Goal: Task Accomplishment & Management: Manage account settings

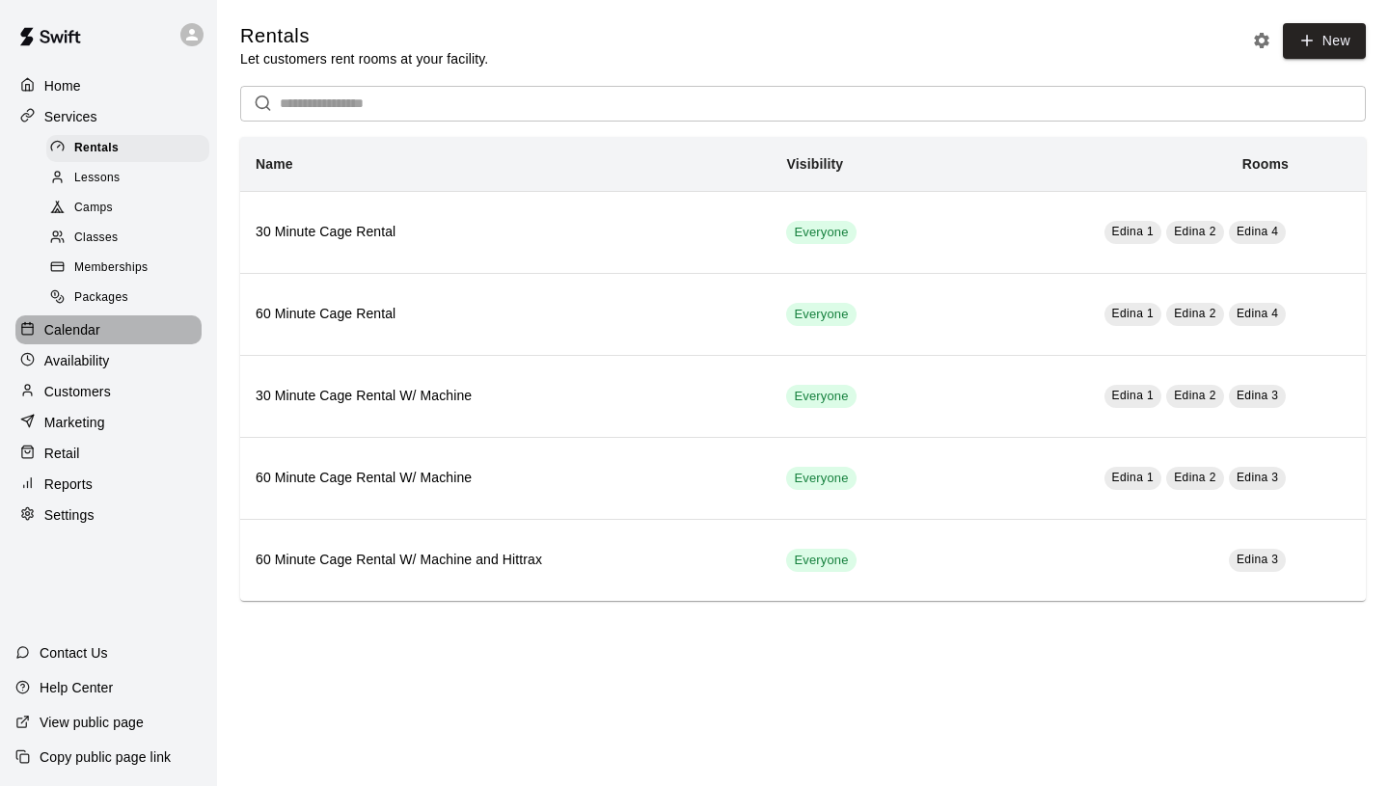
click at [107, 321] on div "Calendar" at bounding box center [108, 329] width 186 height 29
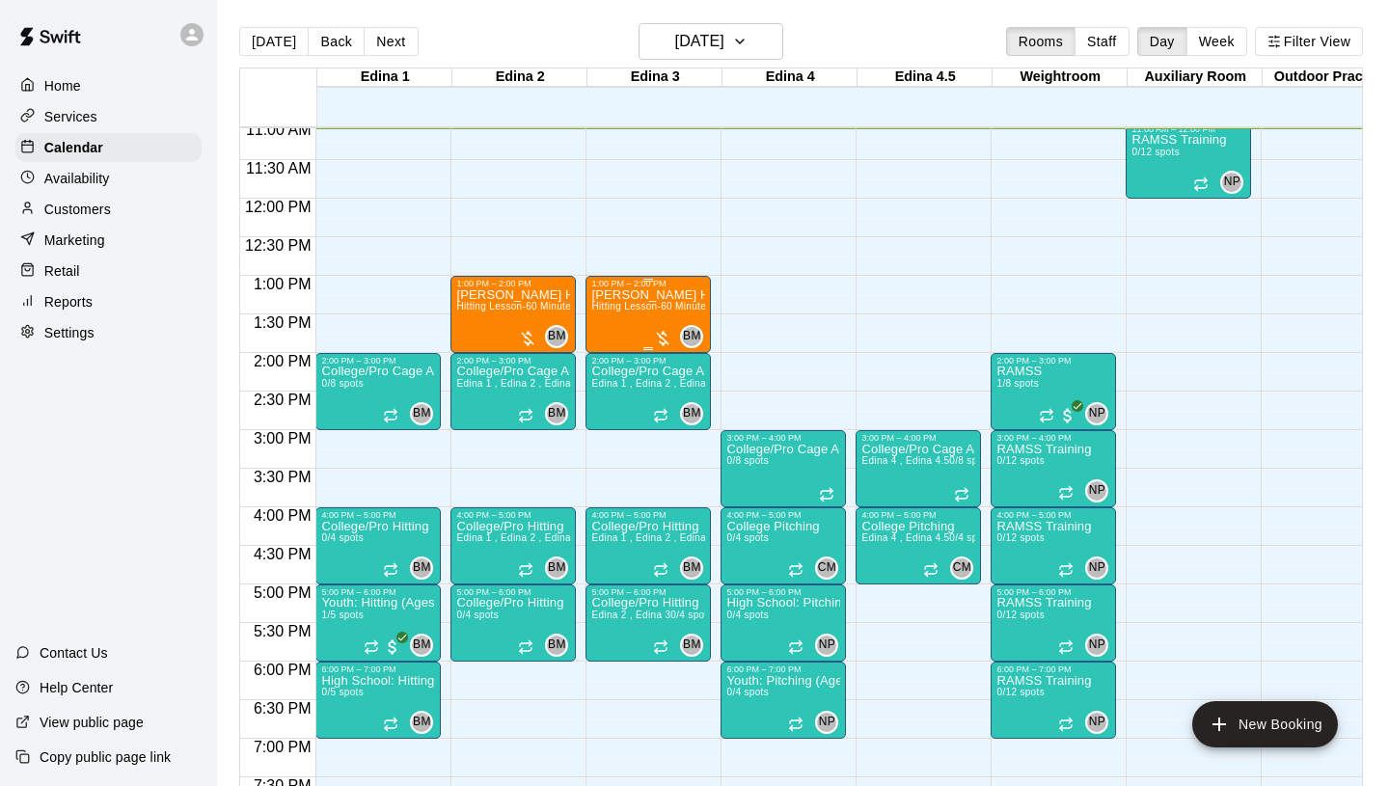
scroll to position [851, 0]
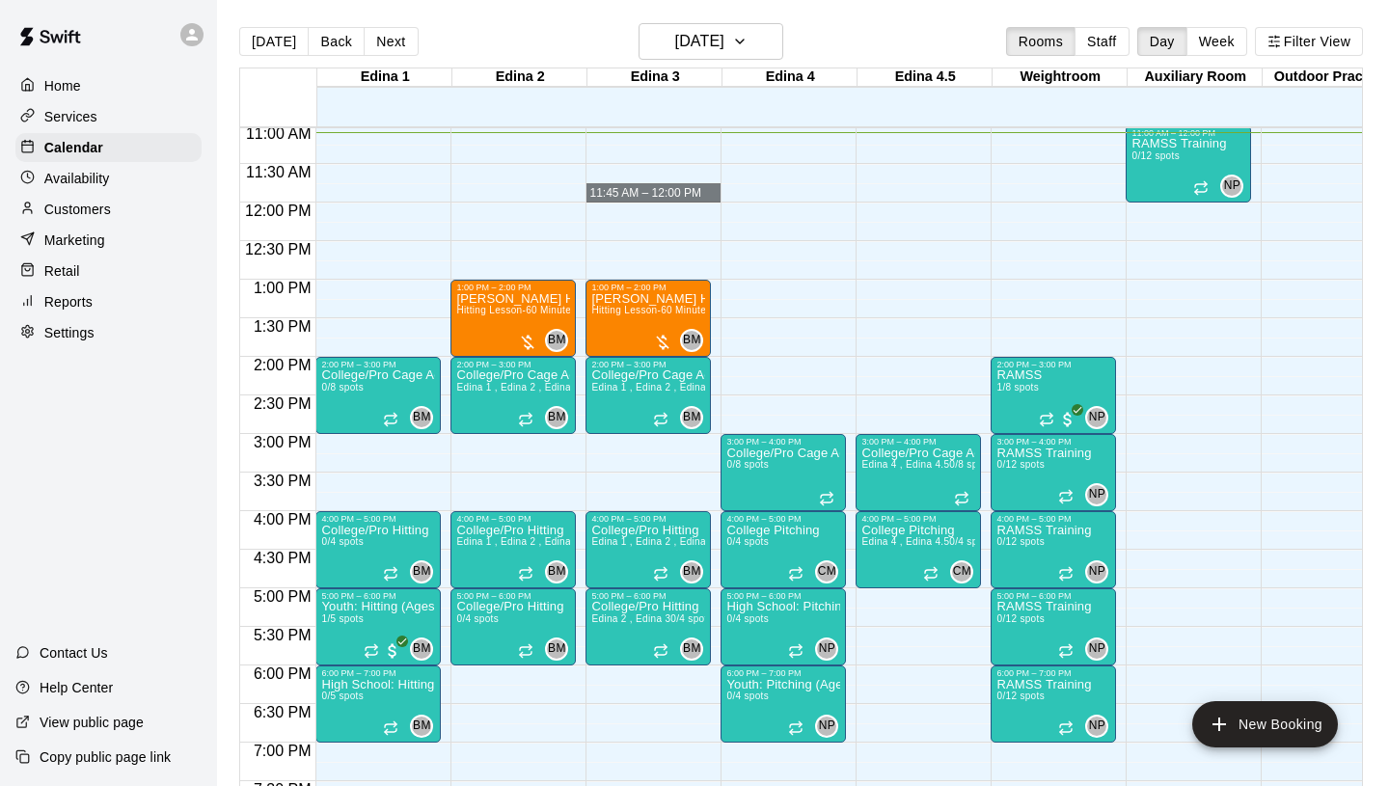
drag, startPoint x: 646, startPoint y: 202, endPoint x: 651, endPoint y: 191, distance: 11.7
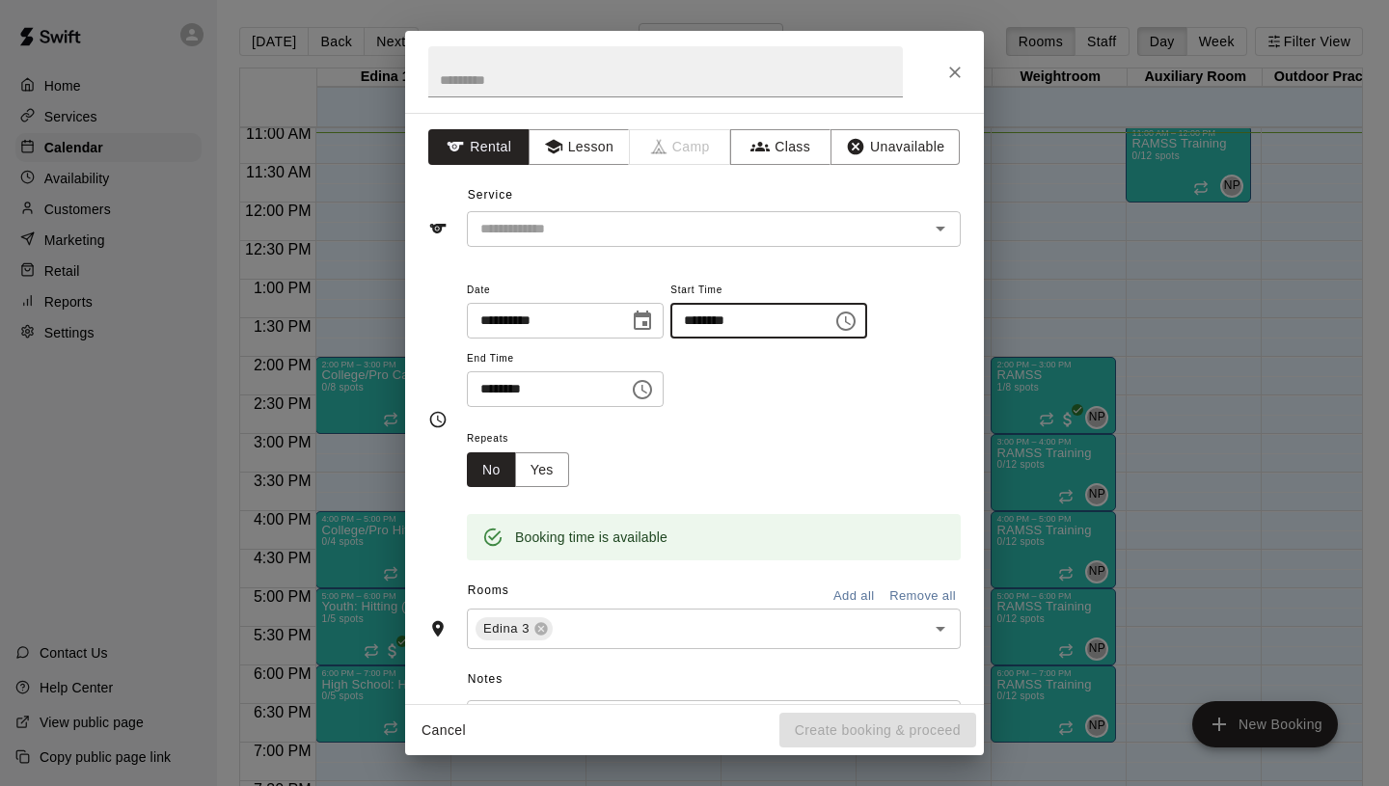
click at [757, 323] on input "********" at bounding box center [744, 321] width 149 height 36
click at [857, 326] on icon "Choose time, selected time is 11:45 AM" at bounding box center [845, 321] width 23 height 23
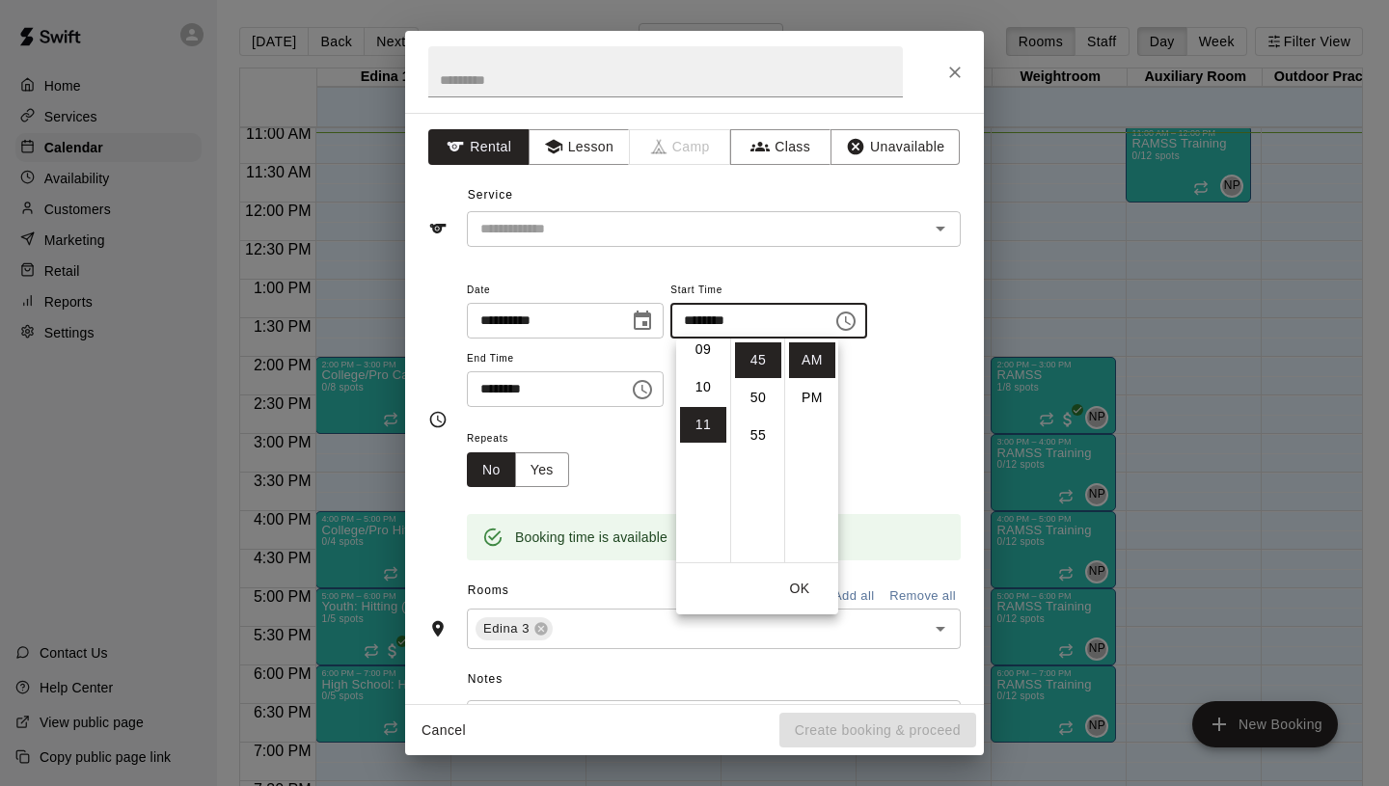
scroll to position [355, 0]
click at [811, 387] on li "PM" at bounding box center [812, 398] width 46 height 36
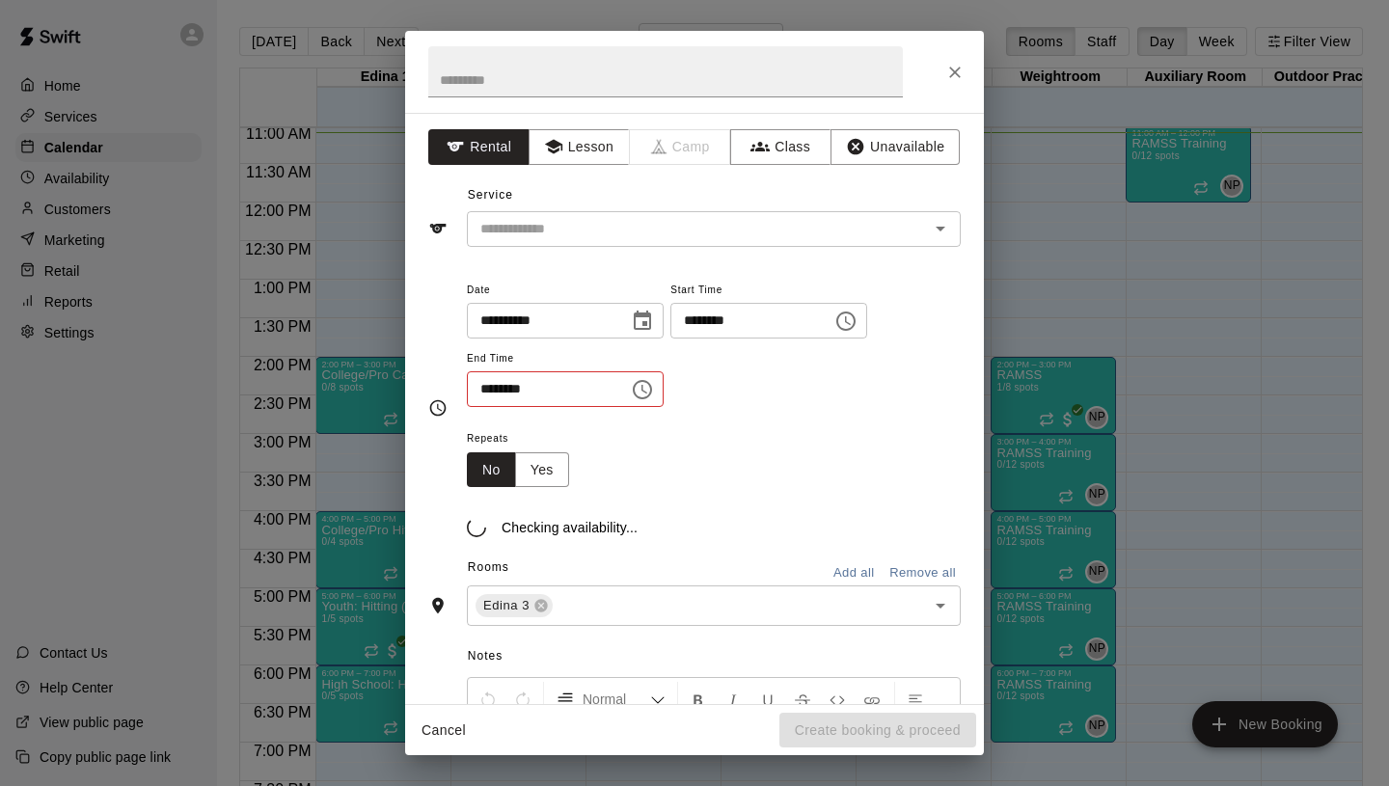
scroll to position [35, 0]
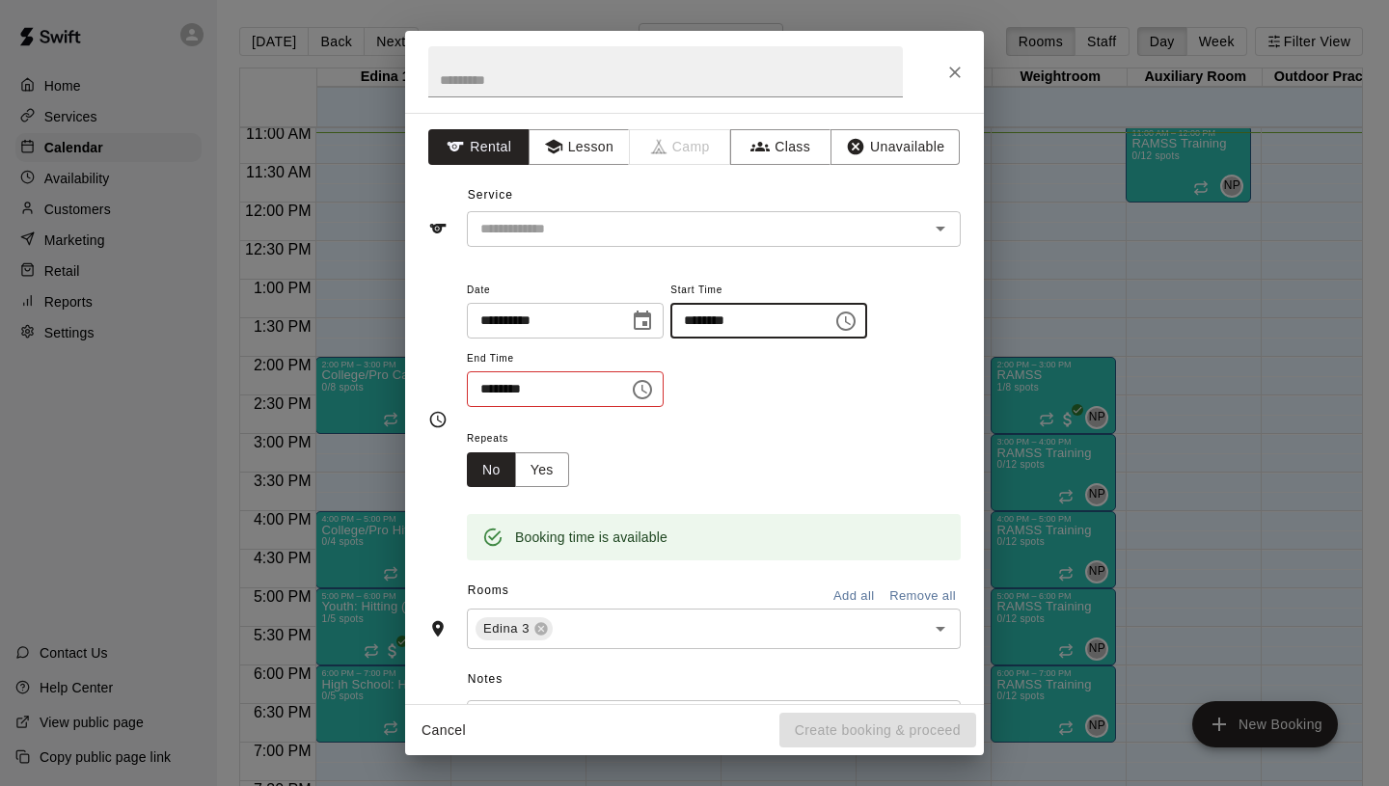
click at [755, 313] on input "********" at bounding box center [744, 321] width 149 height 36
click at [712, 326] on input "********" at bounding box center [744, 321] width 149 height 36
click at [854, 324] on icon "Choose time, selected time is 11:45 PM" at bounding box center [845, 321] width 23 height 23
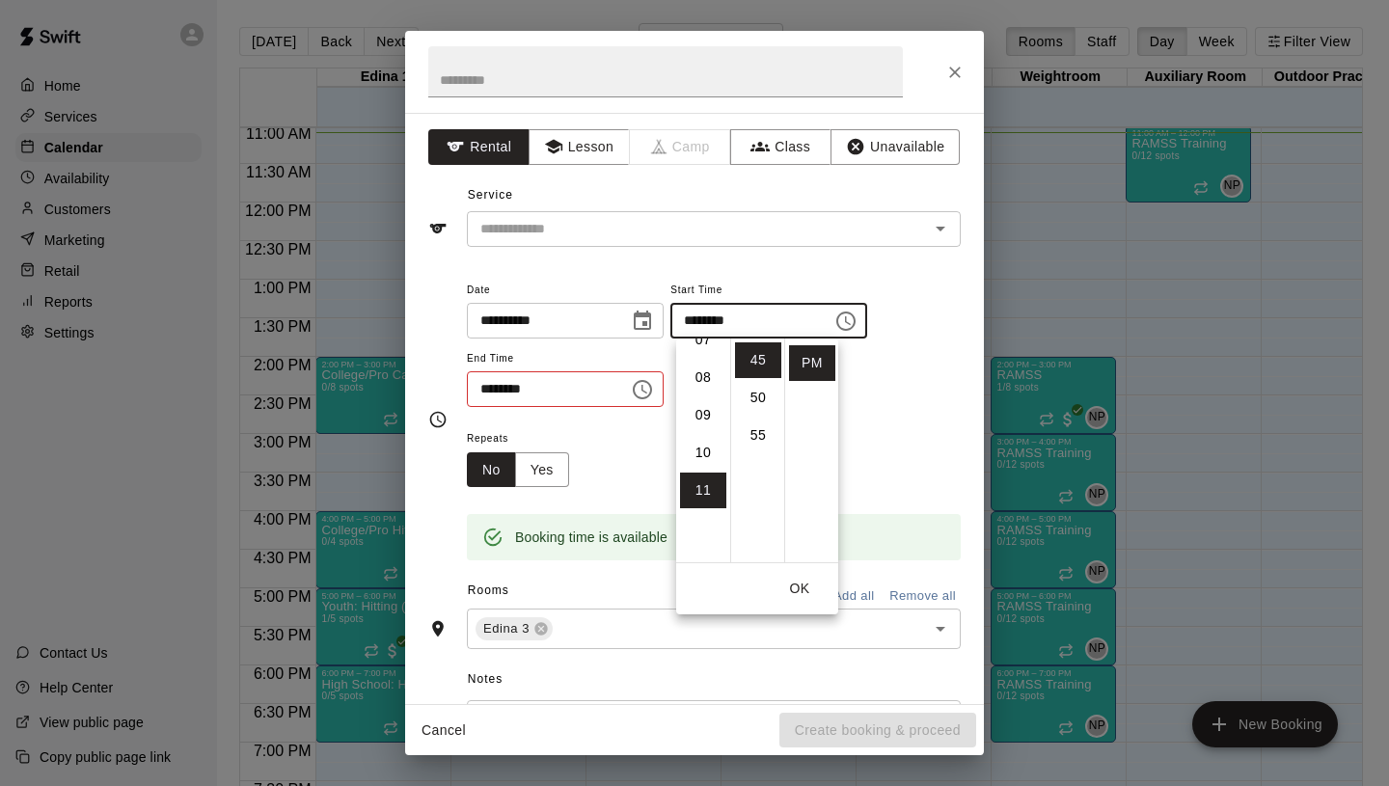
scroll to position [0, 0]
click at [702, 352] on li "12" at bounding box center [703, 360] width 46 height 36
click at [754, 339] on li "00" at bounding box center [758, 357] width 46 height 36
type input "********"
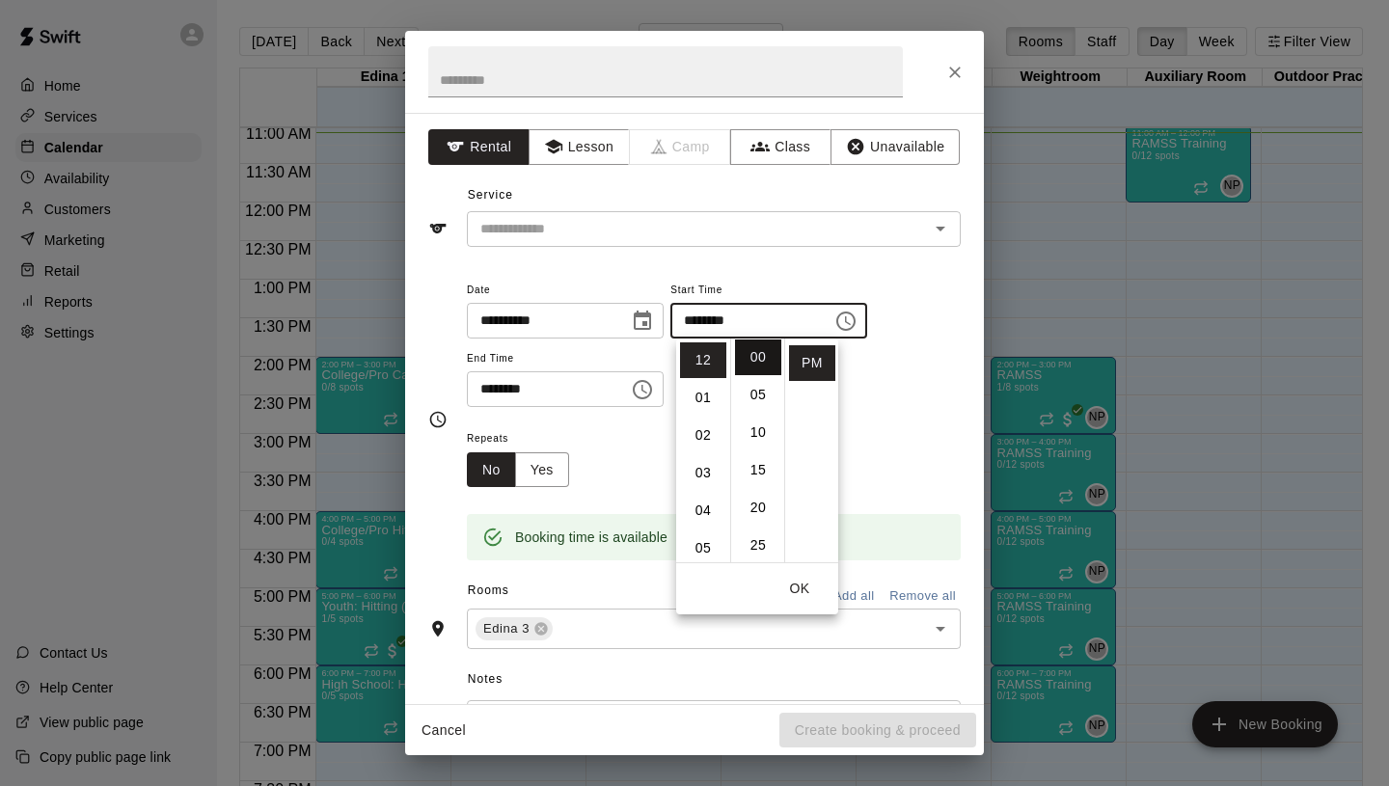
scroll to position [0, 0]
click at [798, 588] on button "OK" at bounding box center [800, 589] width 62 height 36
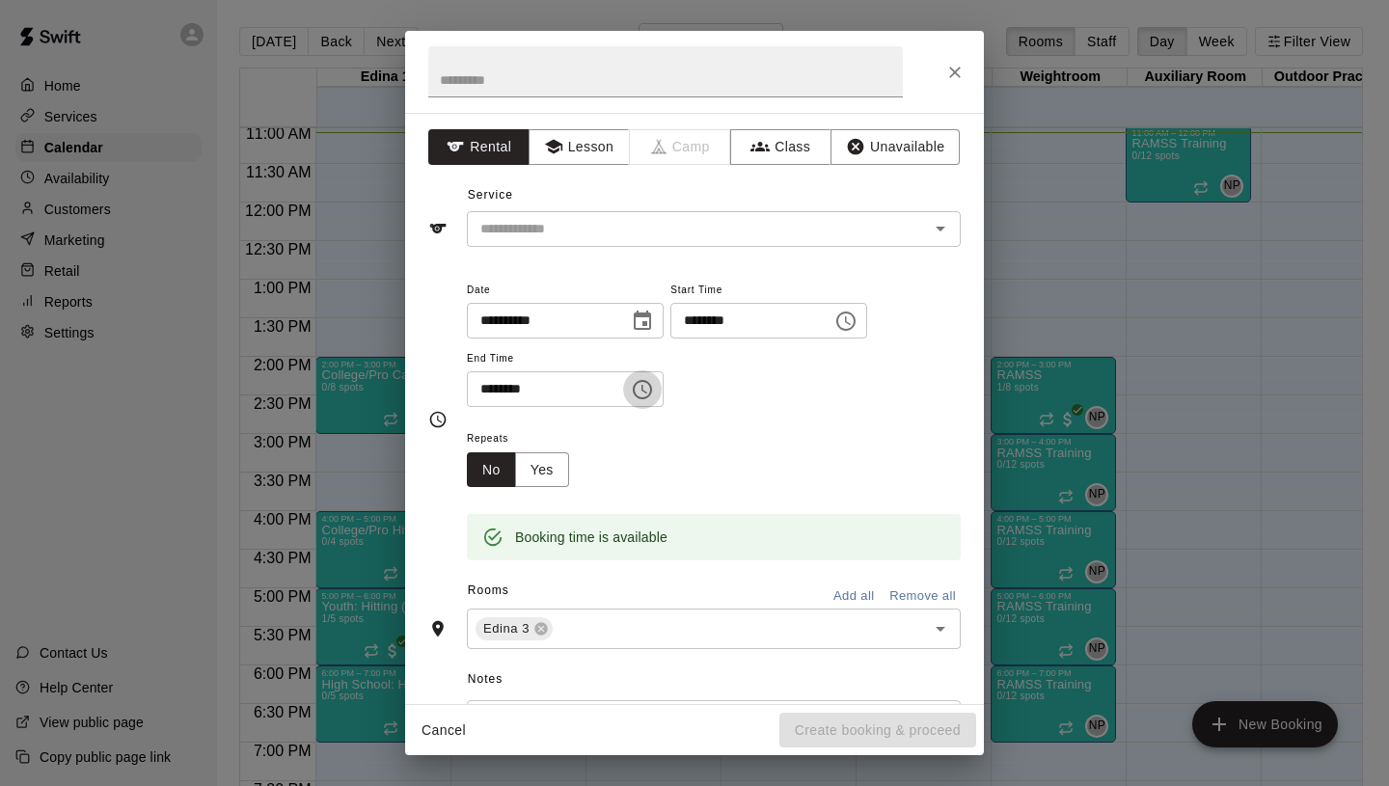
click at [650, 385] on icon "Choose time, selected time is 12:00 PM" at bounding box center [642, 389] width 23 height 23
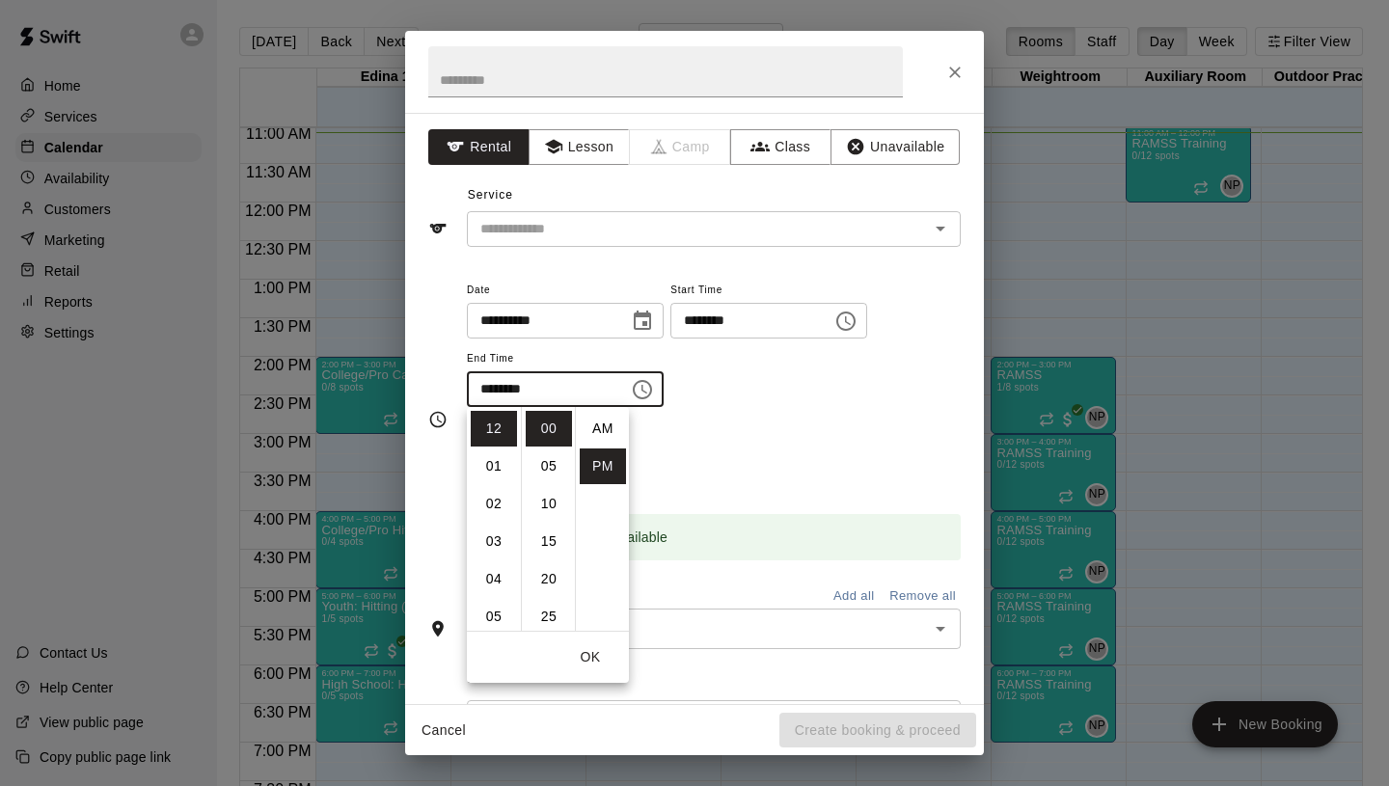
scroll to position [35, 0]
click at [493, 466] on li "01" at bounding box center [494, 466] width 46 height 36
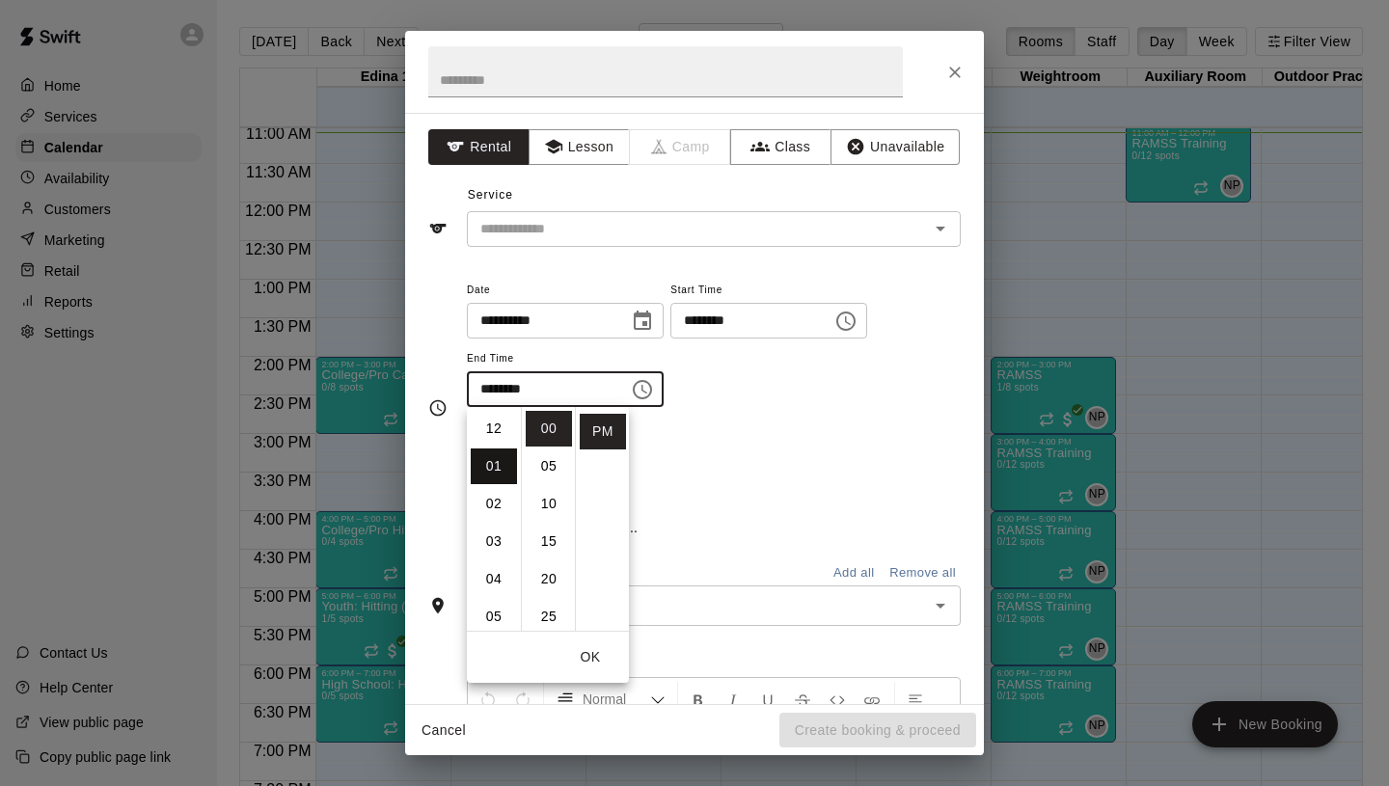
type input "********"
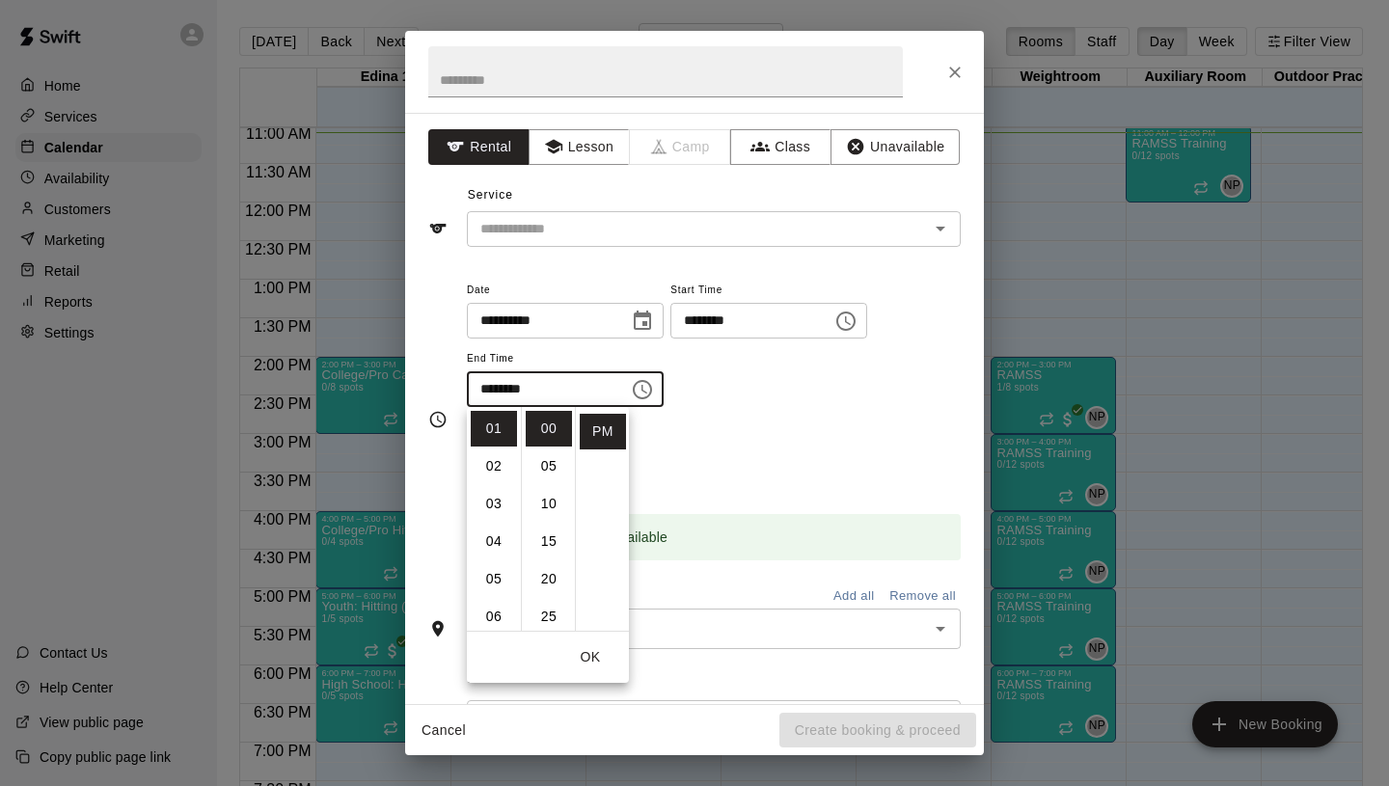
click at [799, 386] on div "**********" at bounding box center [714, 343] width 494 height 130
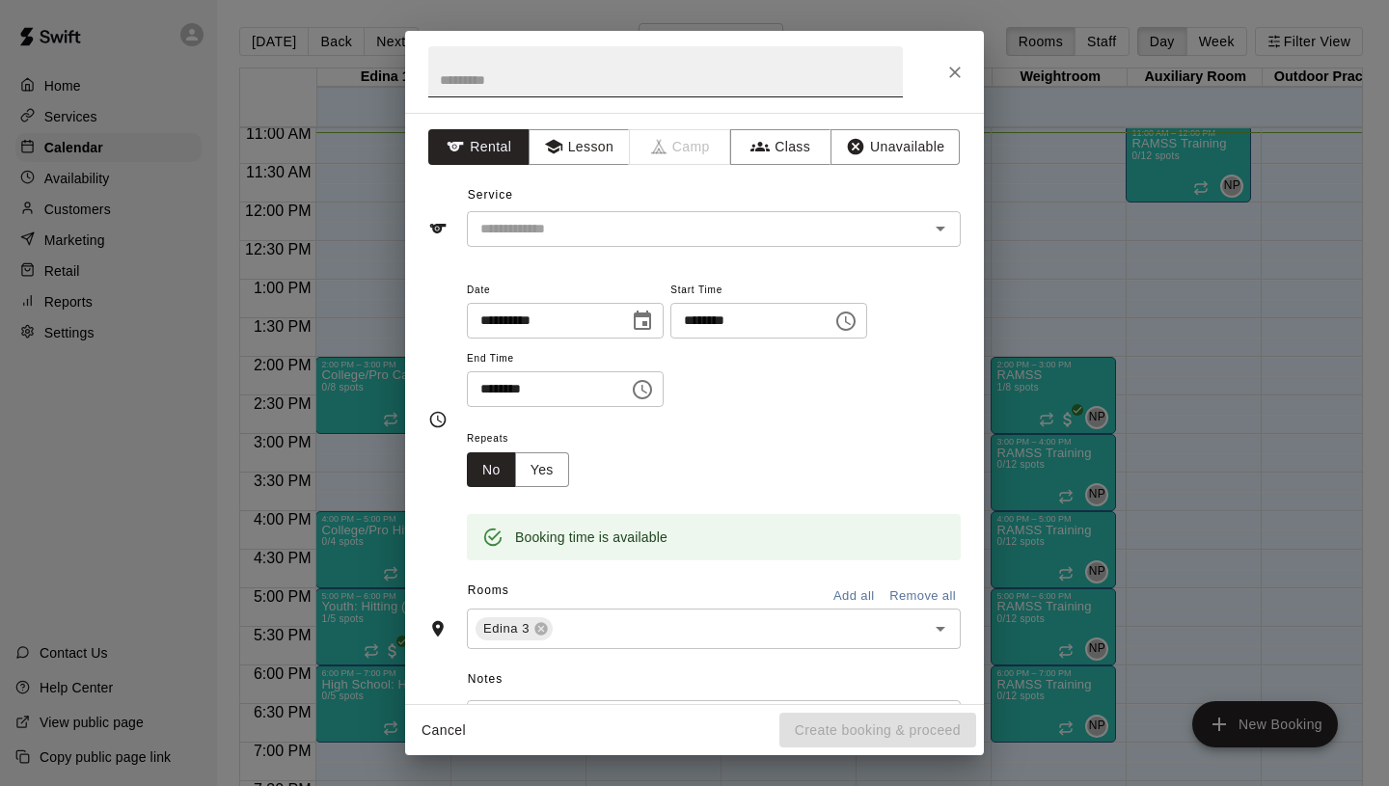
click at [530, 64] on input "text" at bounding box center [665, 71] width 474 height 51
click at [534, 81] on input "**********" at bounding box center [665, 71] width 474 height 51
type input "**********"
click at [909, 146] on button "Unavailable" at bounding box center [894, 147] width 129 height 36
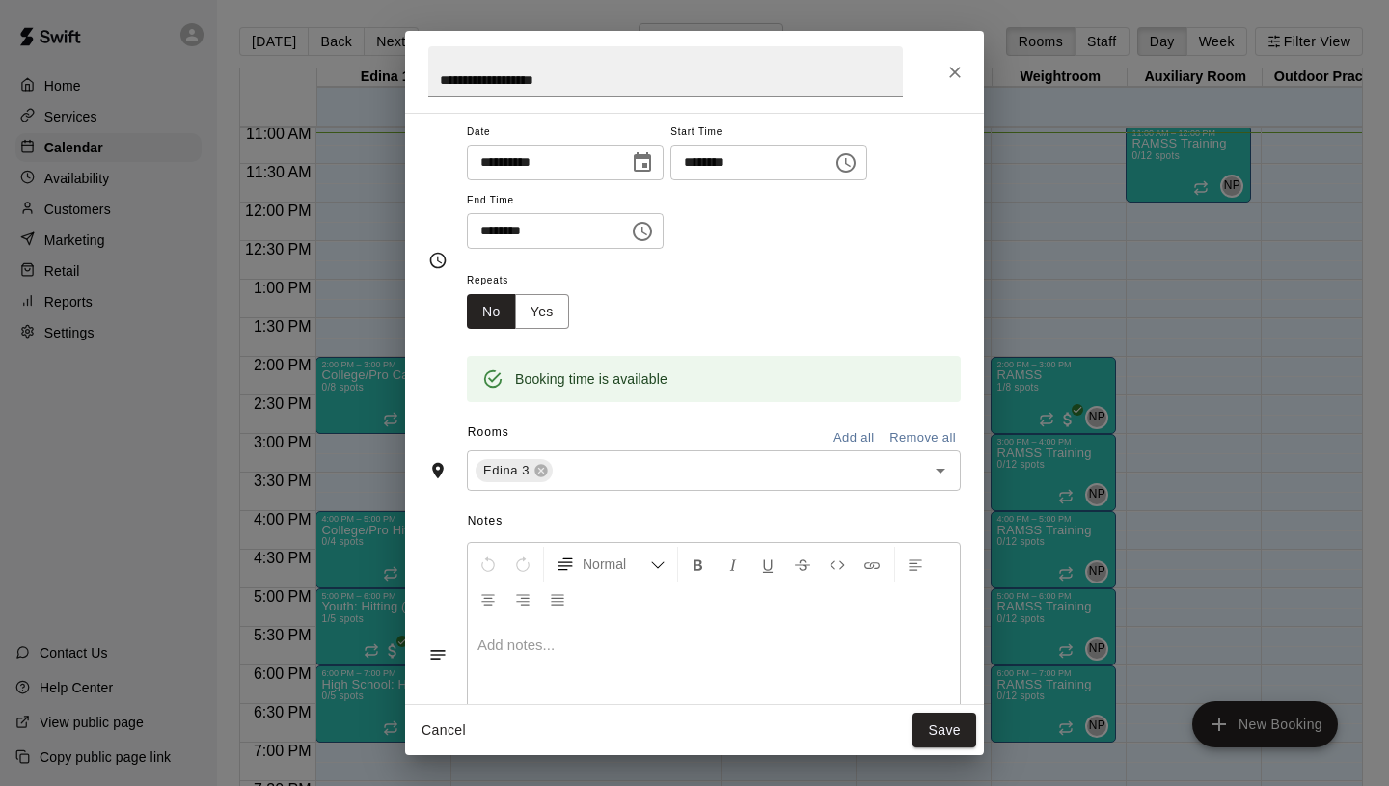
scroll to position [58, 0]
click at [590, 464] on input "text" at bounding box center [726, 474] width 342 height 24
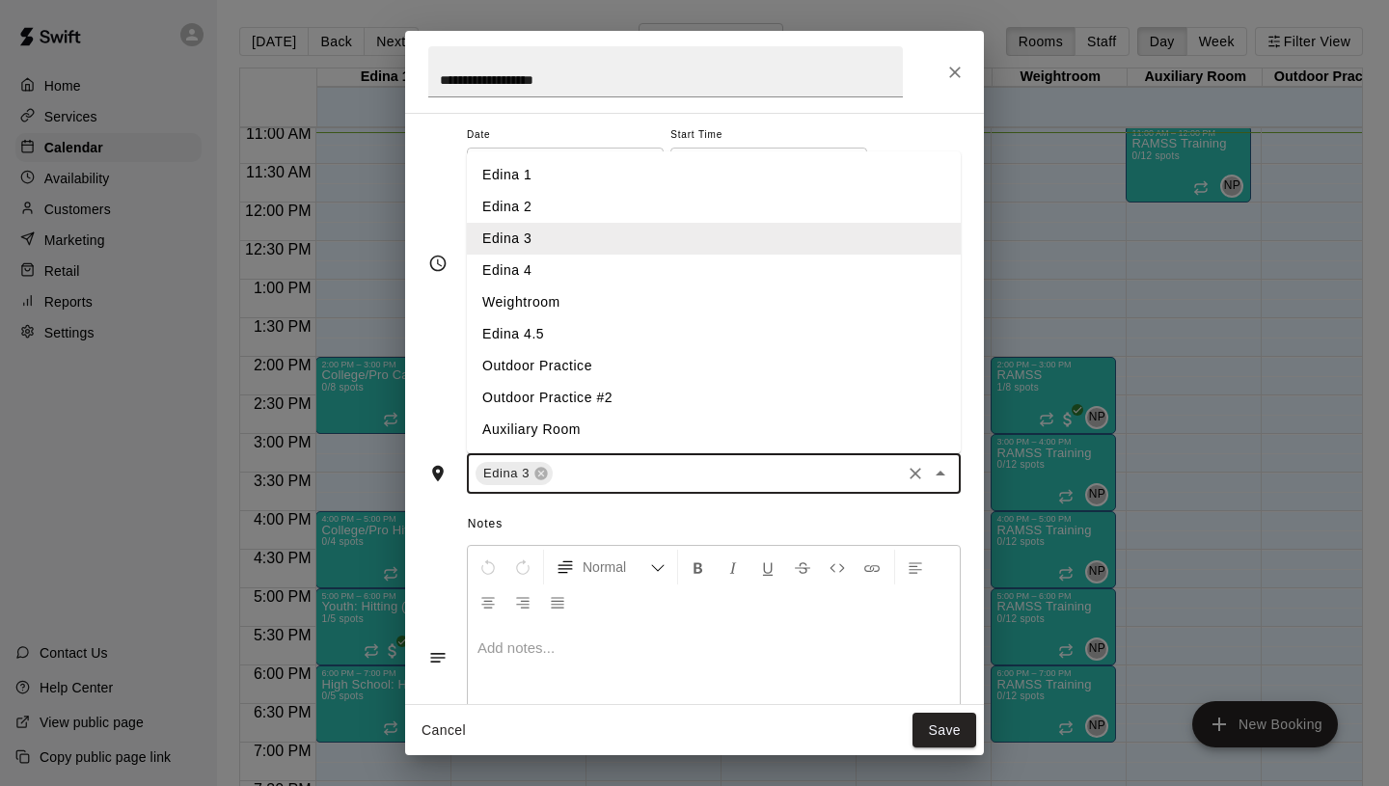
click at [595, 268] on li "Edina 4" at bounding box center [714, 271] width 494 height 32
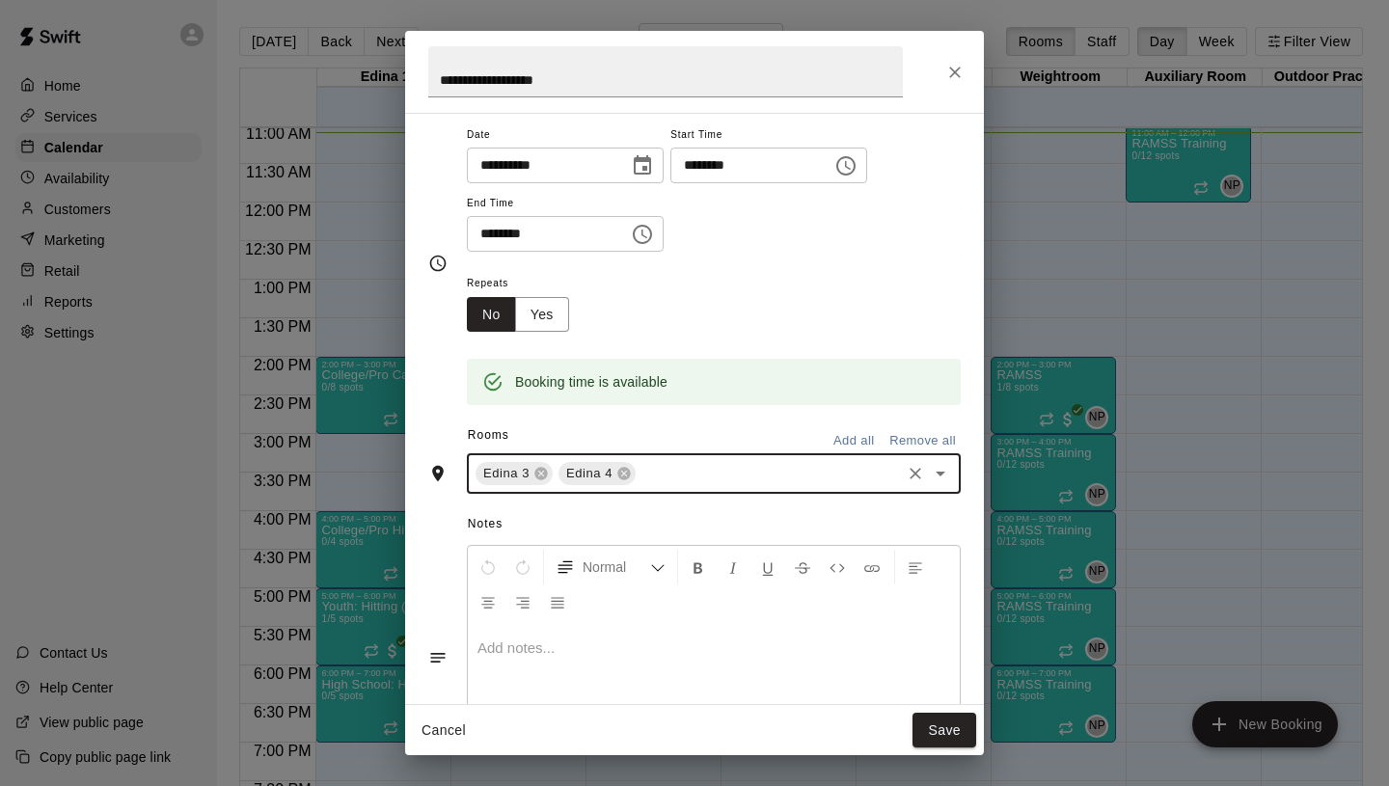
scroll to position [0, 0]
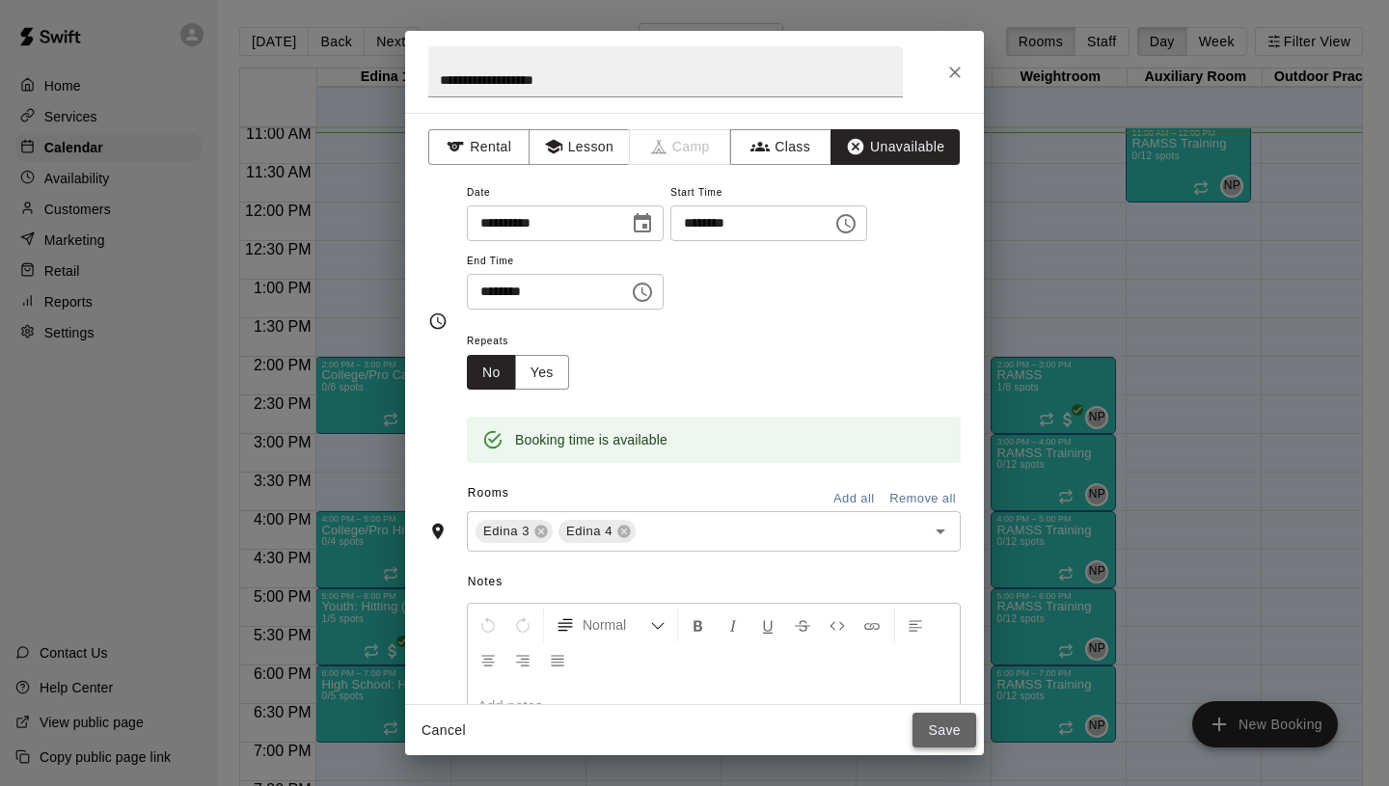
click at [941, 733] on button "Save" at bounding box center [944, 731] width 64 height 36
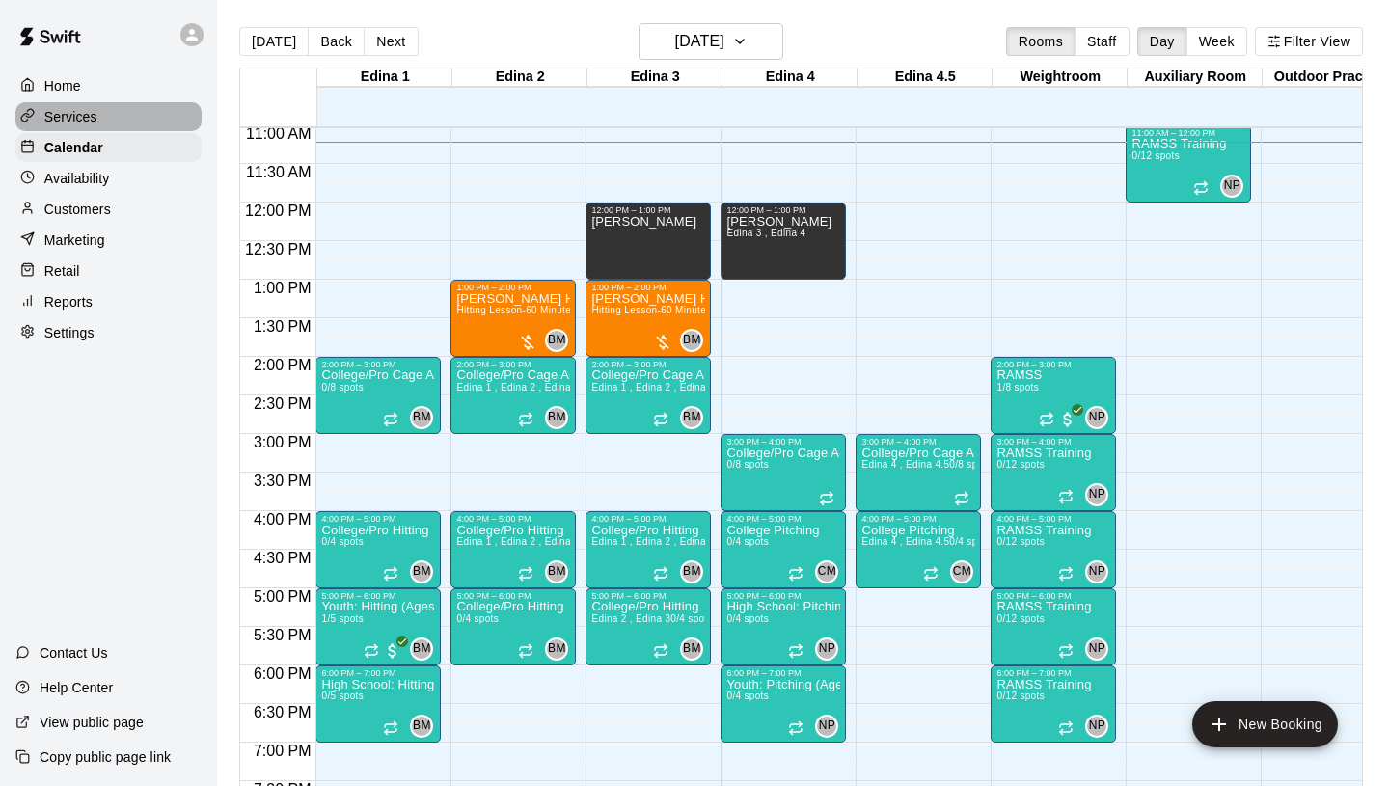
click at [115, 122] on div "Services" at bounding box center [108, 116] width 186 height 29
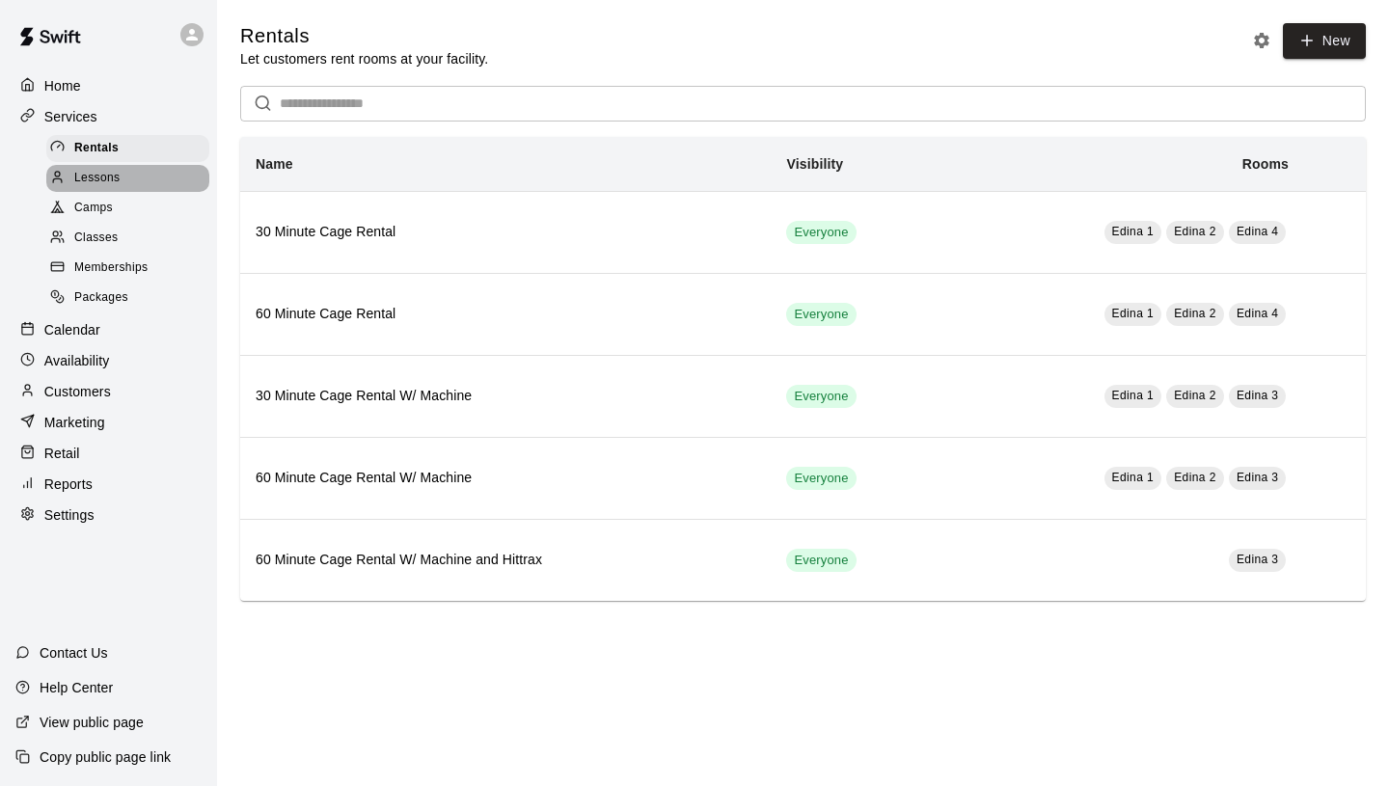
click at [110, 165] on div "Lessons" at bounding box center [127, 178] width 163 height 27
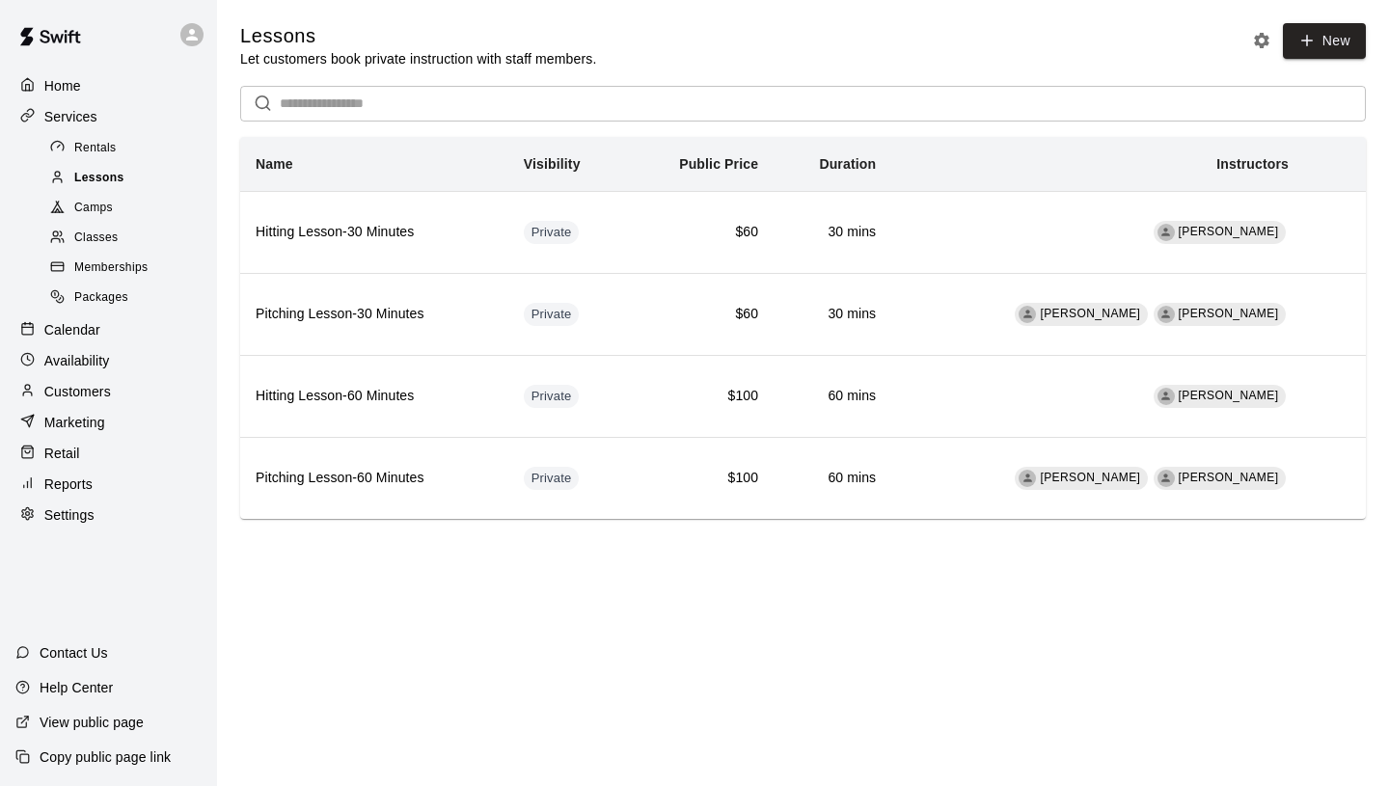
click at [168, 173] on div "Lessons" at bounding box center [127, 178] width 163 height 27
click at [106, 506] on div "Settings" at bounding box center [108, 514] width 186 height 29
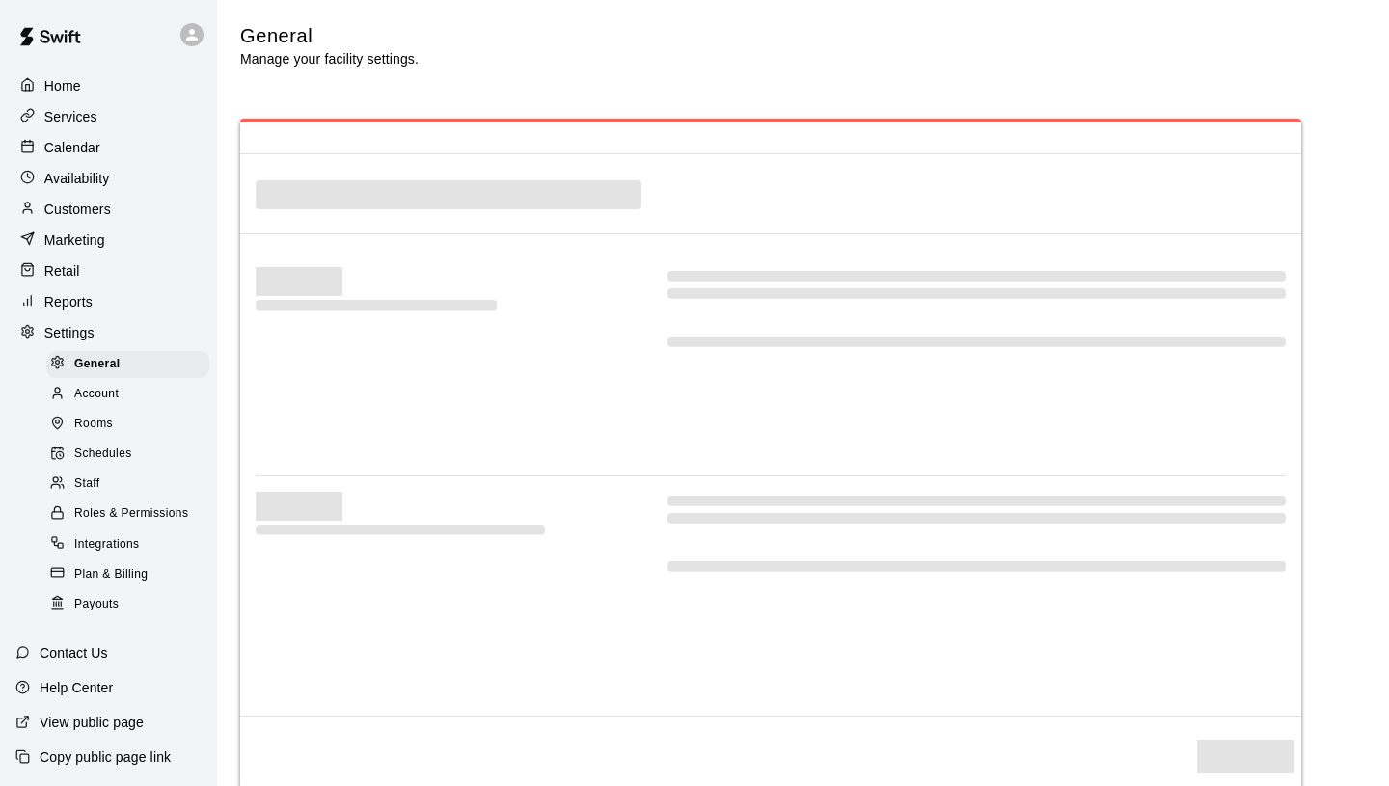
select select "**"
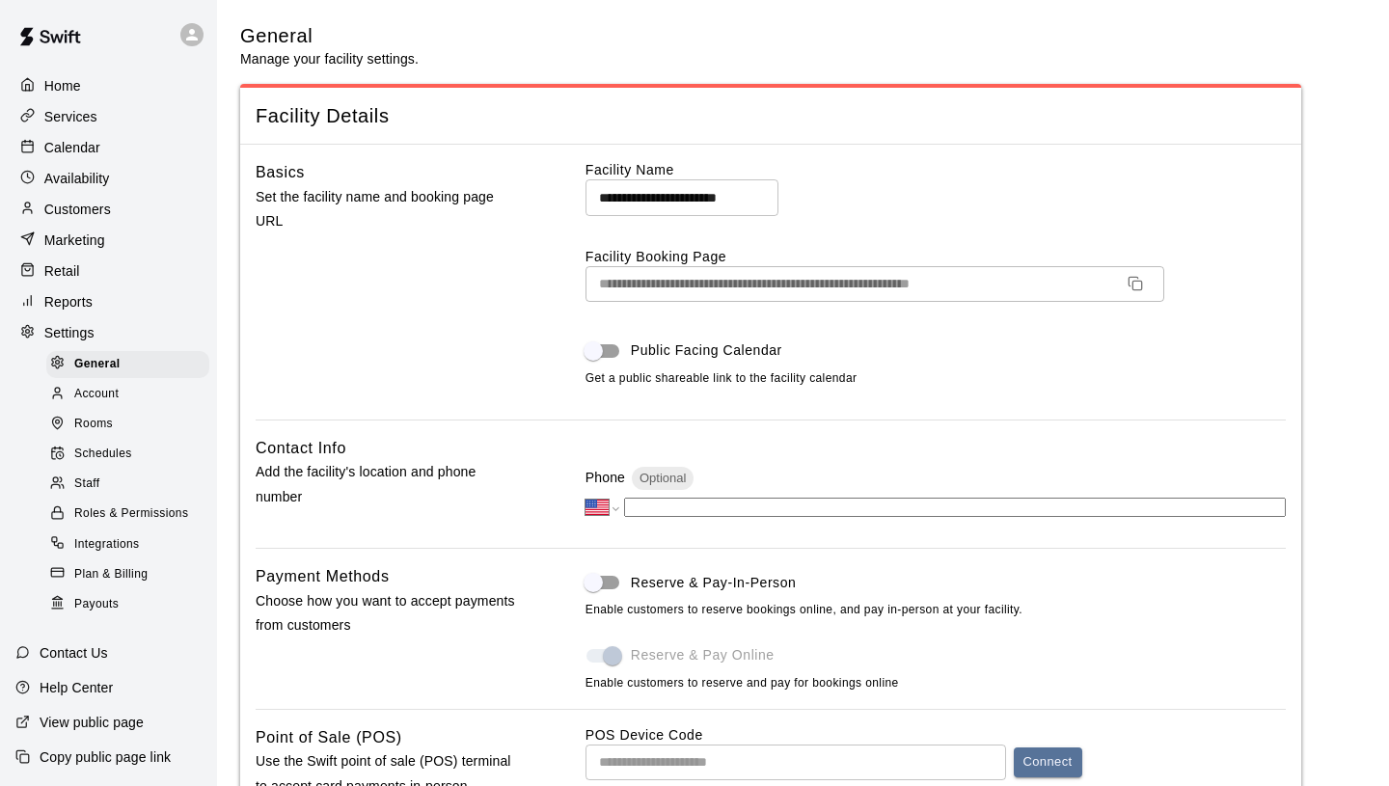
click at [126, 488] on div "Staff" at bounding box center [127, 484] width 163 height 27
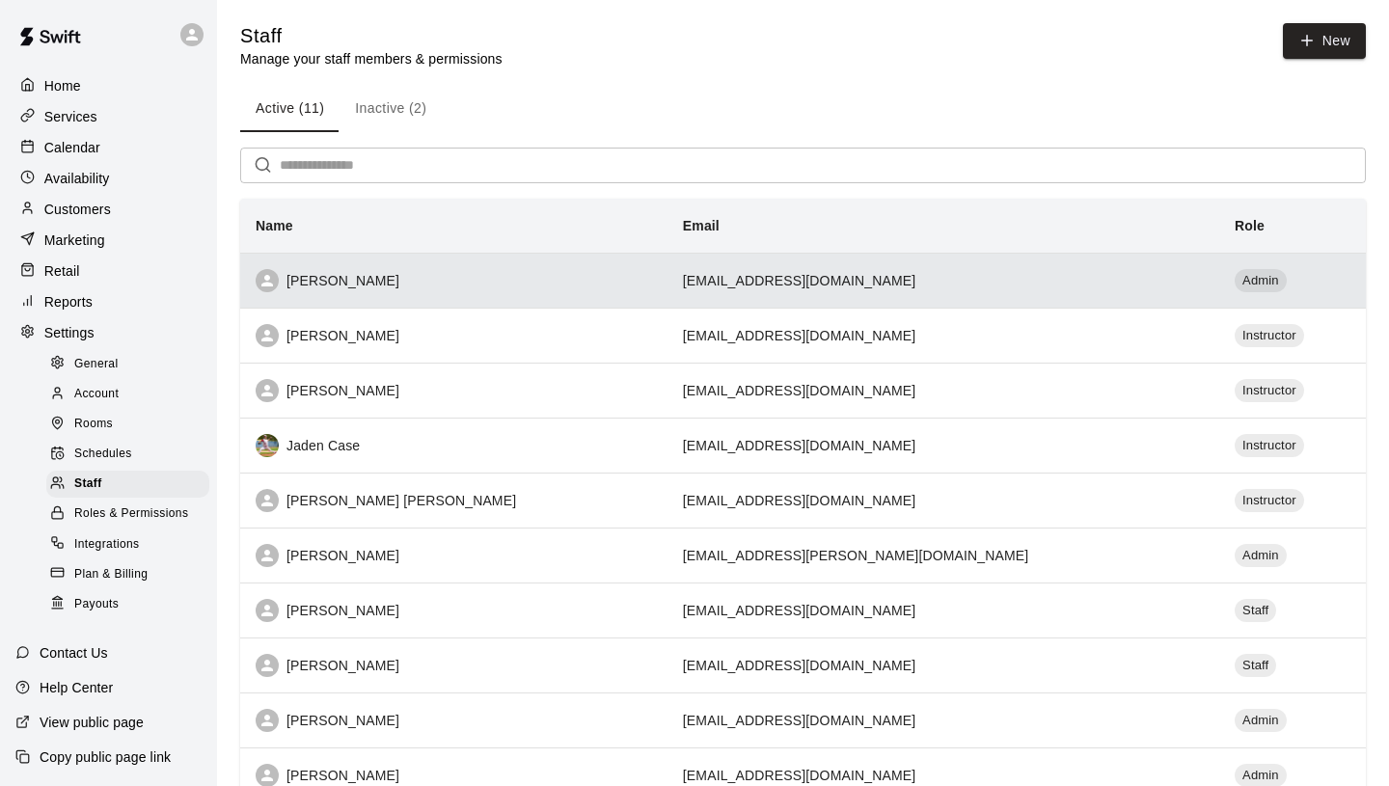
click at [427, 269] on div "[PERSON_NAME]" at bounding box center [454, 280] width 396 height 23
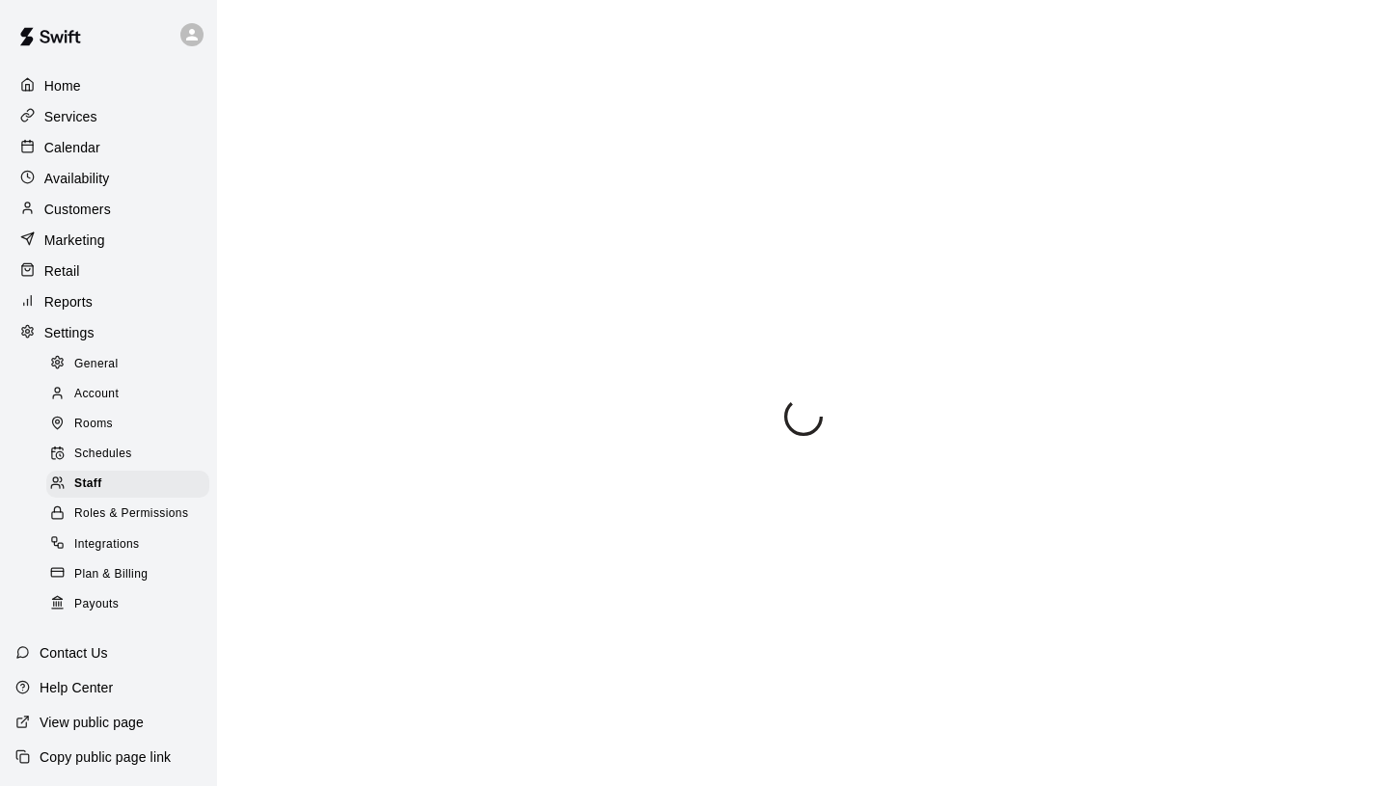
select select "**"
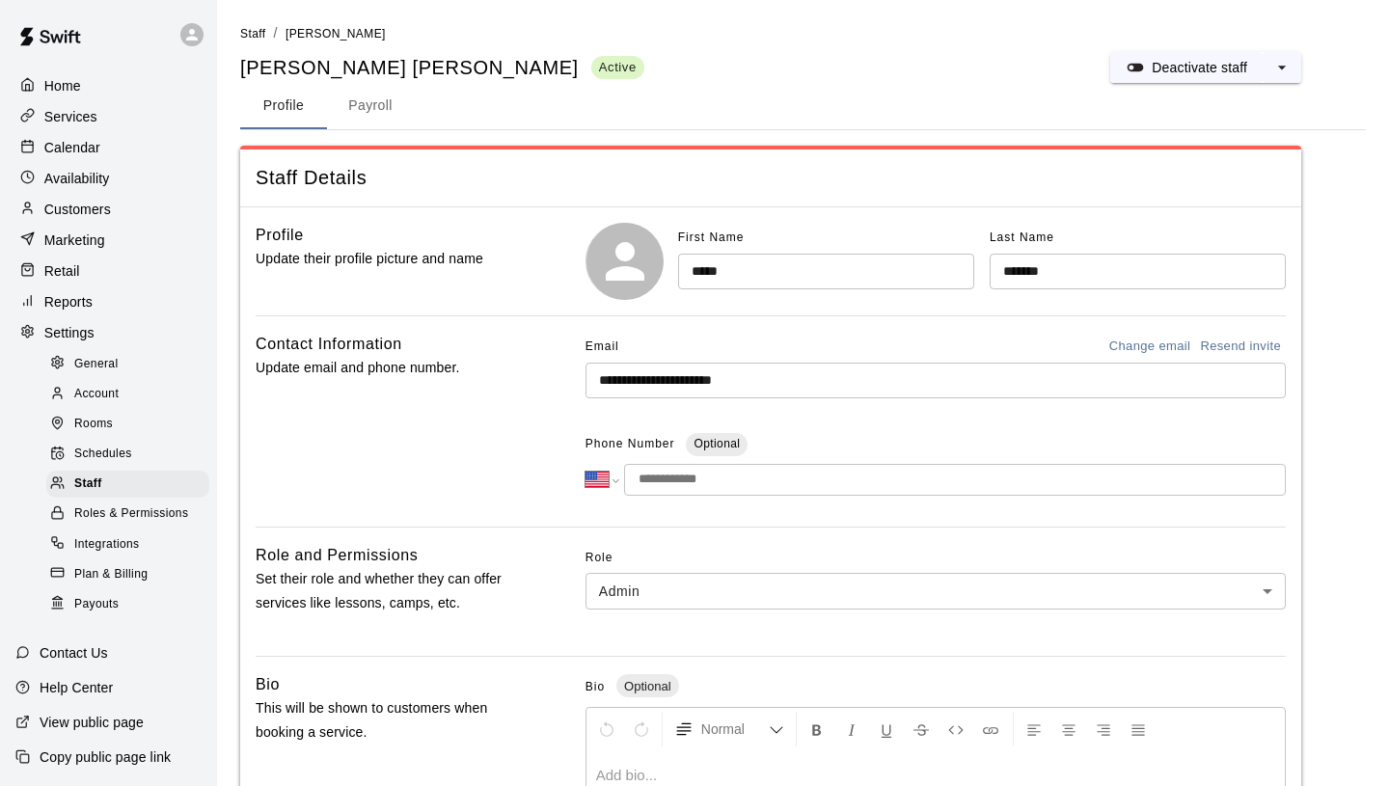
click at [869, 597] on body "**********" at bounding box center [694, 634] width 1389 height 1269
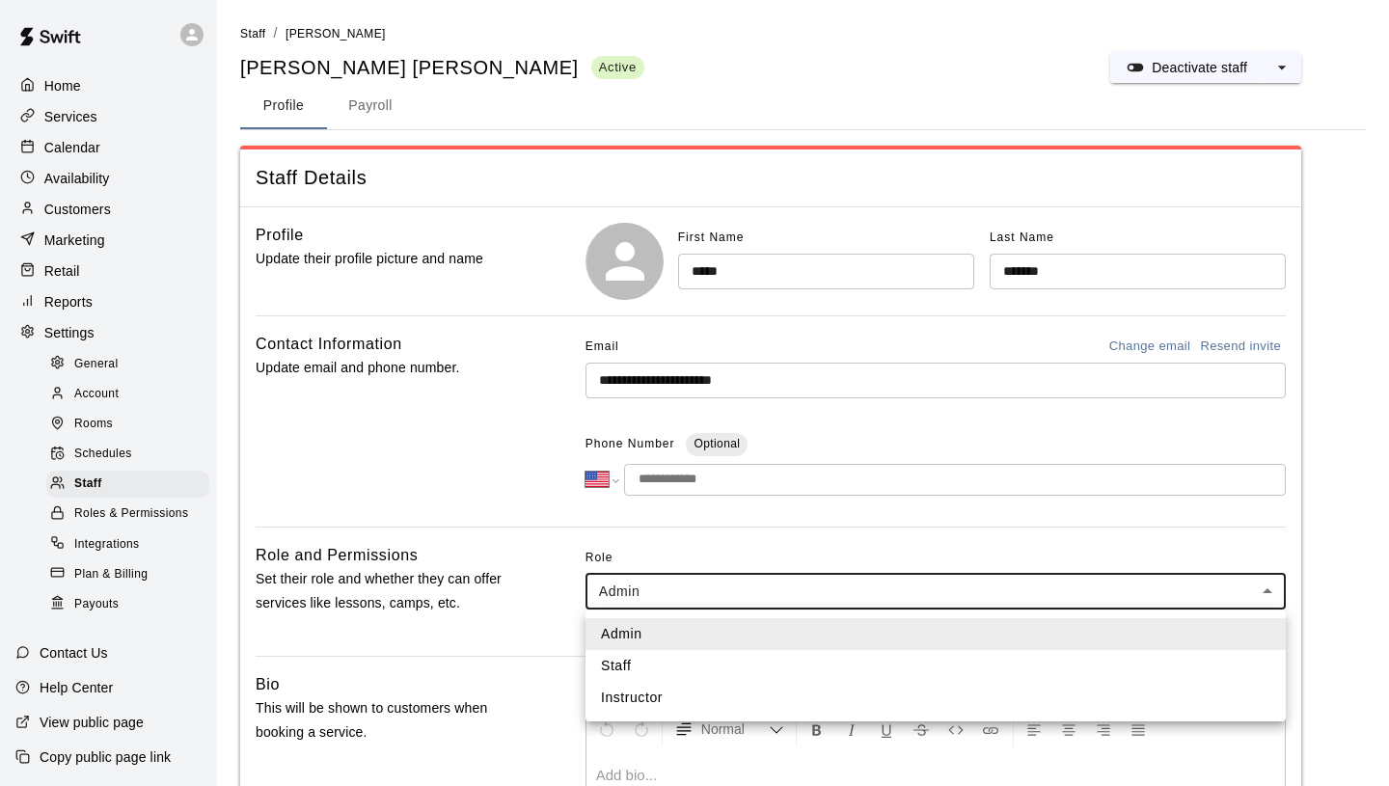
click at [703, 697] on li "Instructor" at bounding box center [935, 698] width 700 height 32
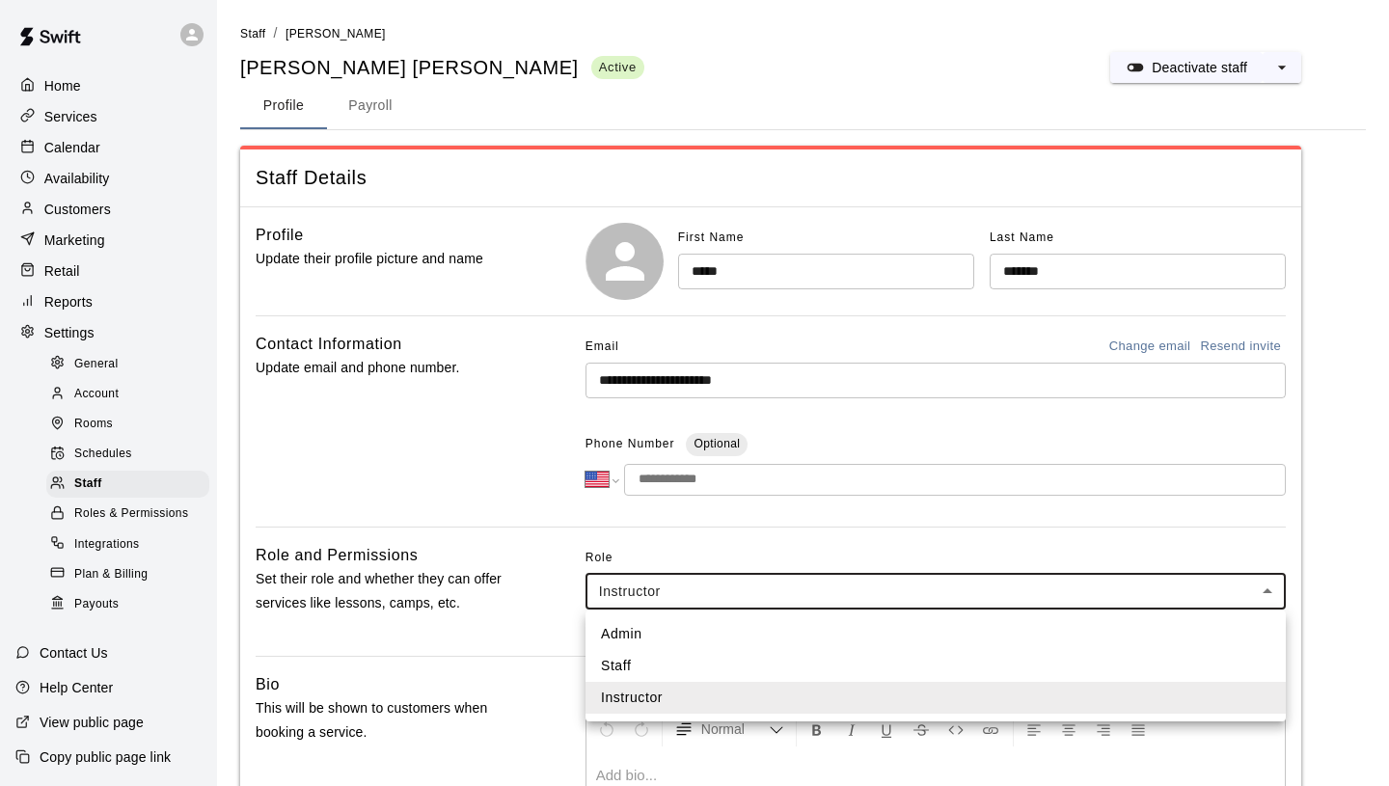
click at [706, 592] on body "**********" at bounding box center [694, 634] width 1389 height 1269
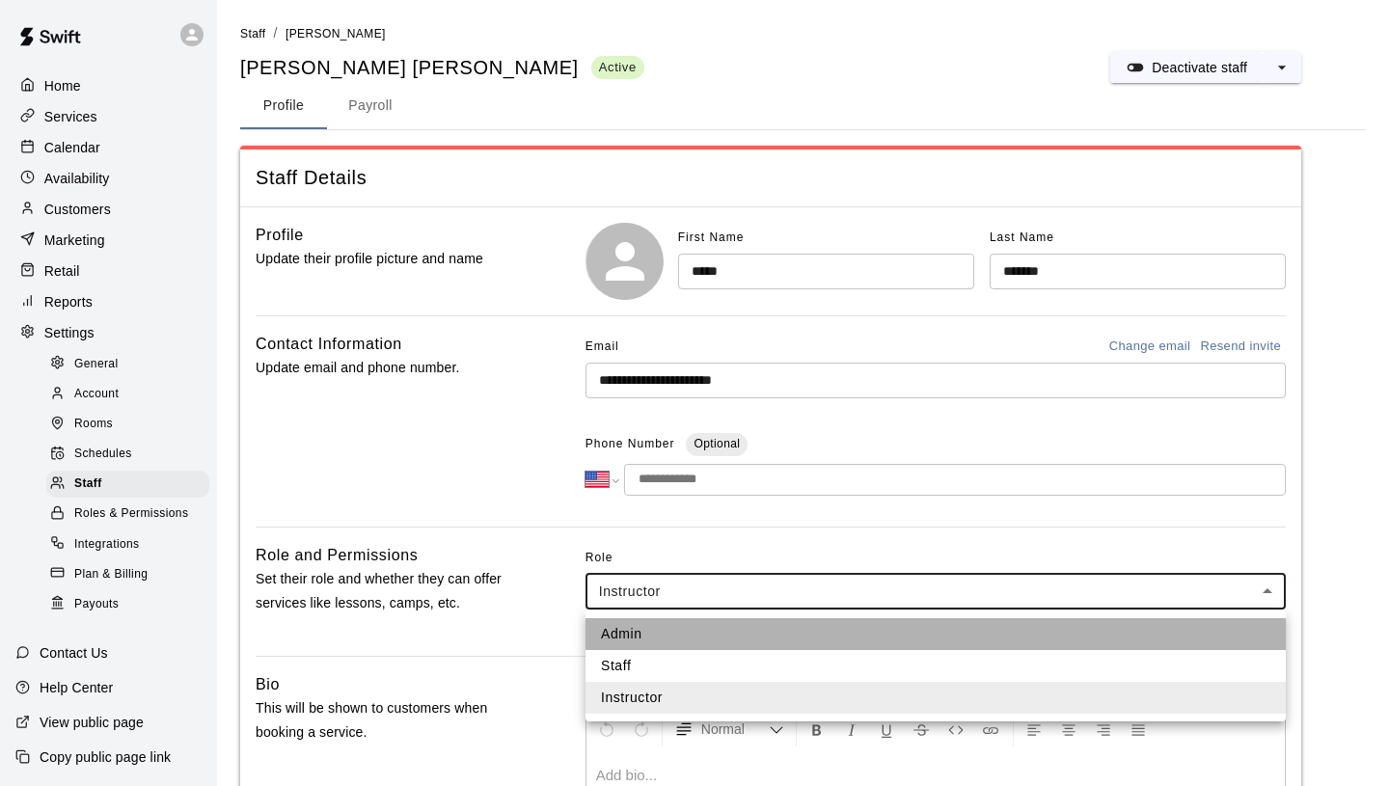
click at [663, 632] on li "Admin" at bounding box center [935, 634] width 700 height 32
type input "*****"
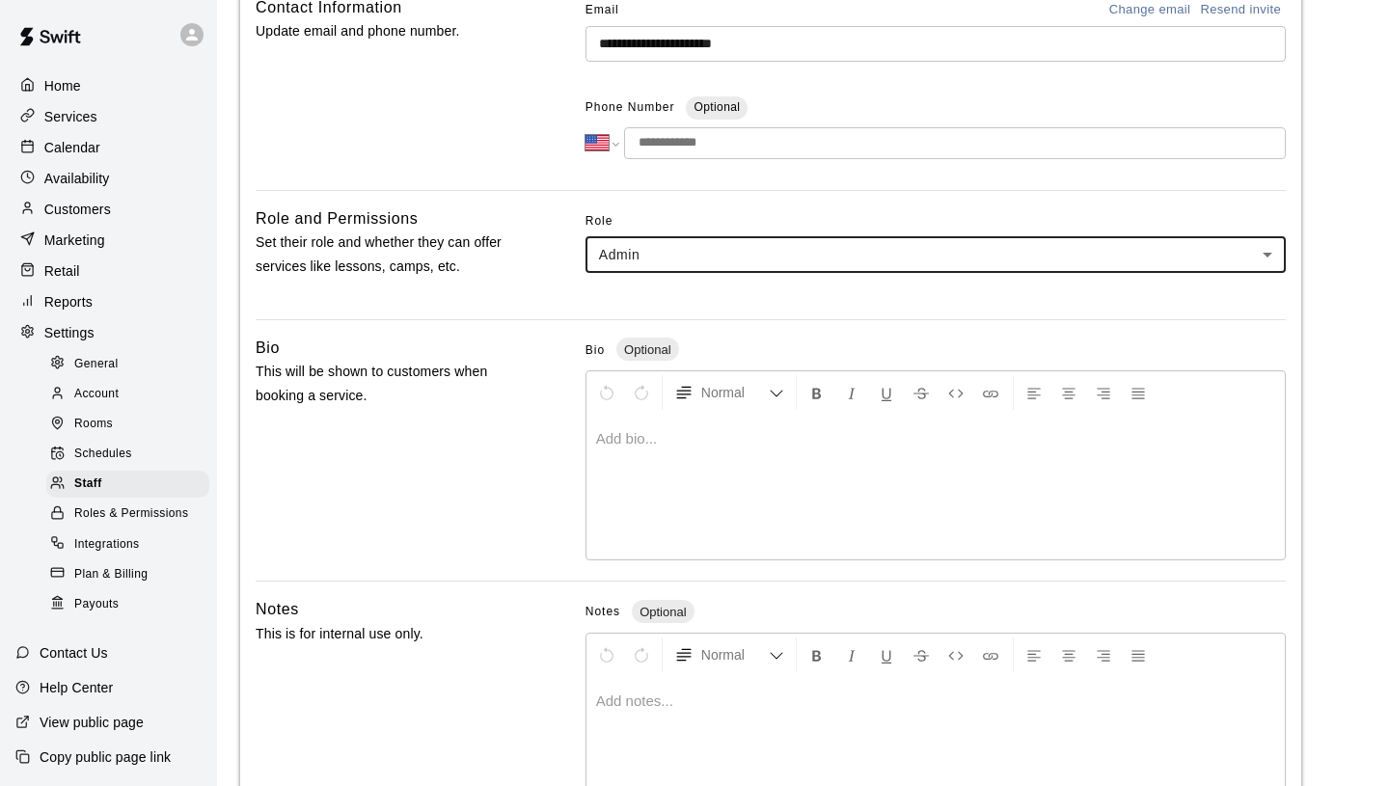
scroll to position [295, 0]
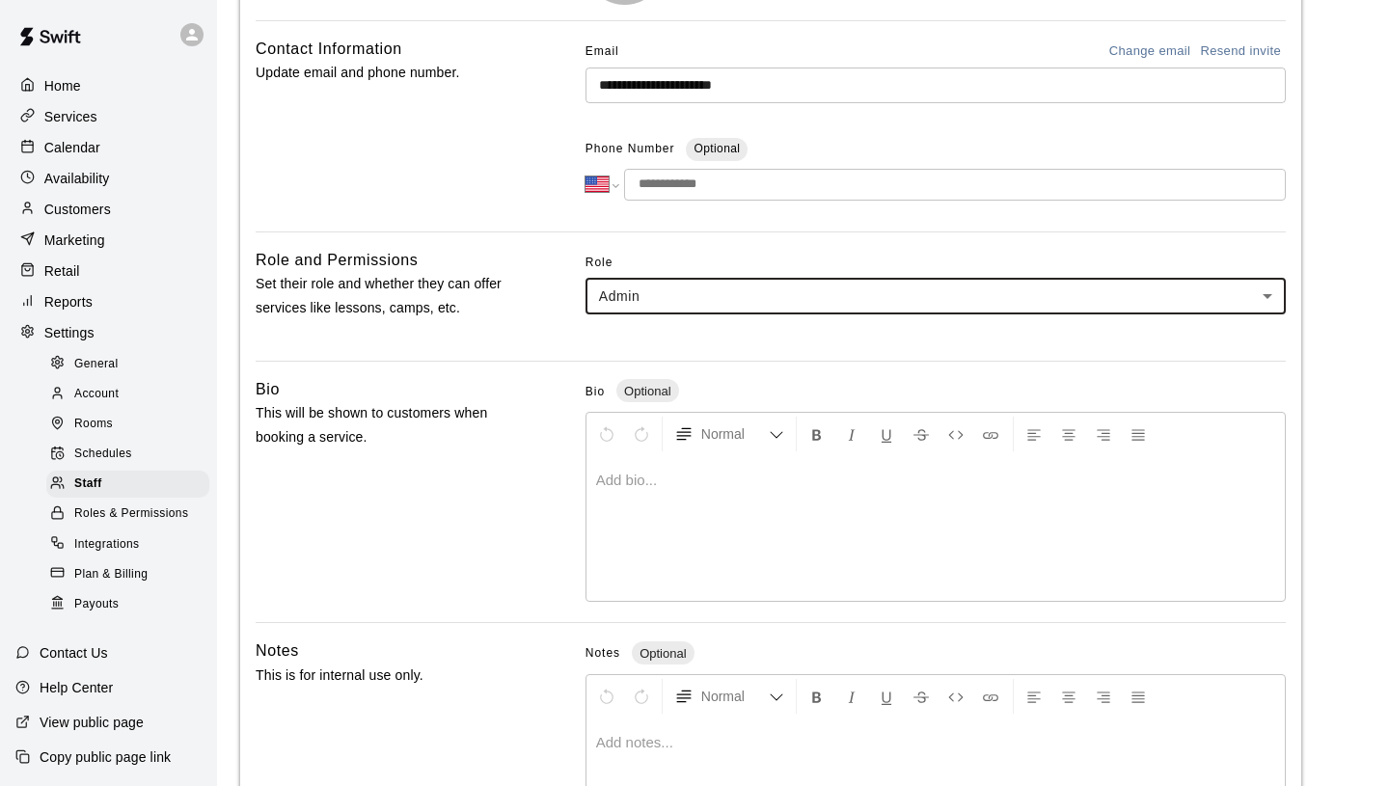
click at [707, 295] on body "**********" at bounding box center [694, 339] width 1389 height 1269
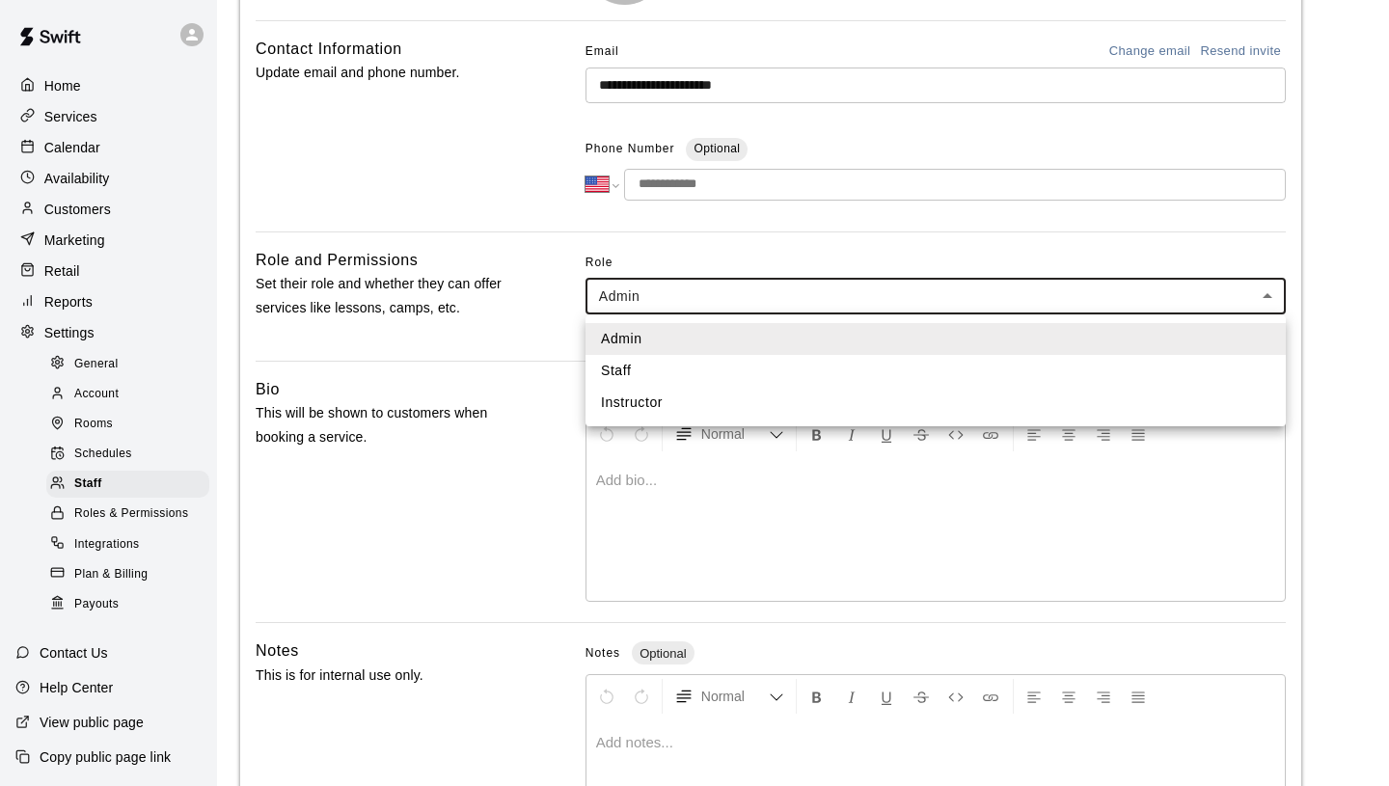
click at [562, 334] on div at bounding box center [694, 393] width 1389 height 786
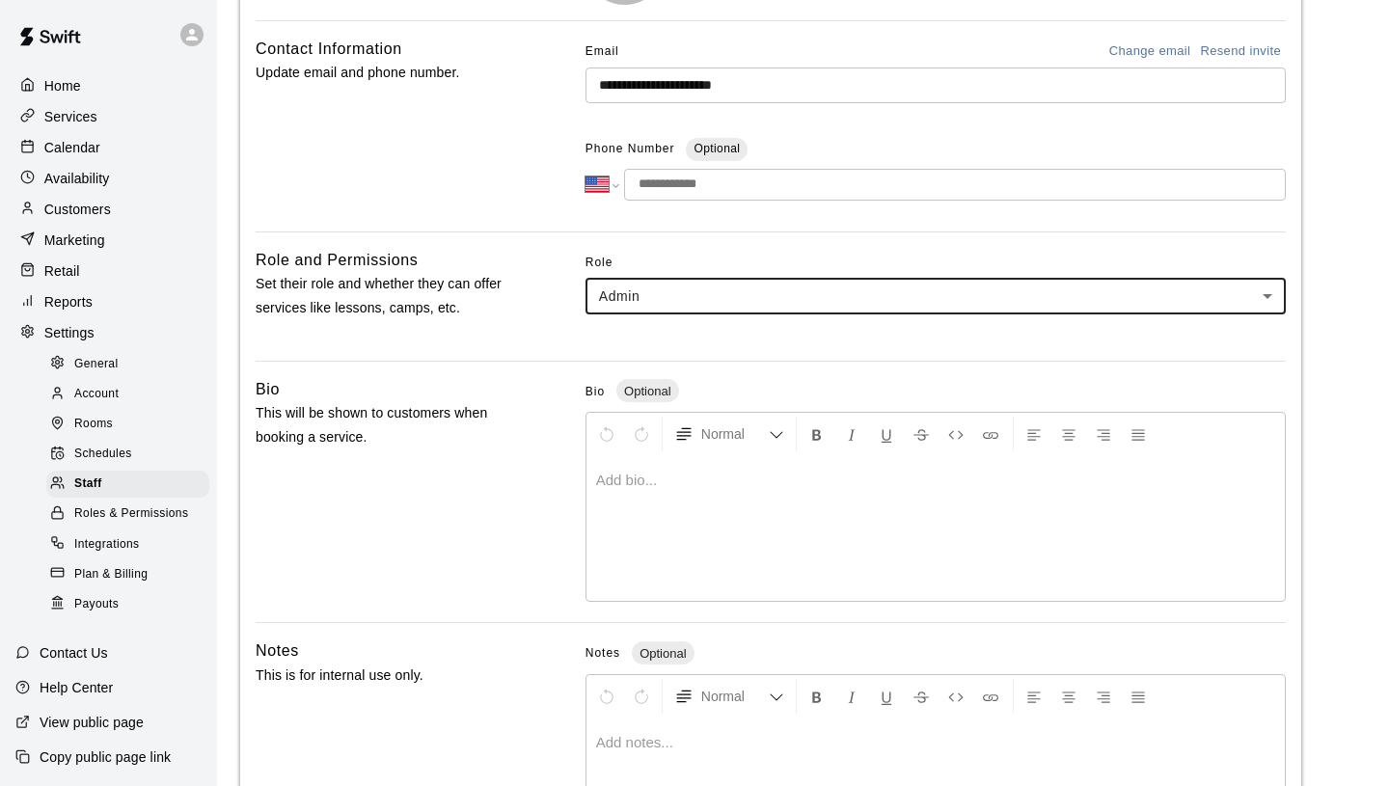
click at [644, 310] on body "**********" at bounding box center [694, 339] width 1389 height 1269
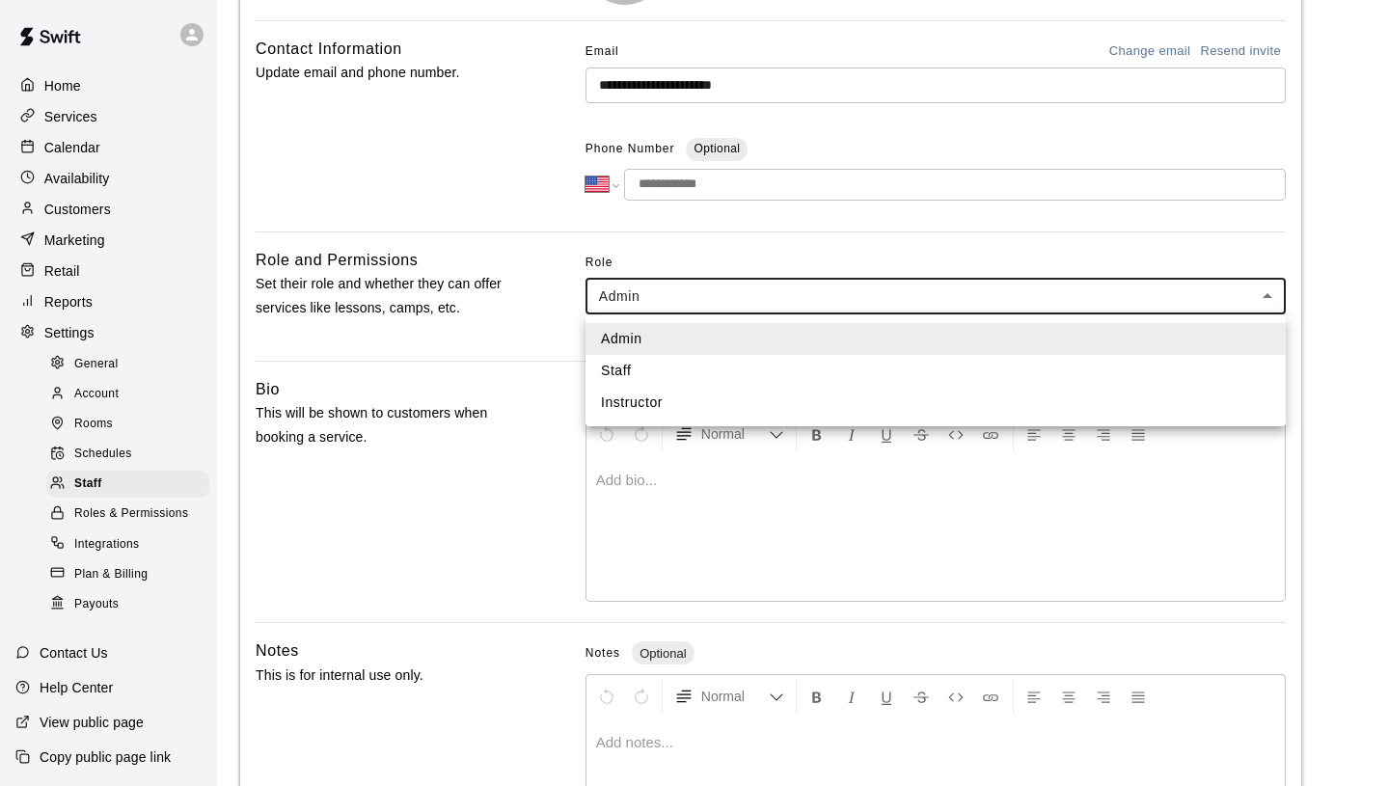
click at [537, 300] on div at bounding box center [694, 393] width 1389 height 786
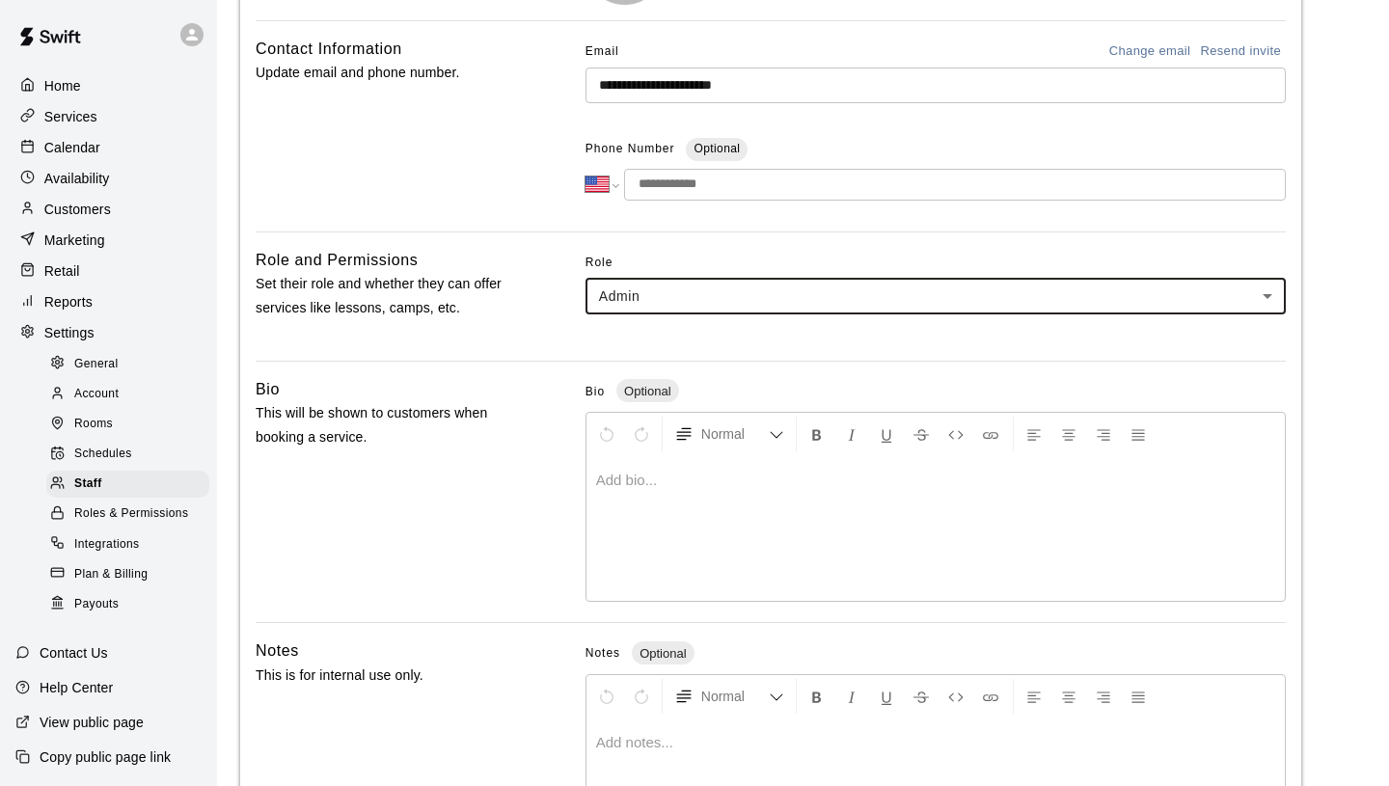
scroll to position [484, 0]
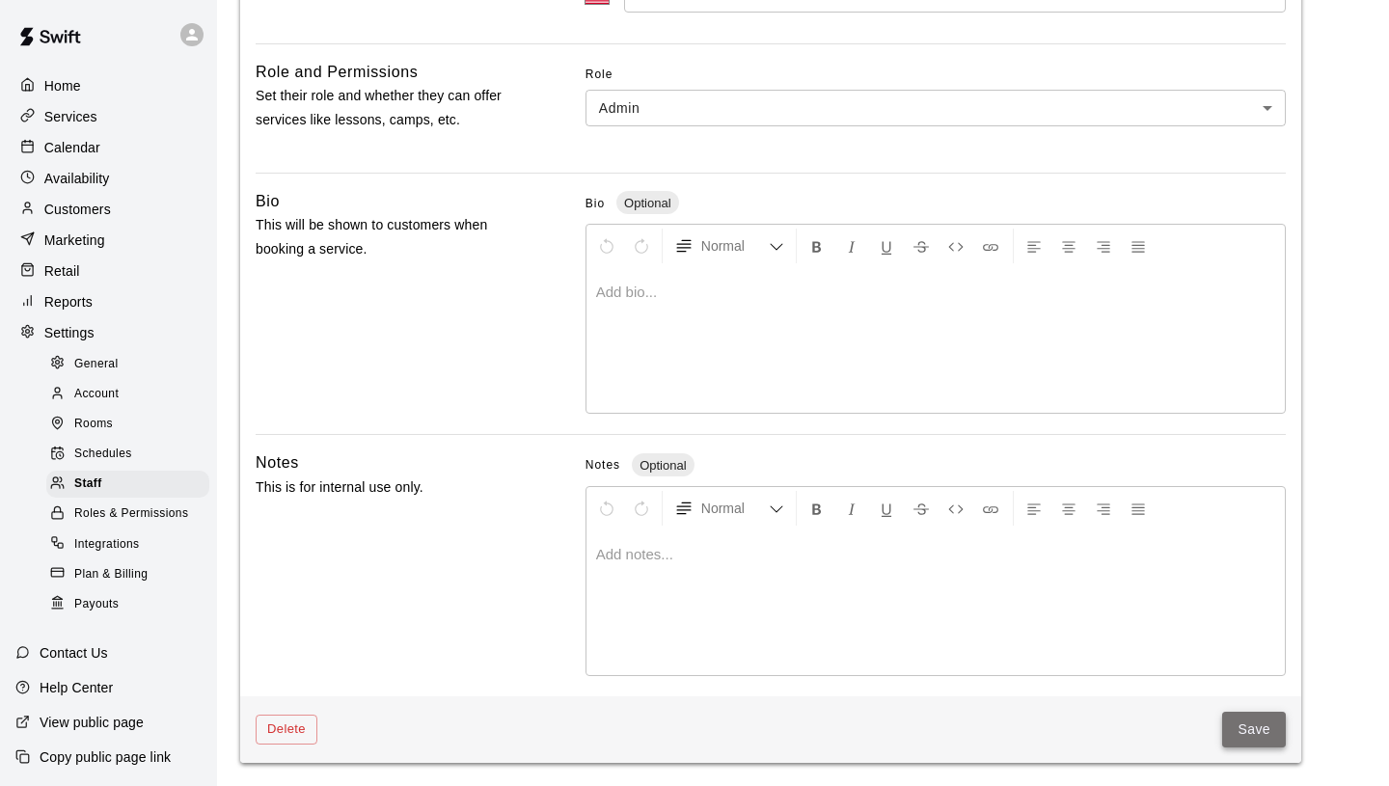
click at [1247, 738] on button "Save" at bounding box center [1254, 730] width 64 height 36
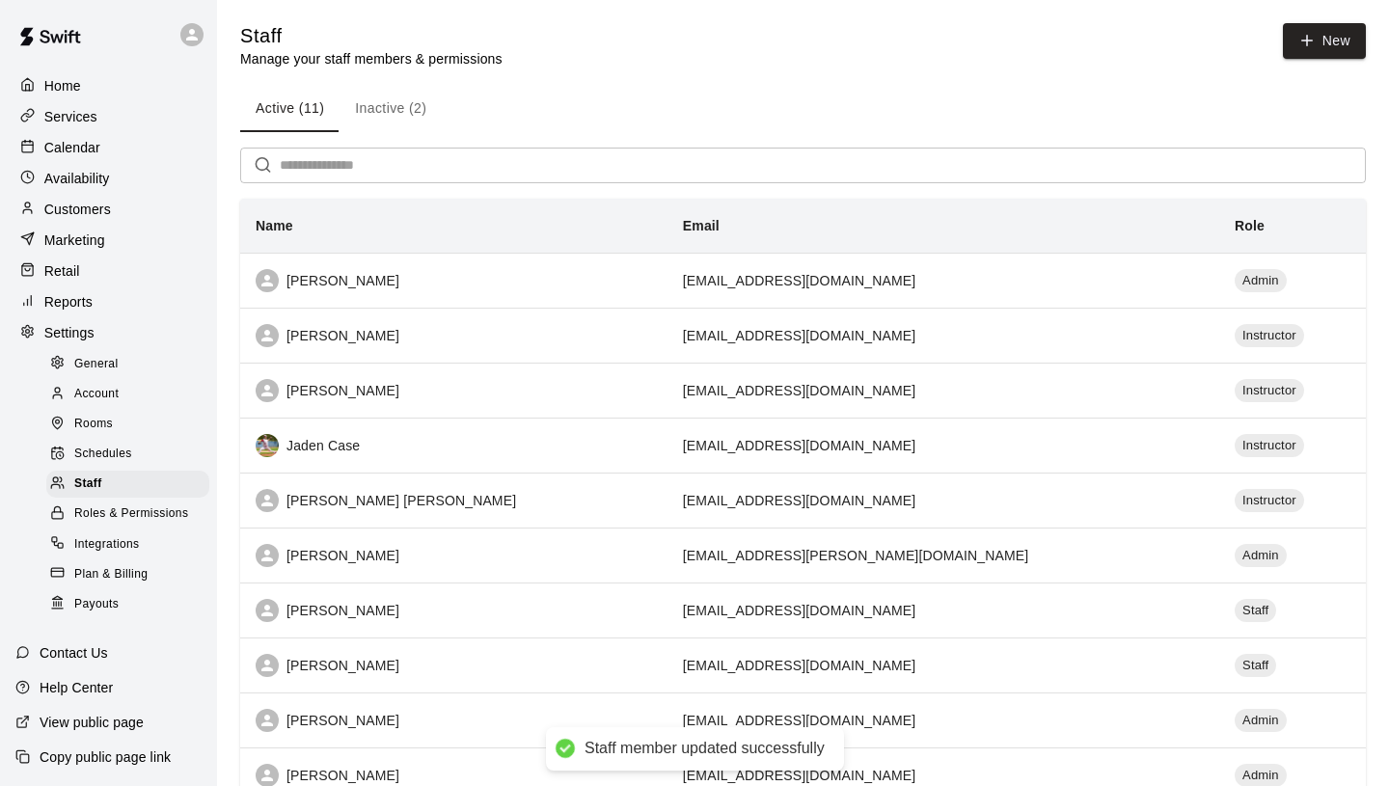
click at [378, 111] on button "Inactive (2)" at bounding box center [390, 109] width 102 height 46
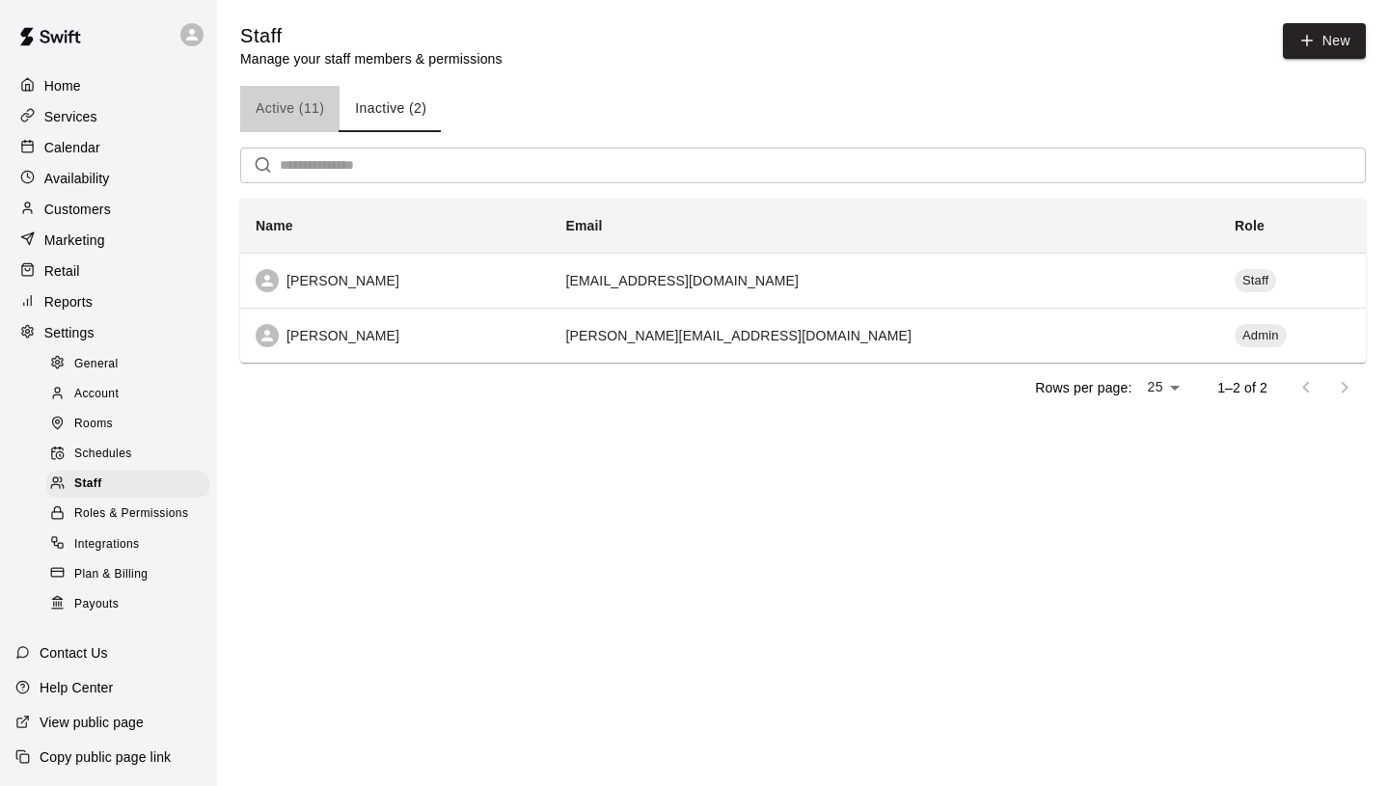
click at [311, 106] on button "Active (11)" at bounding box center [289, 109] width 99 height 46
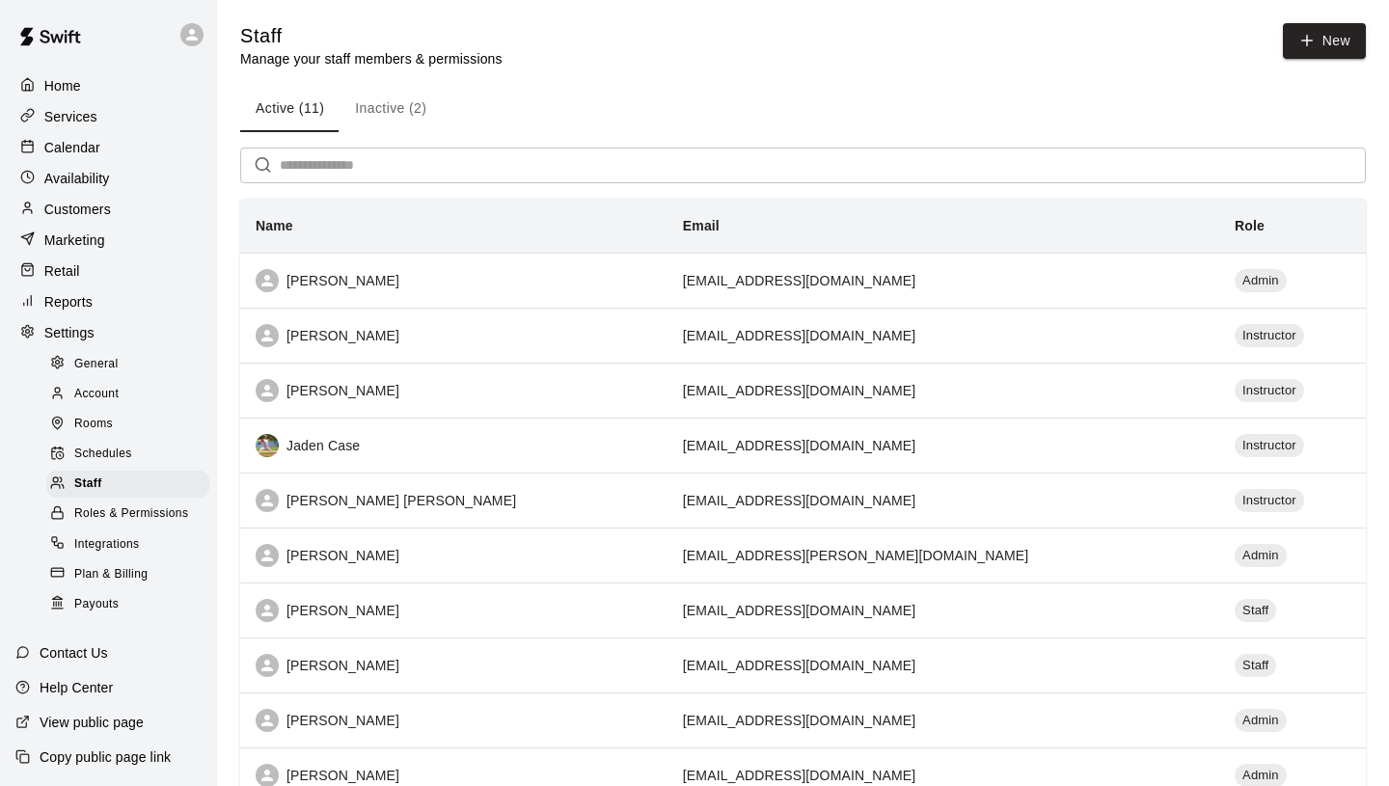
click at [94, 122] on p "Services" at bounding box center [70, 116] width 53 height 19
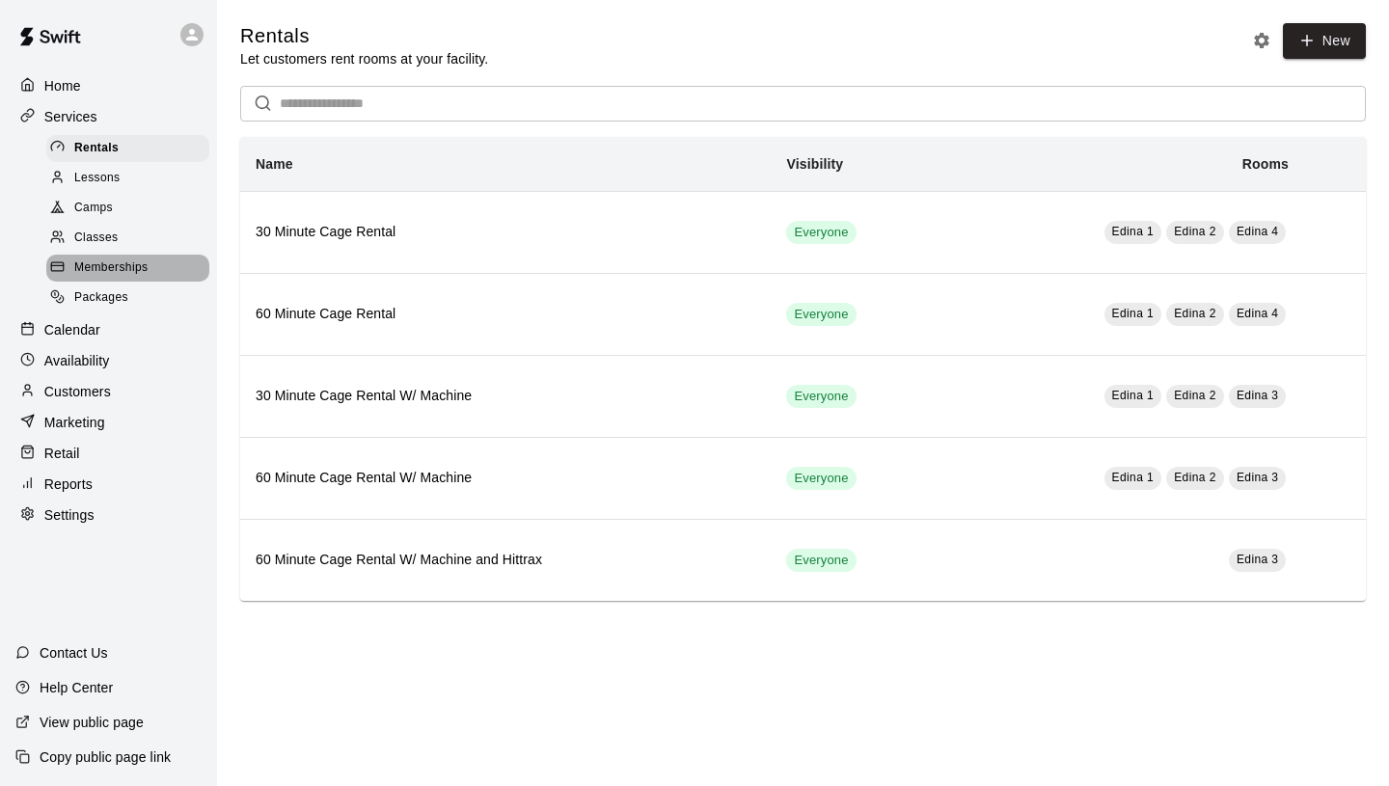
click at [119, 259] on span "Memberships" at bounding box center [110, 267] width 73 height 19
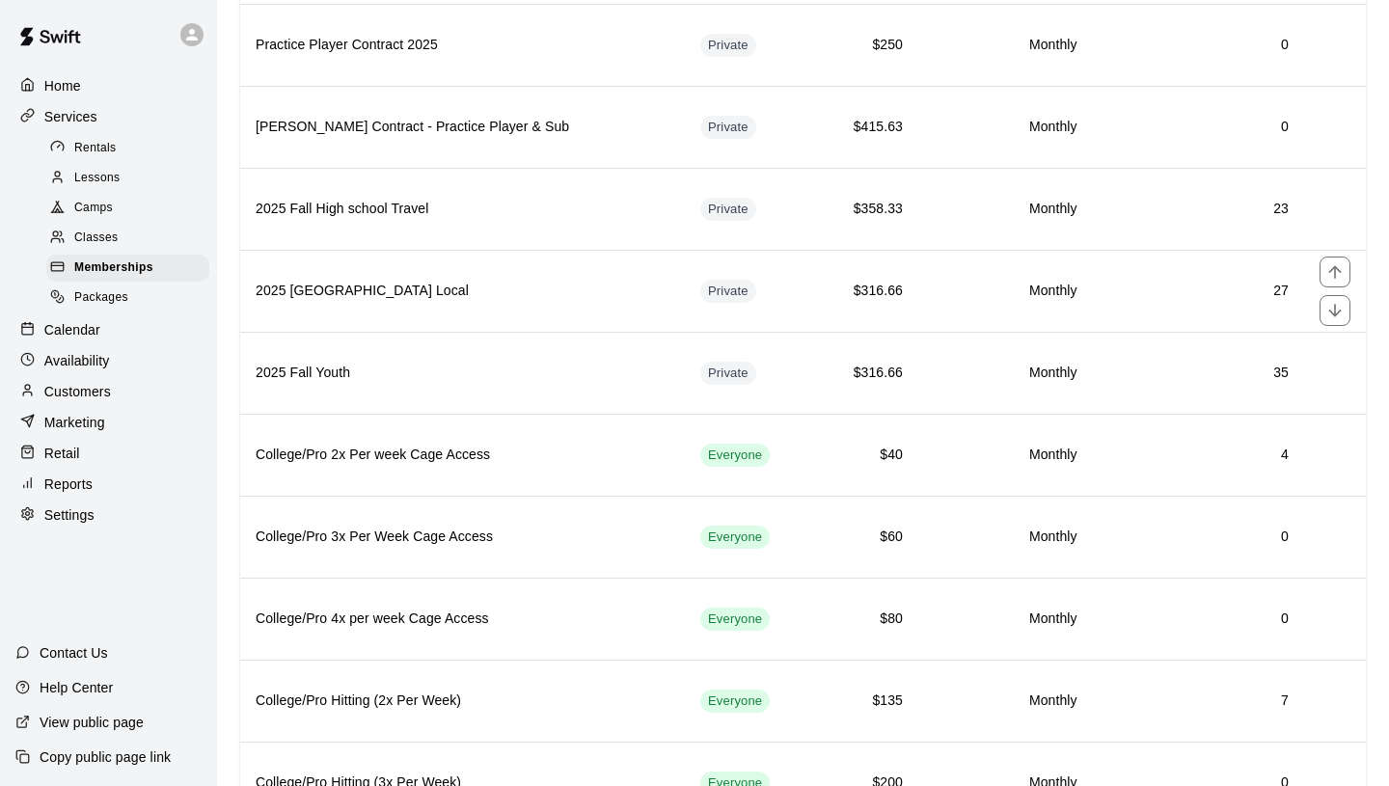
scroll to position [866, 0]
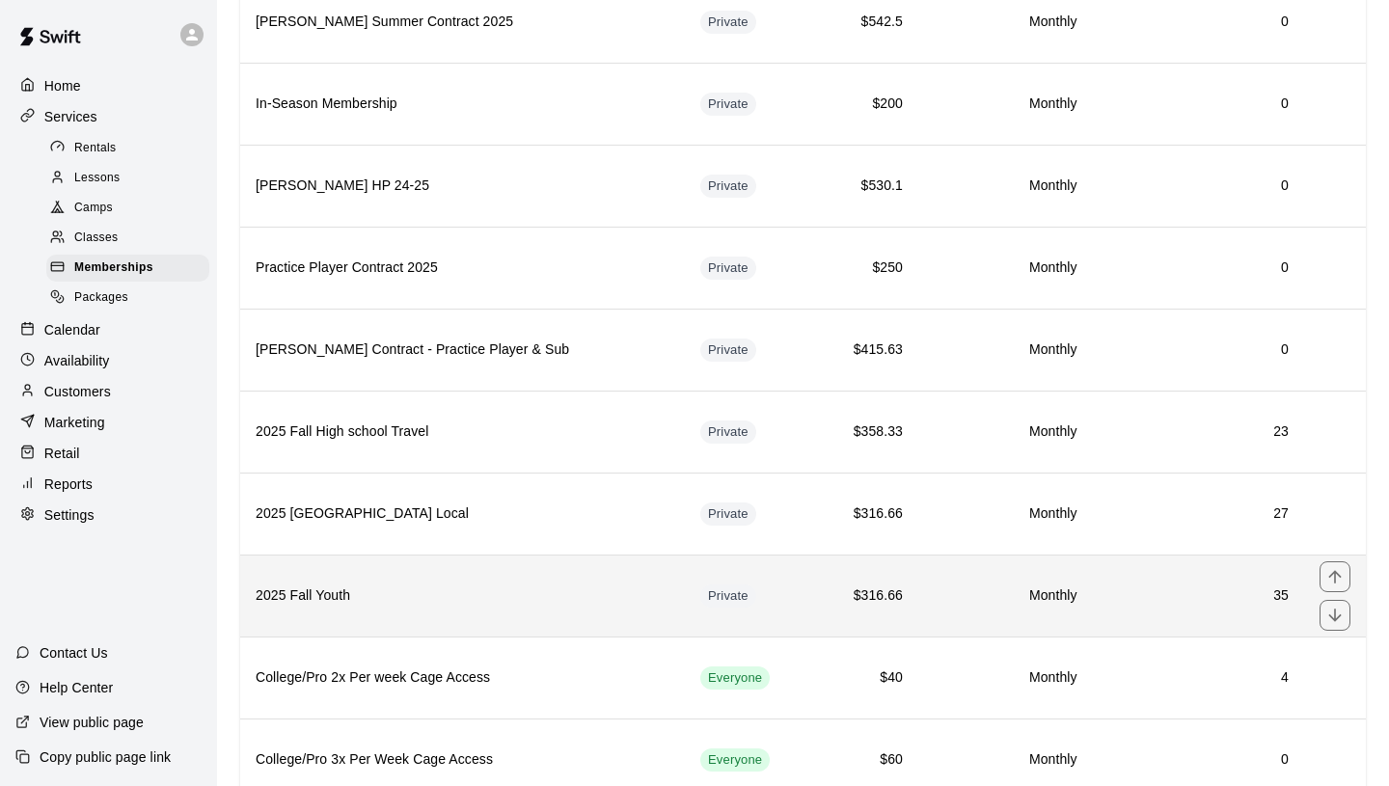
click at [491, 585] on h6 "2025 Fall Youth" at bounding box center [463, 595] width 414 height 21
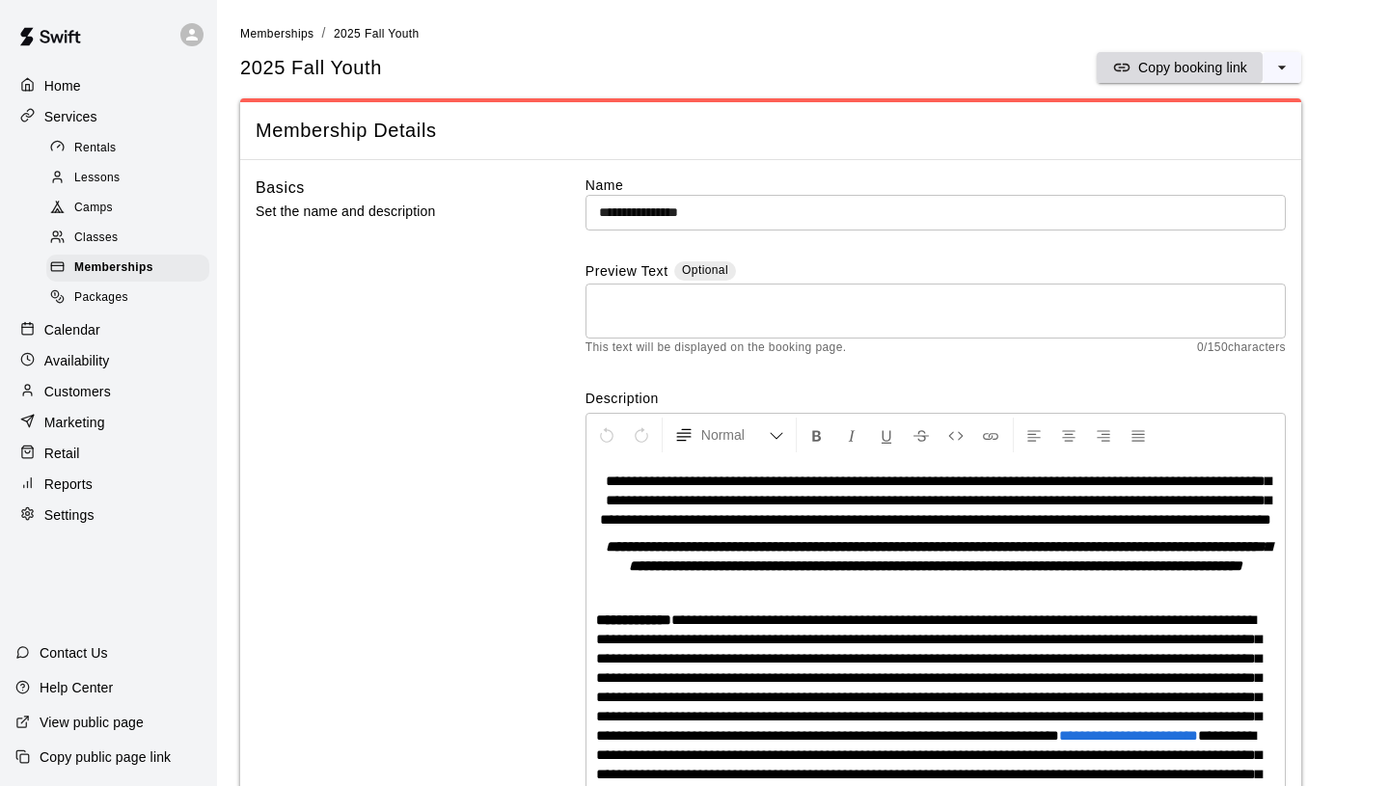
click at [1217, 67] on p "Copy booking link" at bounding box center [1192, 67] width 109 height 19
click at [76, 321] on p "Calendar" at bounding box center [72, 329] width 56 height 19
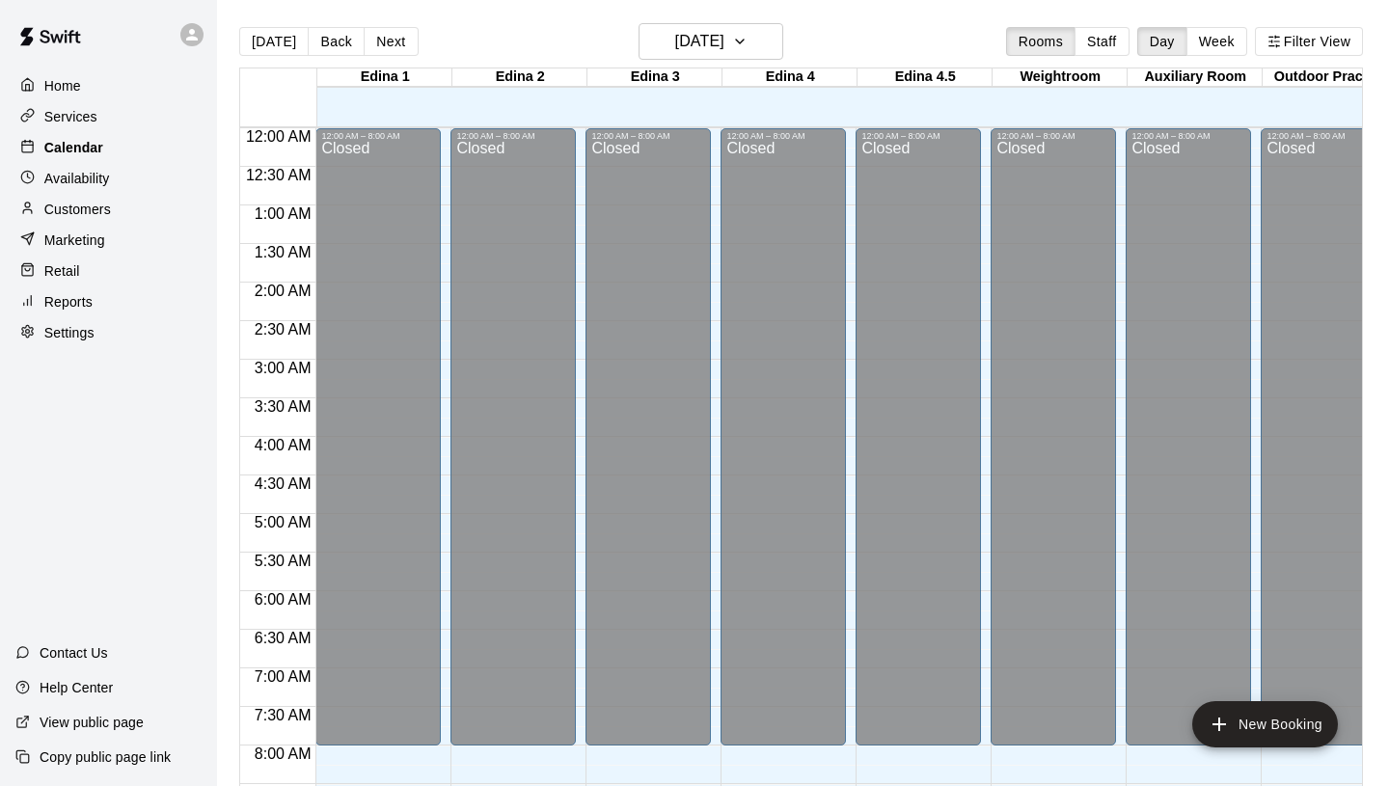
scroll to position [937, 0]
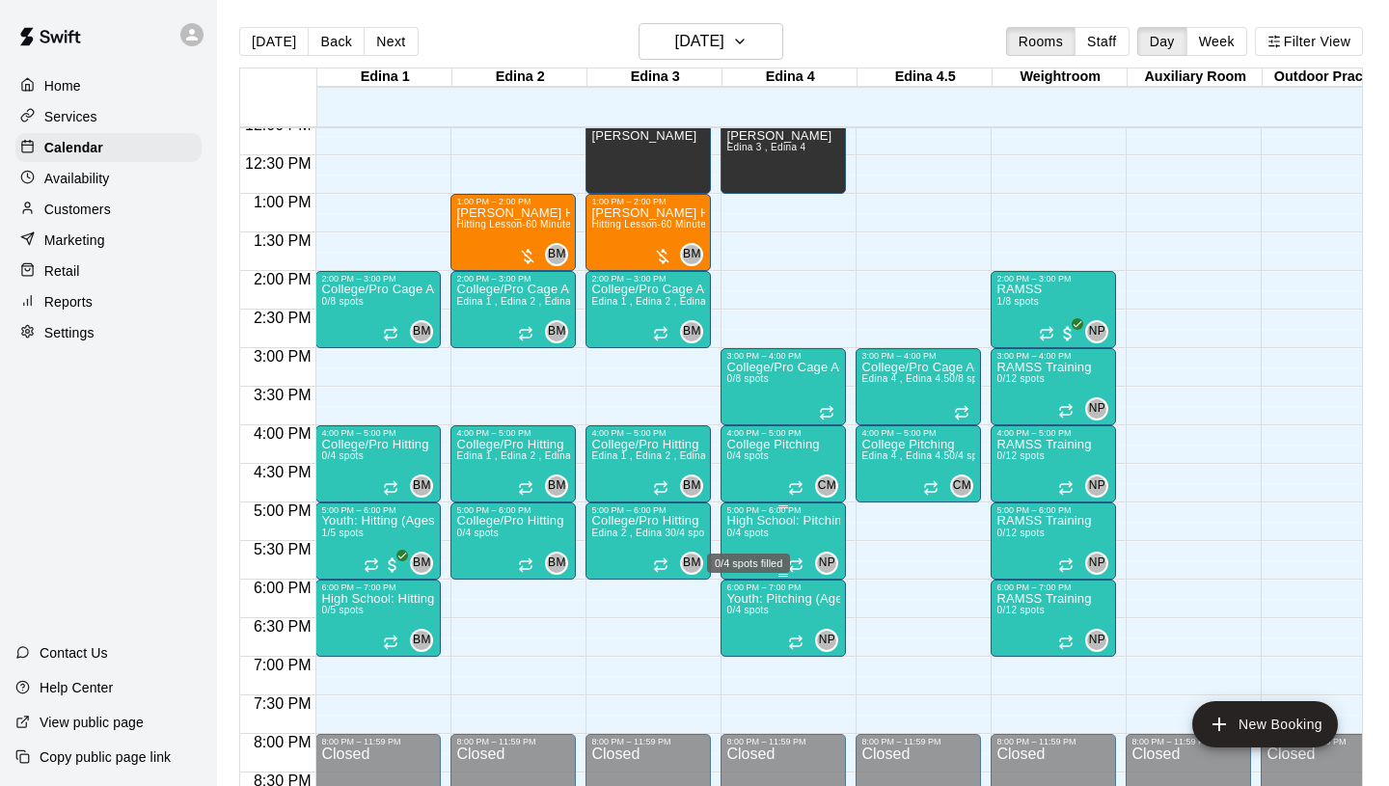
click at [745, 536] on span "0/4 spots" at bounding box center [747, 532] width 42 height 11
click at [743, 549] on icon "edit" at bounding box center [746, 547] width 17 height 17
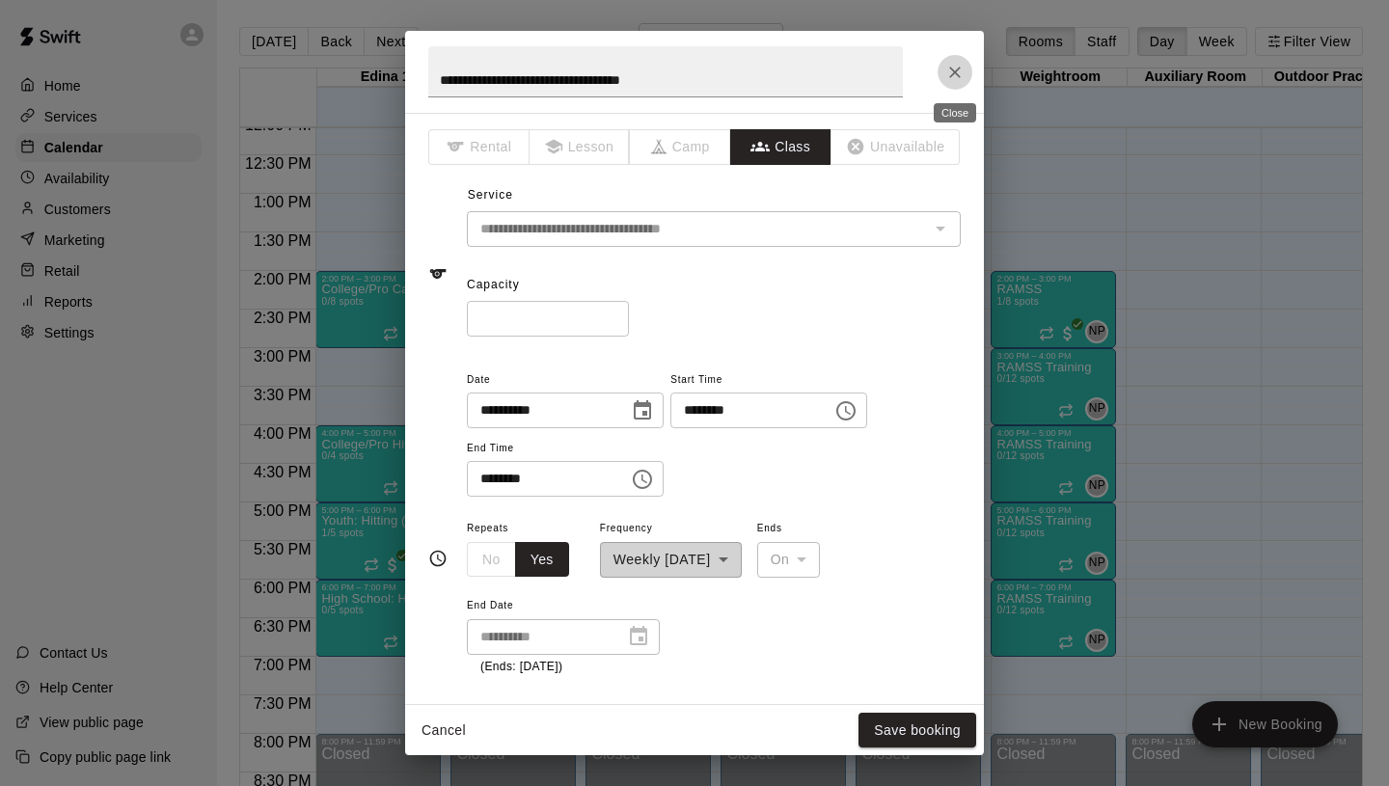
click at [946, 76] on icon "Close" at bounding box center [954, 72] width 19 height 19
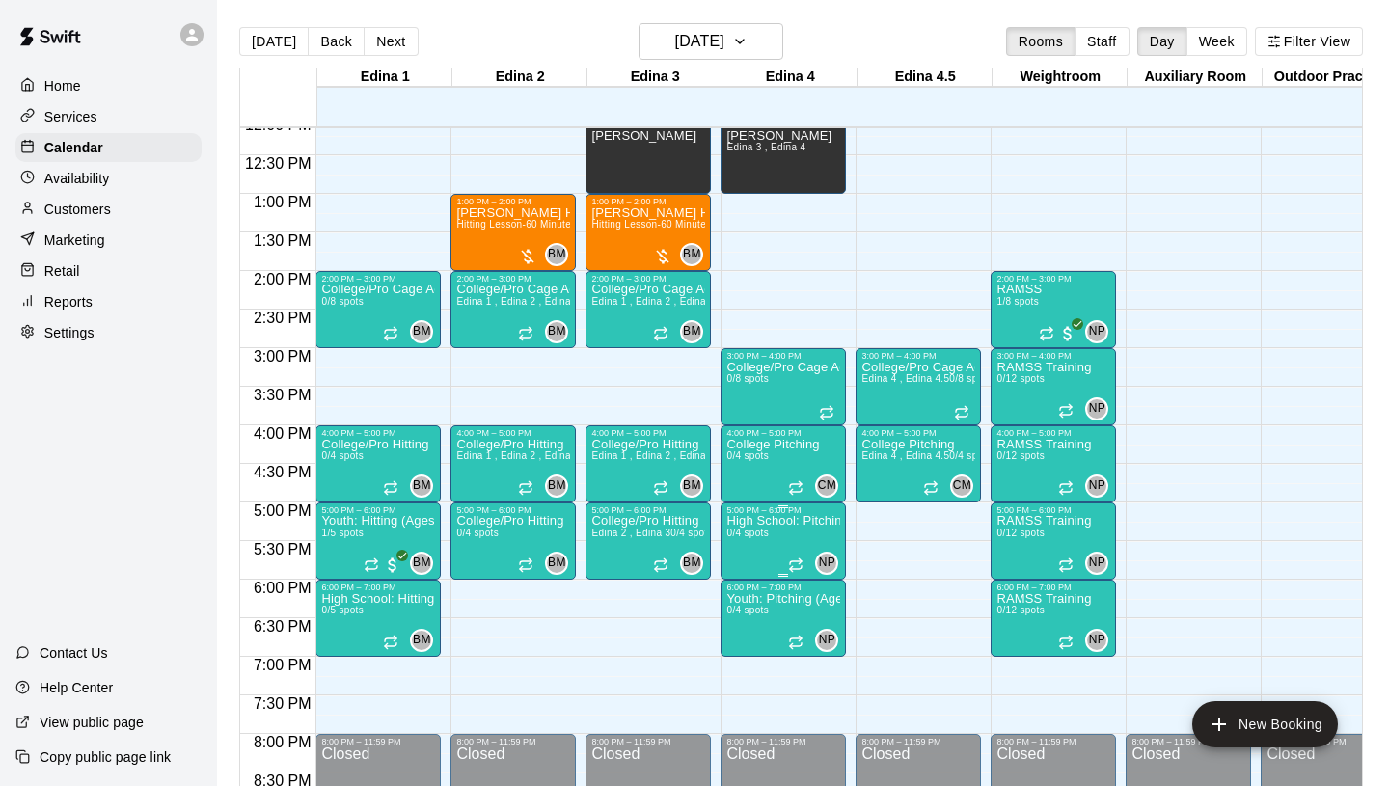
click at [743, 581] on img "edit" at bounding box center [747, 581] width 22 height 22
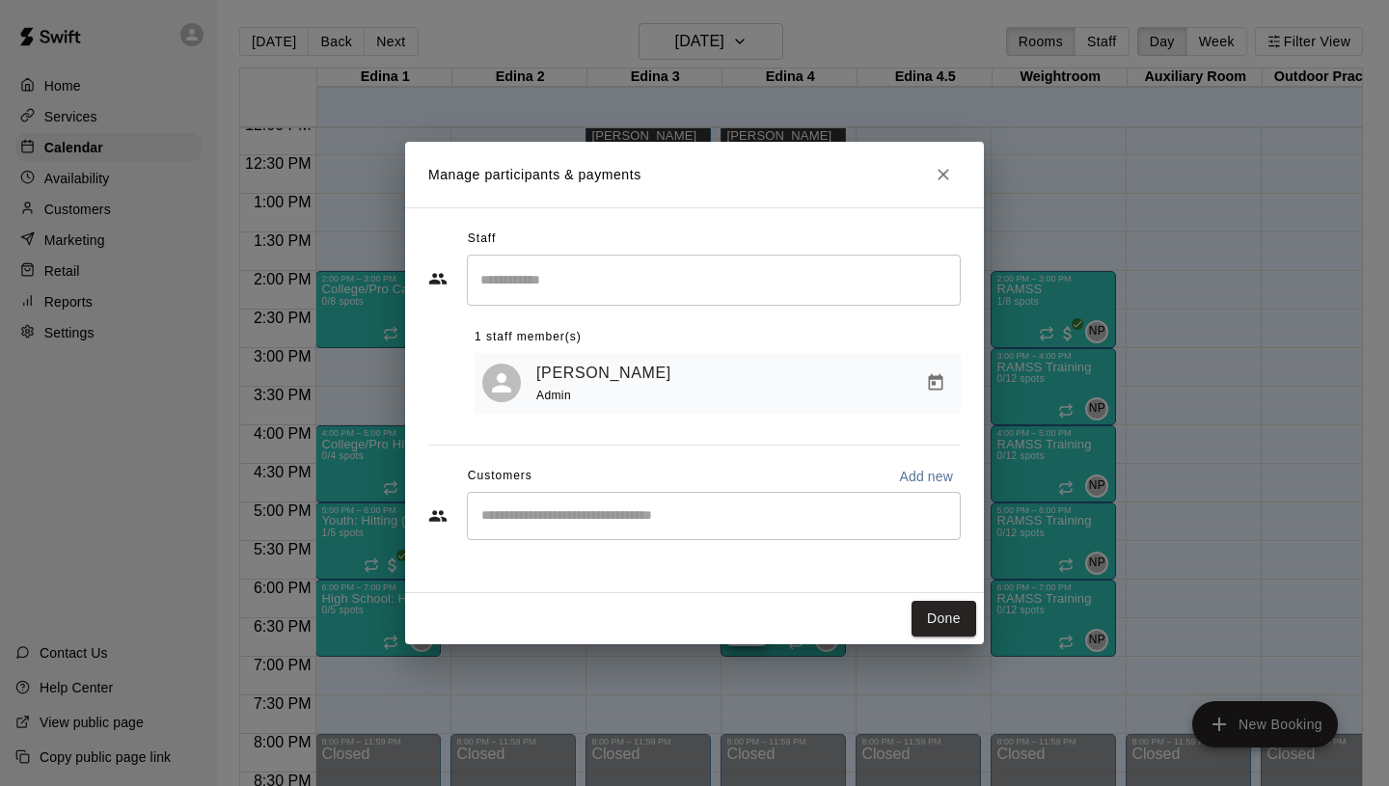
click at [626, 526] on input "Start typing to search customers..." at bounding box center [713, 515] width 476 height 19
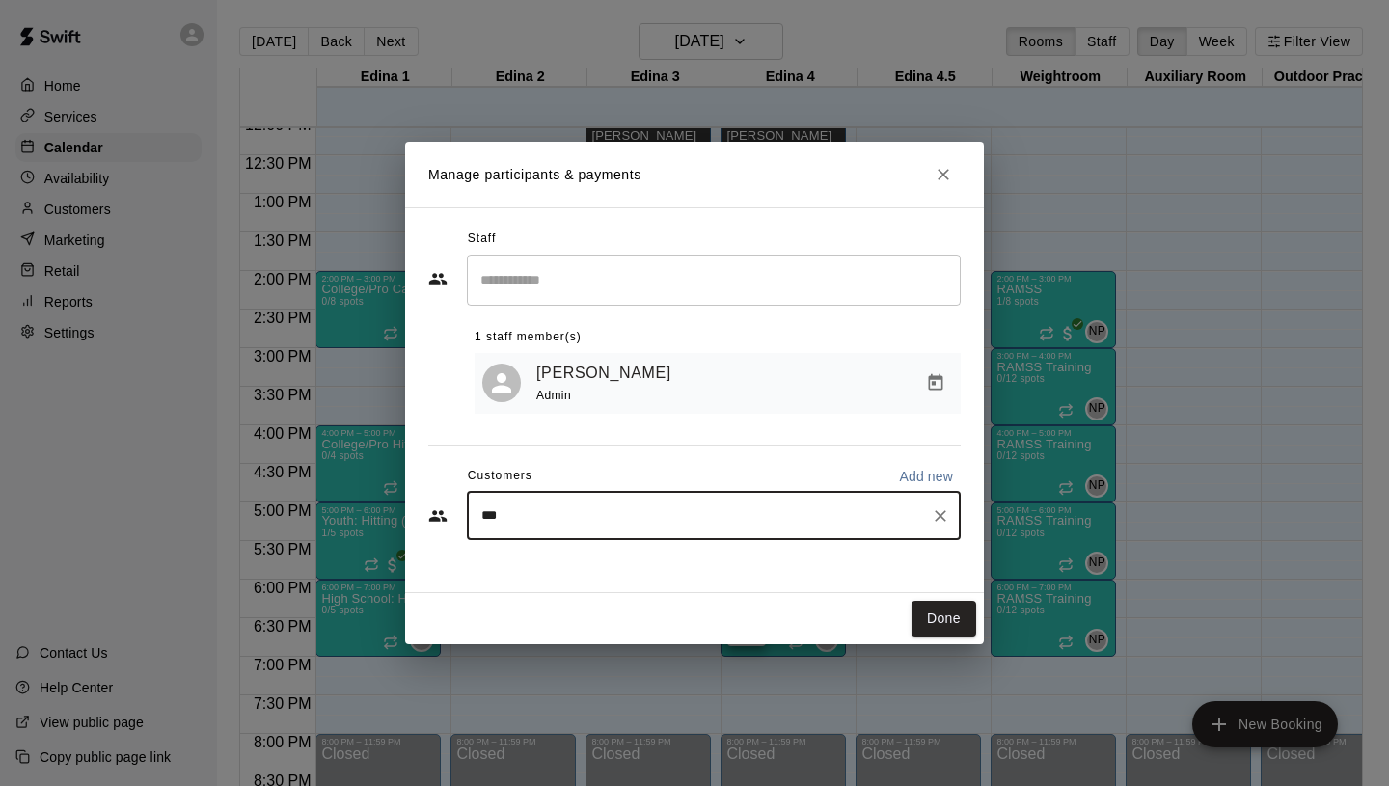
type input "****"
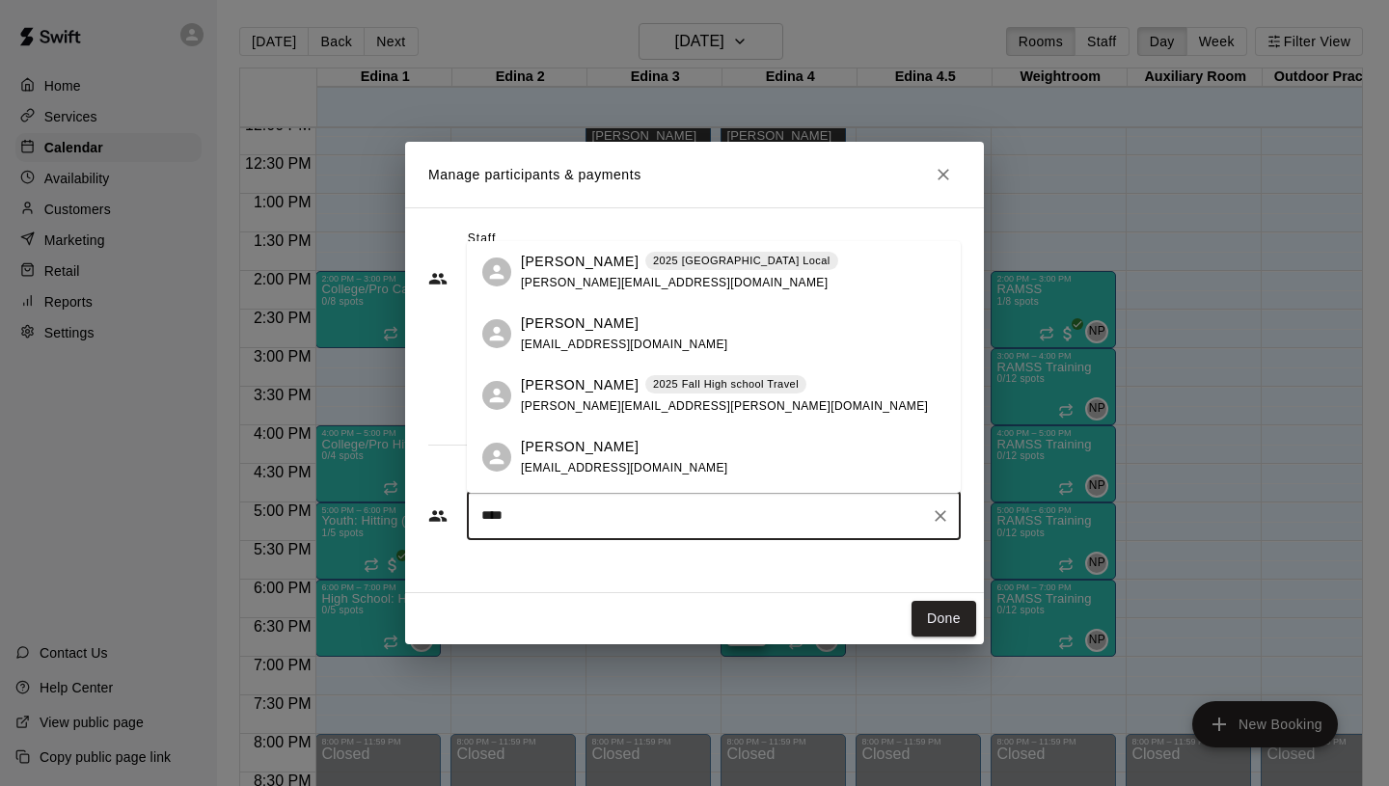
click at [558, 387] on p "[PERSON_NAME]" at bounding box center [580, 385] width 118 height 20
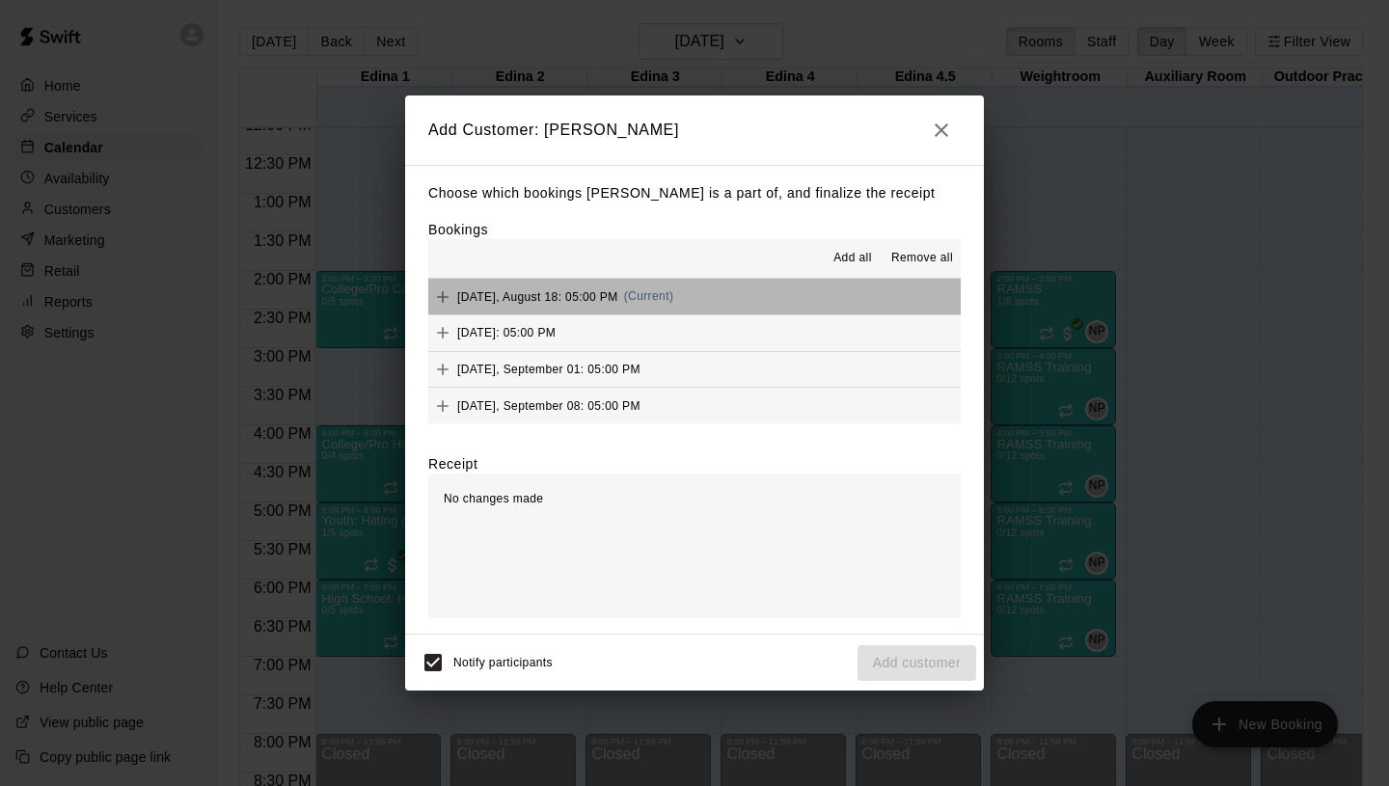
click at [559, 299] on span "[DATE], August 18: 05:00 PM" at bounding box center [537, 296] width 161 height 14
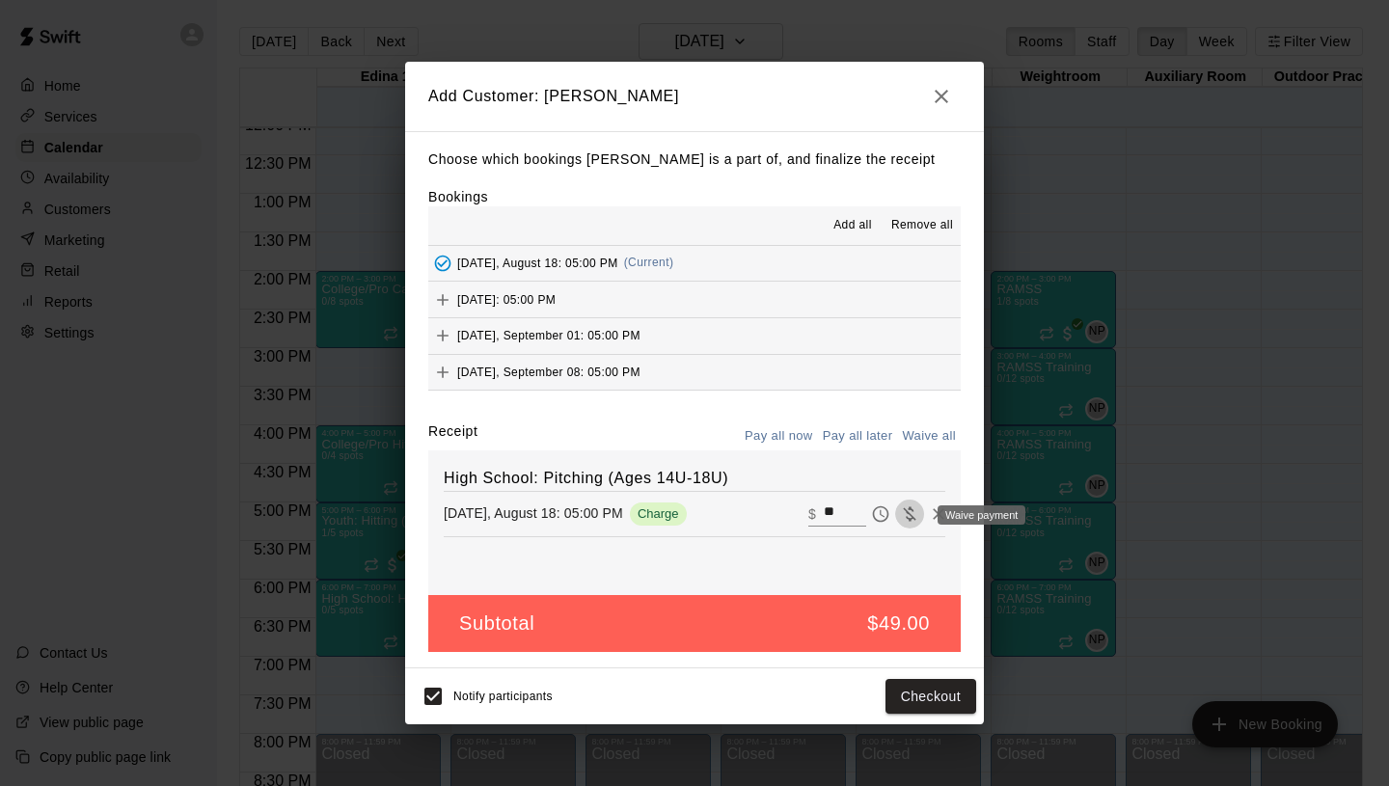
click at [911, 516] on icon "Waive payment" at bounding box center [909, 513] width 13 height 14
type input "*"
click at [882, 692] on button "Add customer" at bounding box center [916, 697] width 119 height 36
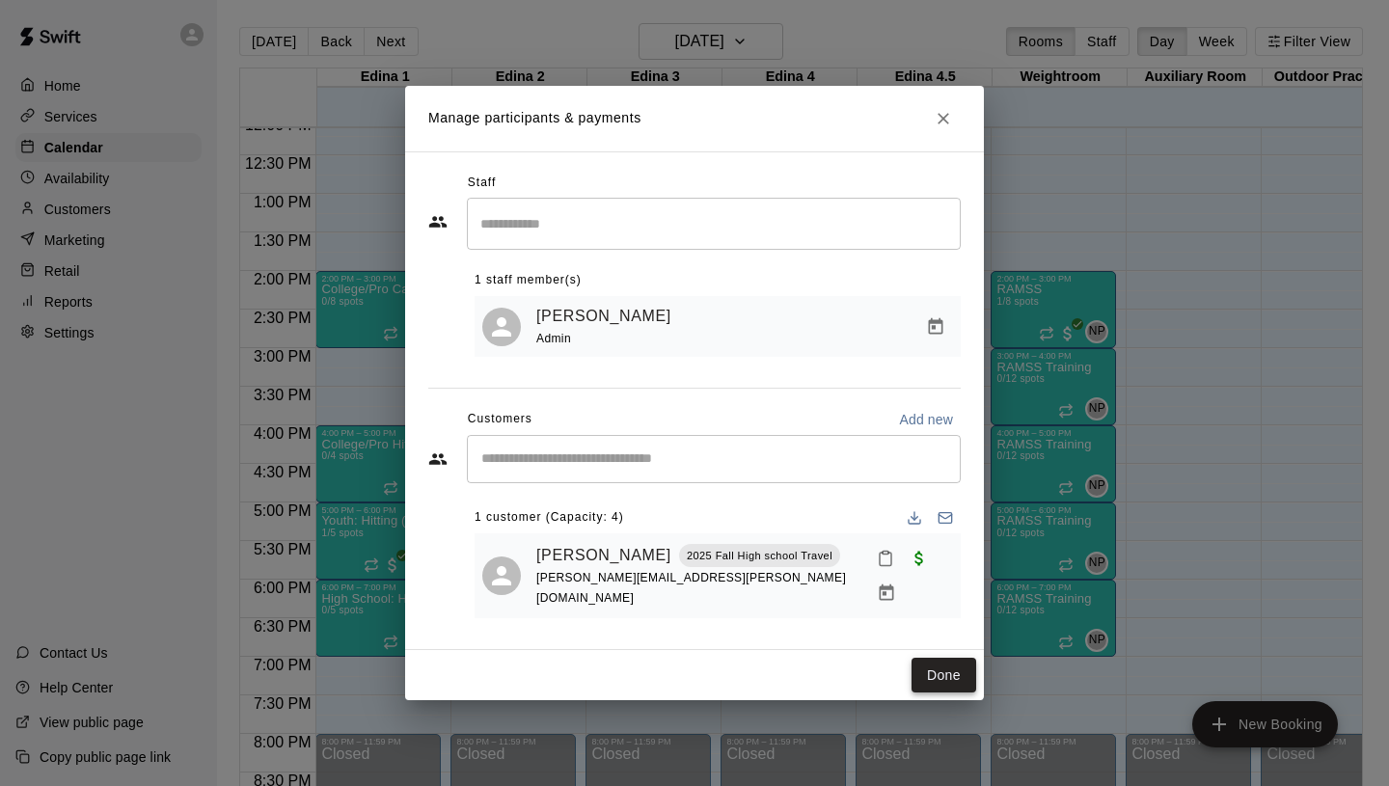
click at [949, 664] on button "Done" at bounding box center [943, 676] width 65 height 36
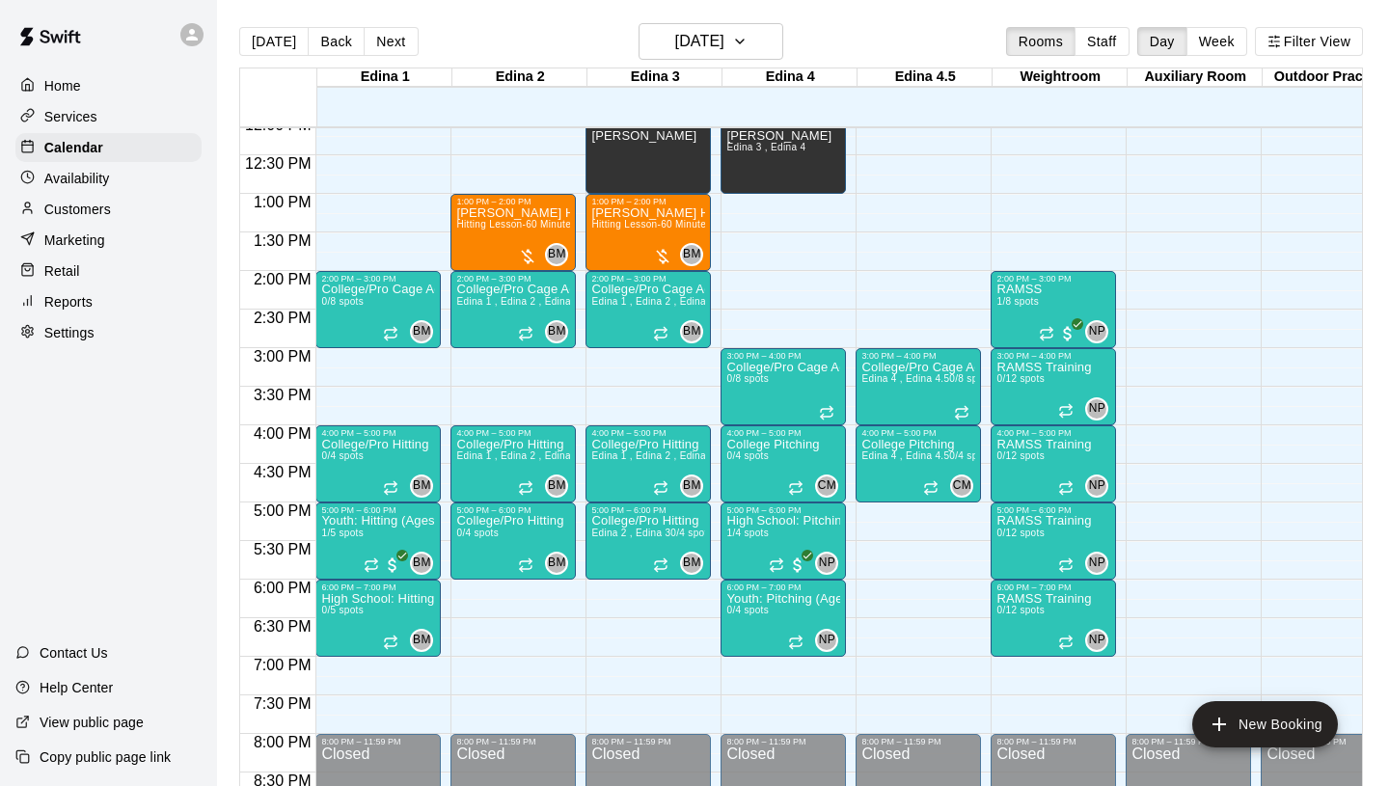
scroll to position [14, 0]
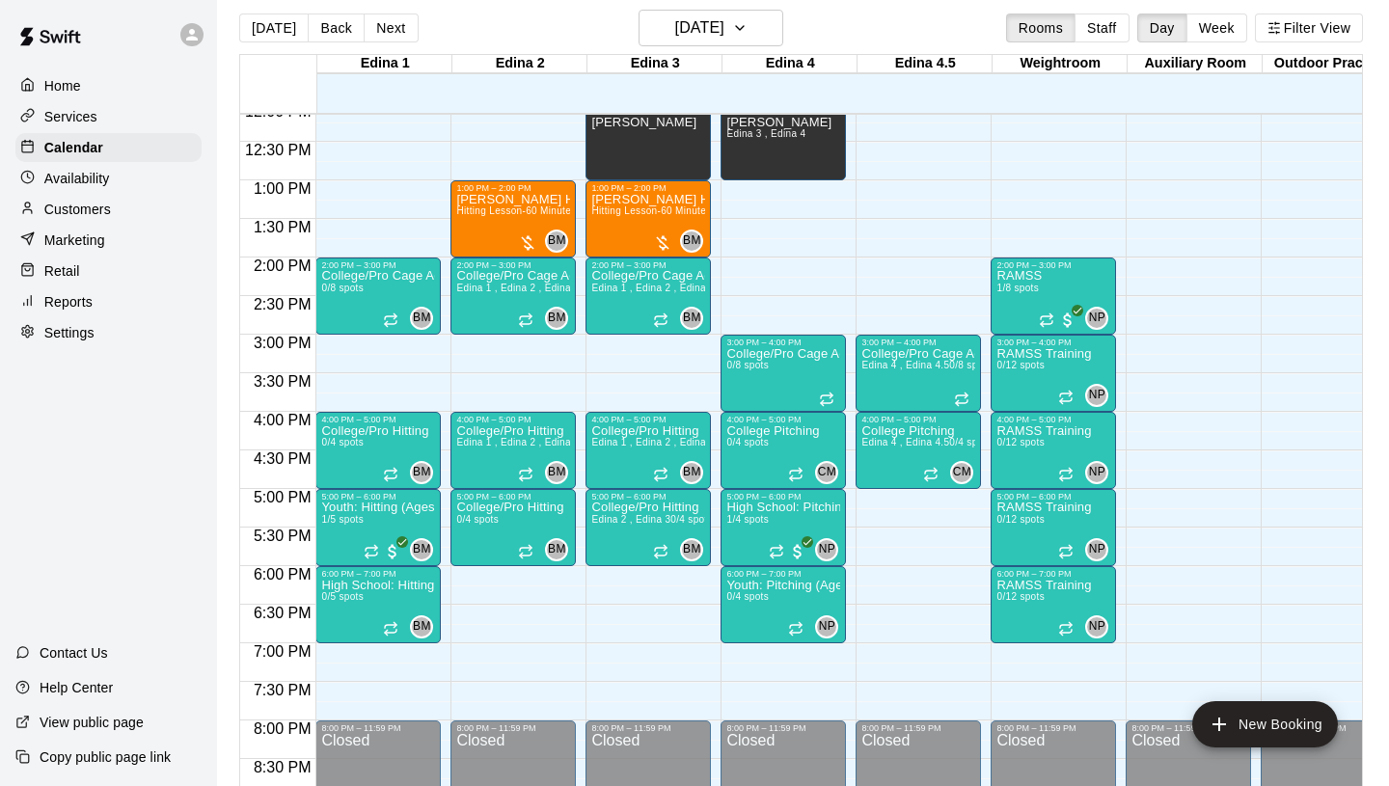
click at [141, 756] on p "Copy public page link" at bounding box center [105, 756] width 131 height 19
click at [90, 116] on p "Services" at bounding box center [70, 116] width 53 height 19
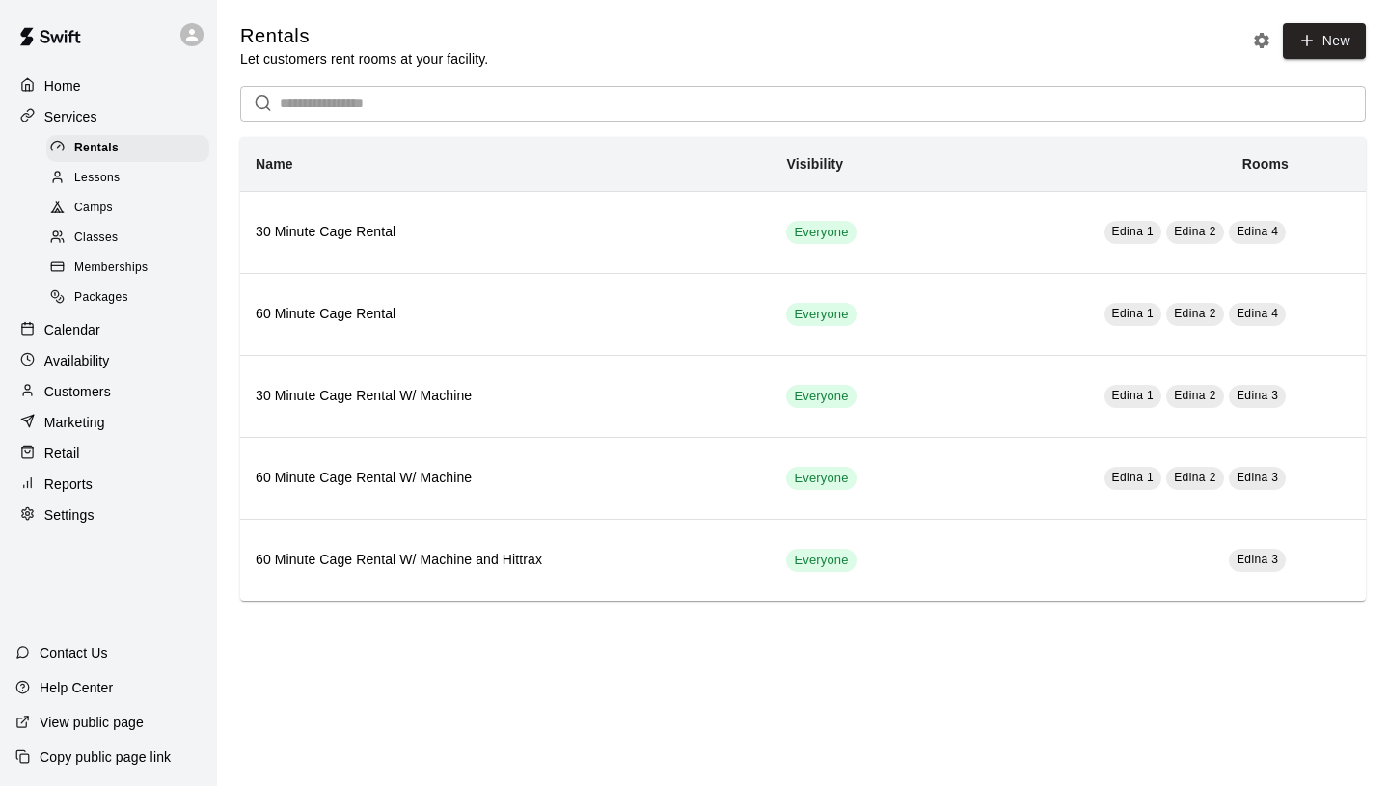
click at [116, 266] on span "Memberships" at bounding box center [110, 267] width 73 height 19
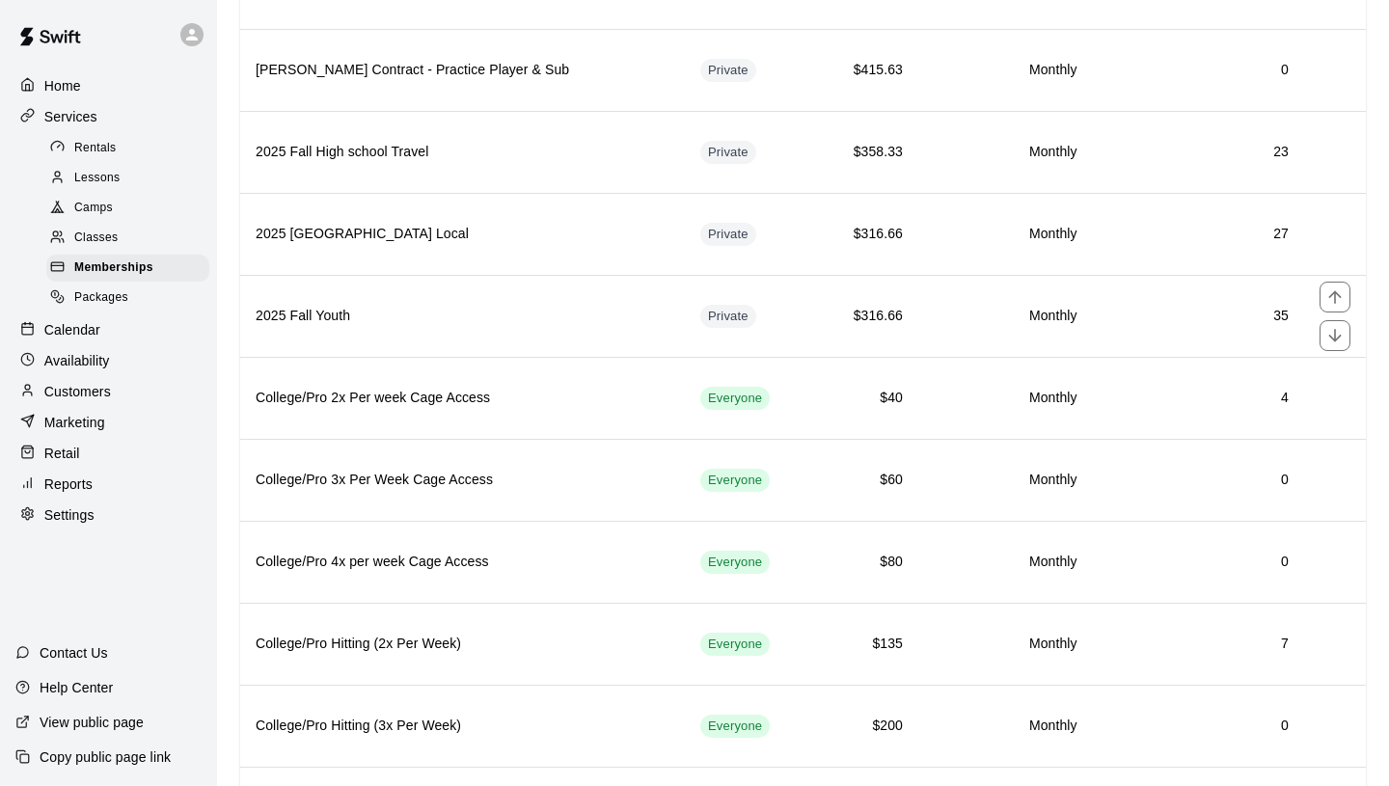
scroll to position [1150, 0]
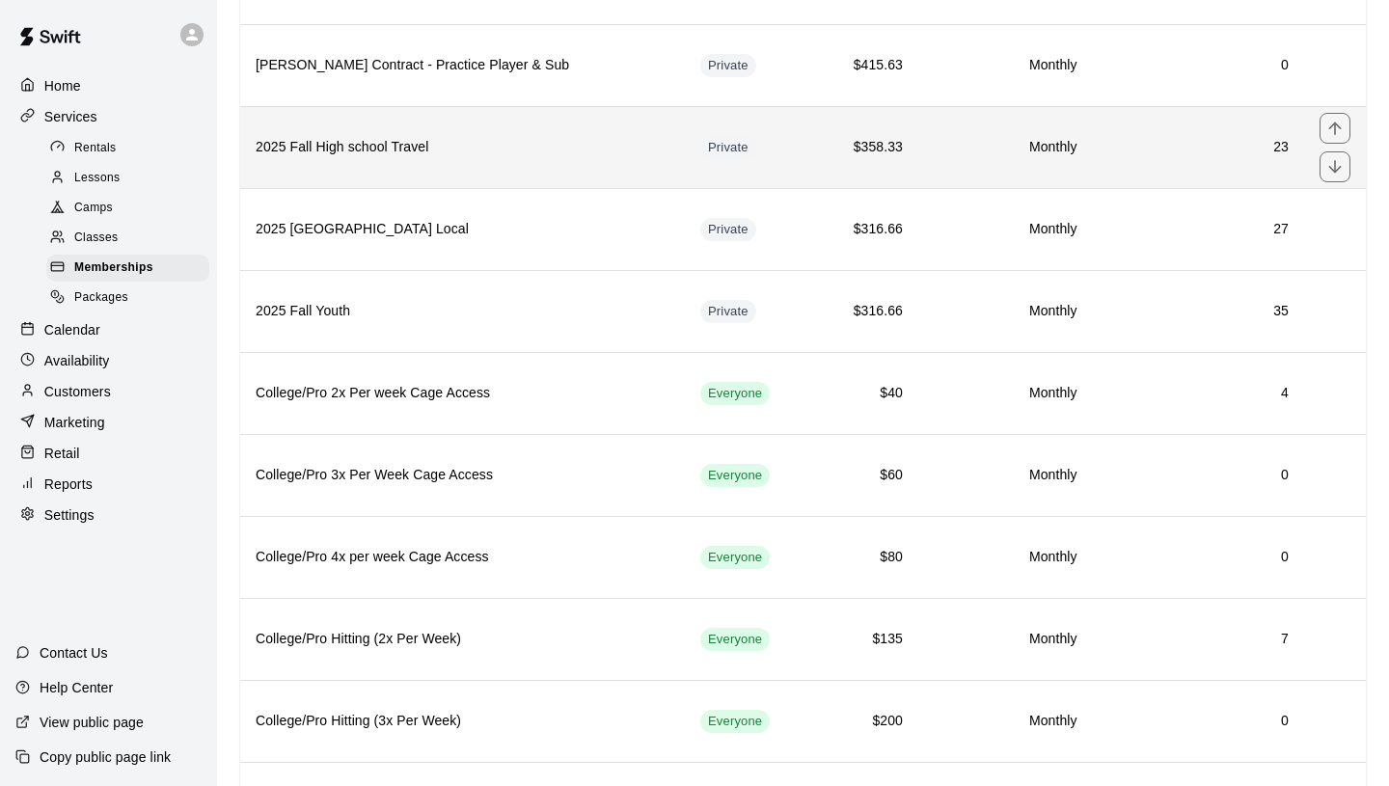
click at [473, 139] on h6 "2025 Fall High school Travel" at bounding box center [463, 147] width 414 height 21
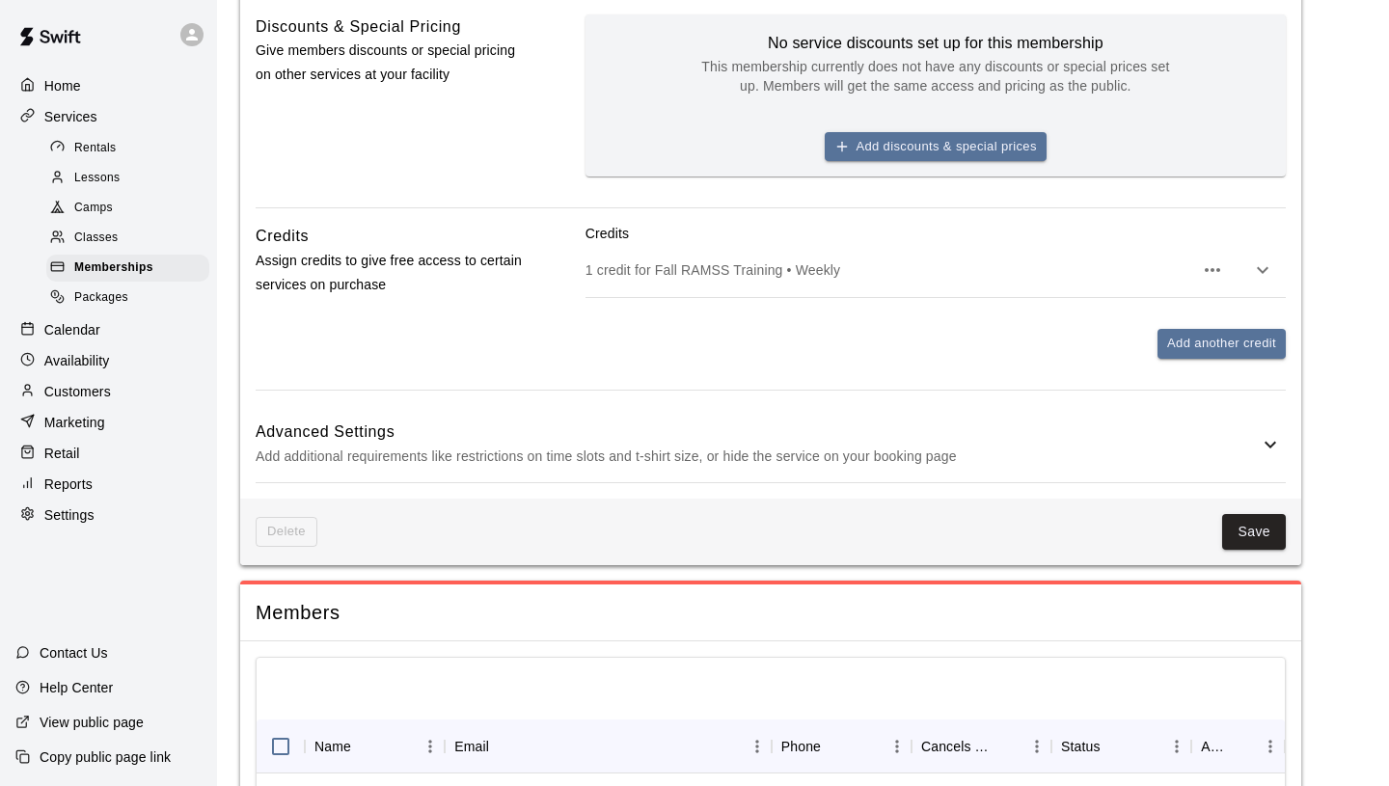
scroll to position [1572, 0]
click at [1218, 283] on icon "button" at bounding box center [1212, 270] width 23 height 23
click at [1215, 408] on div at bounding box center [694, 393] width 1389 height 786
click at [1275, 290] on button "button" at bounding box center [1262, 271] width 39 height 39
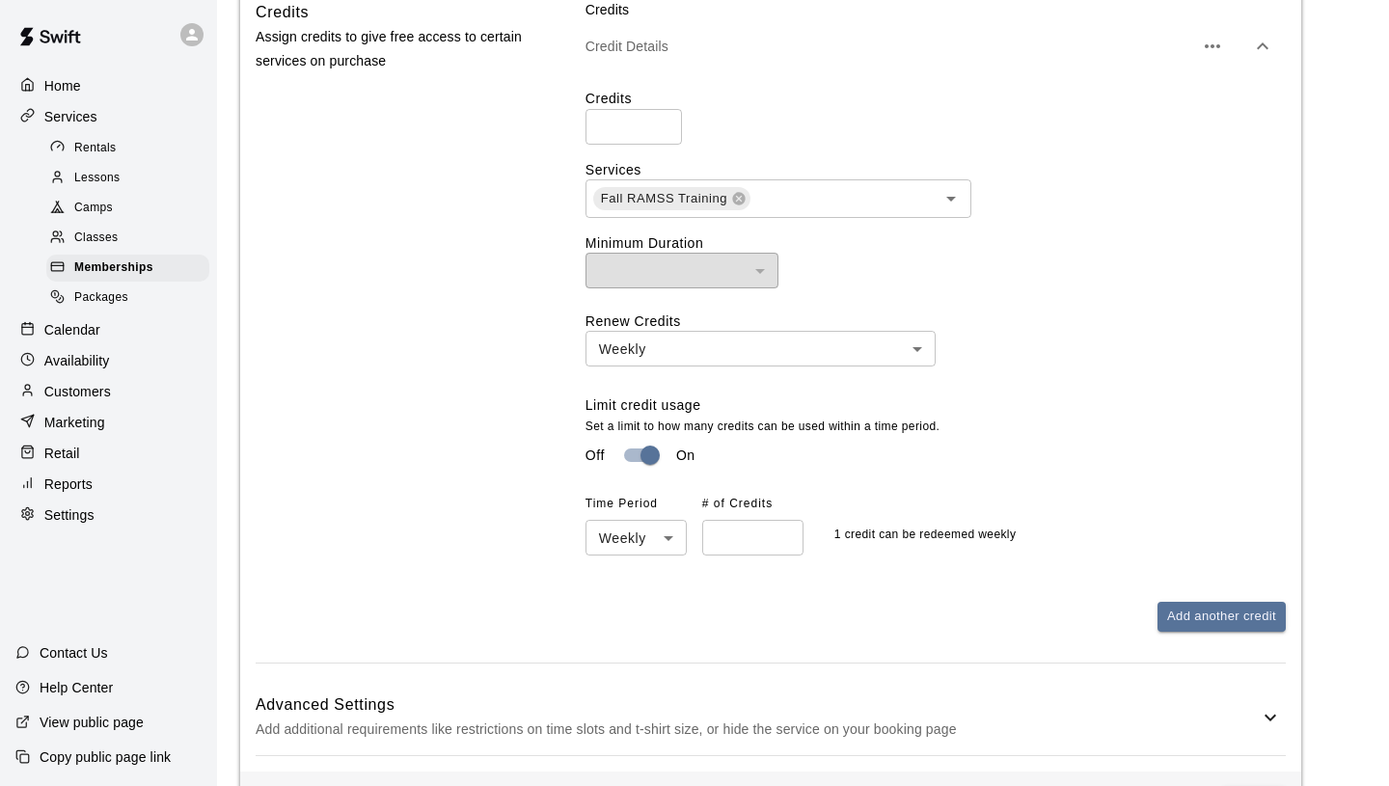
scroll to position [1796, 0]
click at [826, 211] on input "text" at bounding box center [830, 199] width 156 height 24
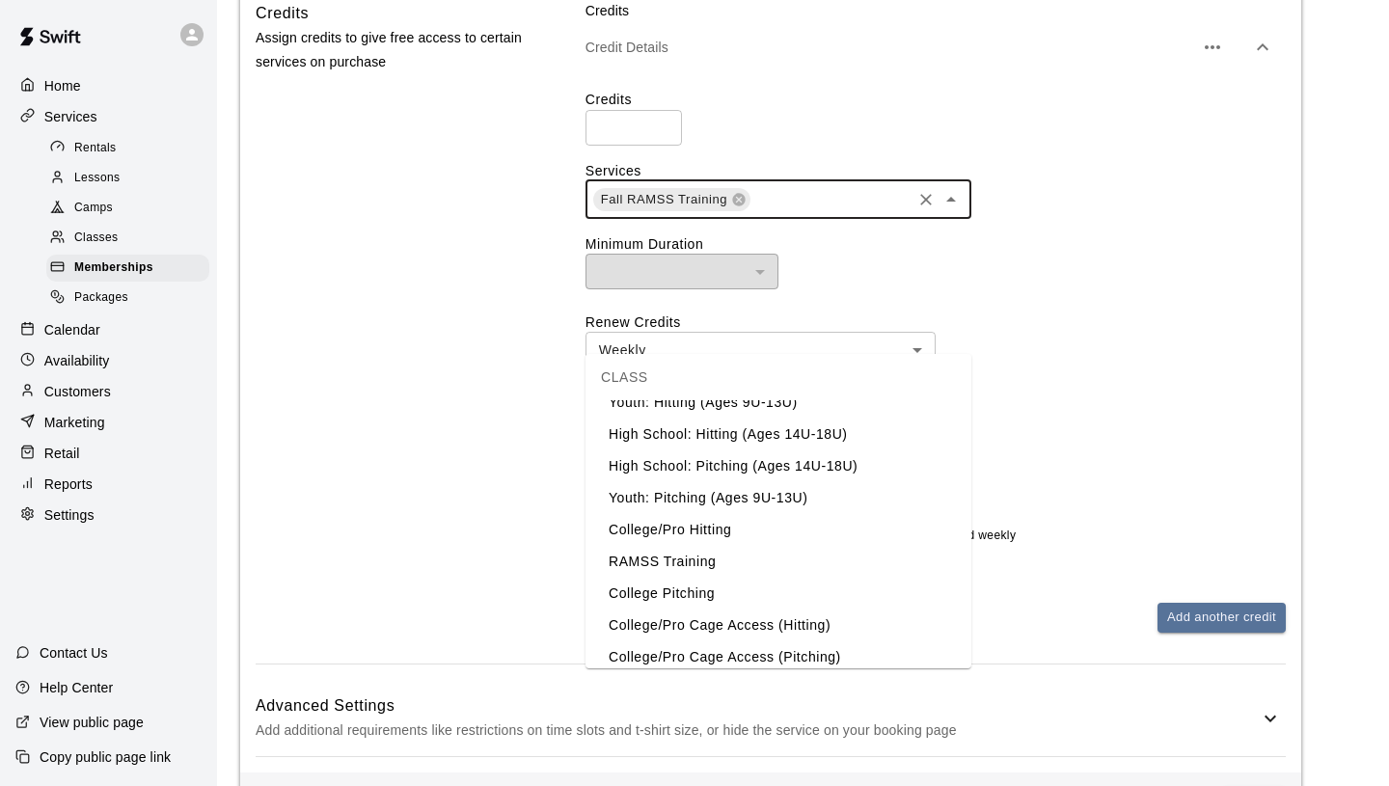
scroll to position [9, 0]
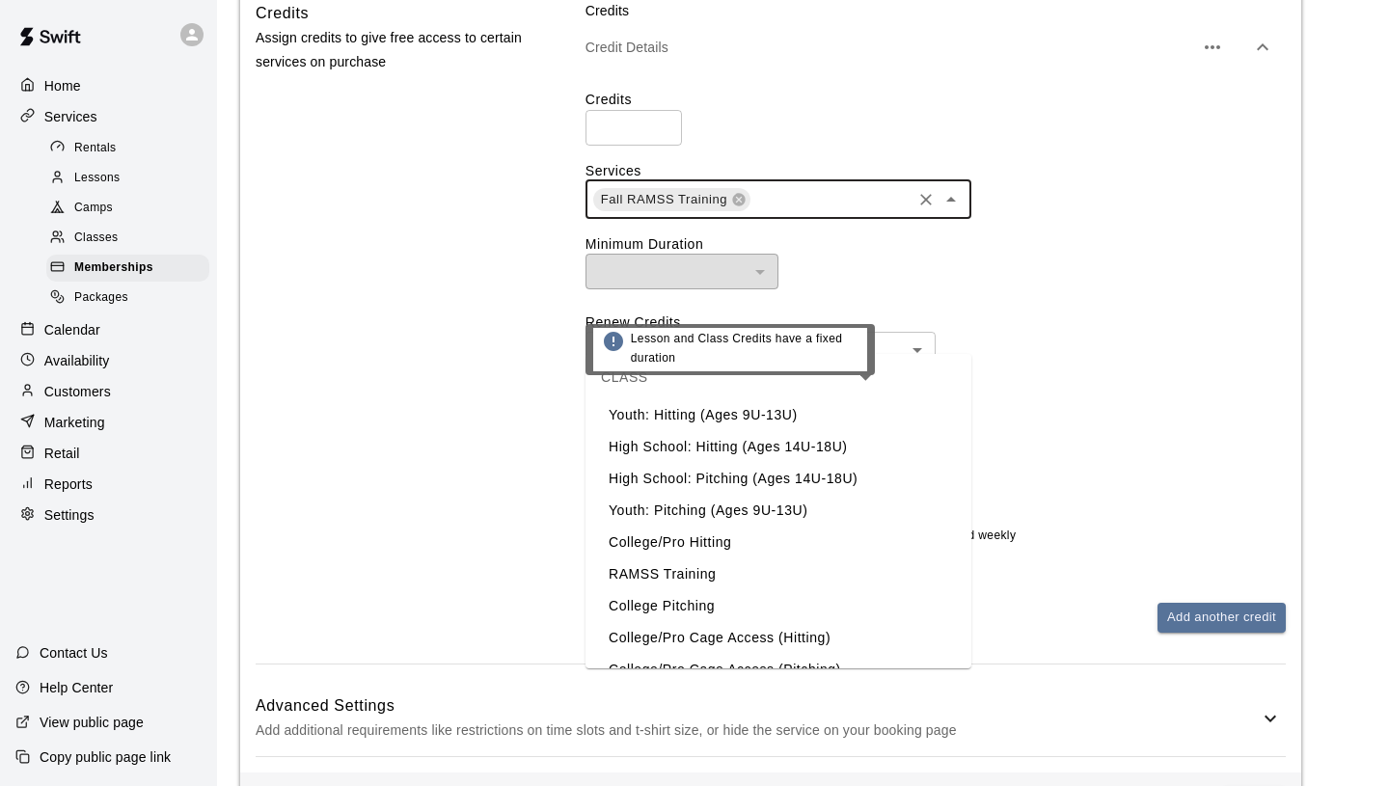
click at [1043, 289] on div "​ ​" at bounding box center [935, 272] width 700 height 36
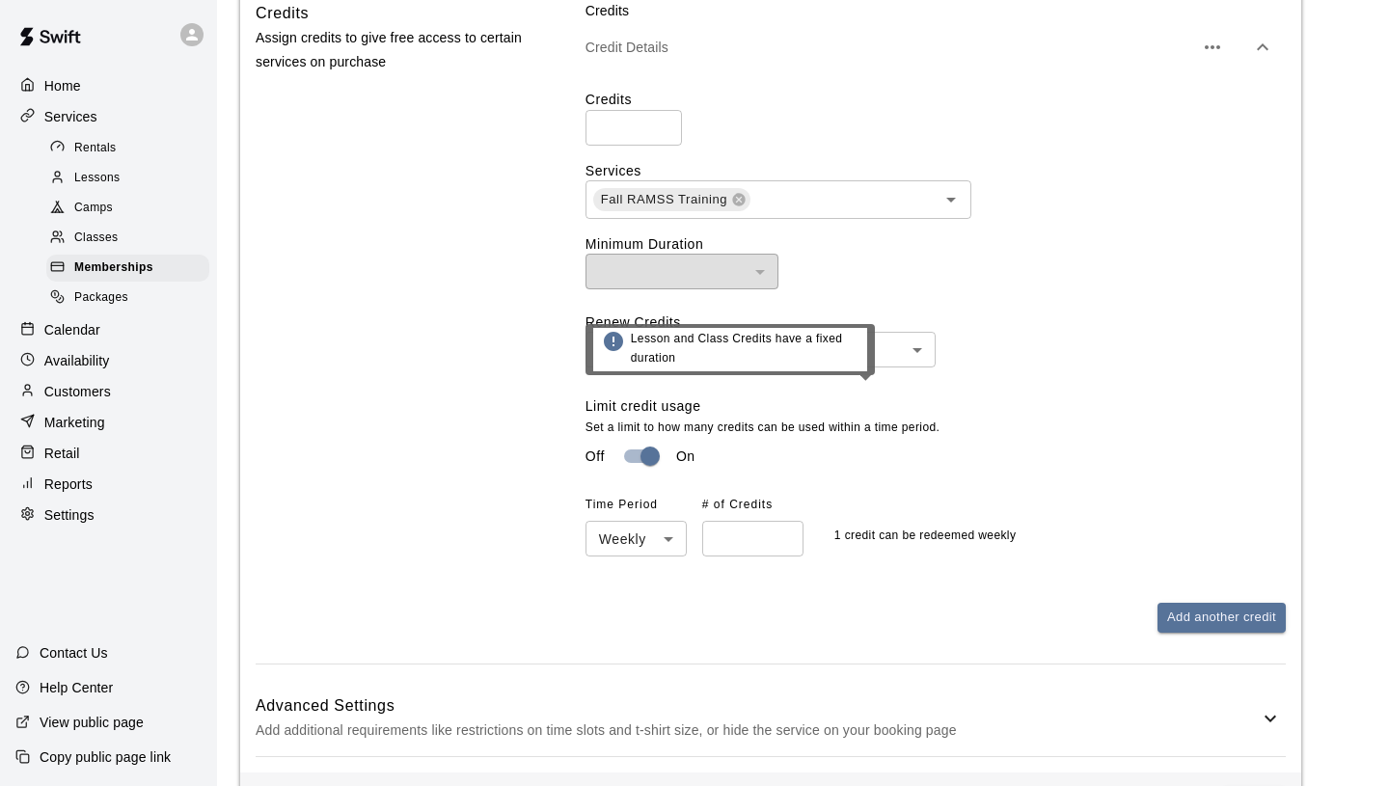
click at [944, 289] on div "​ ​" at bounding box center [935, 272] width 700 height 36
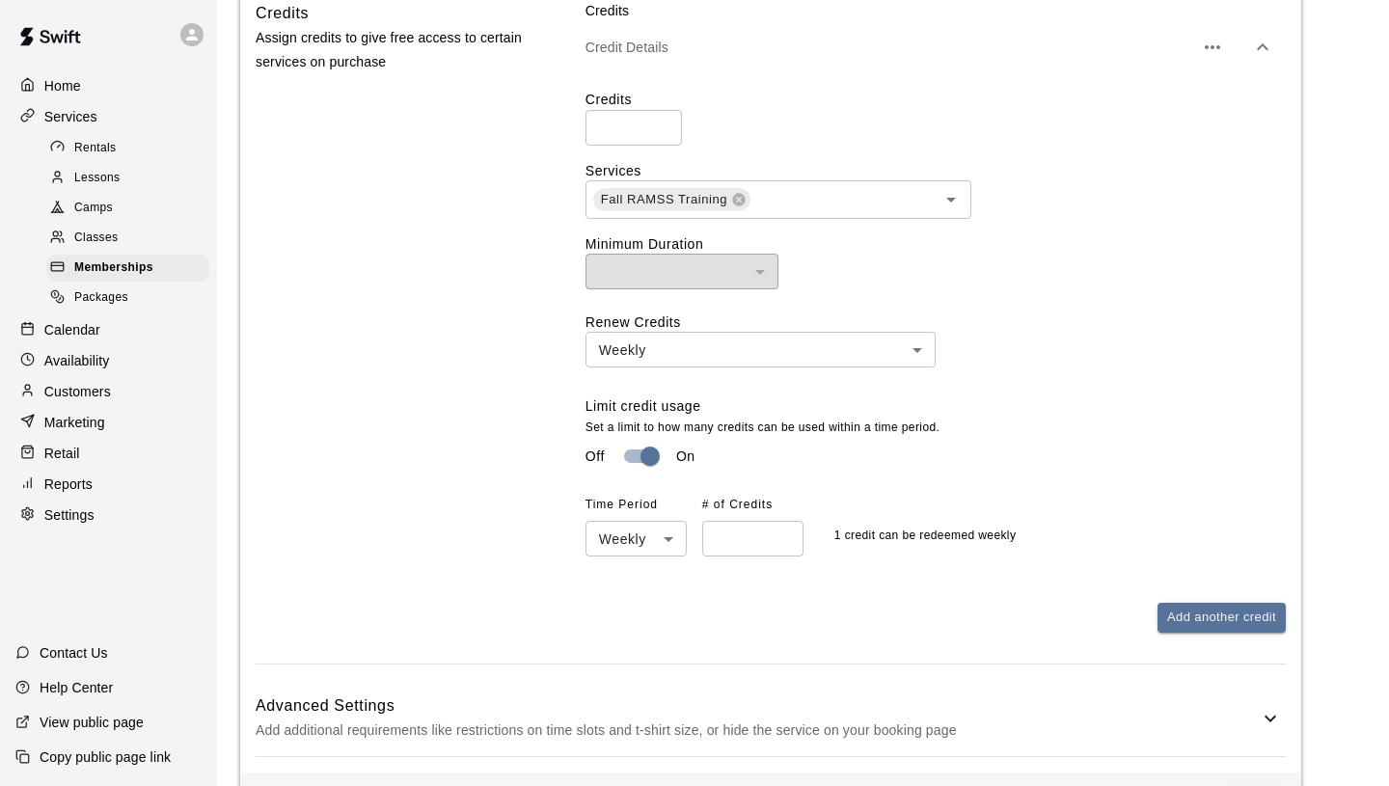
click at [1105, 254] on label "Minimum Duration" at bounding box center [935, 243] width 700 height 19
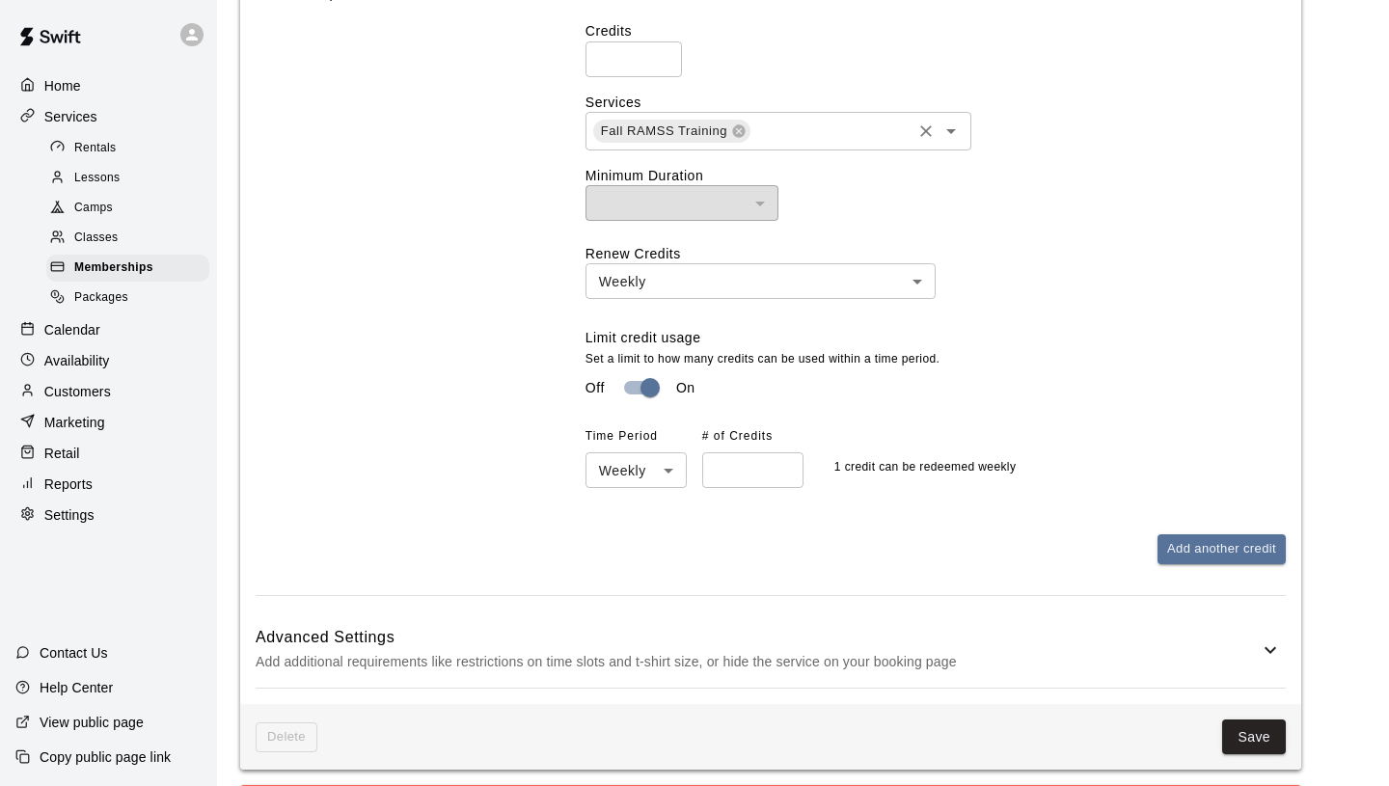
scroll to position [1856, 0]
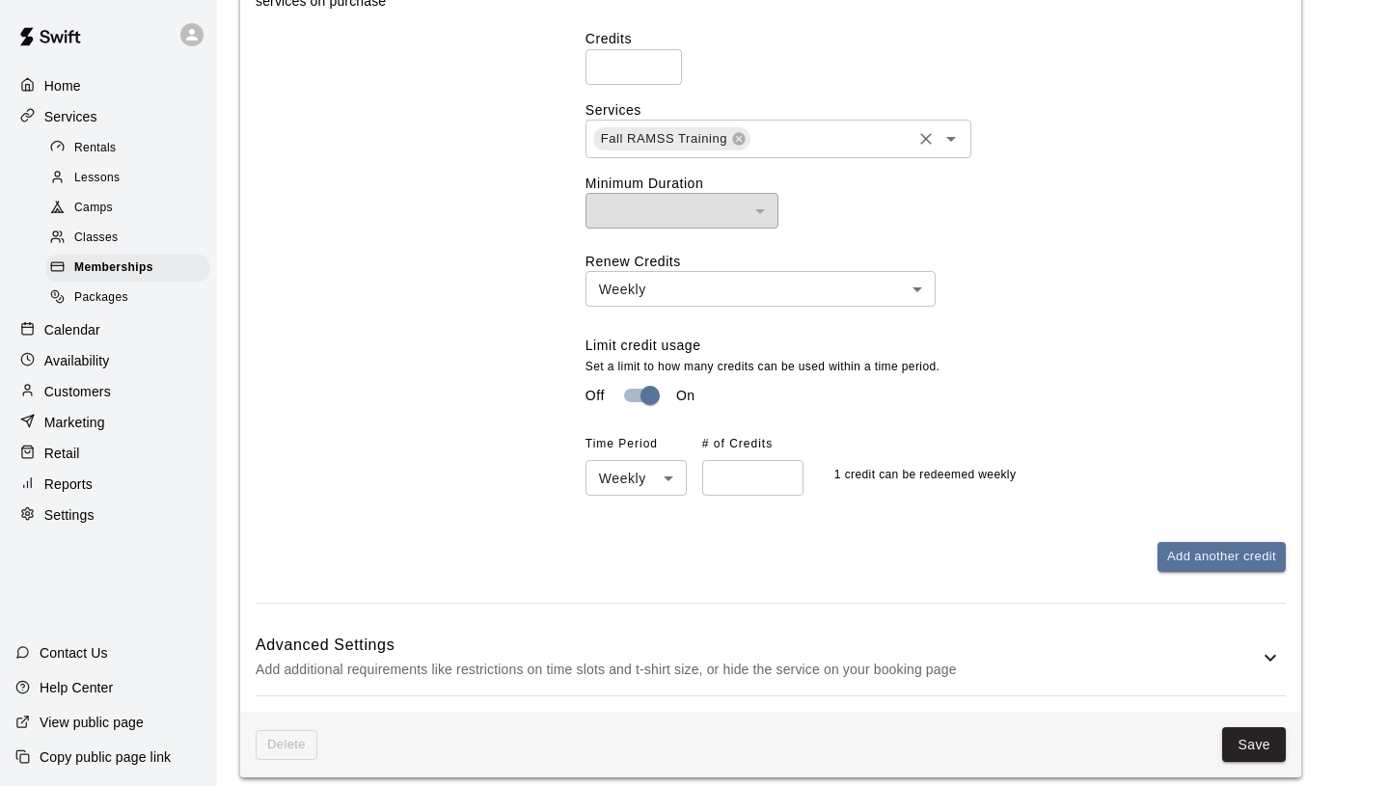
click at [807, 150] on input "text" at bounding box center [830, 138] width 156 height 24
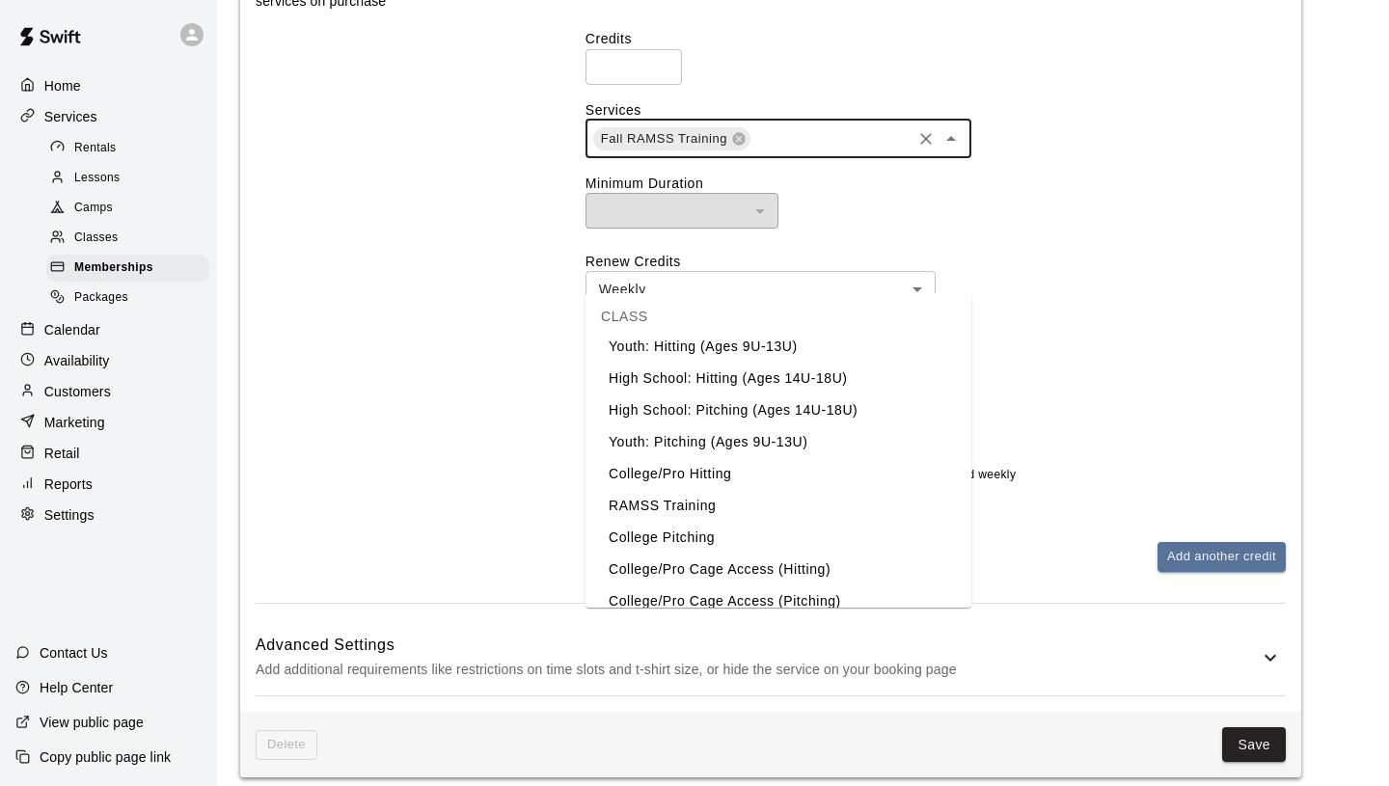
scroll to position [12, 0]
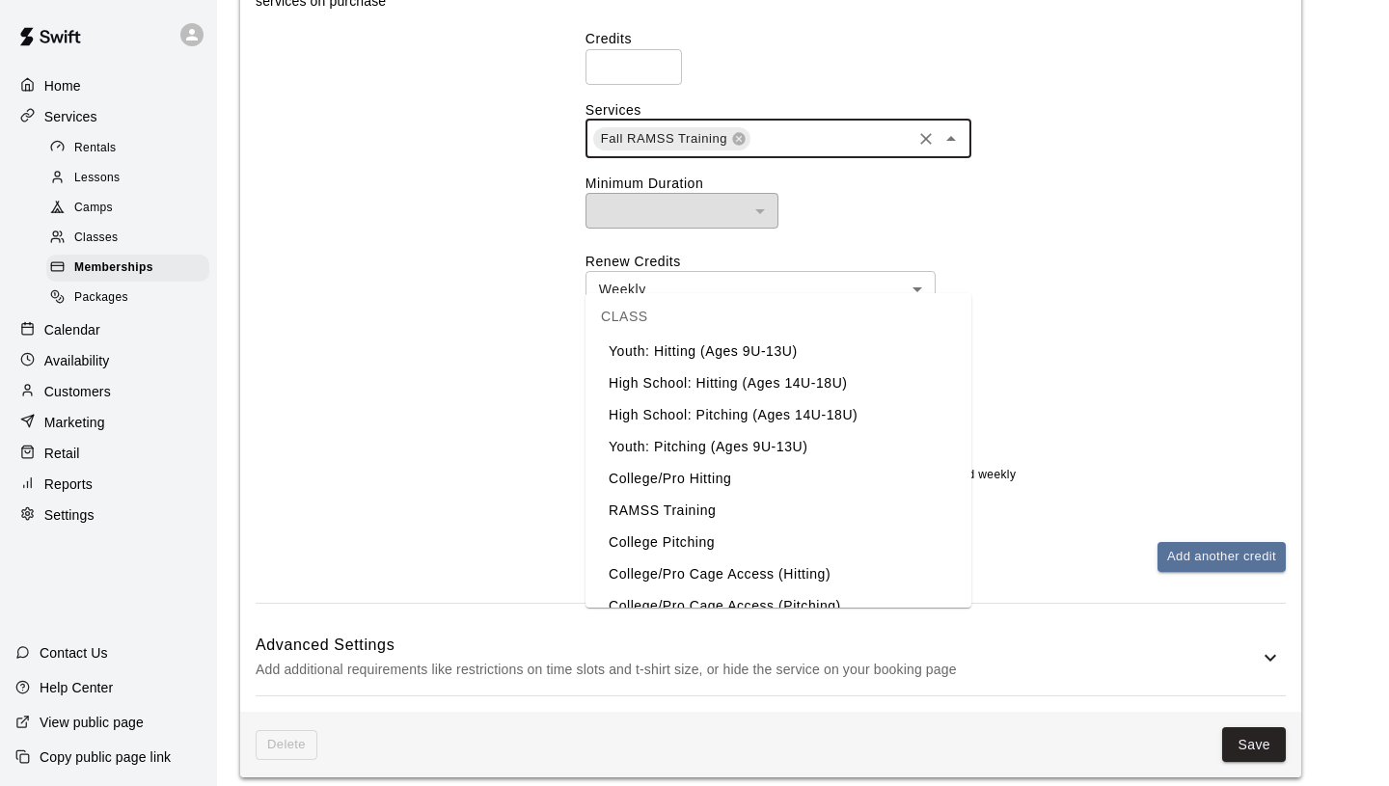
click at [473, 313] on div "Credits Assign credits to give free access to certain services on purchase" at bounding box center [390, 271] width 268 height 662
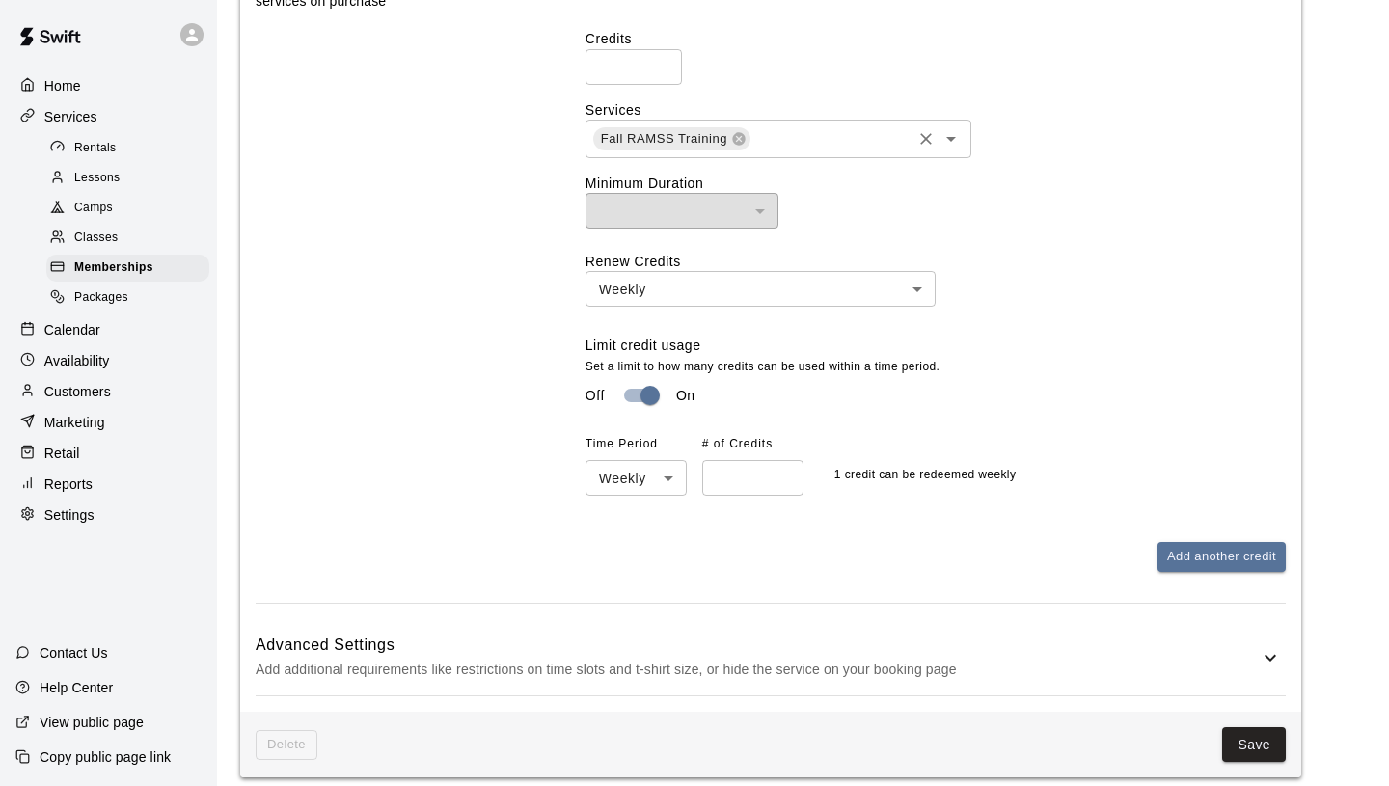
click at [871, 150] on input "text" at bounding box center [830, 138] width 156 height 24
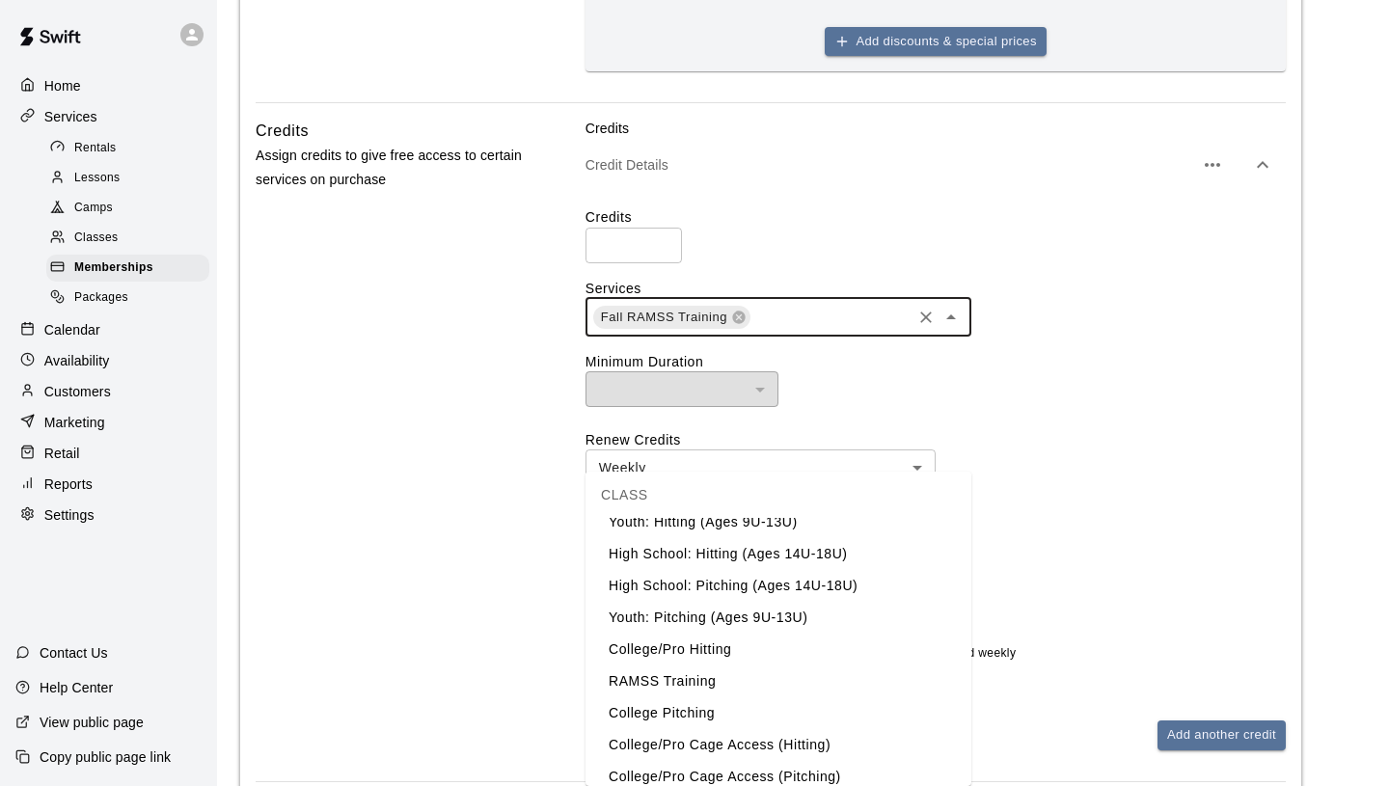
scroll to position [1785, 0]
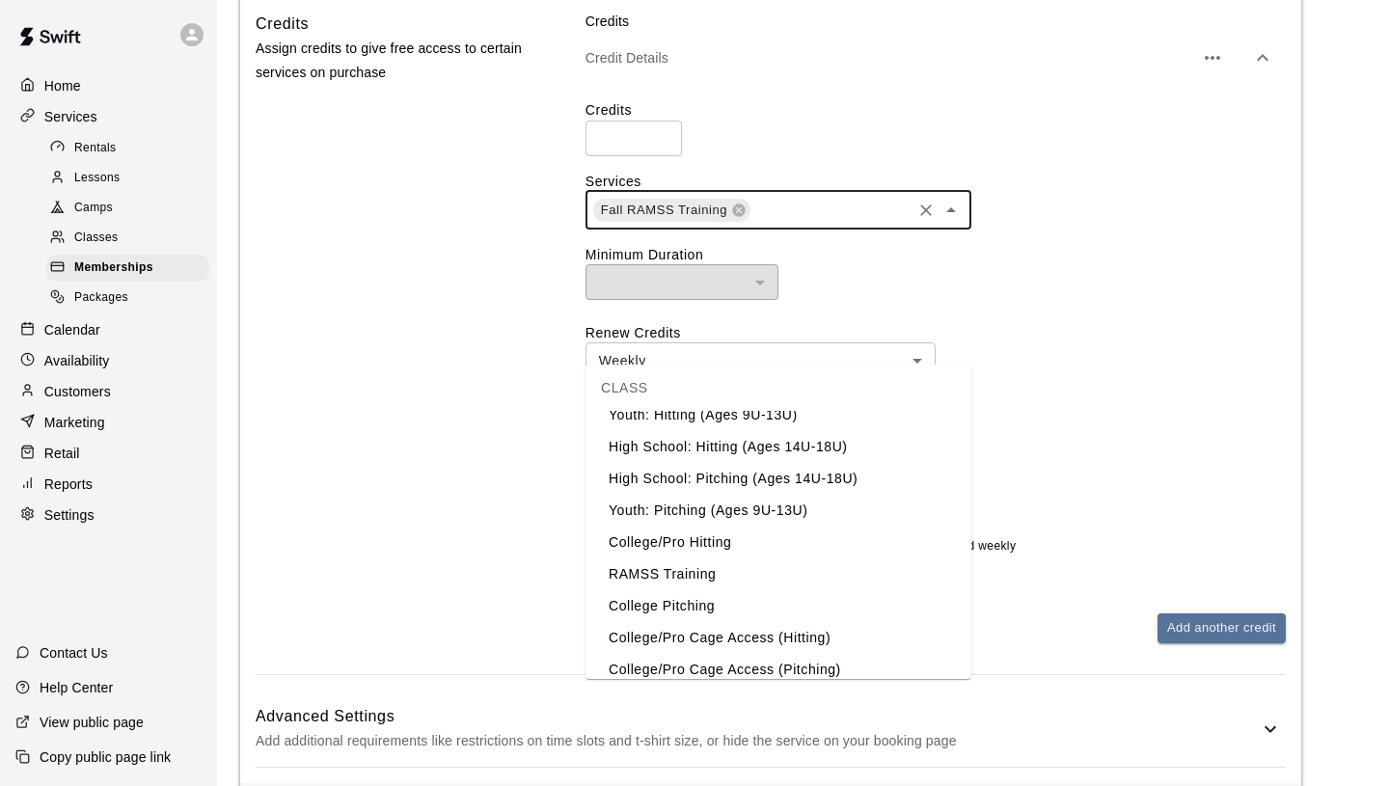
click at [812, 446] on li "High School: Hitting (Ages 14U-18U)" at bounding box center [778, 447] width 386 height 32
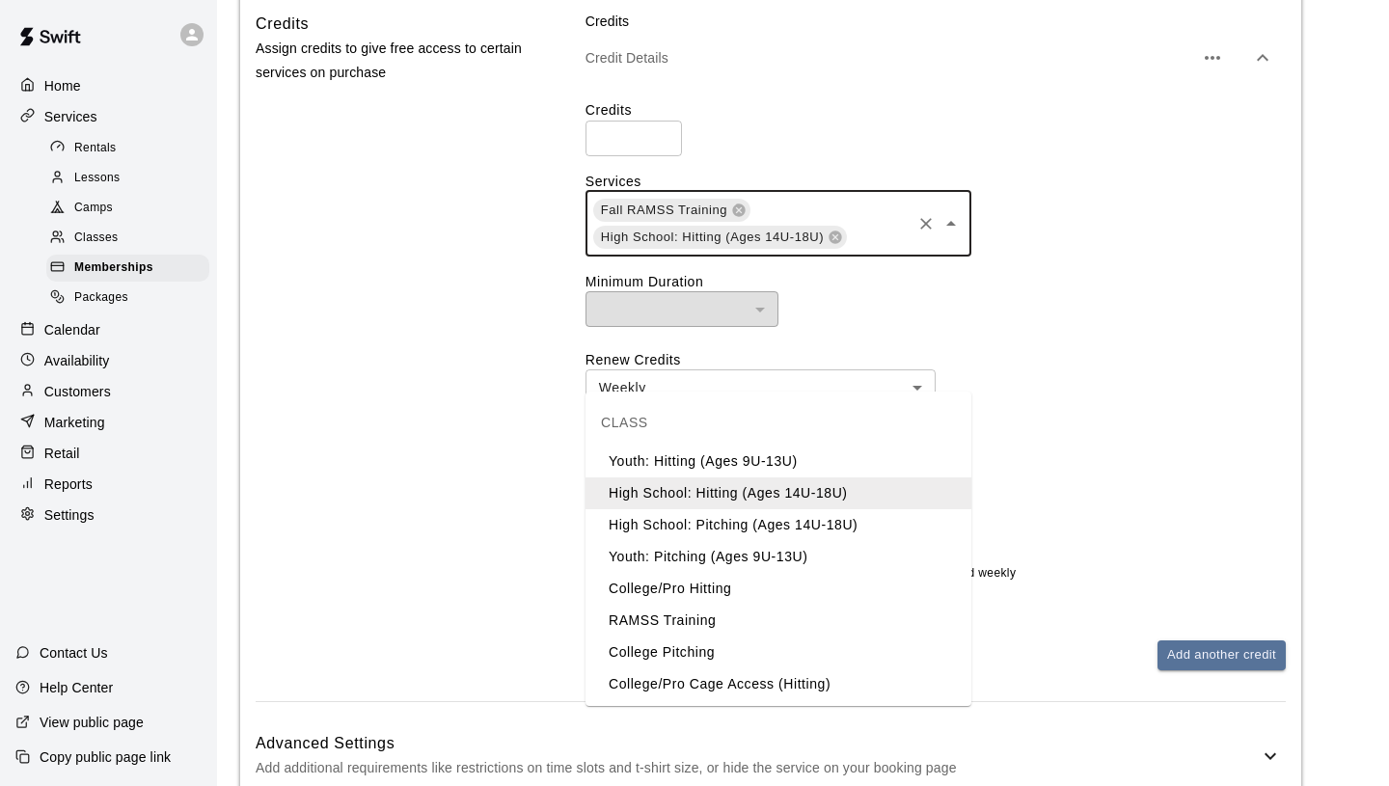
click at [864, 249] on input "text" at bounding box center [879, 237] width 60 height 24
click at [813, 525] on li "High School: Pitching (Ages 14U-18U)" at bounding box center [778, 525] width 386 height 32
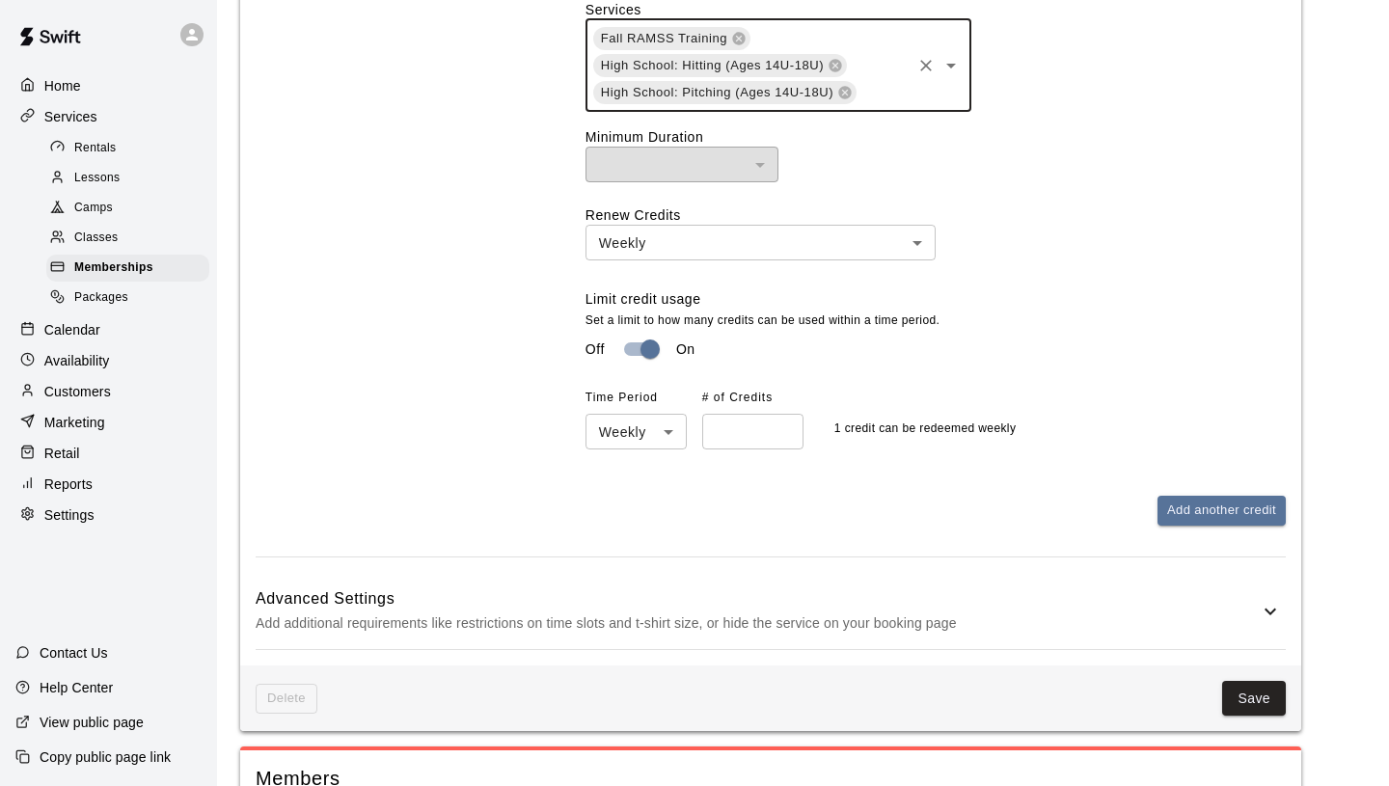
scroll to position [1960, 0]
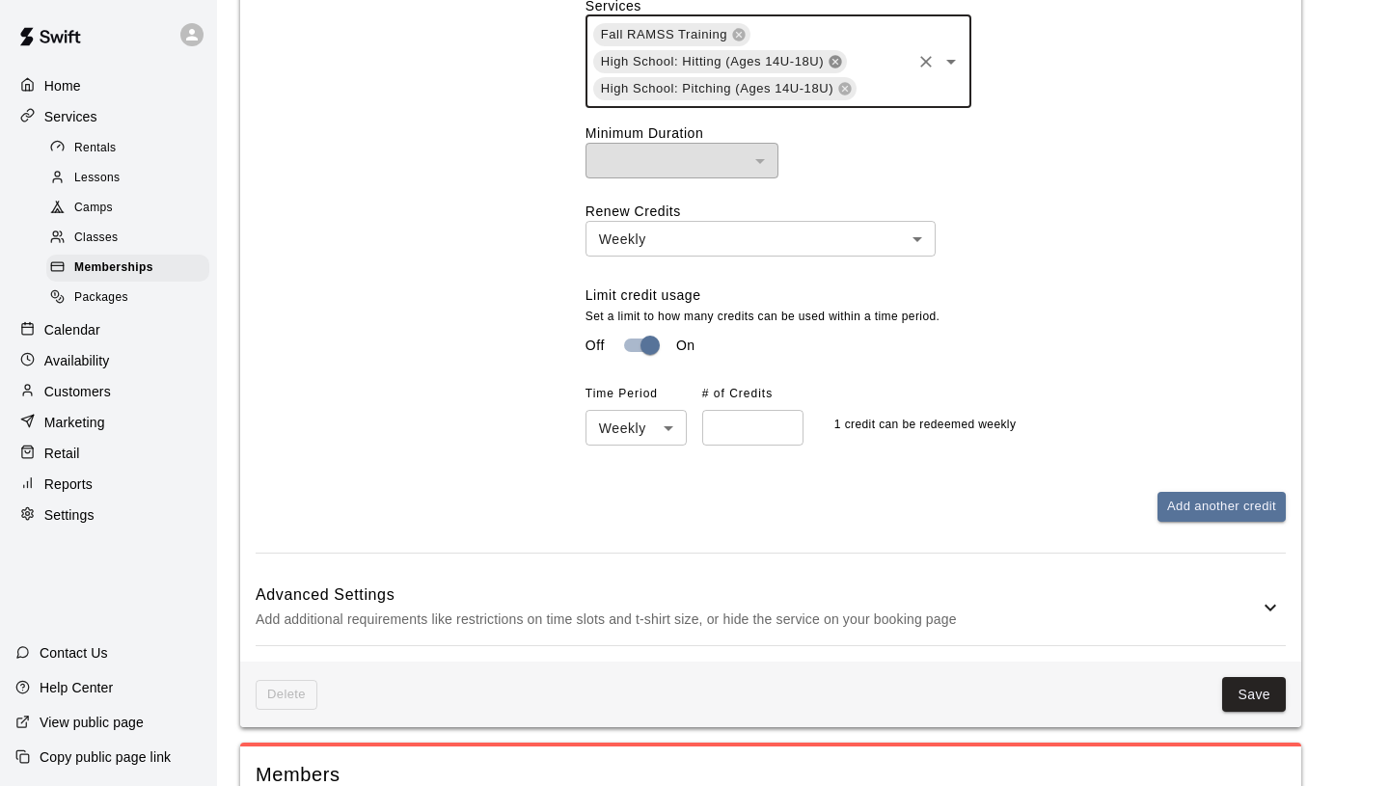
click at [835, 69] on icon at bounding box center [834, 61] width 15 height 15
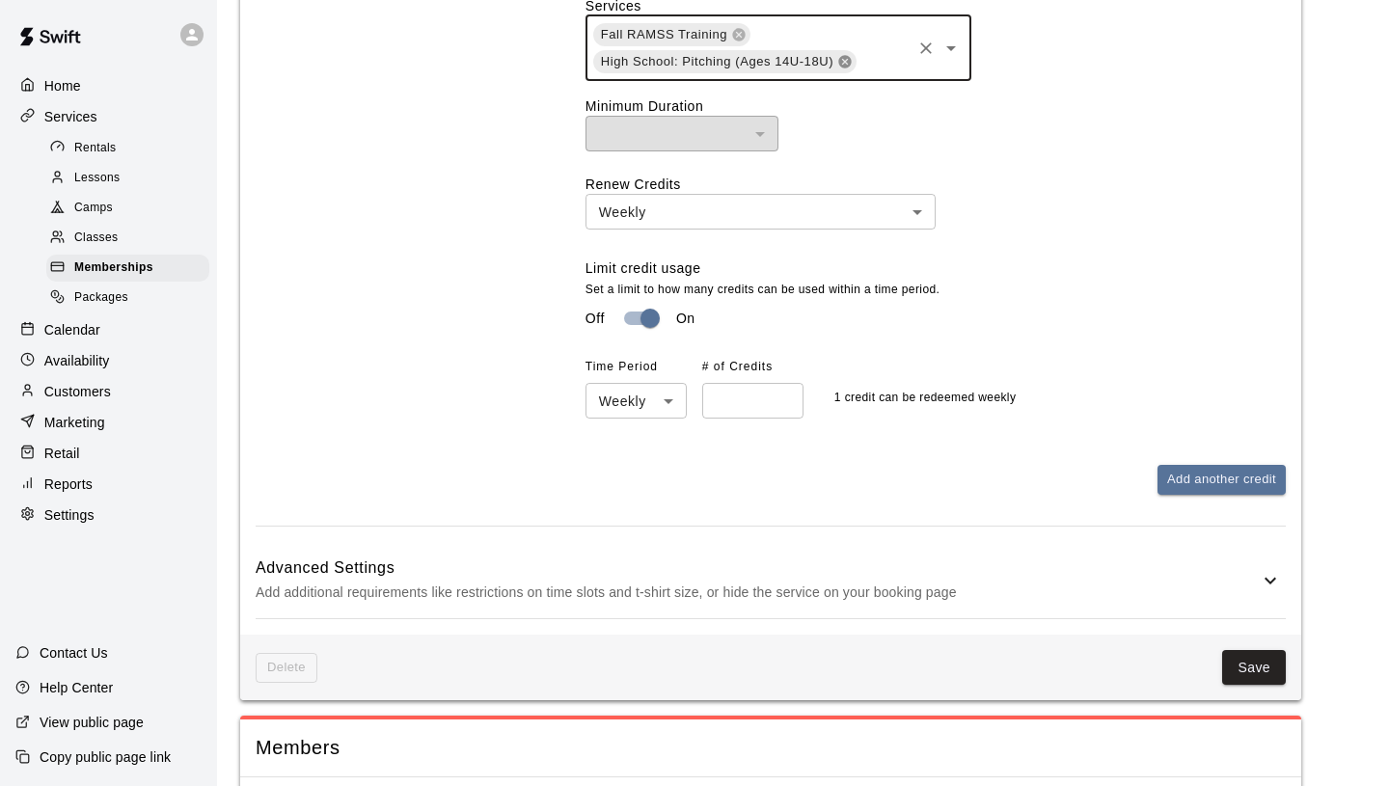
click at [847, 68] on icon at bounding box center [844, 61] width 13 height 13
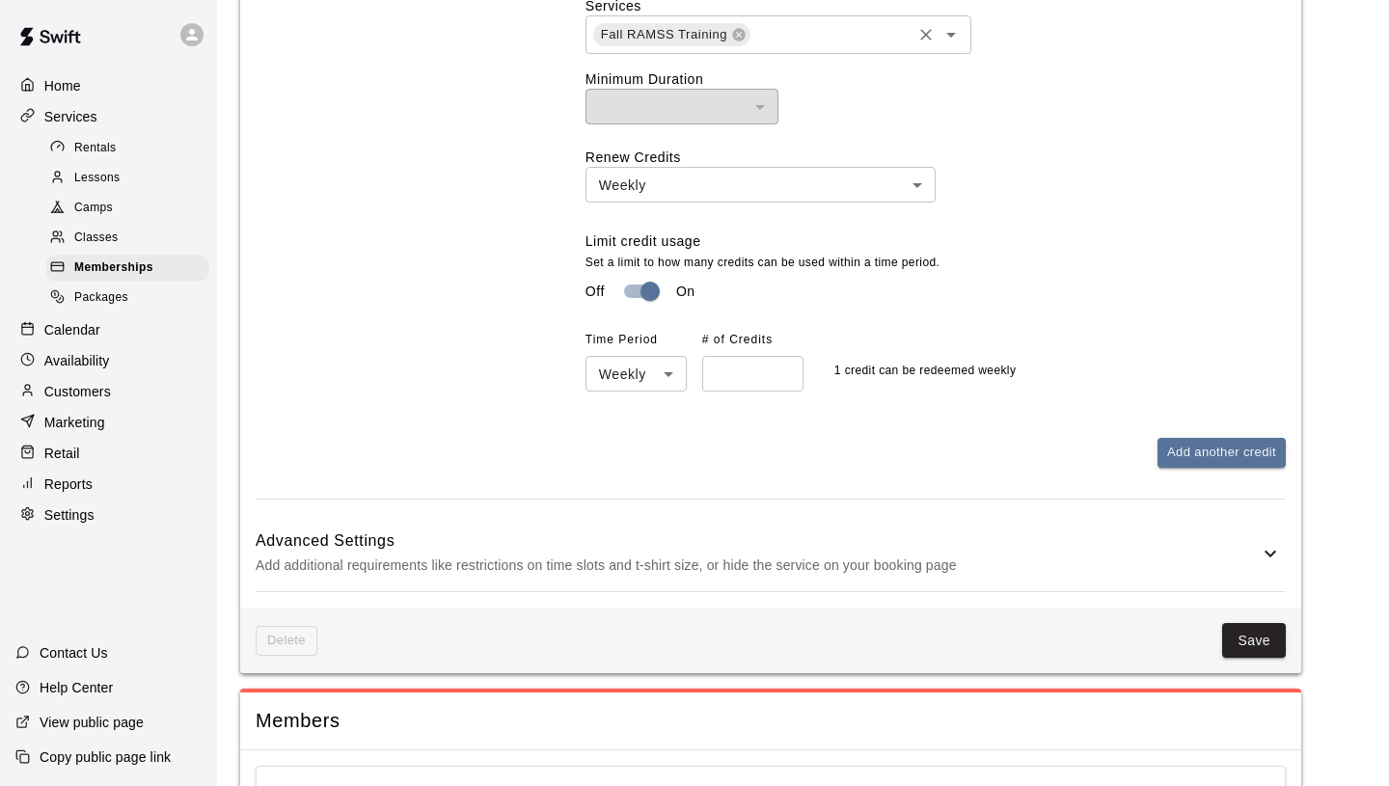
click at [1119, 349] on div "Renew Credits Weekly ****** ​ Limit credit usage Set a limit to how many credit…" at bounding box center [935, 270] width 700 height 244
click at [1250, 468] on button "Add another credit" at bounding box center [1221, 453] width 128 height 30
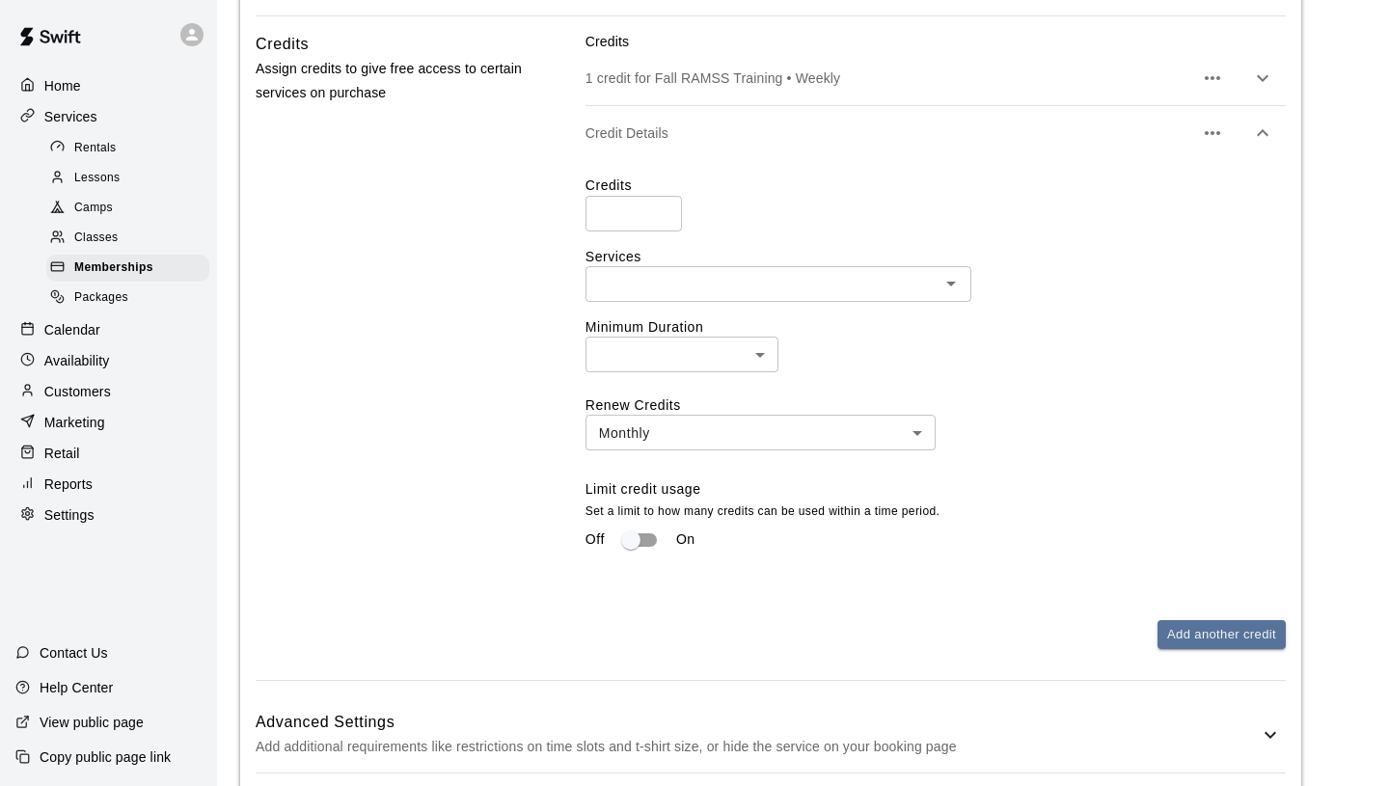
scroll to position [1763, 0]
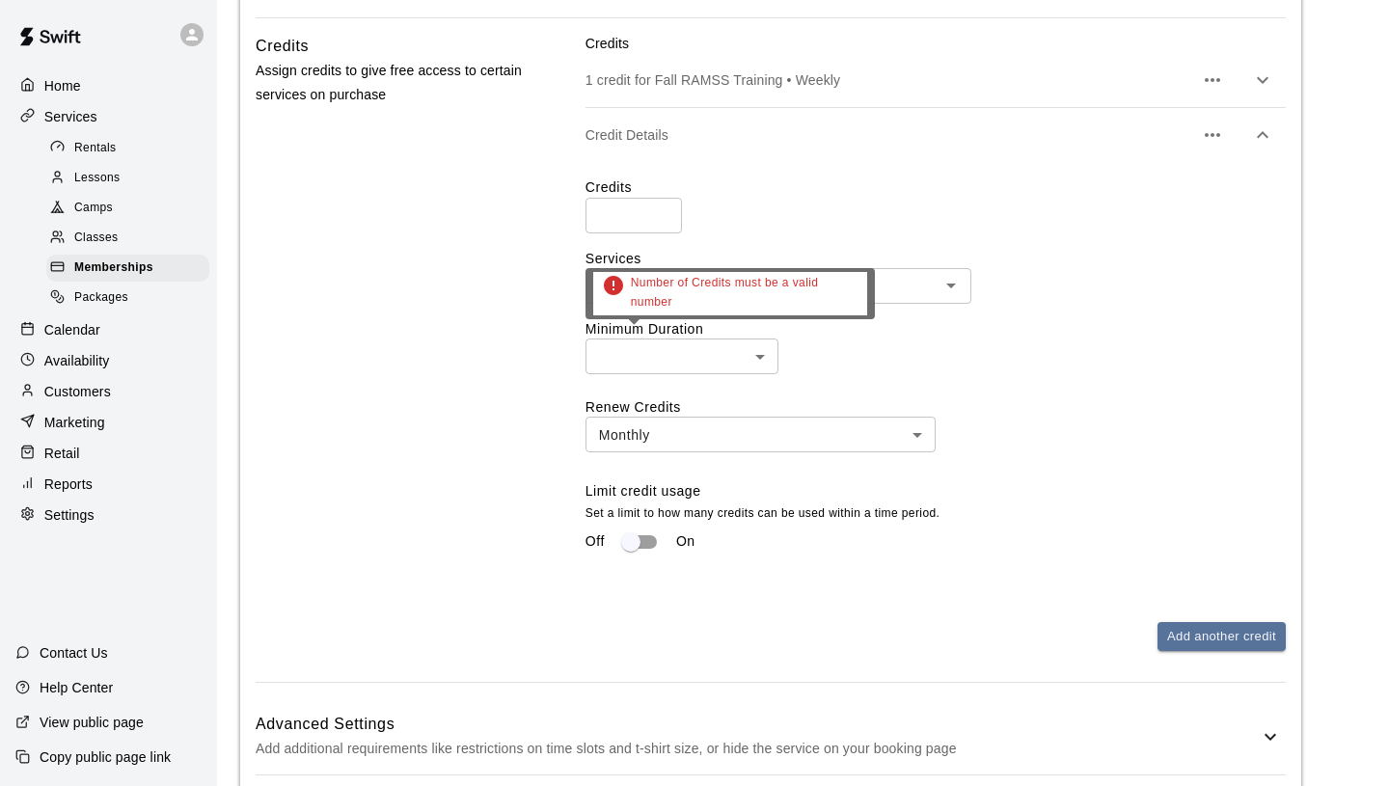
click at [662, 233] on input "*" at bounding box center [633, 216] width 96 height 36
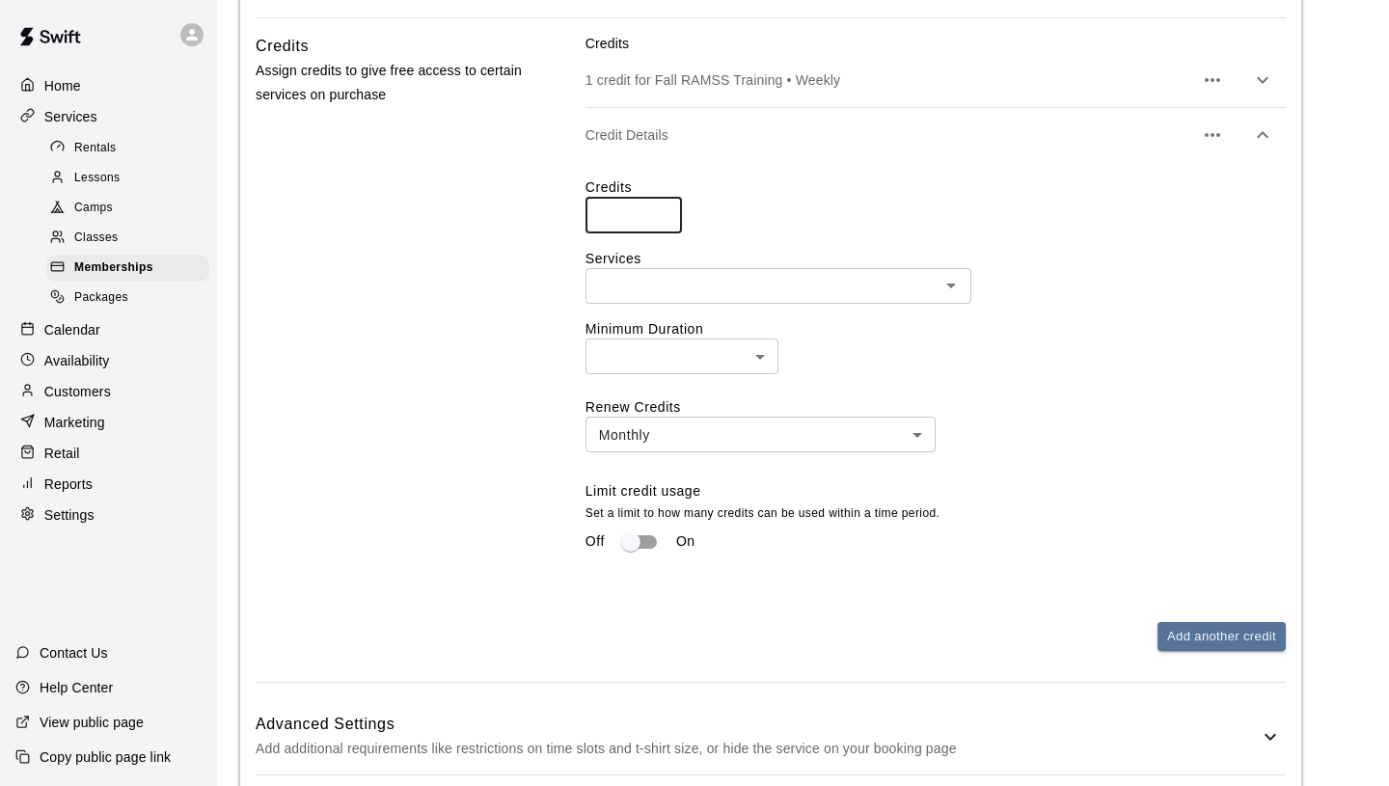
type input "*"
click at [662, 233] on input "*" at bounding box center [633, 216] width 96 height 36
click at [674, 298] on input "text" at bounding box center [762, 286] width 342 height 24
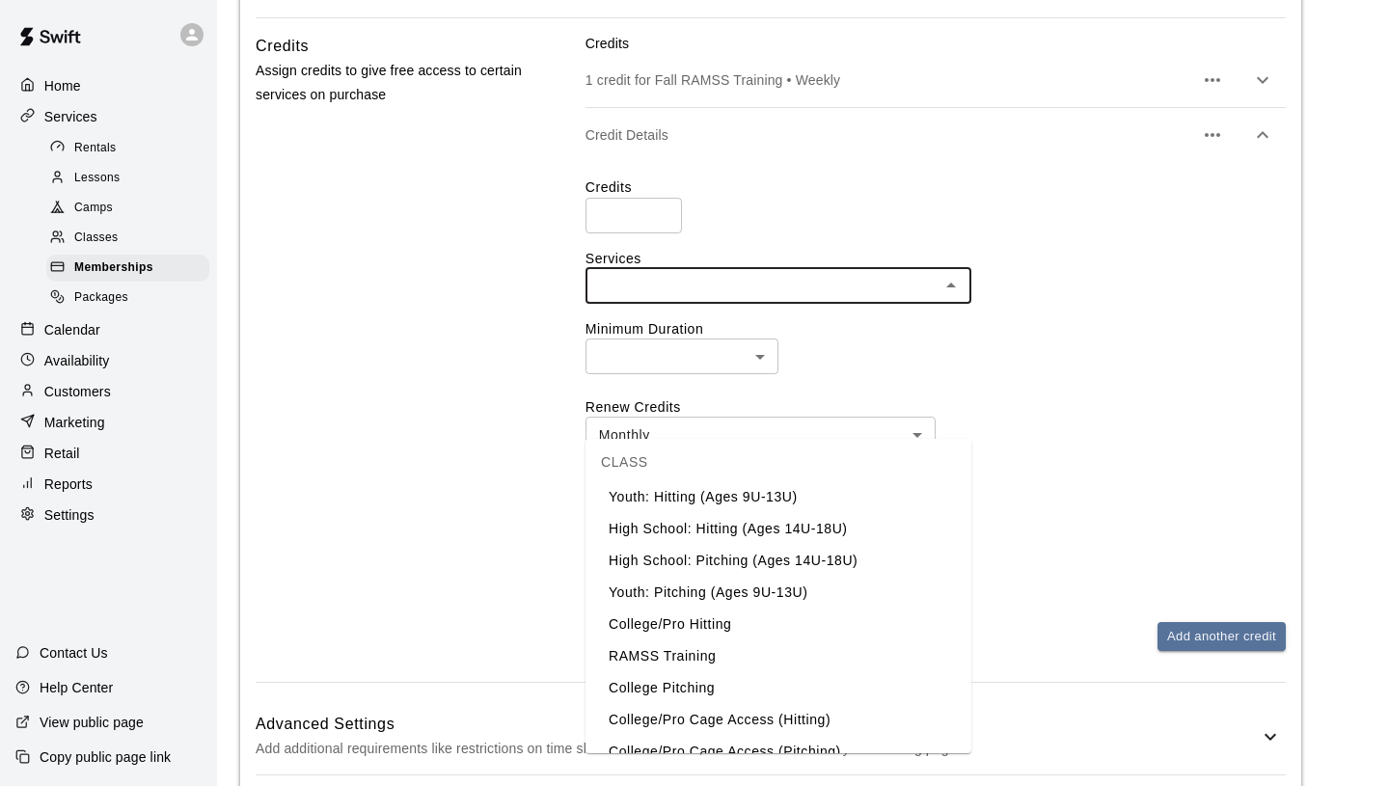
scroll to position [466, 0]
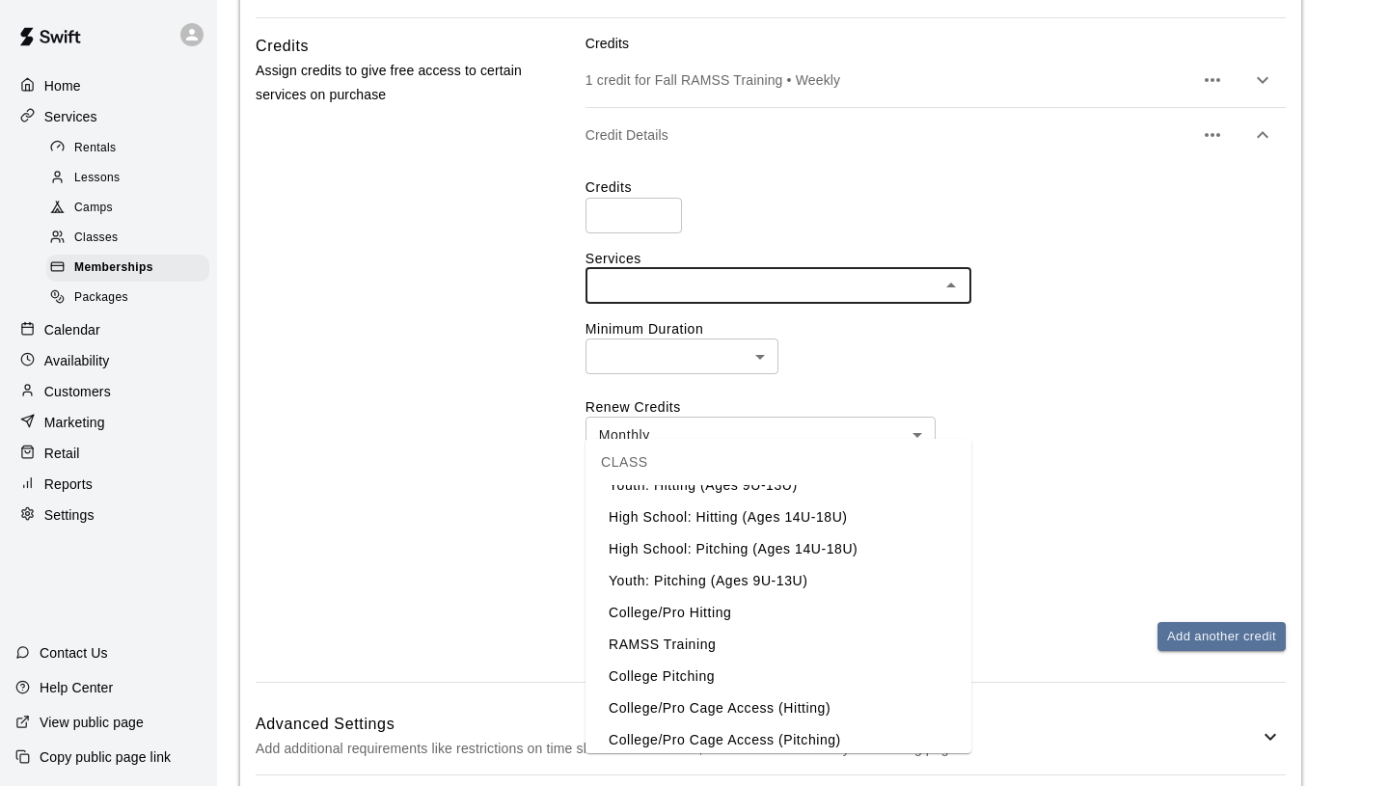
click at [765, 512] on li "High School: Hitting (Ages 14U-18U)" at bounding box center [778, 517] width 386 height 32
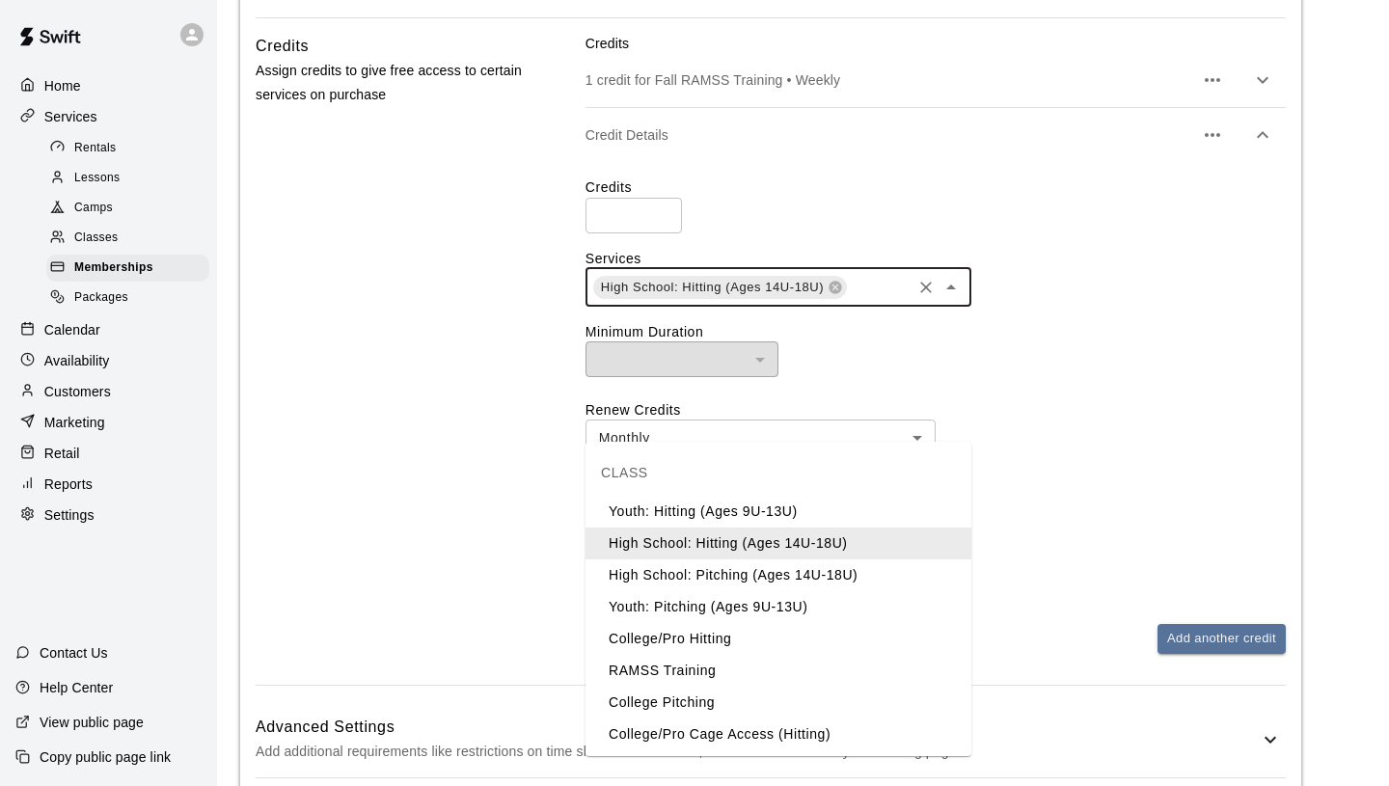
click at [850, 299] on input "text" at bounding box center [879, 287] width 60 height 24
click at [794, 574] on li "High School: Pitching (Ages 14U-18U)" at bounding box center [778, 575] width 386 height 32
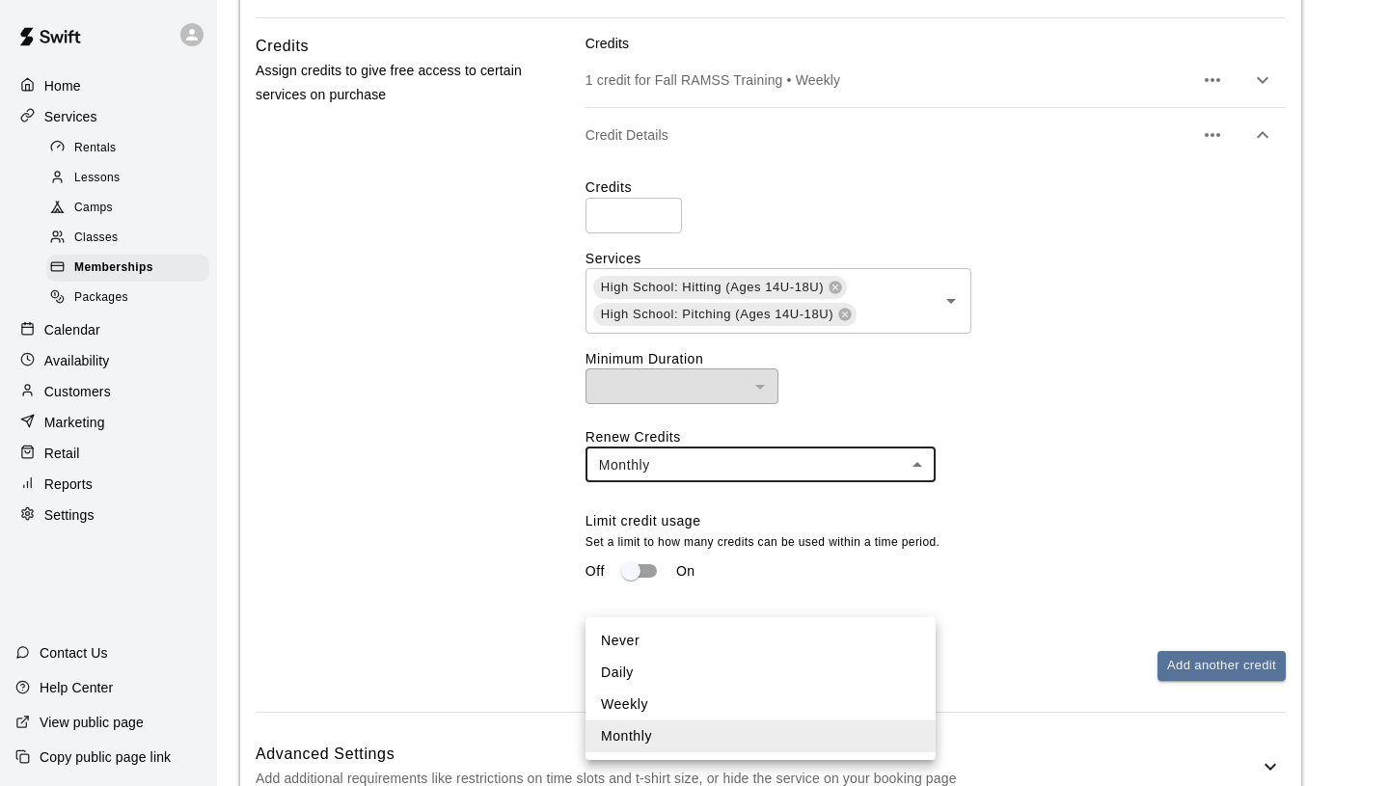
click at [755, 608] on body "**********" at bounding box center [694, 299] width 1389 height 4125
click at [731, 646] on li "Never" at bounding box center [760, 641] width 350 height 32
type input "*****"
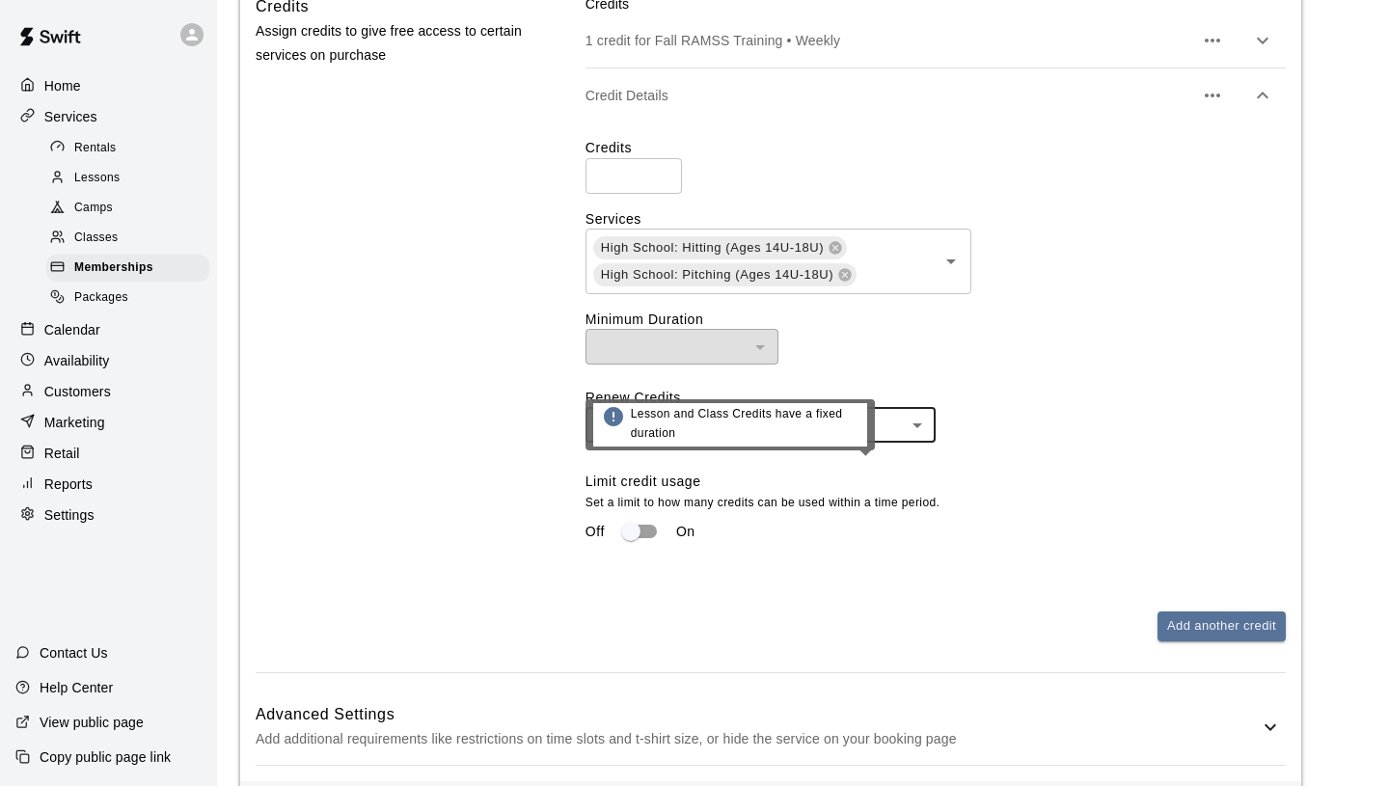
scroll to position [1797, 0]
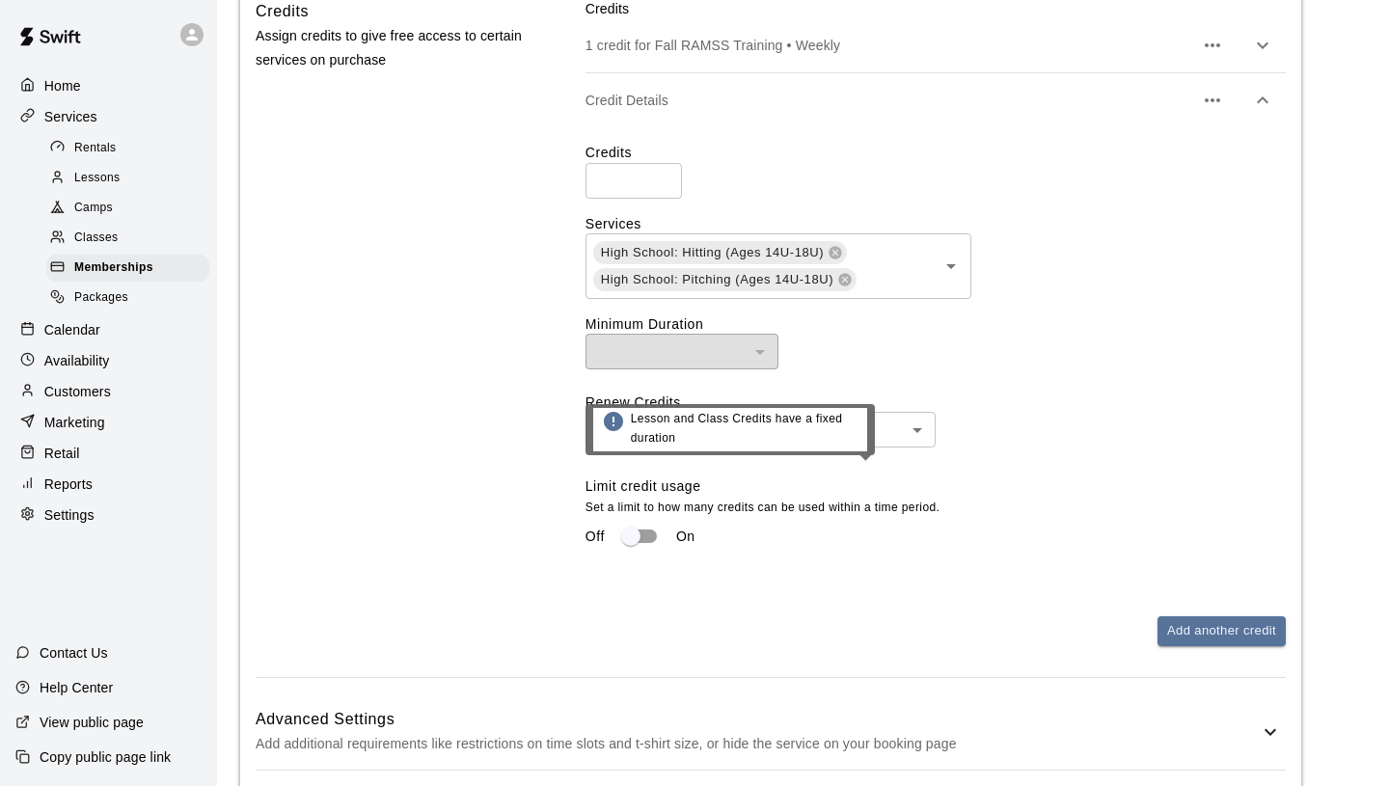
click at [663, 466] on div "Lesson and Class Credits have a fixed duration" at bounding box center [729, 436] width 289 height 65
click at [663, 369] on div "​" at bounding box center [681, 352] width 193 height 36
click at [765, 369] on div "​" at bounding box center [681, 352] width 193 height 36
click at [885, 369] on div "​ ​" at bounding box center [935, 352] width 700 height 36
click at [1033, 369] on div "​ ​" at bounding box center [935, 352] width 700 height 36
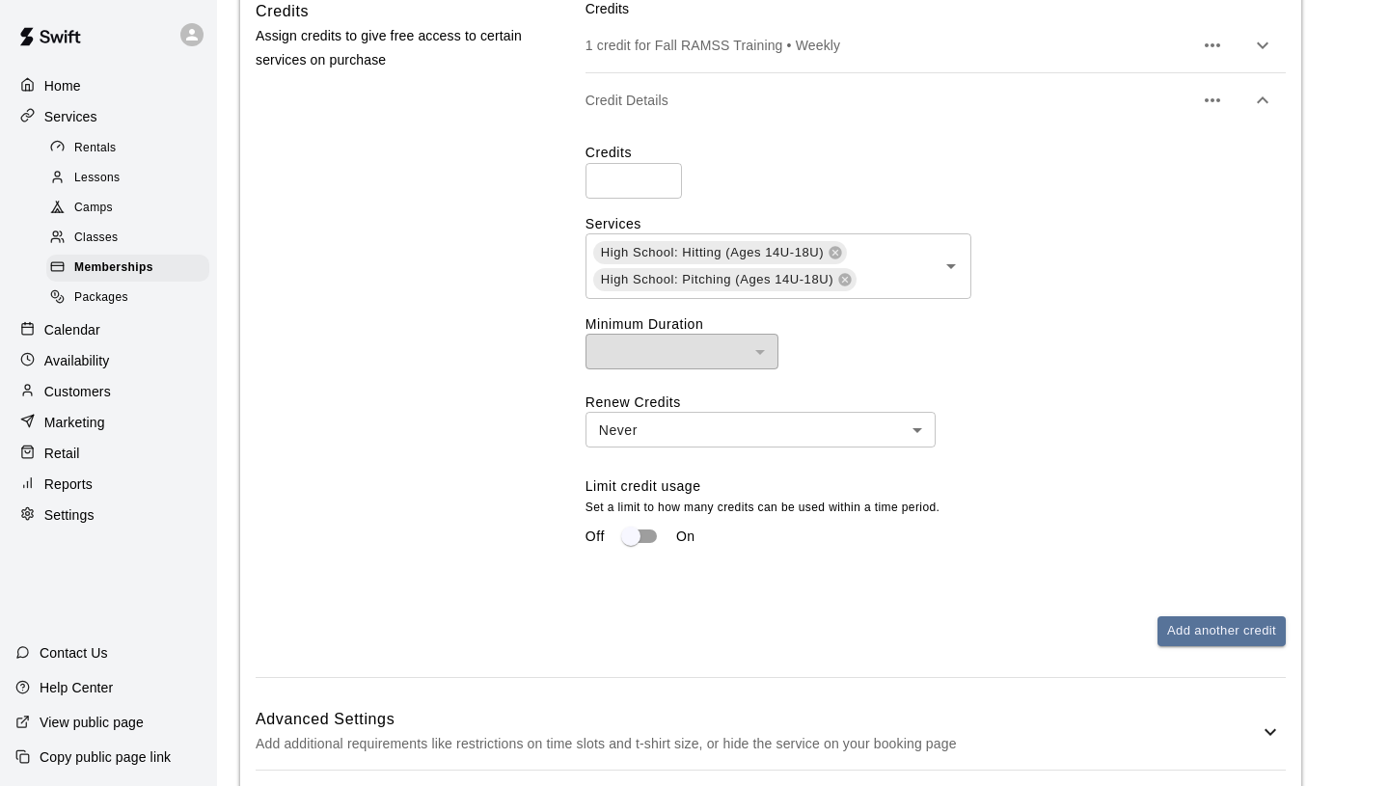
click at [1029, 334] on label "Minimum Duration" at bounding box center [935, 323] width 700 height 19
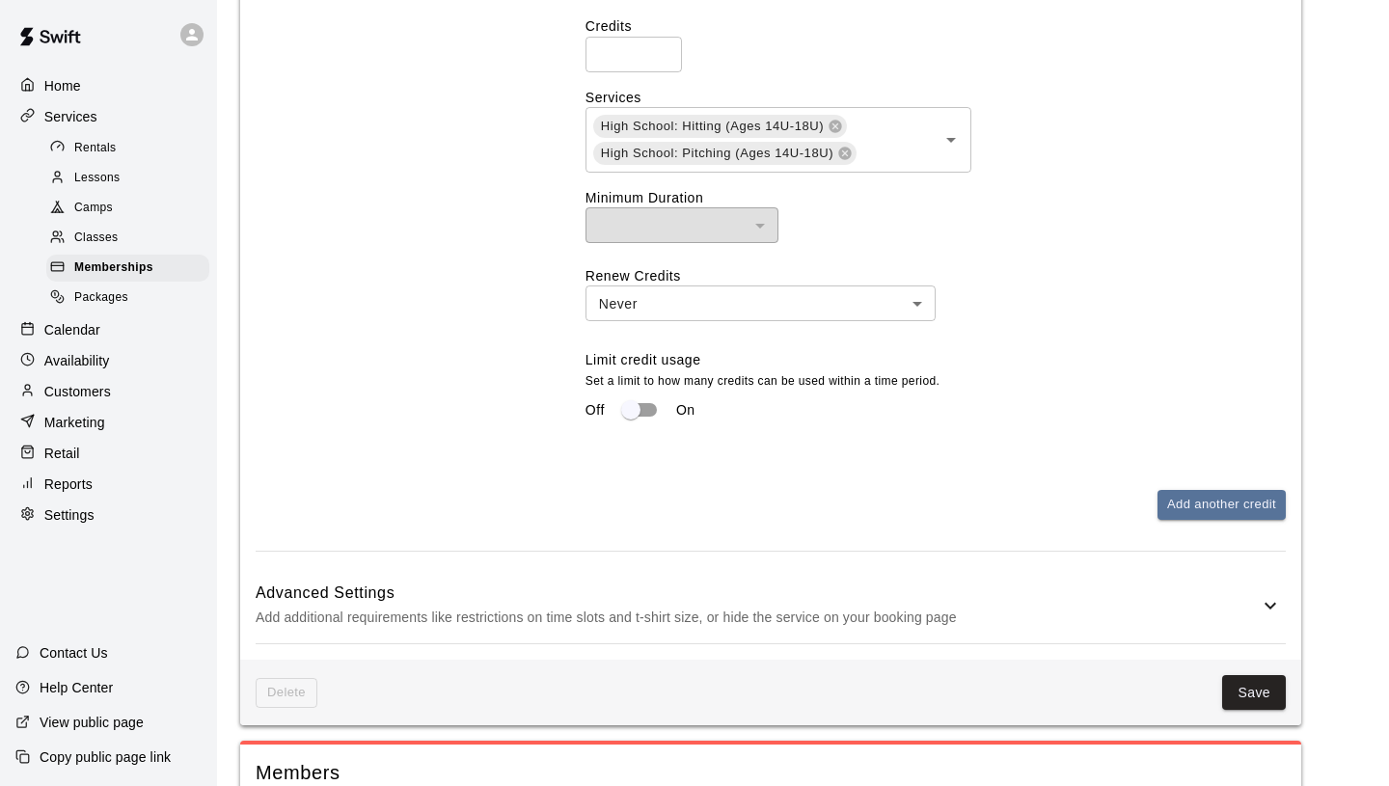
scroll to position [1917, 0]
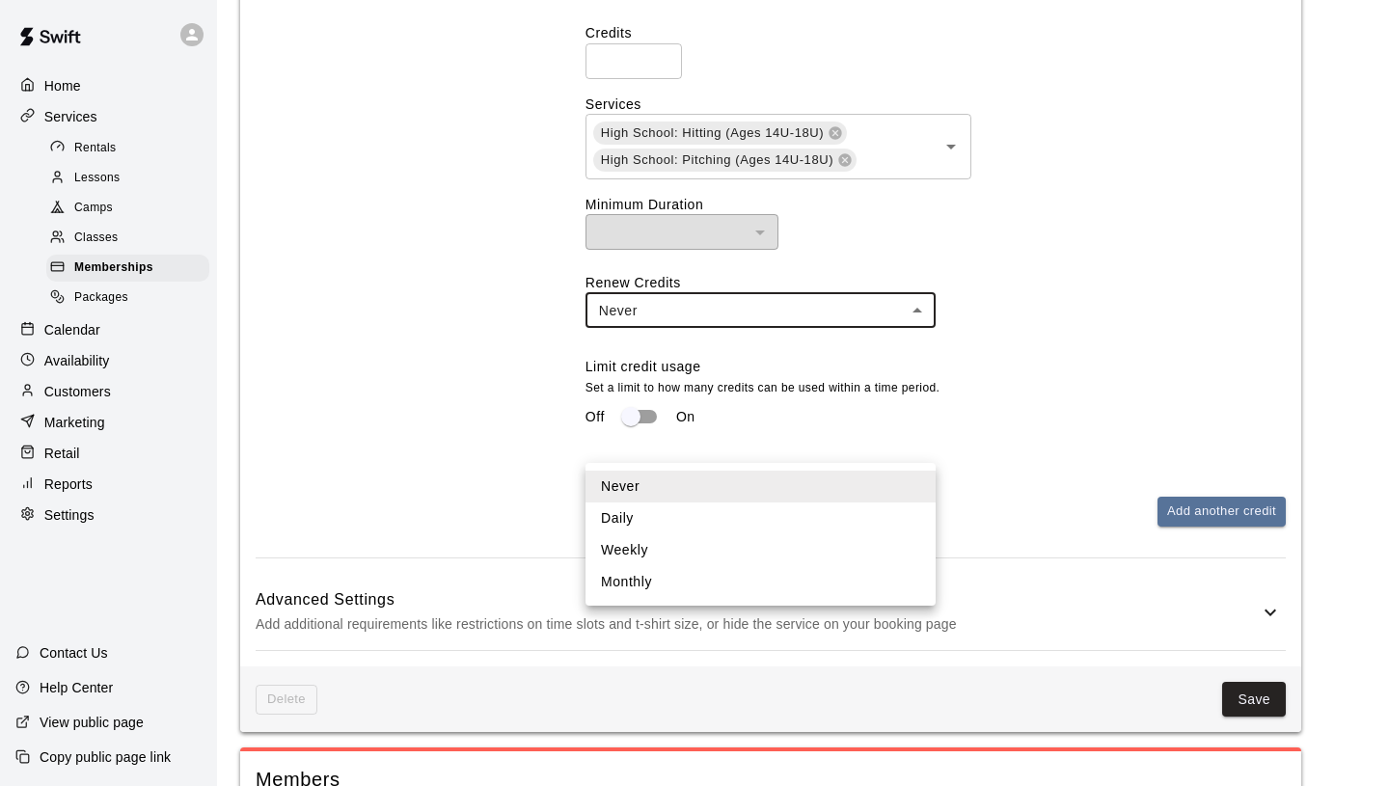
click at [841, 442] on body "**********" at bounding box center [694, 145] width 1389 height 4125
click at [970, 405] on div at bounding box center [694, 393] width 1389 height 786
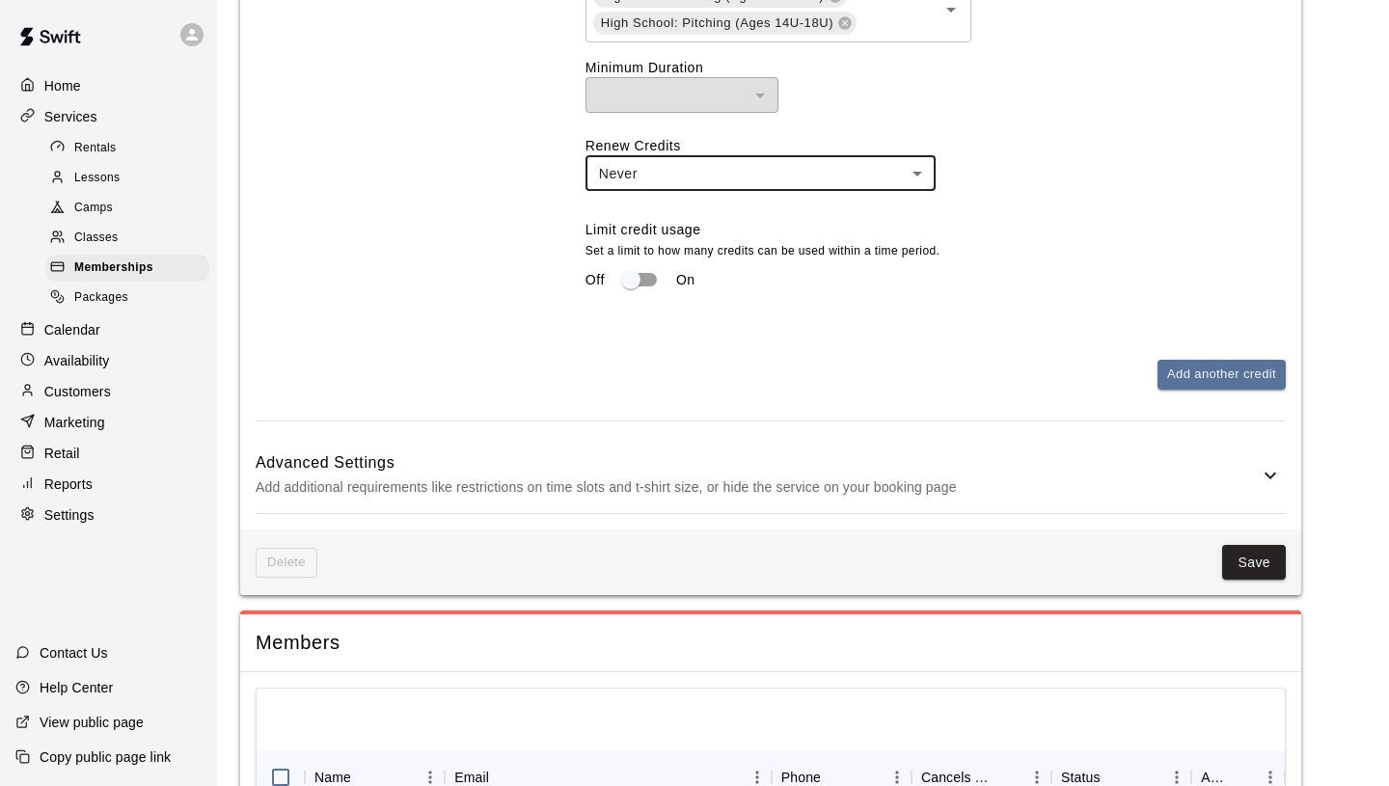
scroll to position [2052, 0]
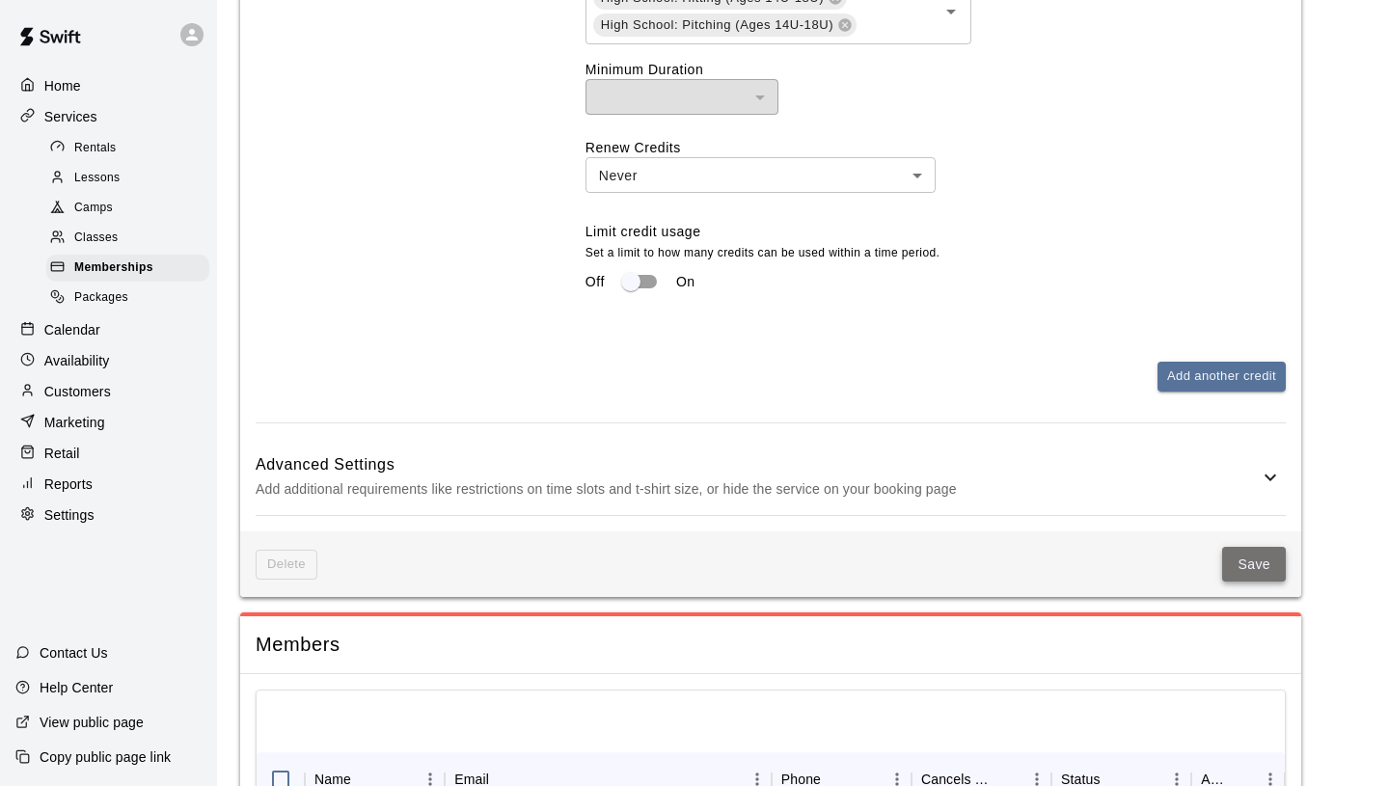
click at [1257, 582] on button "Save" at bounding box center [1254, 565] width 64 height 36
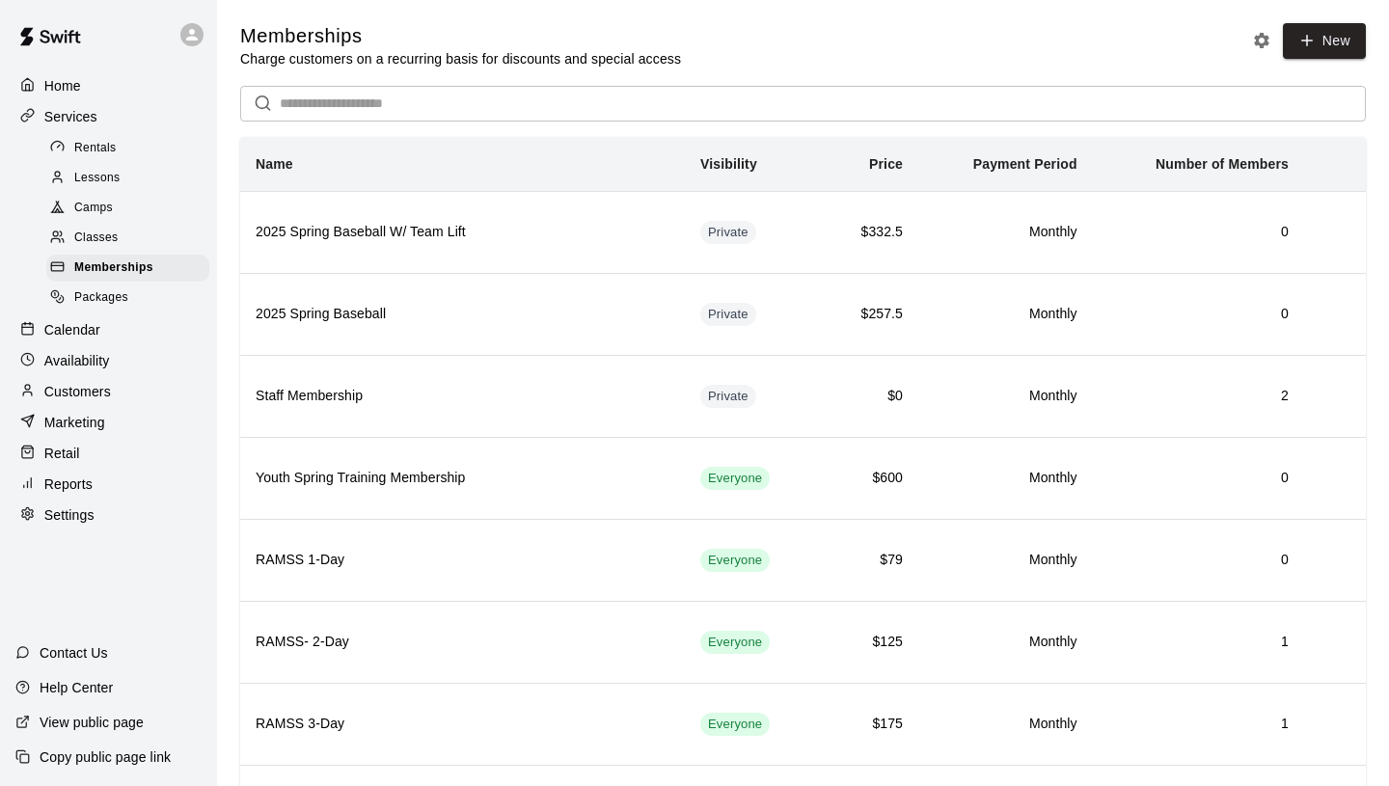
click at [74, 394] on p "Customers" at bounding box center [77, 391] width 67 height 19
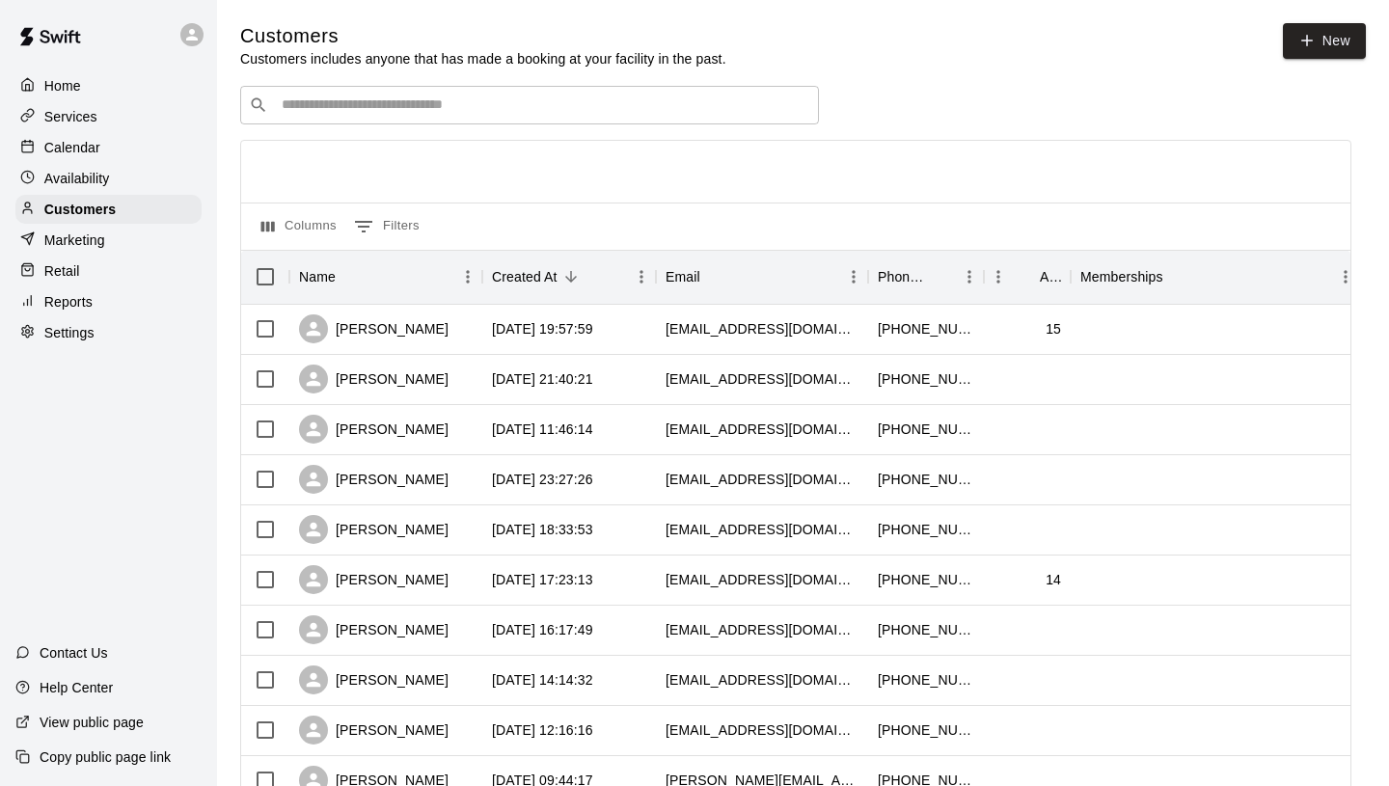
click at [376, 103] on input "Search customers by name or email" at bounding box center [543, 104] width 534 height 19
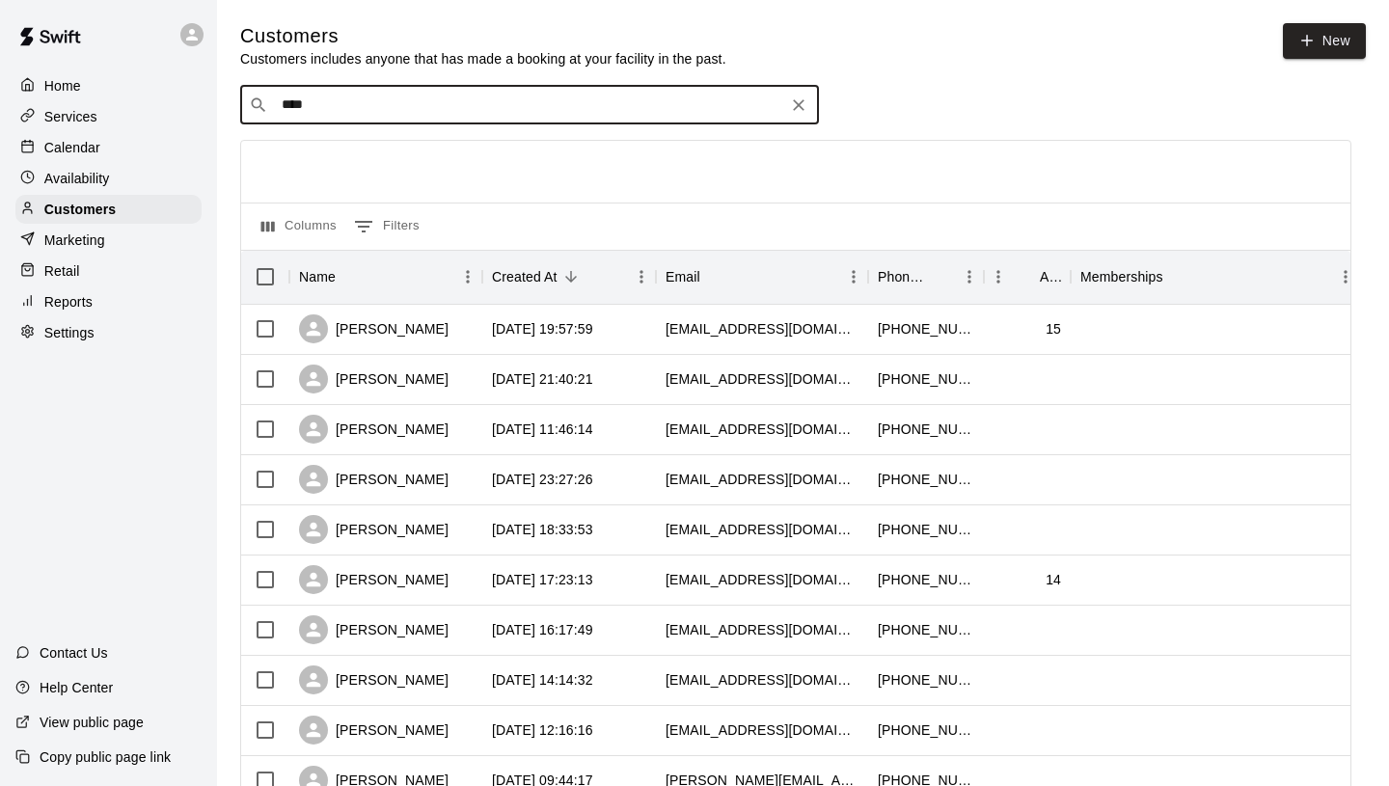
type input "*****"
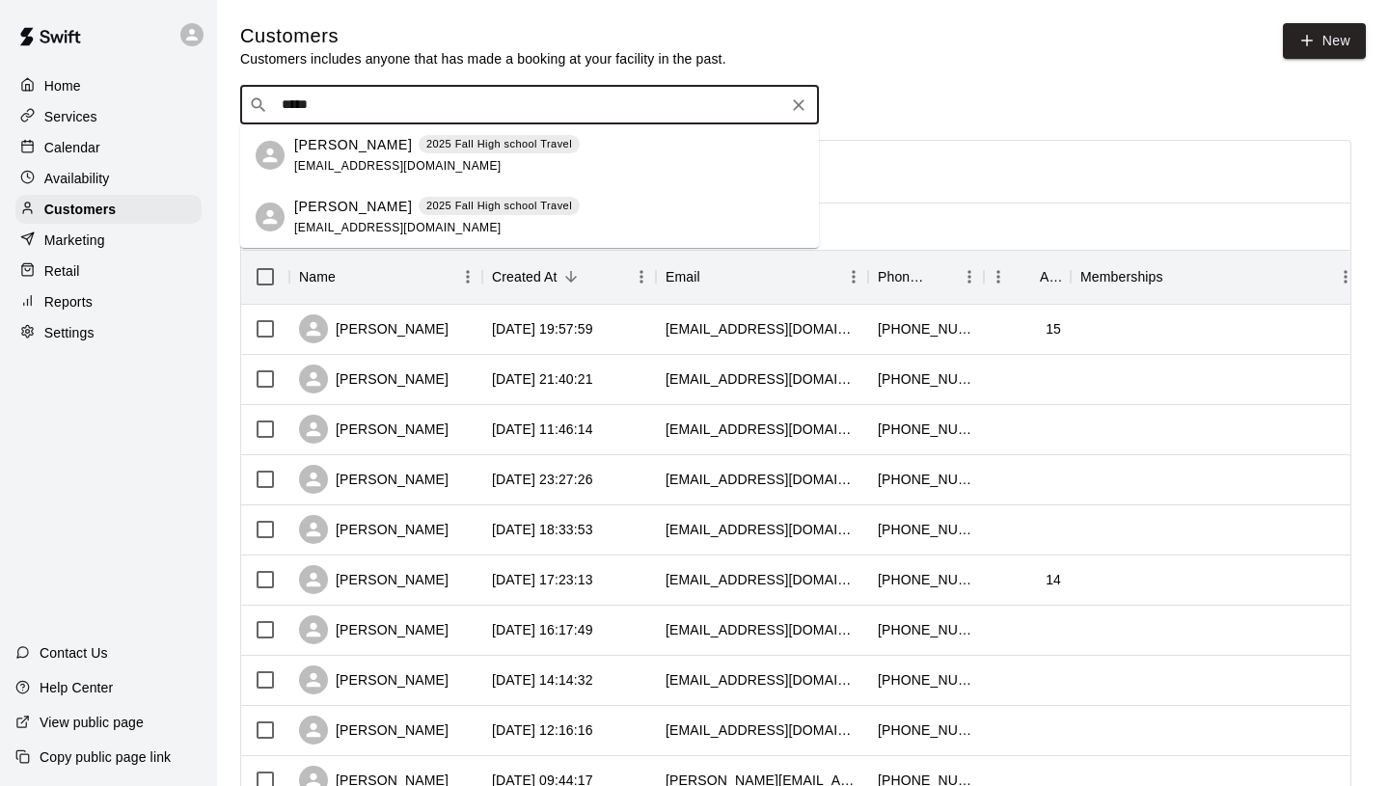
click at [353, 214] on p "[PERSON_NAME]" at bounding box center [353, 207] width 118 height 20
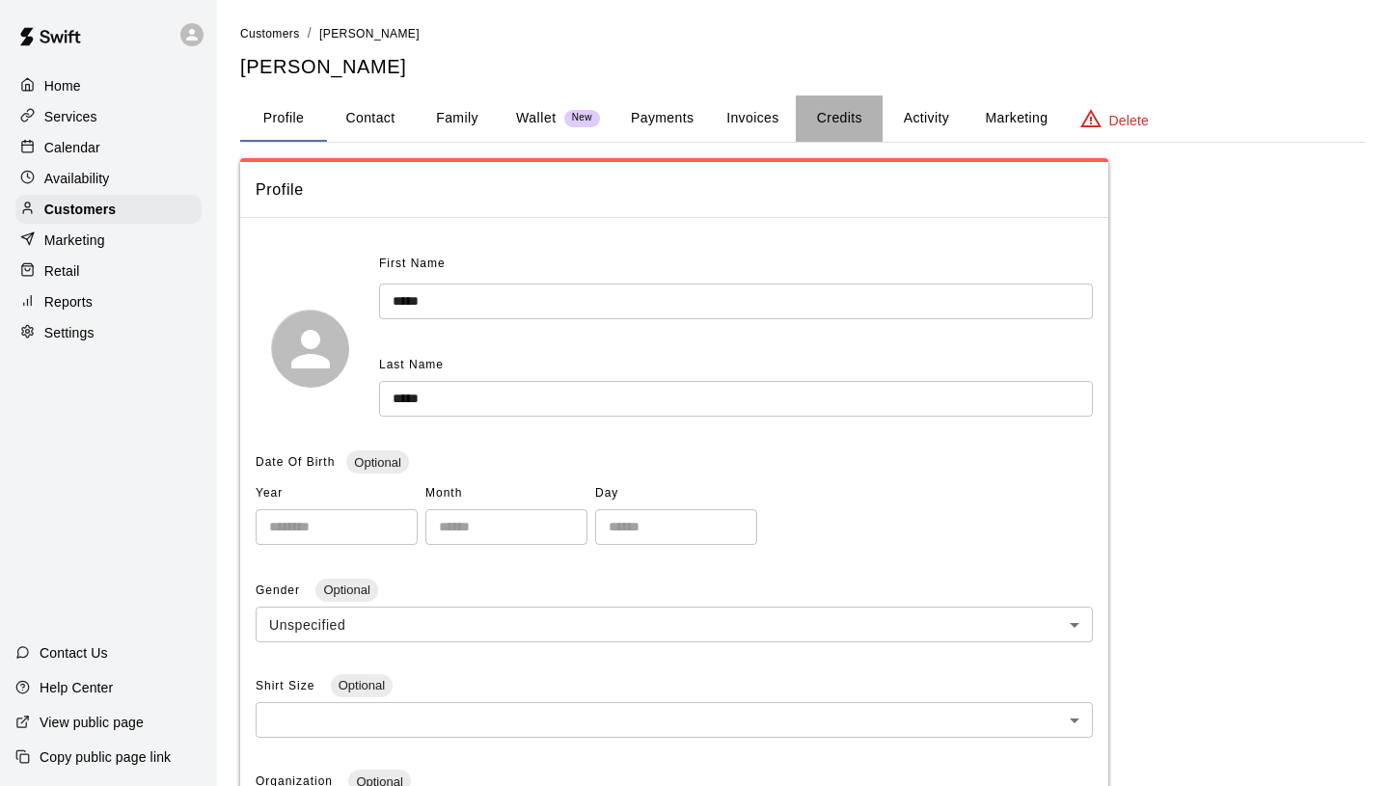
click at [837, 116] on button "Credits" at bounding box center [839, 118] width 87 height 46
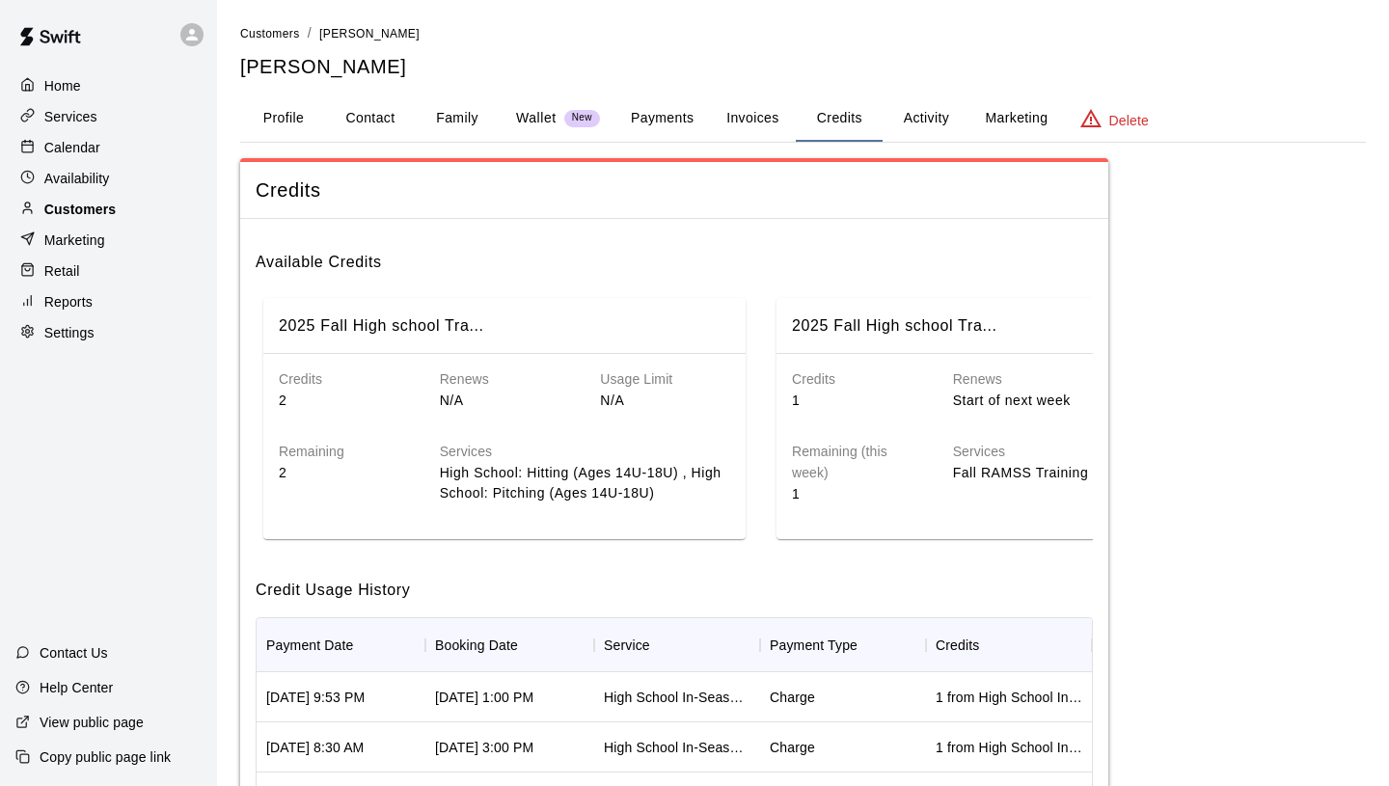
click at [101, 207] on p "Customers" at bounding box center [79, 209] width 71 height 19
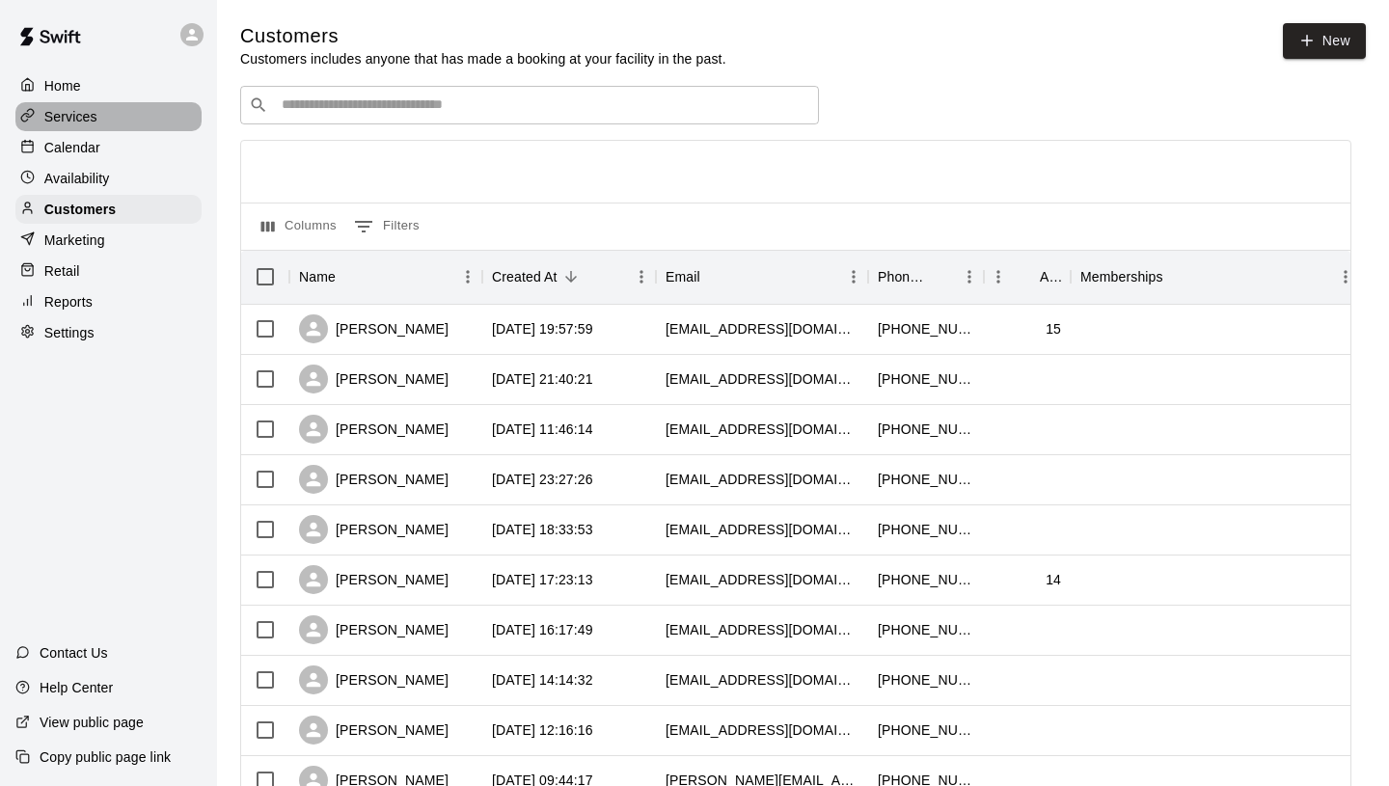
click at [103, 119] on div "Services" at bounding box center [108, 116] width 186 height 29
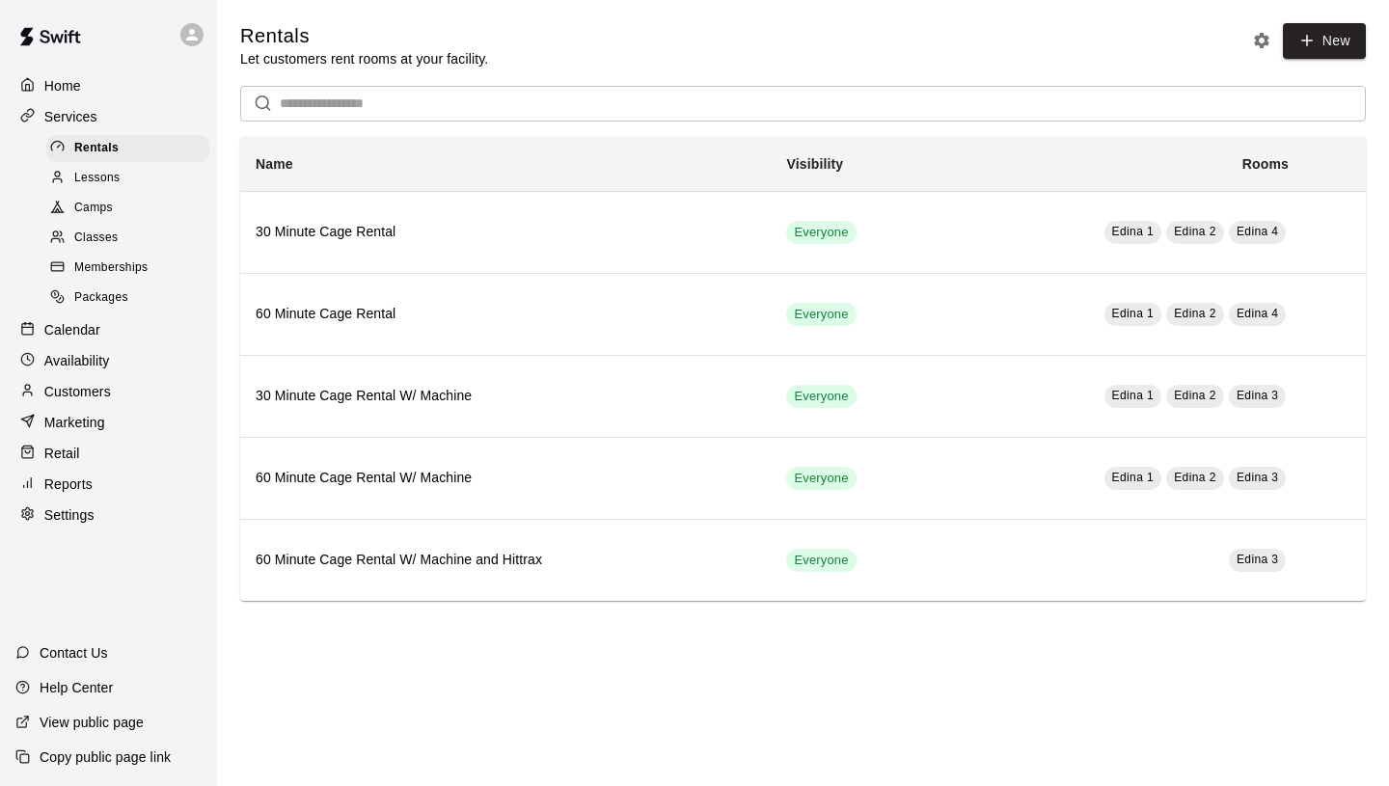
click at [123, 259] on span "Memberships" at bounding box center [110, 267] width 73 height 19
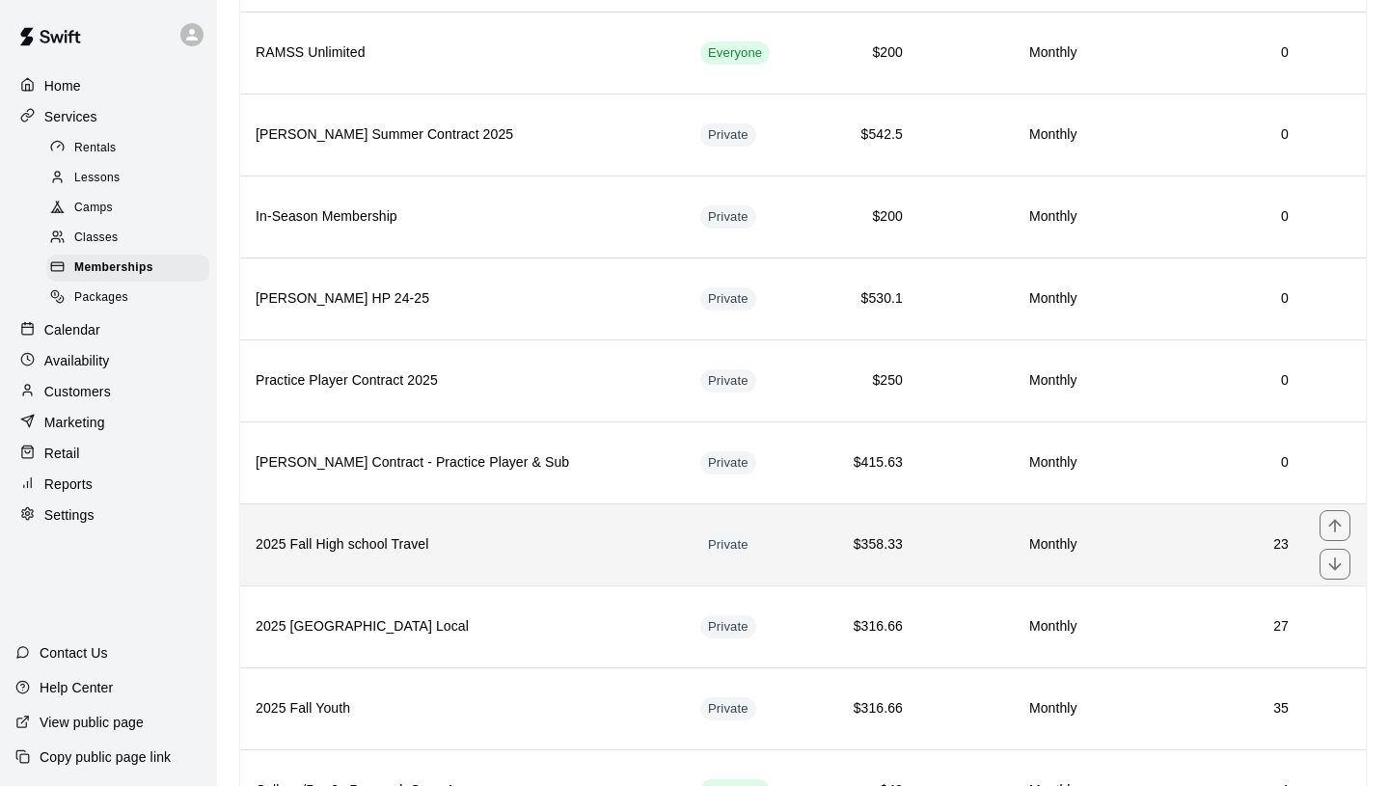
scroll to position [969, 0]
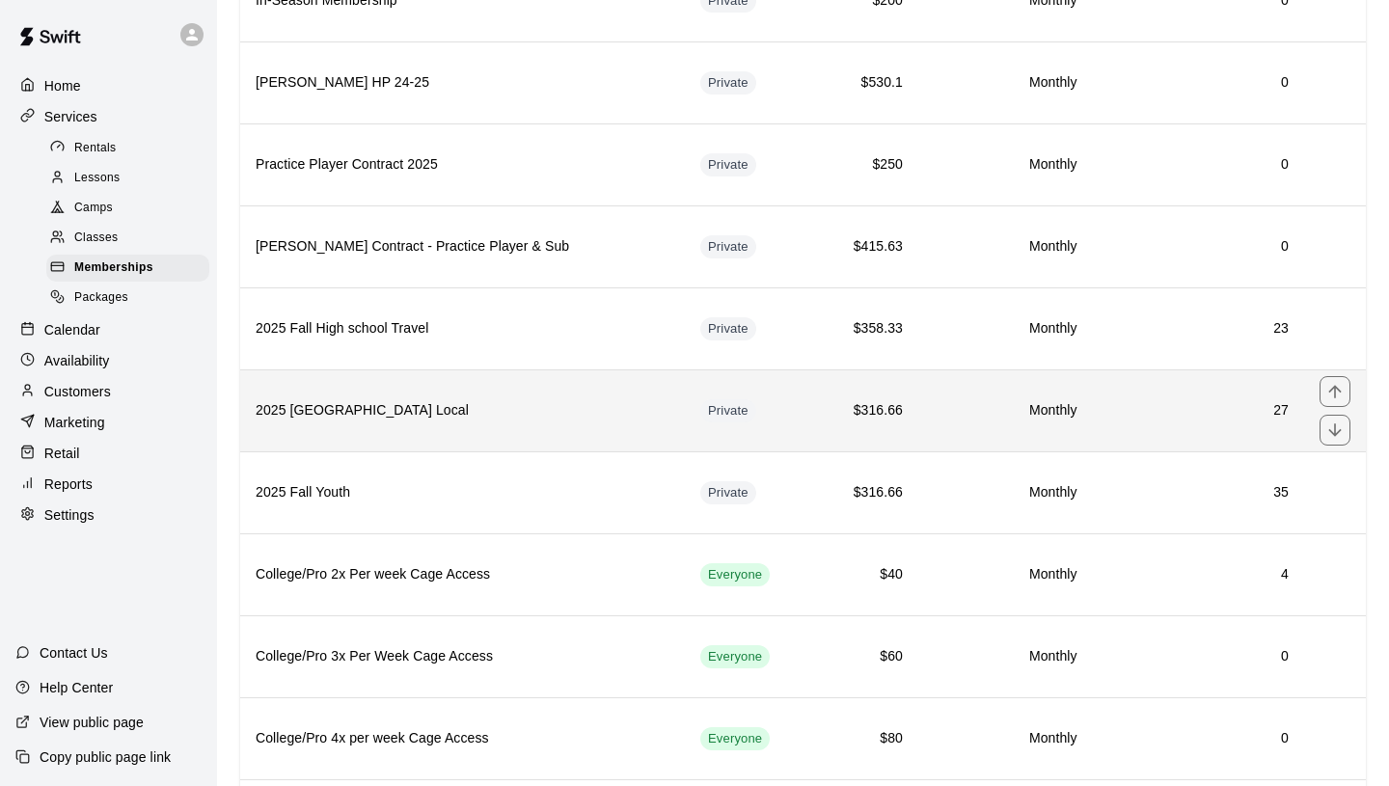
click at [586, 406] on h6 "2025 [GEOGRAPHIC_DATA] Local" at bounding box center [463, 410] width 414 height 21
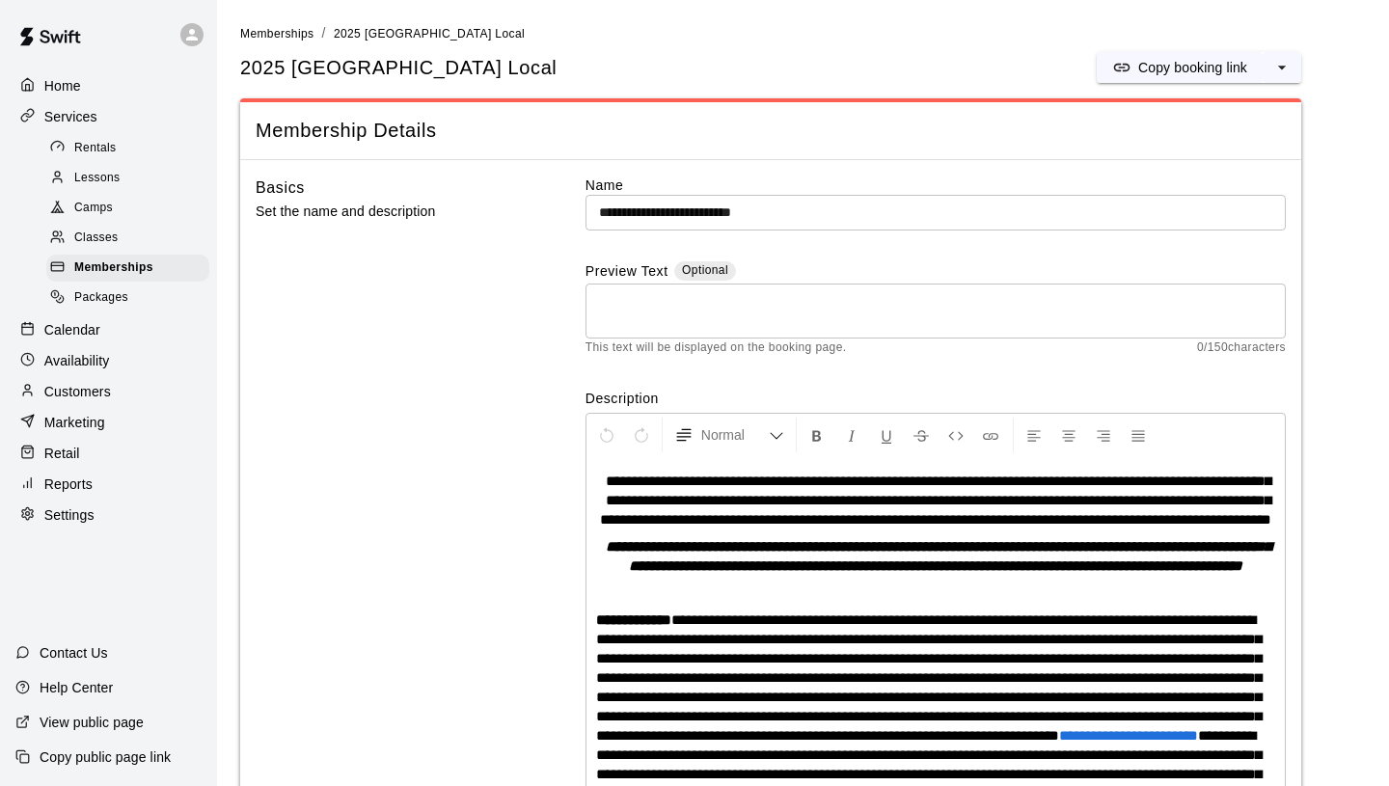
scroll to position [1726, 0]
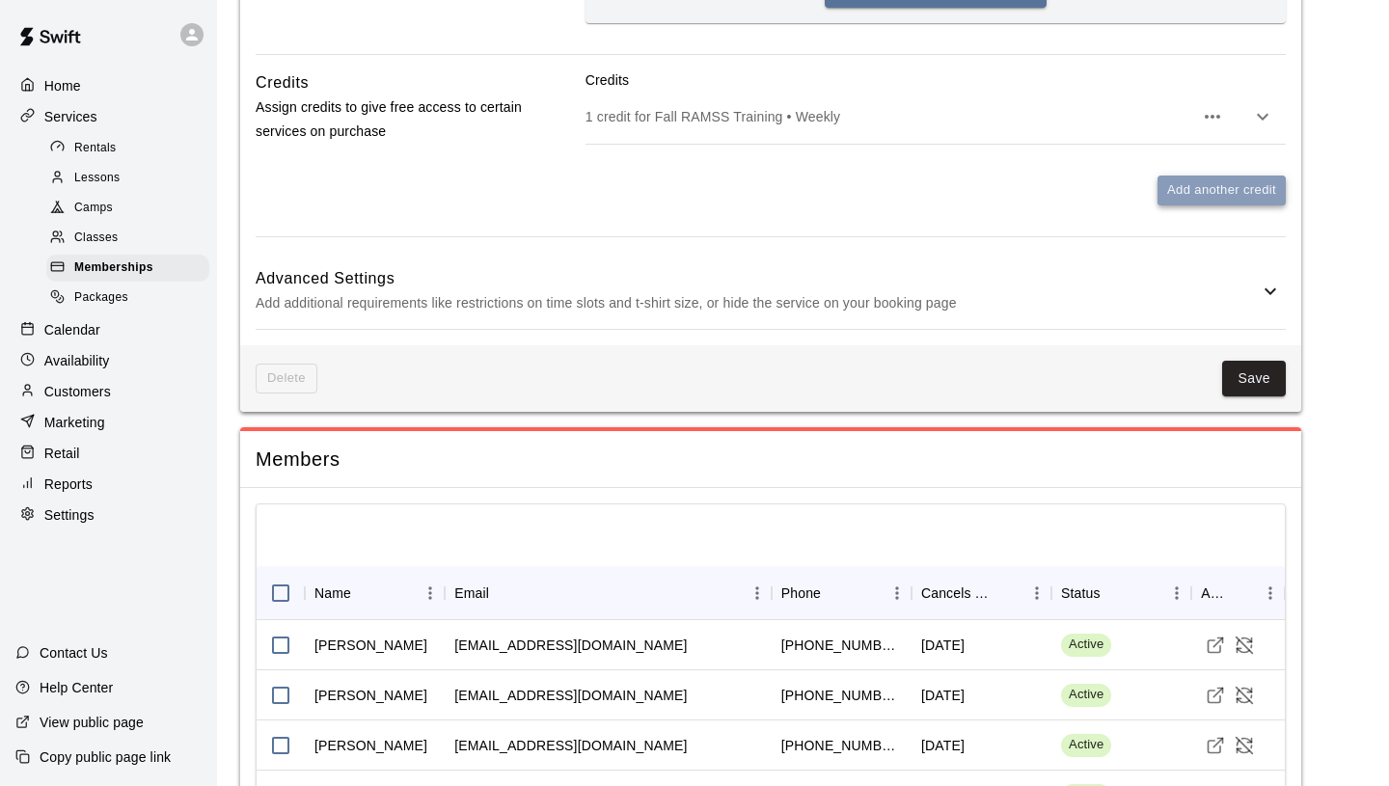
click at [1184, 205] on button "Add another credit" at bounding box center [1221, 191] width 128 height 30
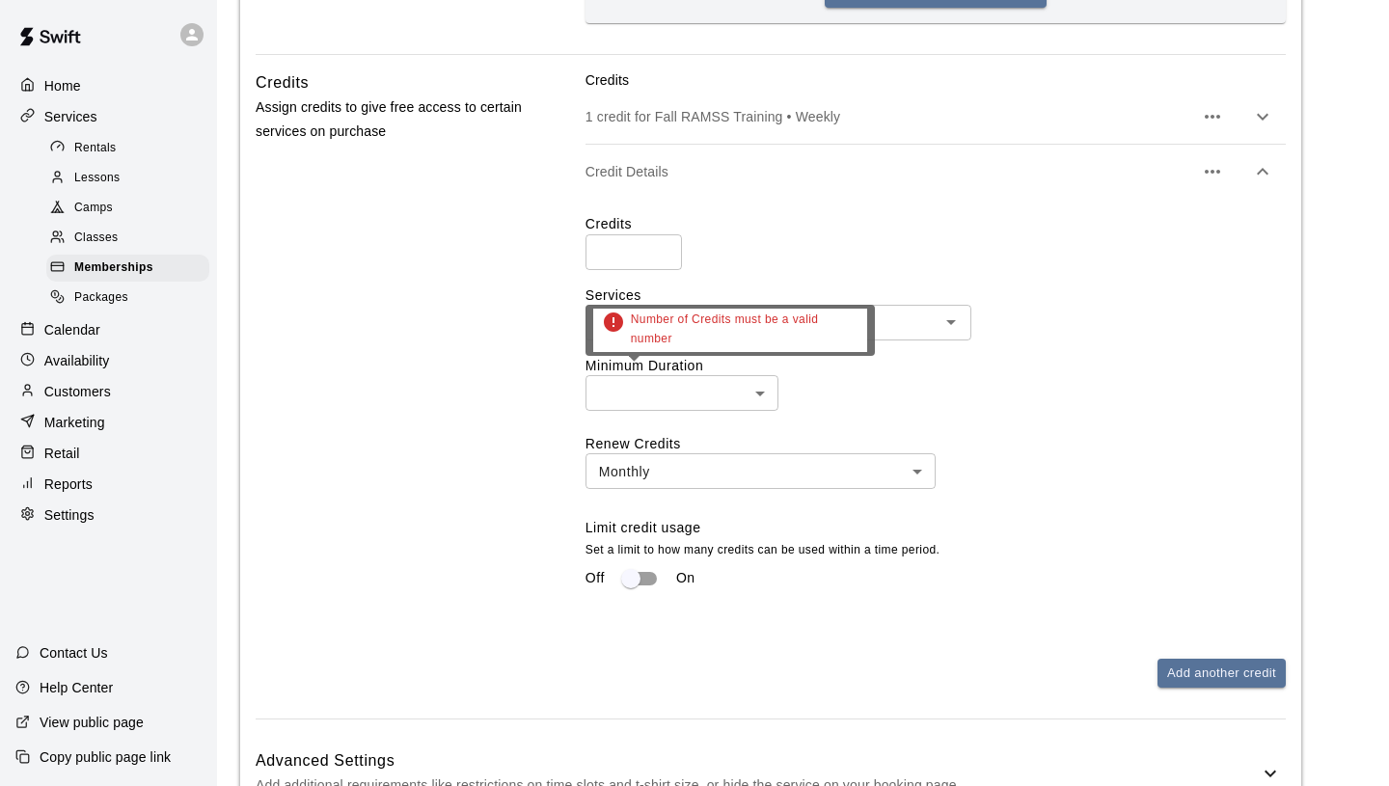
click at [662, 270] on input "*" at bounding box center [633, 252] width 96 height 36
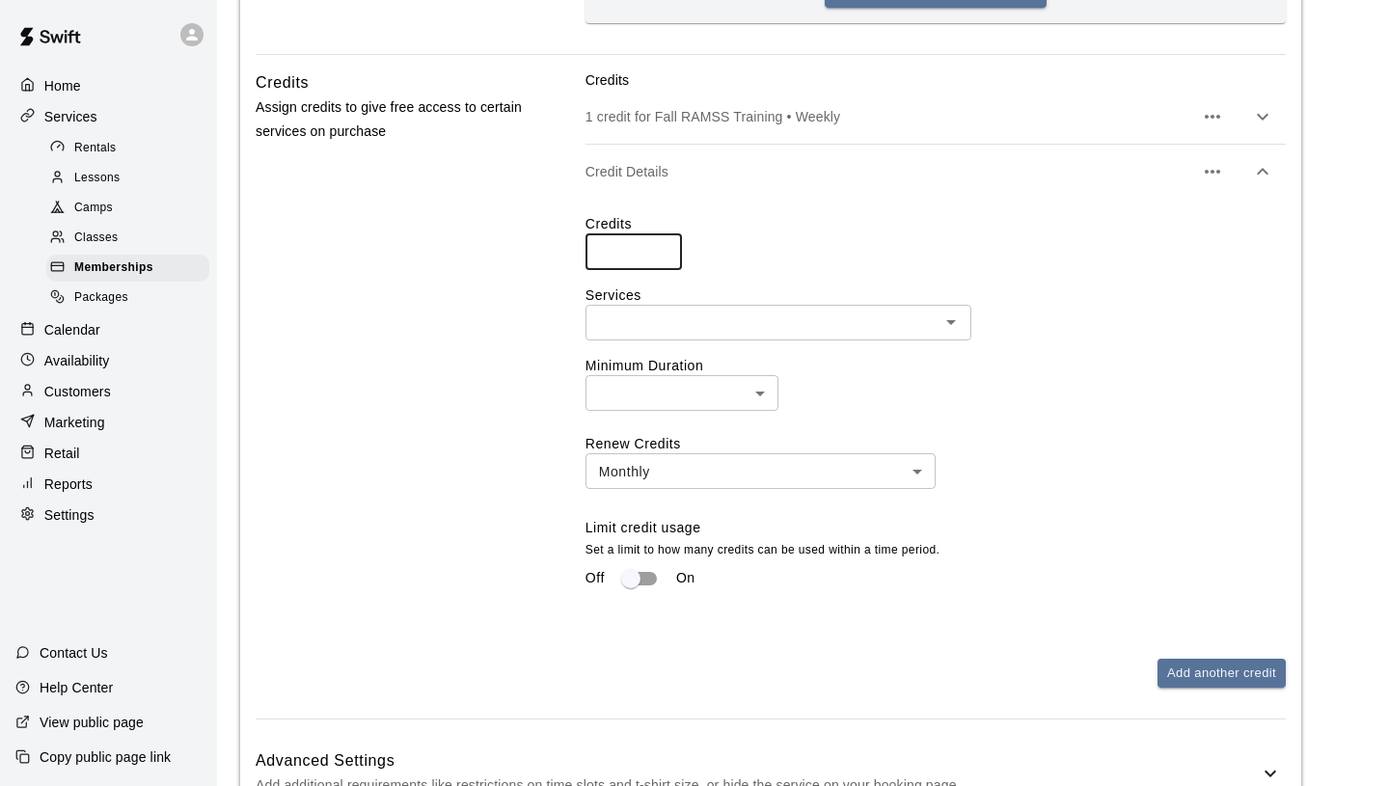
type input "*"
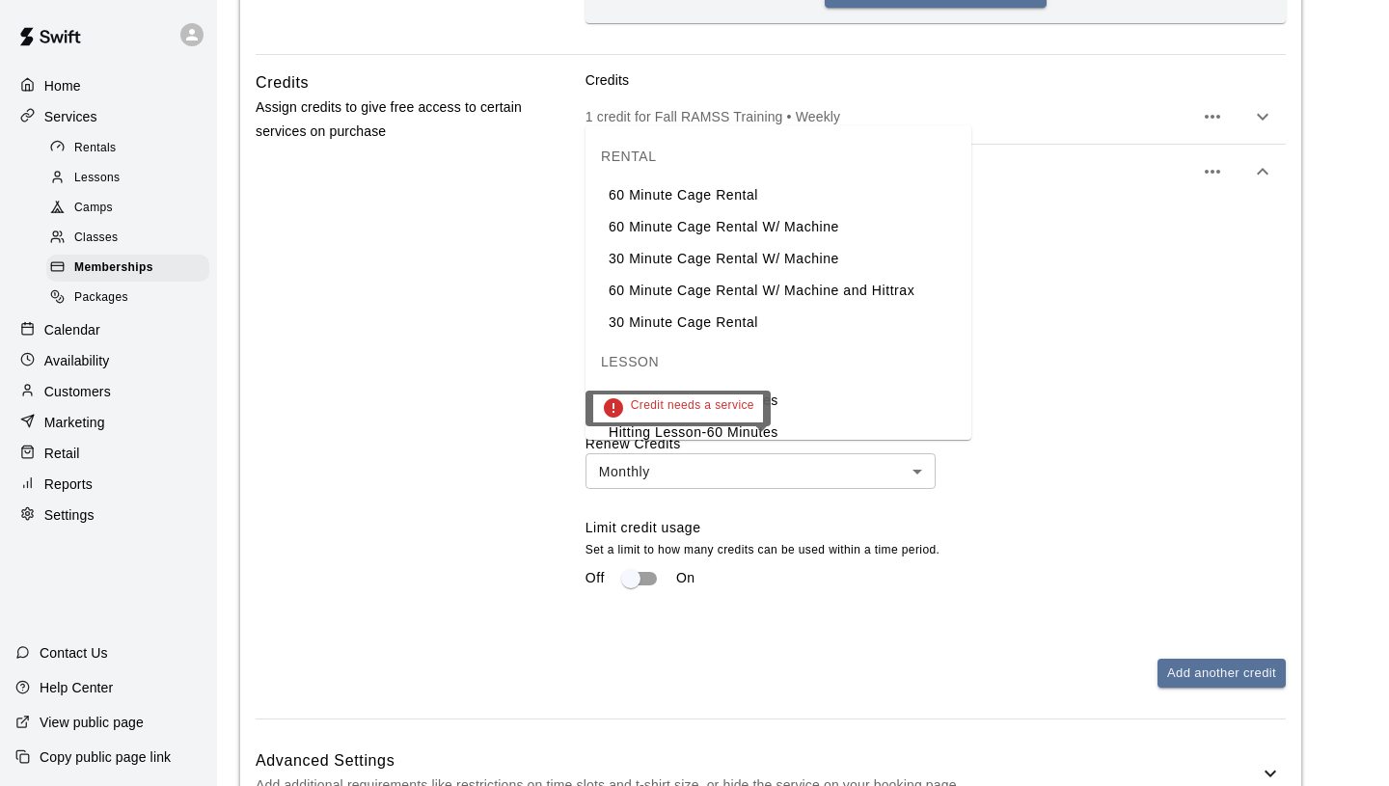
click at [676, 335] on input "text" at bounding box center [762, 323] width 342 height 24
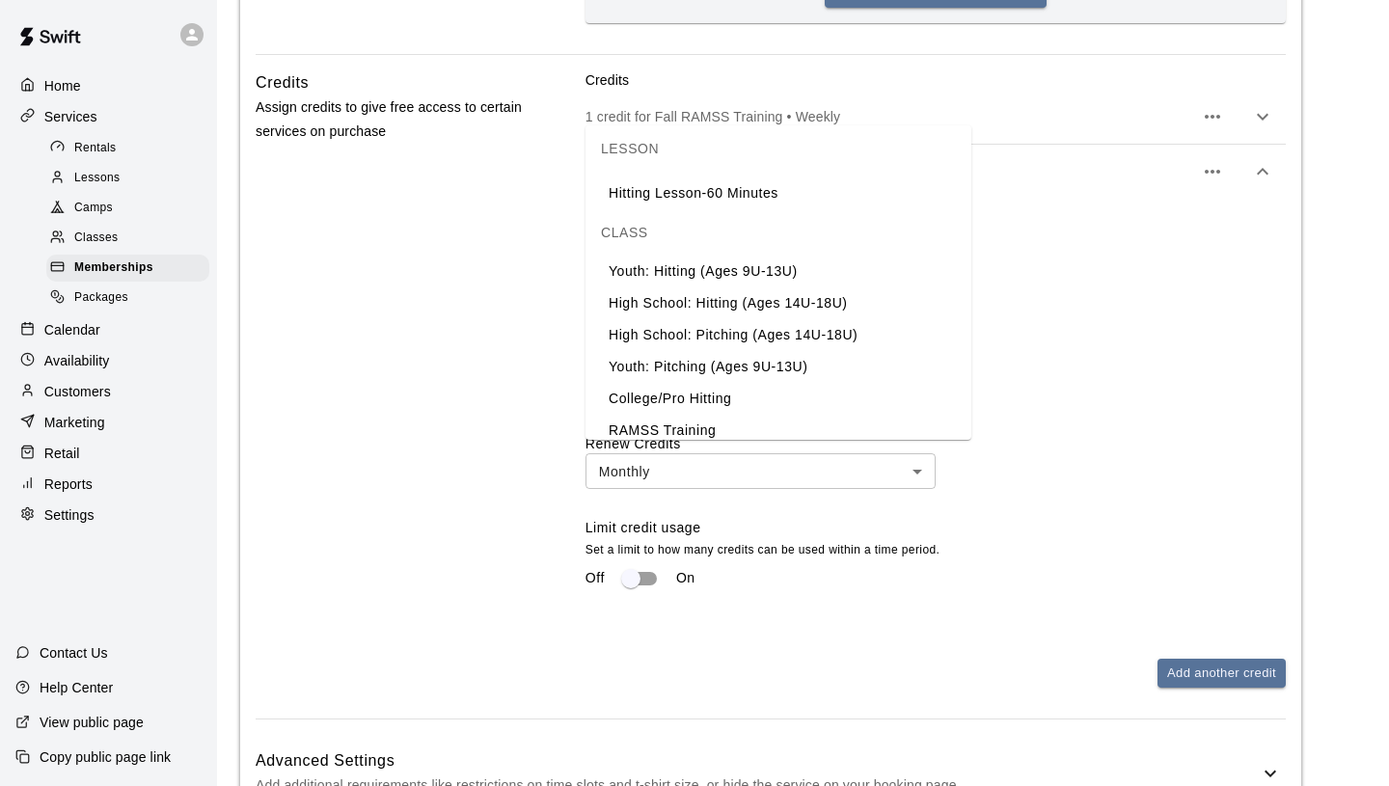
scroll to position [362, 0]
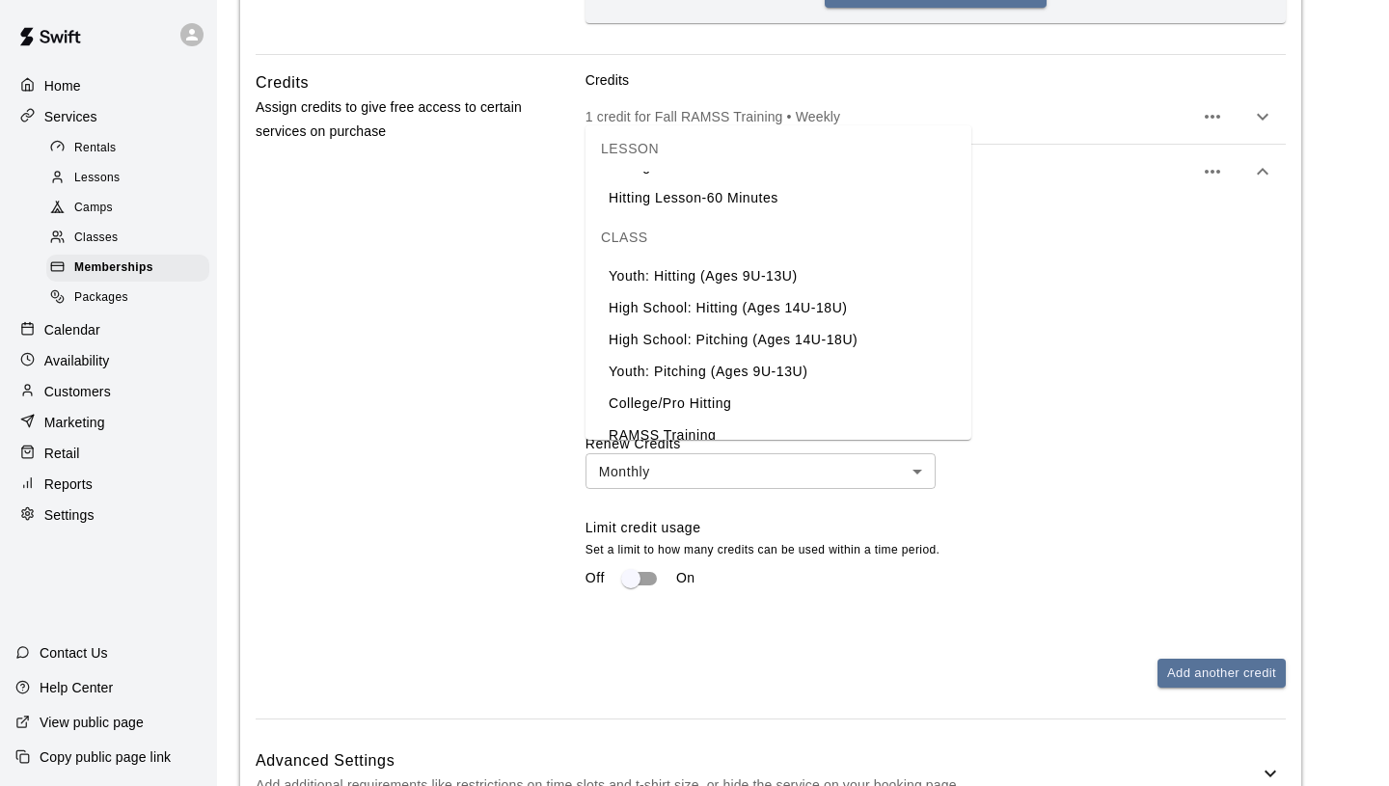
click at [786, 309] on li "High School: Hitting (Ages 14U-18U)" at bounding box center [778, 308] width 386 height 32
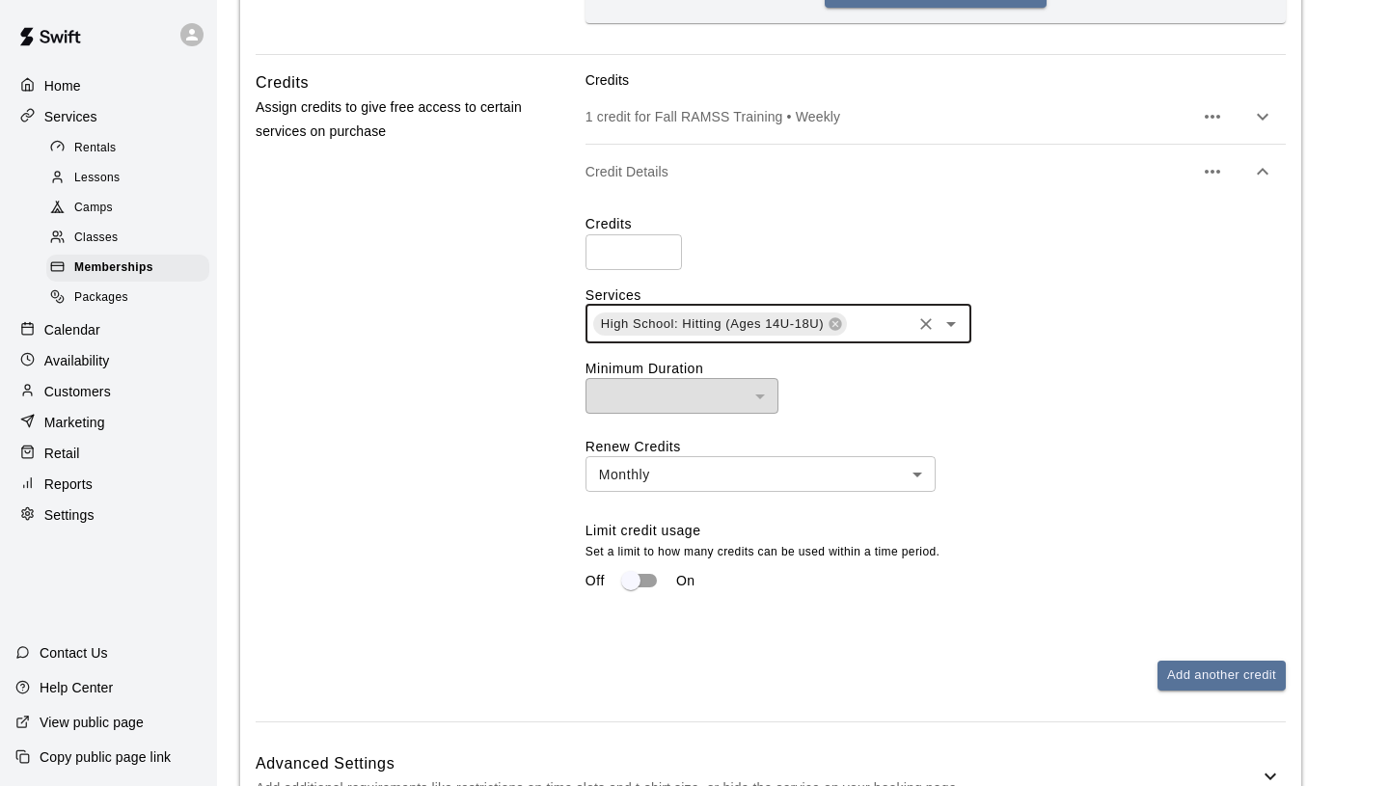
click at [877, 336] on input "text" at bounding box center [879, 323] width 60 height 24
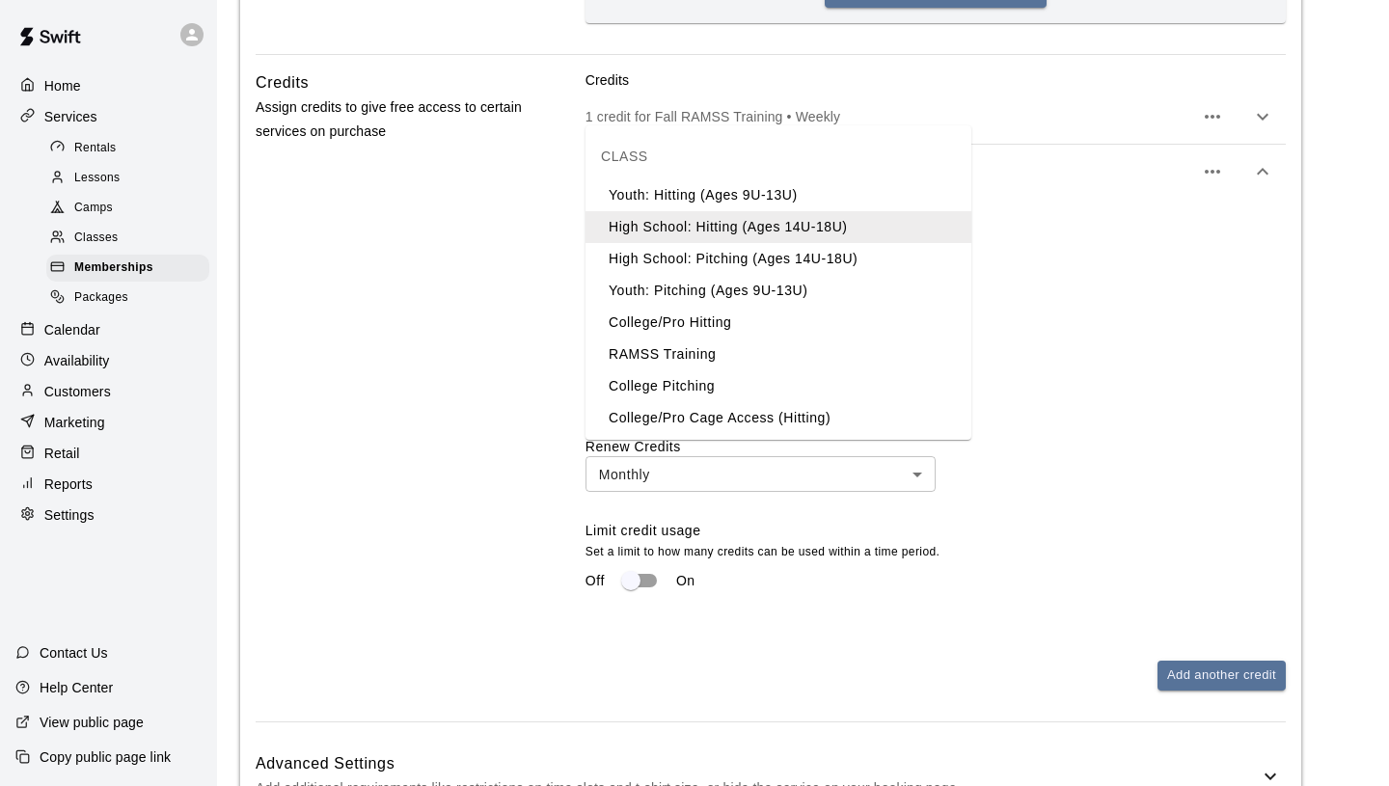
click at [757, 254] on li "High School: Pitching (Ages 14U-18U)" at bounding box center [778, 259] width 386 height 32
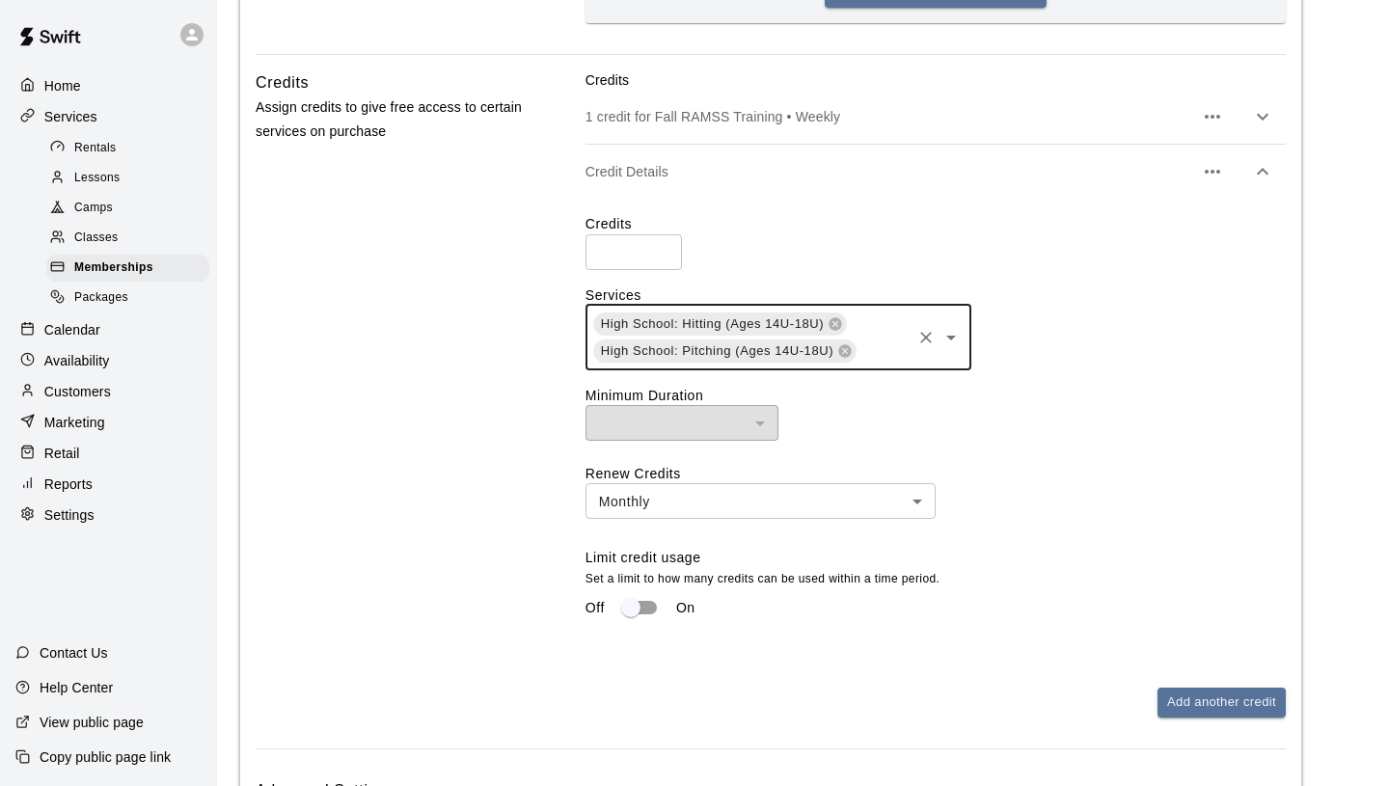
click at [705, 628] on body "**********" at bounding box center [694, 437] width 1389 height 4326
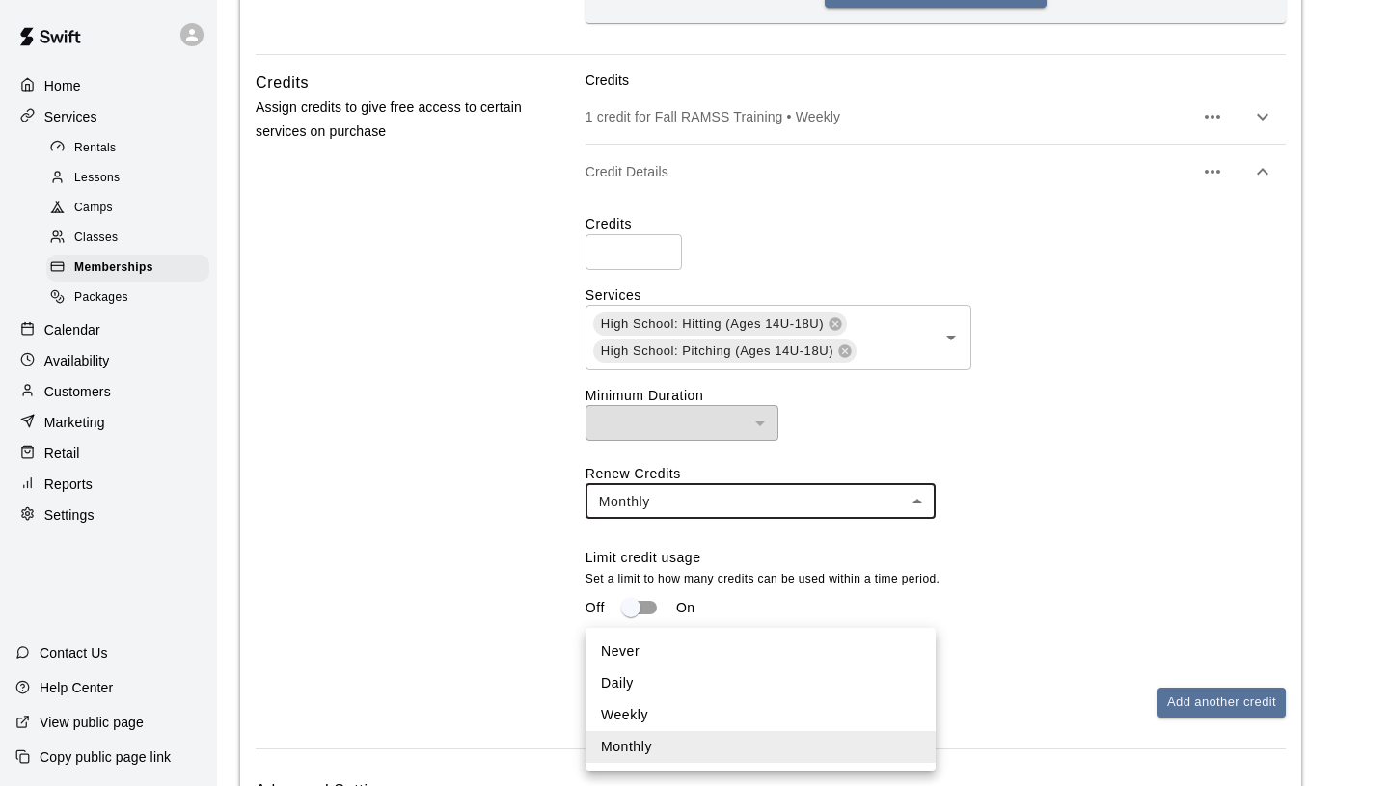
click at [669, 655] on li "Never" at bounding box center [760, 651] width 350 height 32
type input "*****"
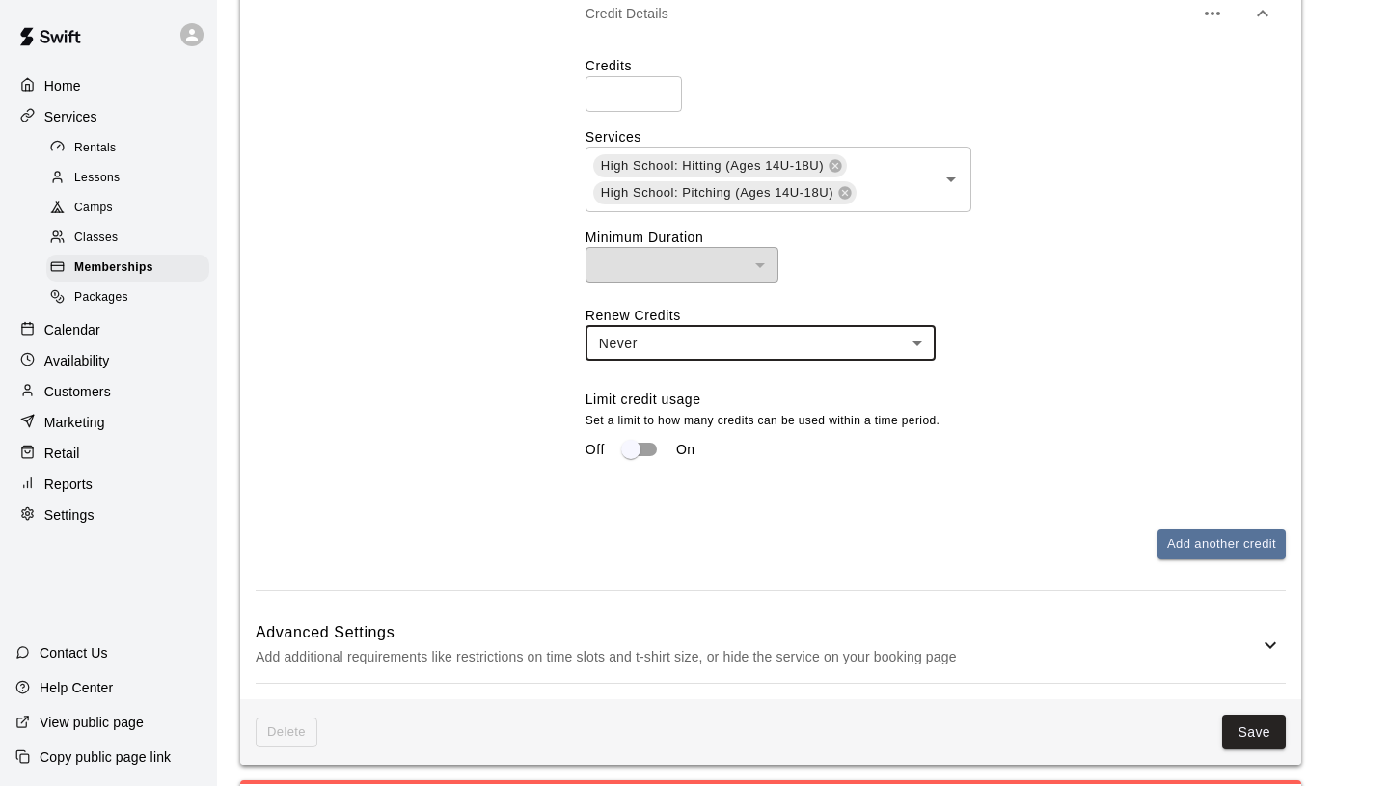
scroll to position [1879, 0]
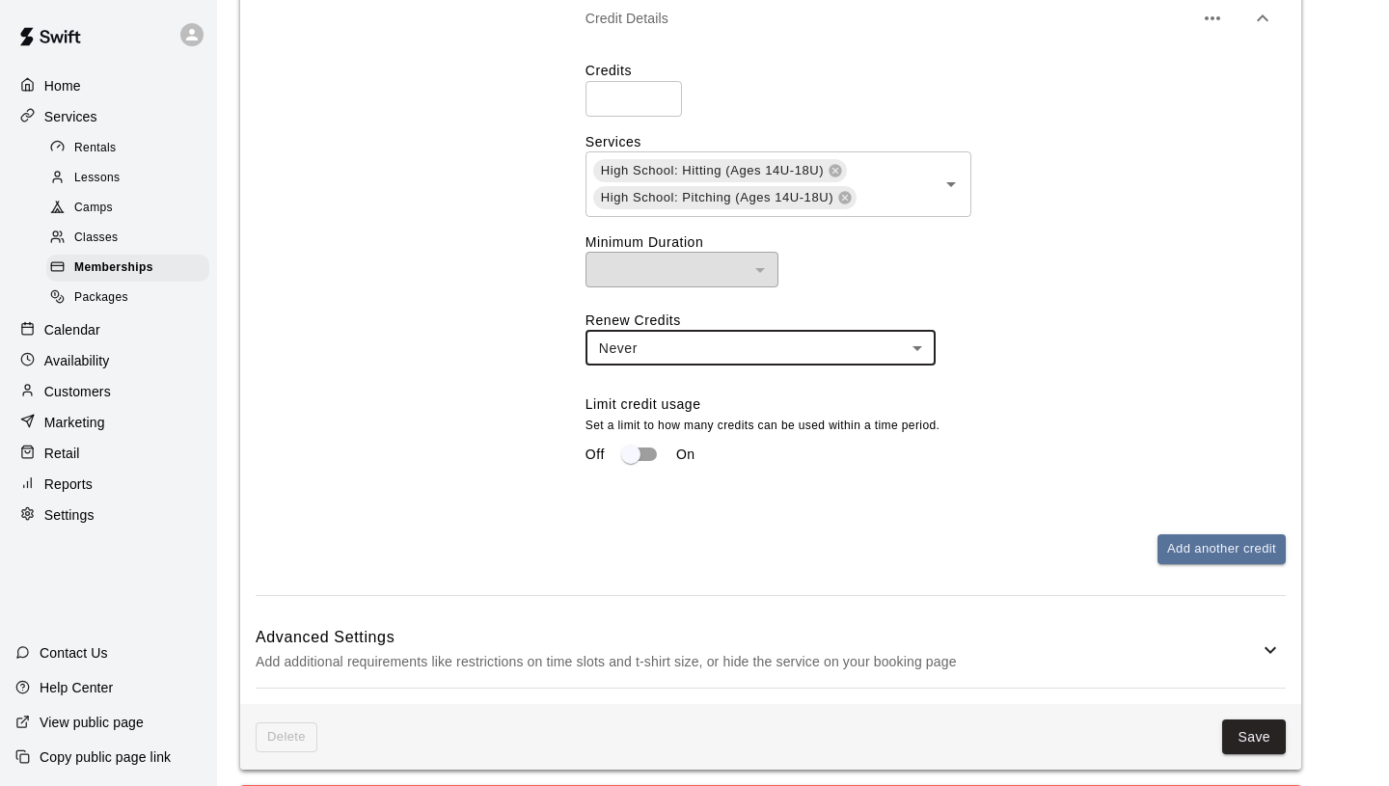
click at [1010, 503] on div "Credits * ​ Services High School: Hitting (Ages 14U-18U) High School: Pitching …" at bounding box center [935, 274] width 700 height 458
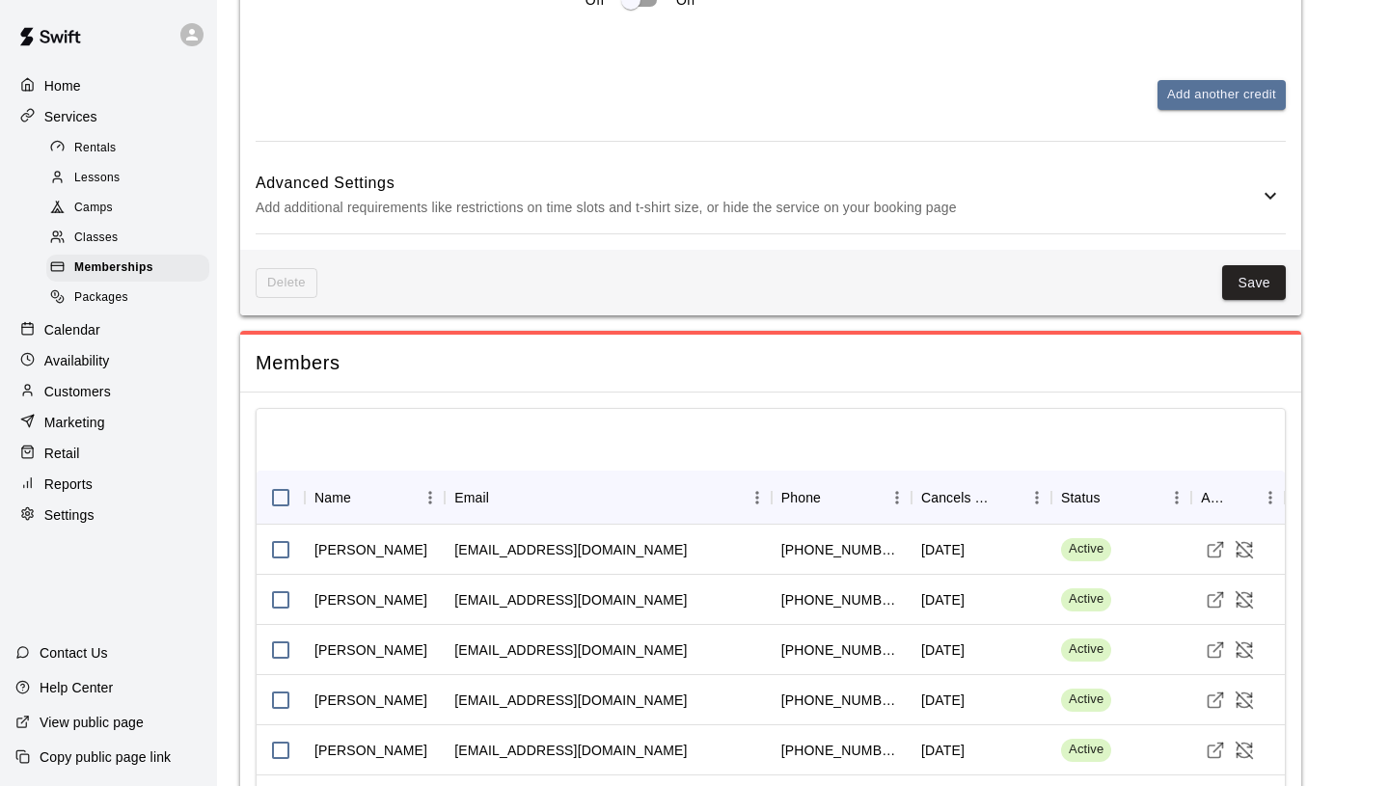
scroll to position [2330, 0]
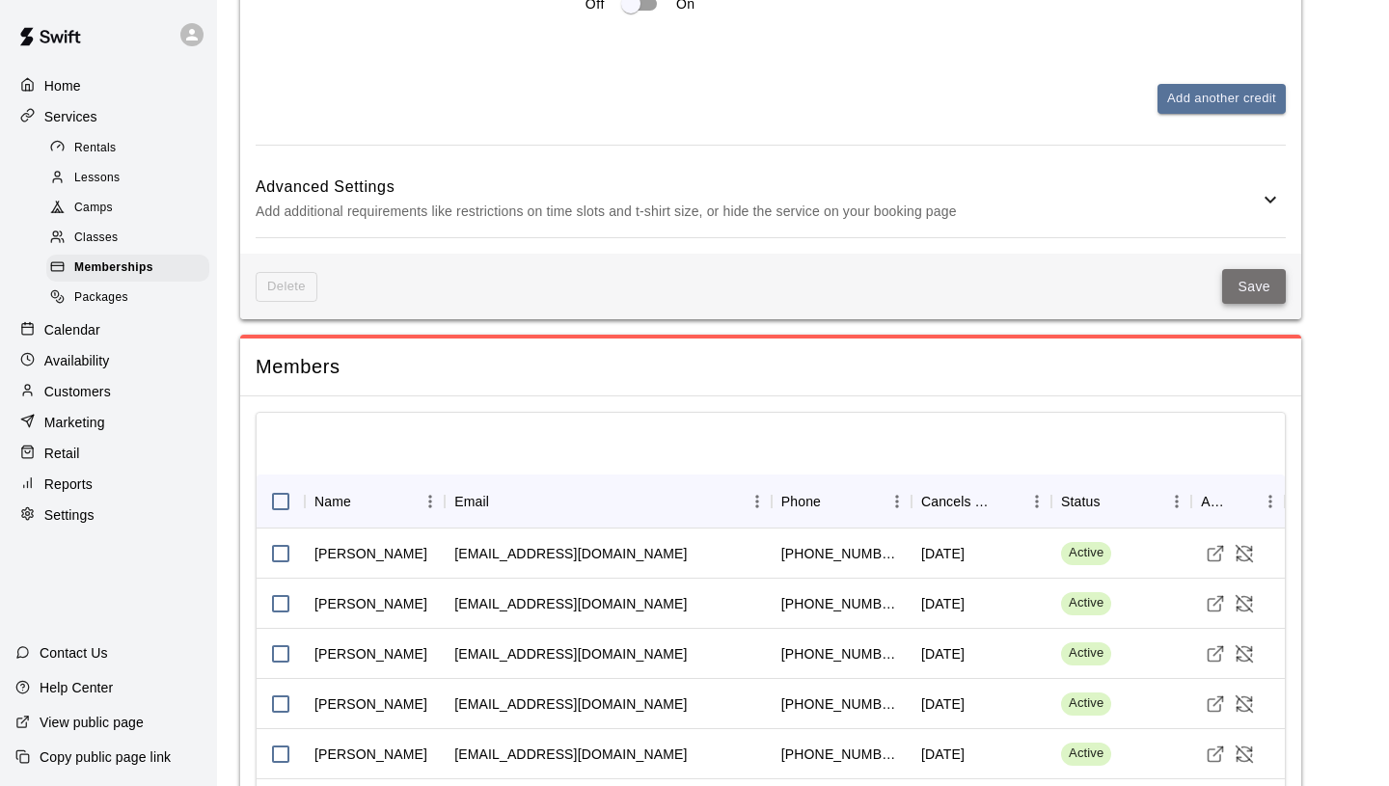
click at [1273, 305] on button "Save" at bounding box center [1254, 287] width 64 height 36
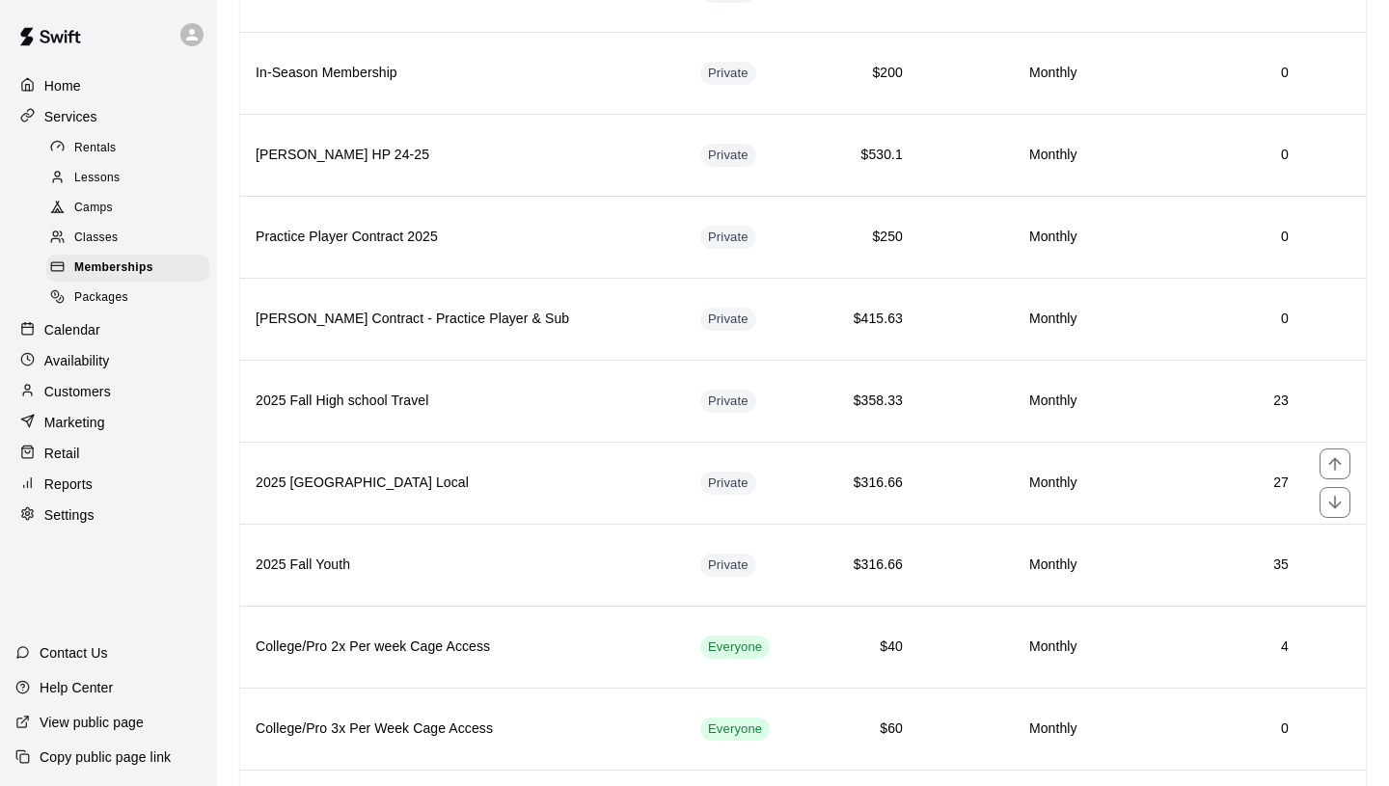
scroll to position [894, 0]
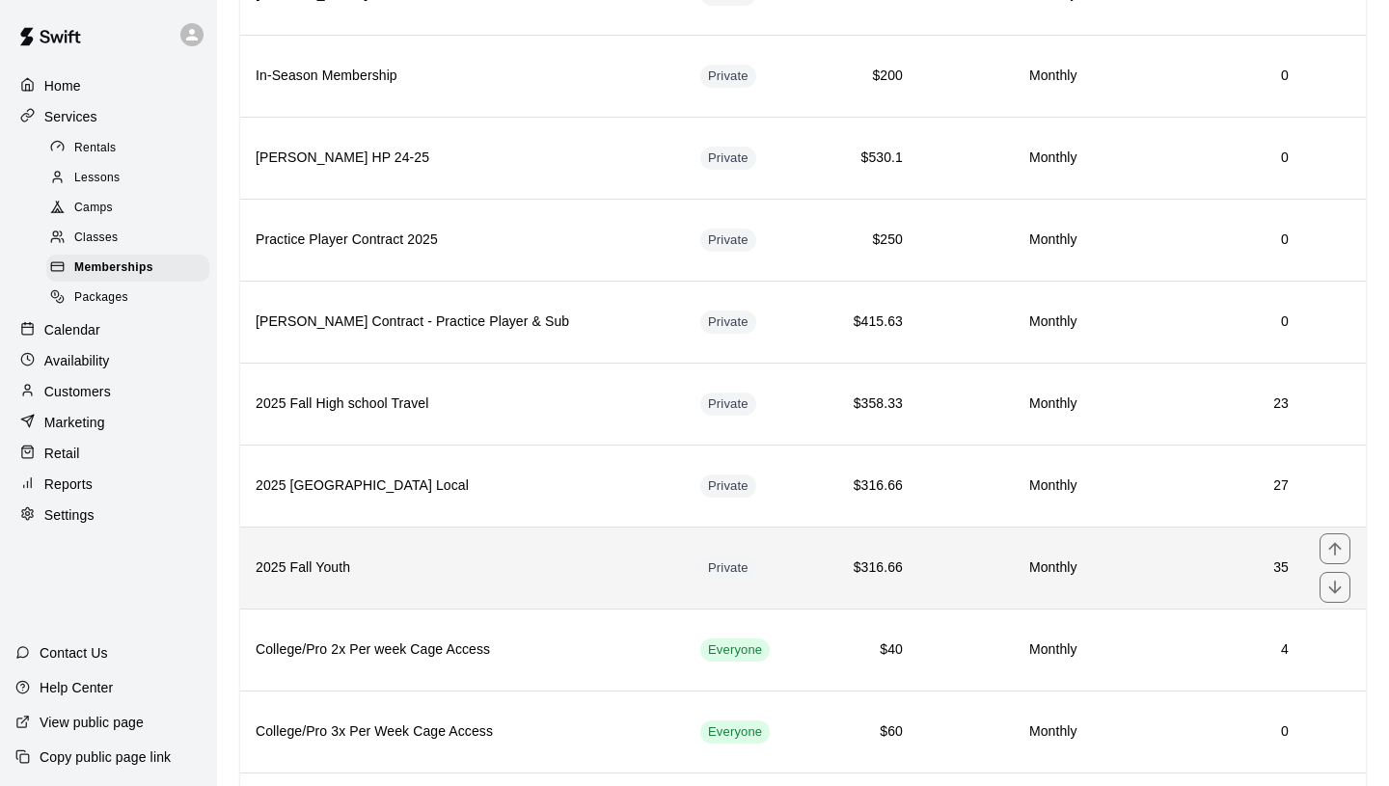
click at [397, 552] on th "2025 Fall Youth" at bounding box center [462, 568] width 445 height 82
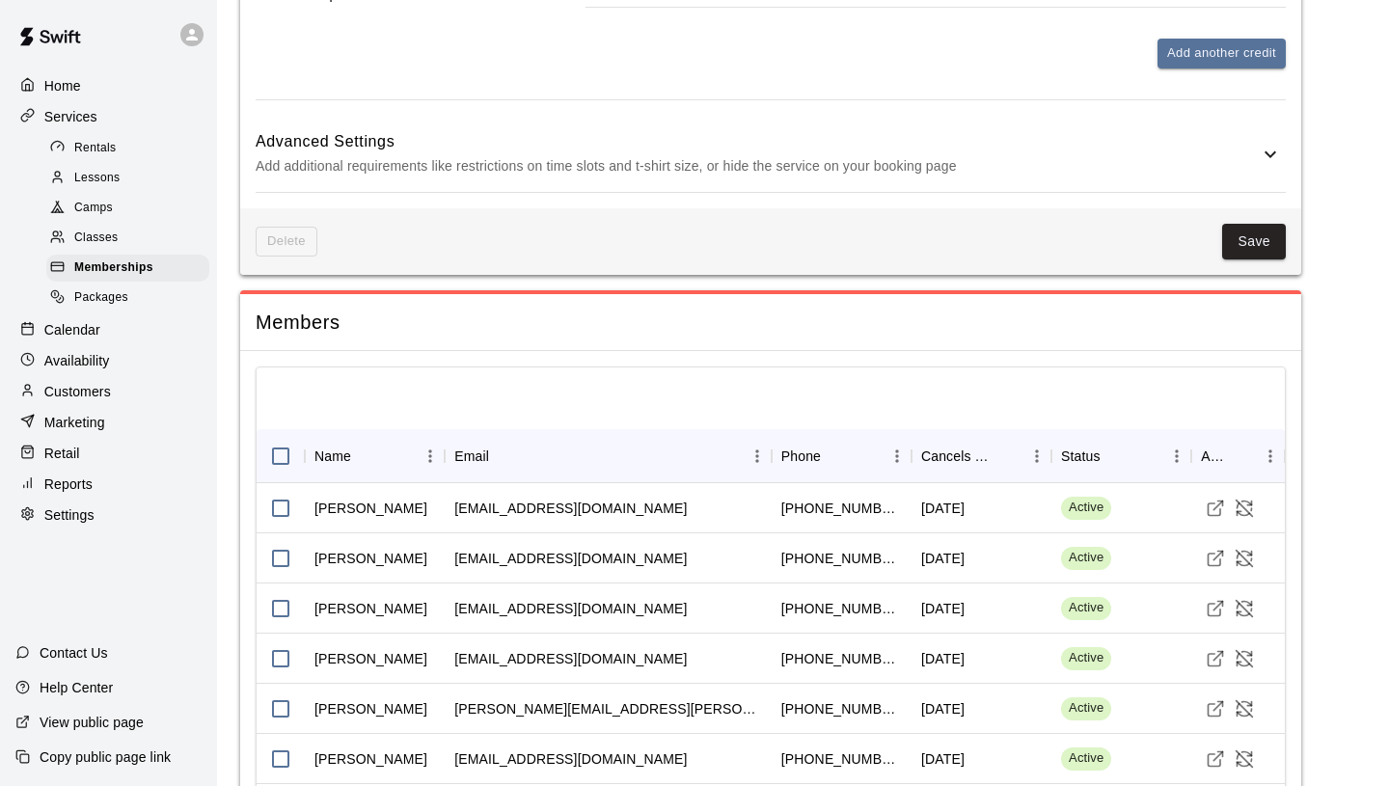
scroll to position [1600, 0]
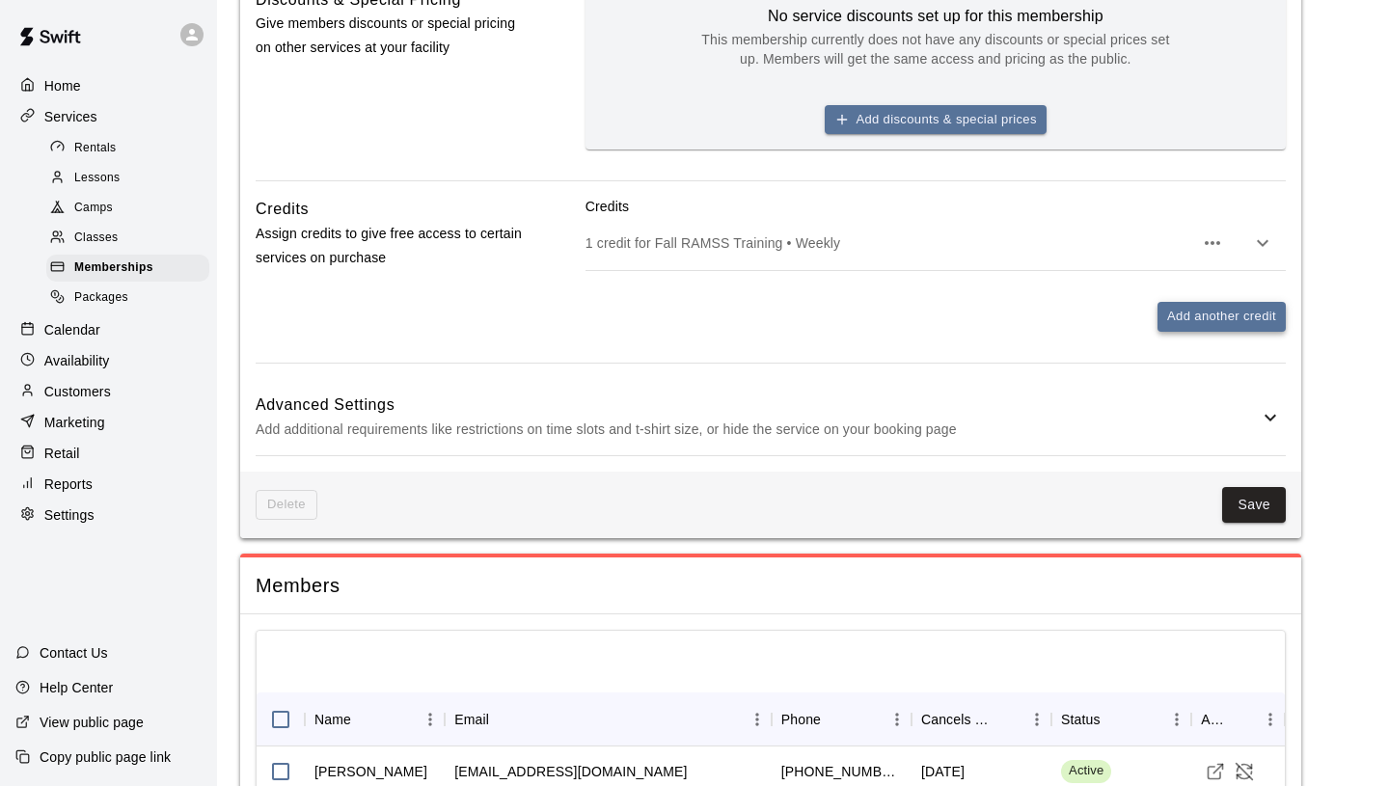
click at [1217, 332] on button "Add another credit" at bounding box center [1221, 317] width 128 height 30
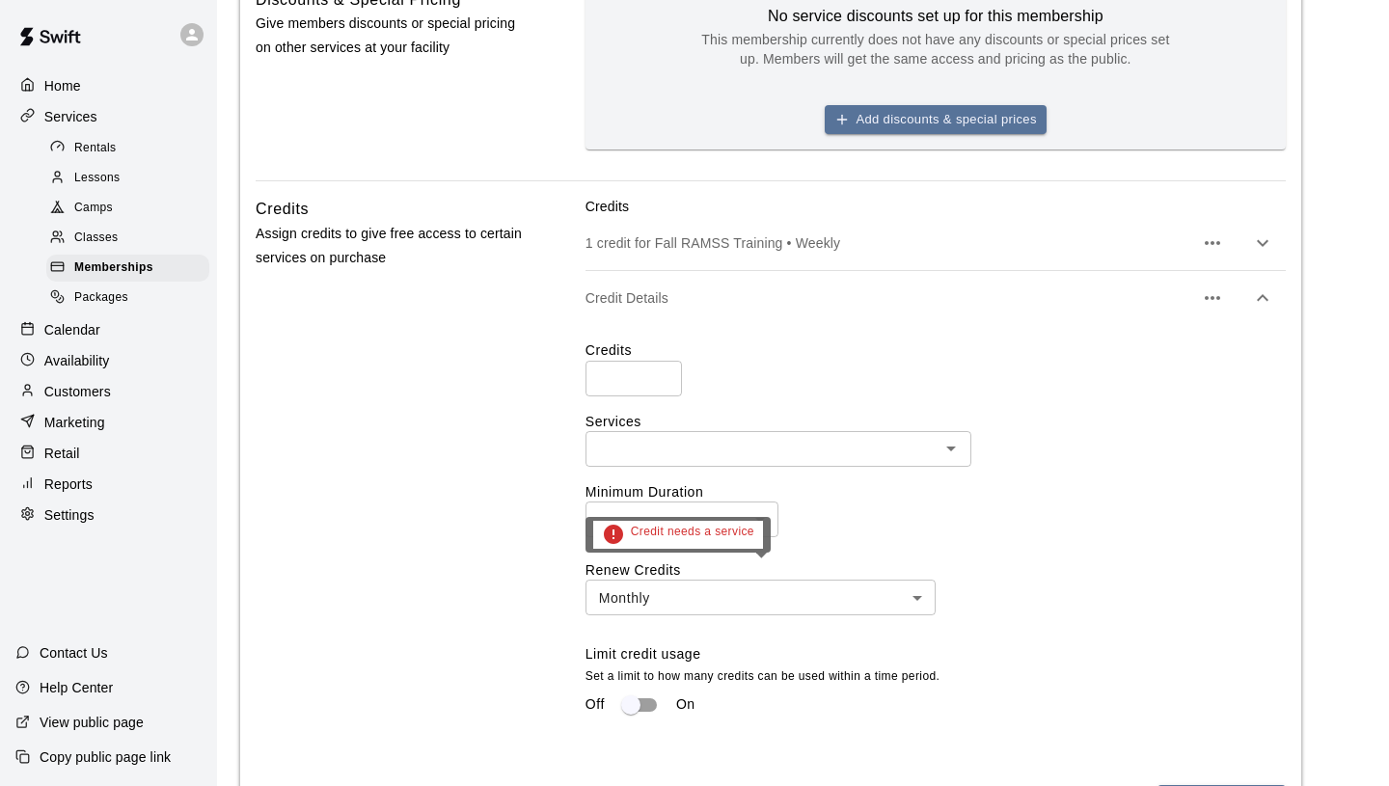
click at [649, 518] on div "Credit needs a service" at bounding box center [677, 535] width 185 height 37
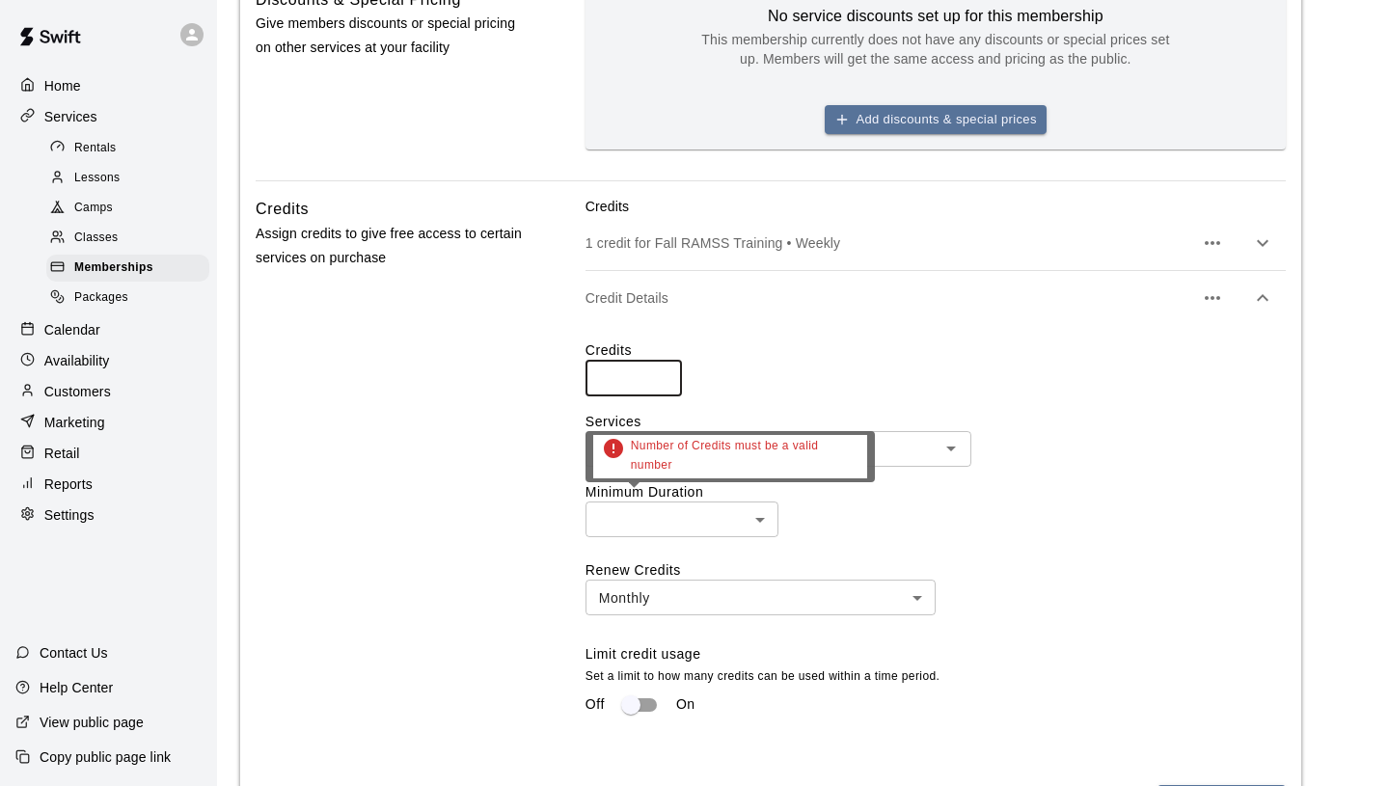
click at [662, 396] on input "*" at bounding box center [633, 379] width 96 height 36
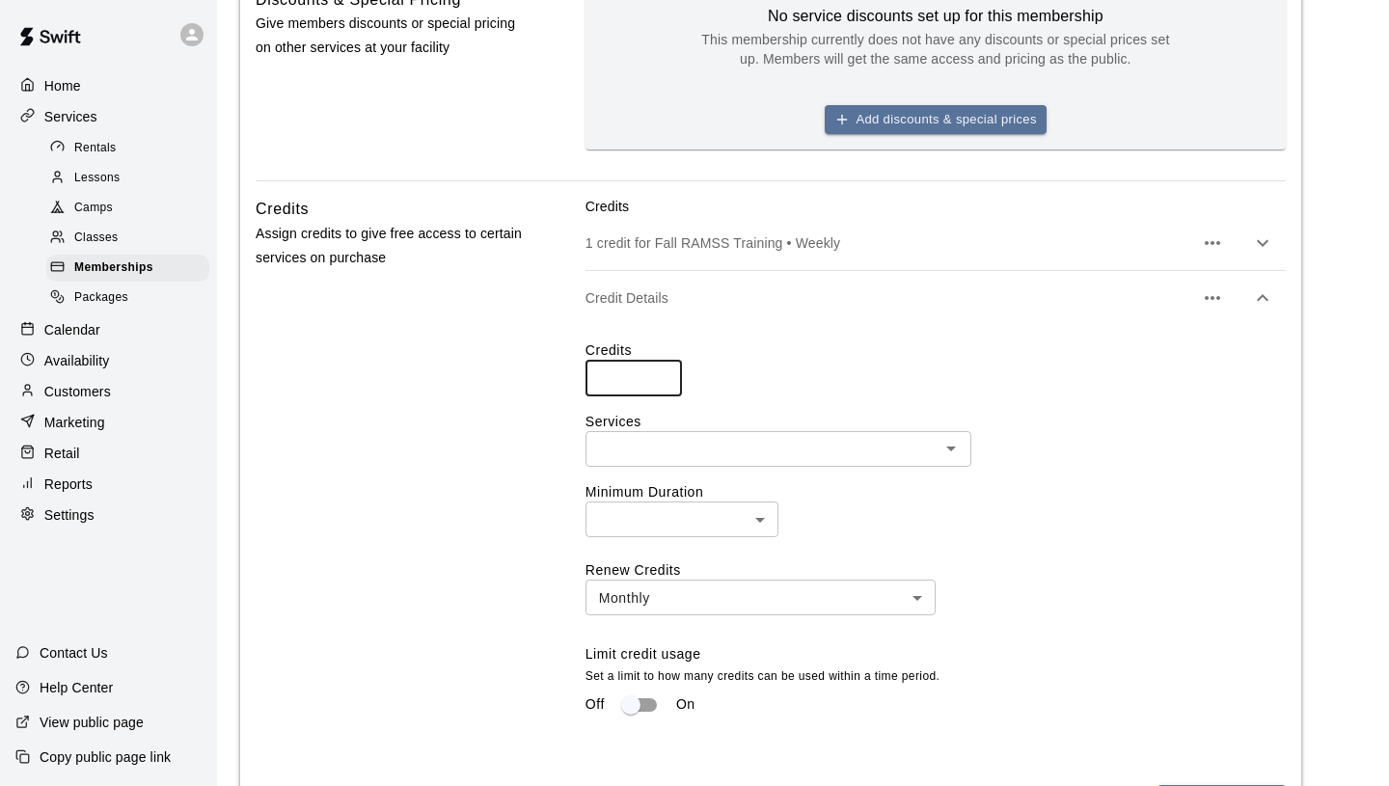
type input "*"
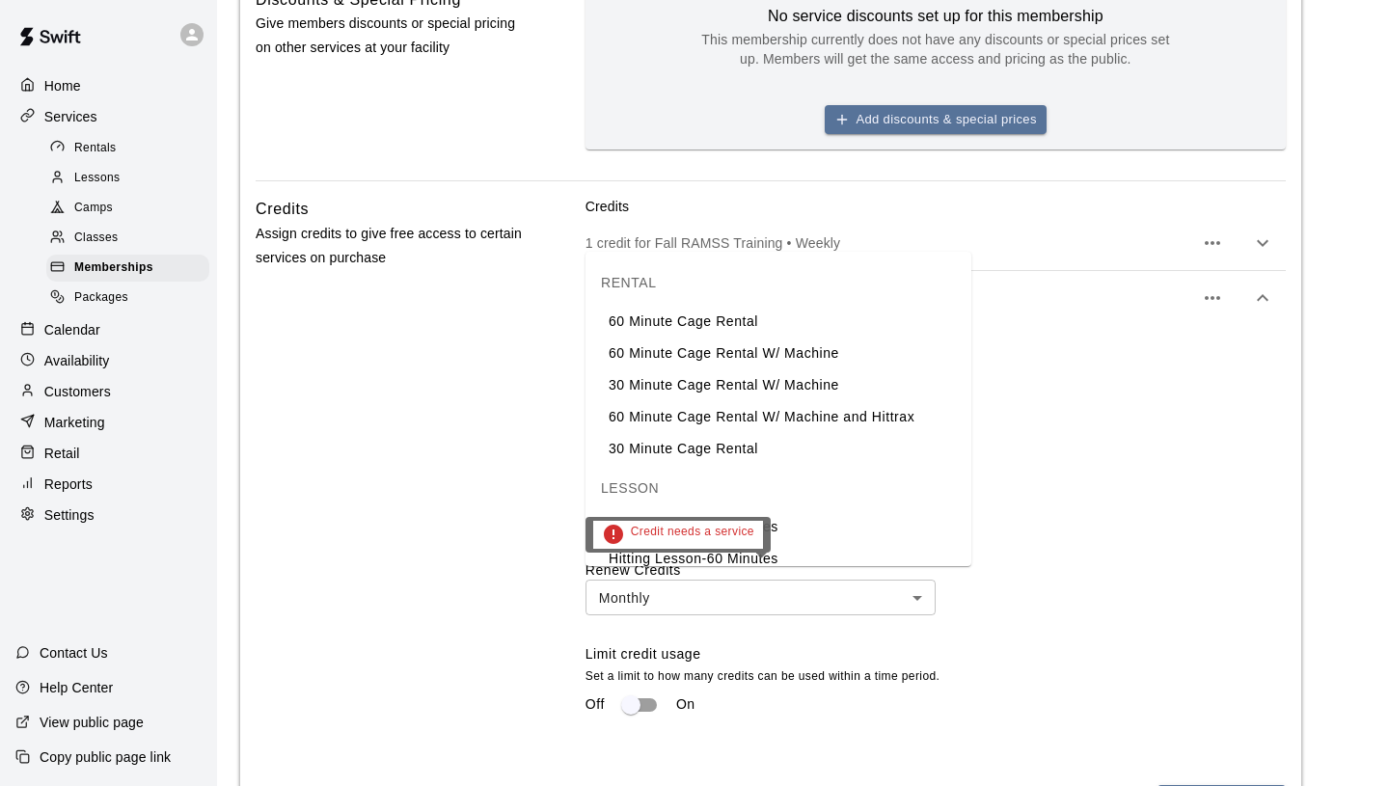
click at [687, 461] on input "text" at bounding box center [762, 449] width 342 height 24
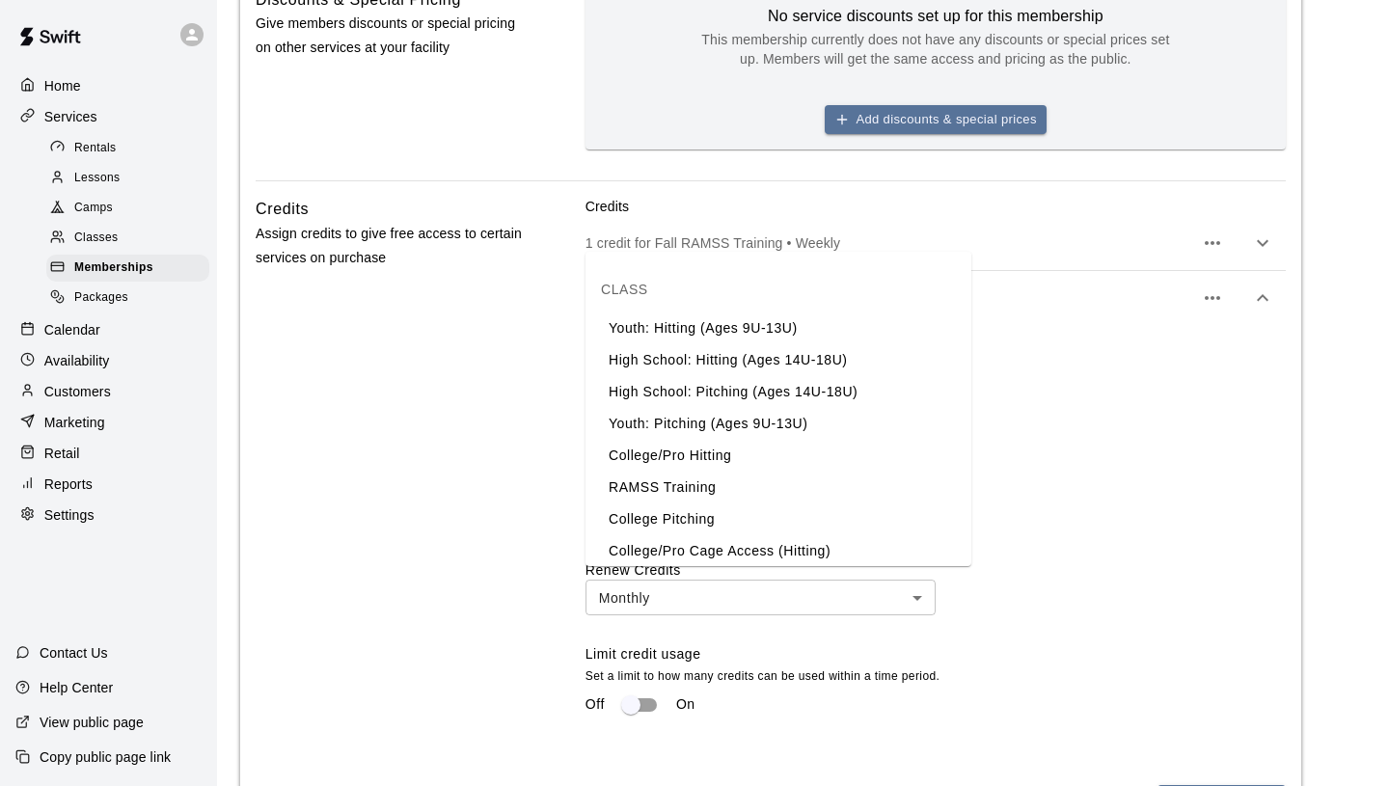
scroll to position [435, 0]
click at [792, 423] on li "Youth: Pitching (Ages 9U-13U)" at bounding box center [778, 425] width 386 height 32
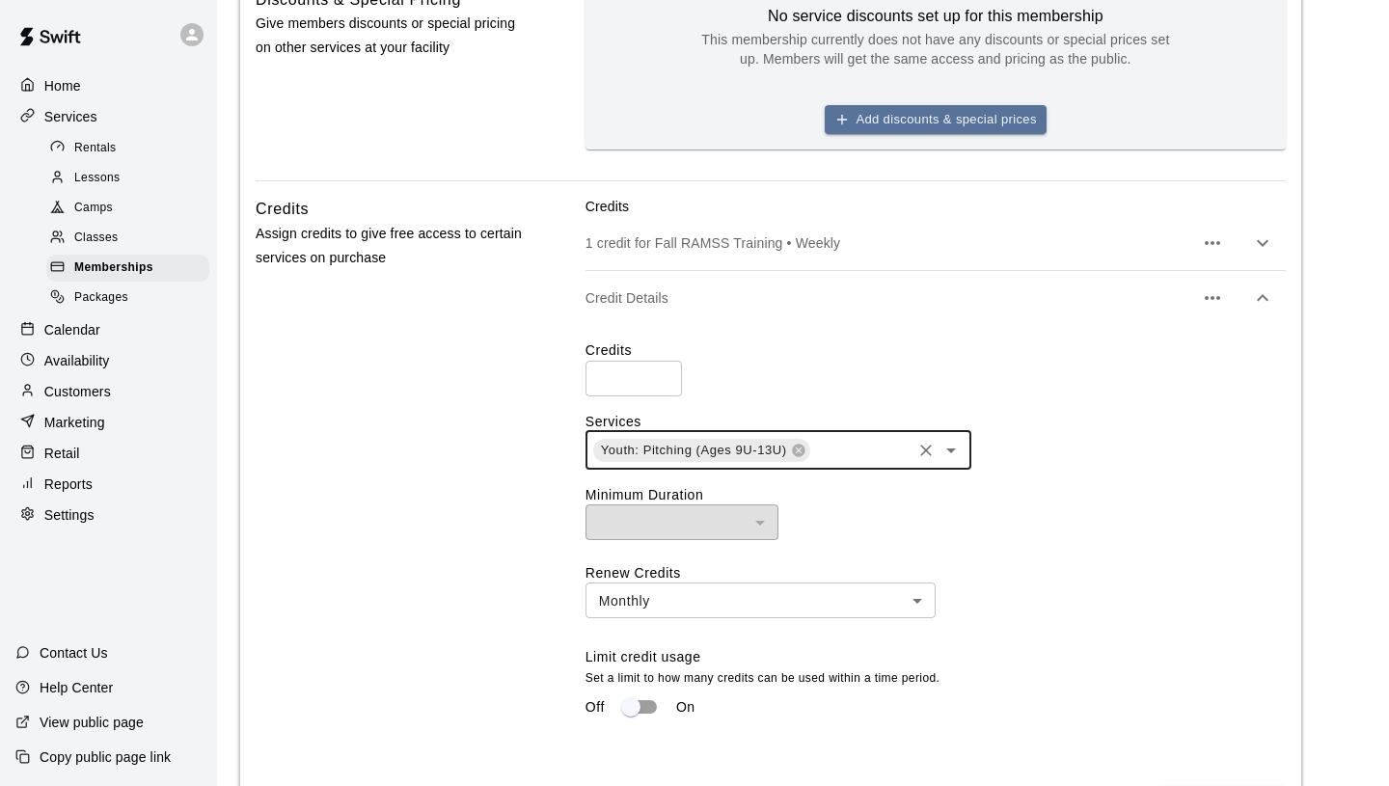
click at [825, 462] on input "text" at bounding box center [860, 450] width 96 height 24
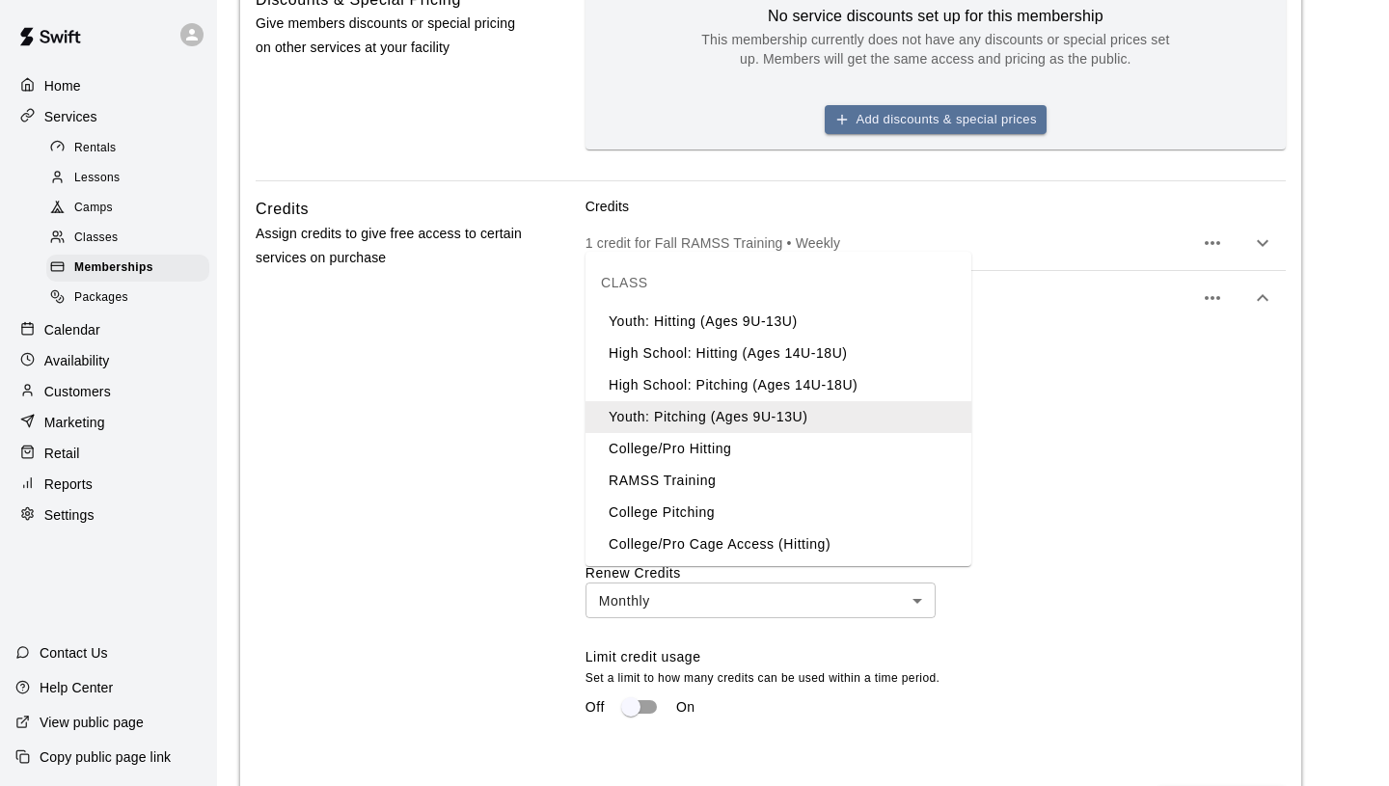
click at [763, 323] on li "Youth: Hitting (Ages 9U-13U)" at bounding box center [778, 322] width 386 height 32
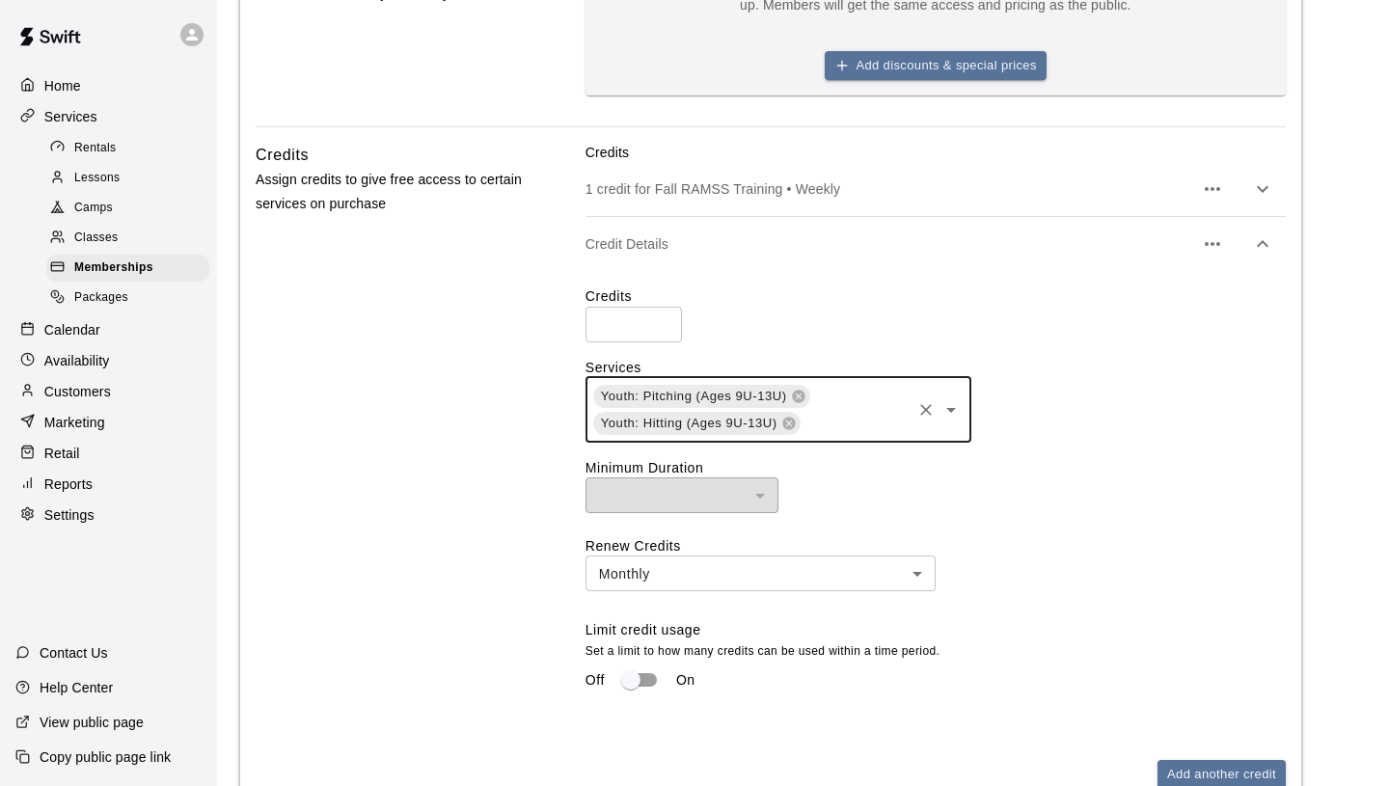
scroll to position [1734, 0]
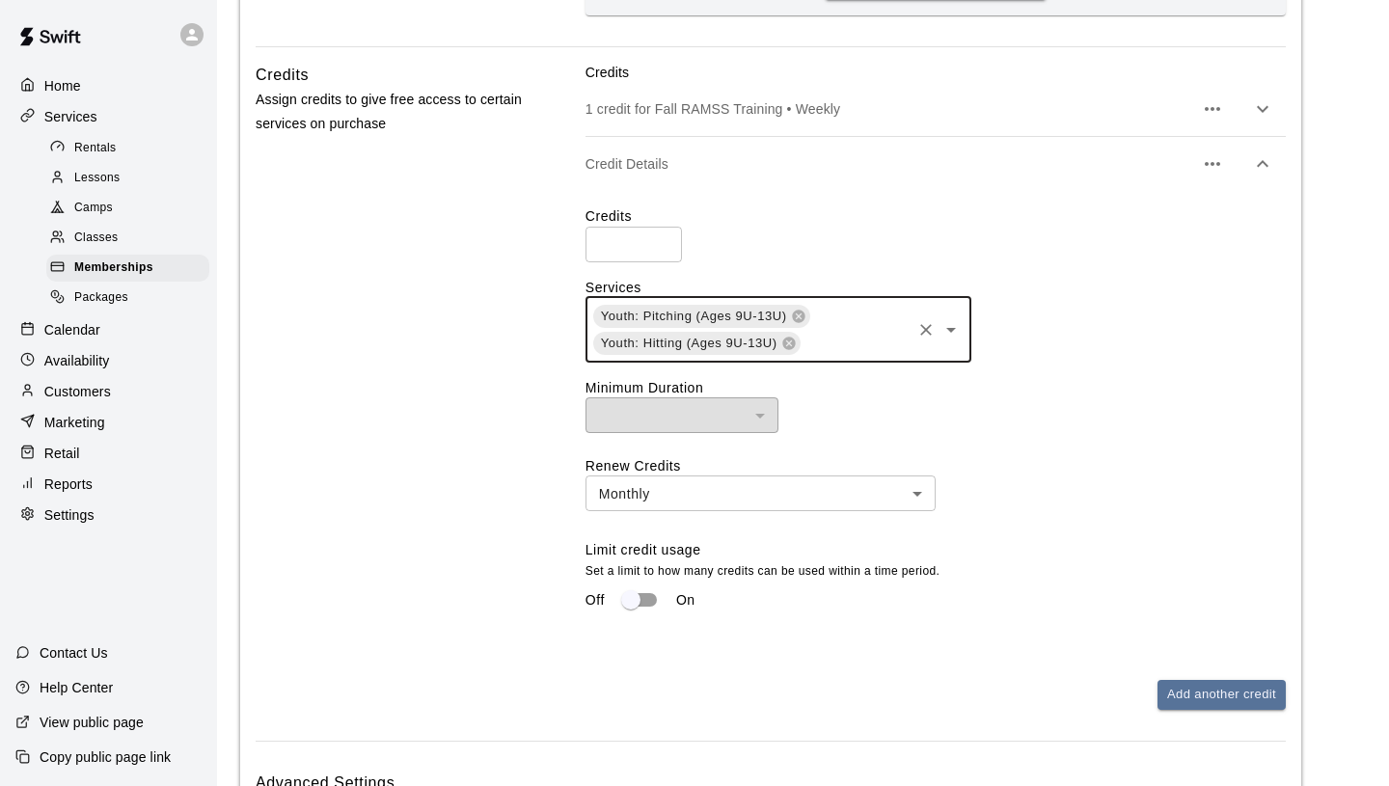
click at [743, 634] on body "**********" at bounding box center [694, 629] width 1389 height 4727
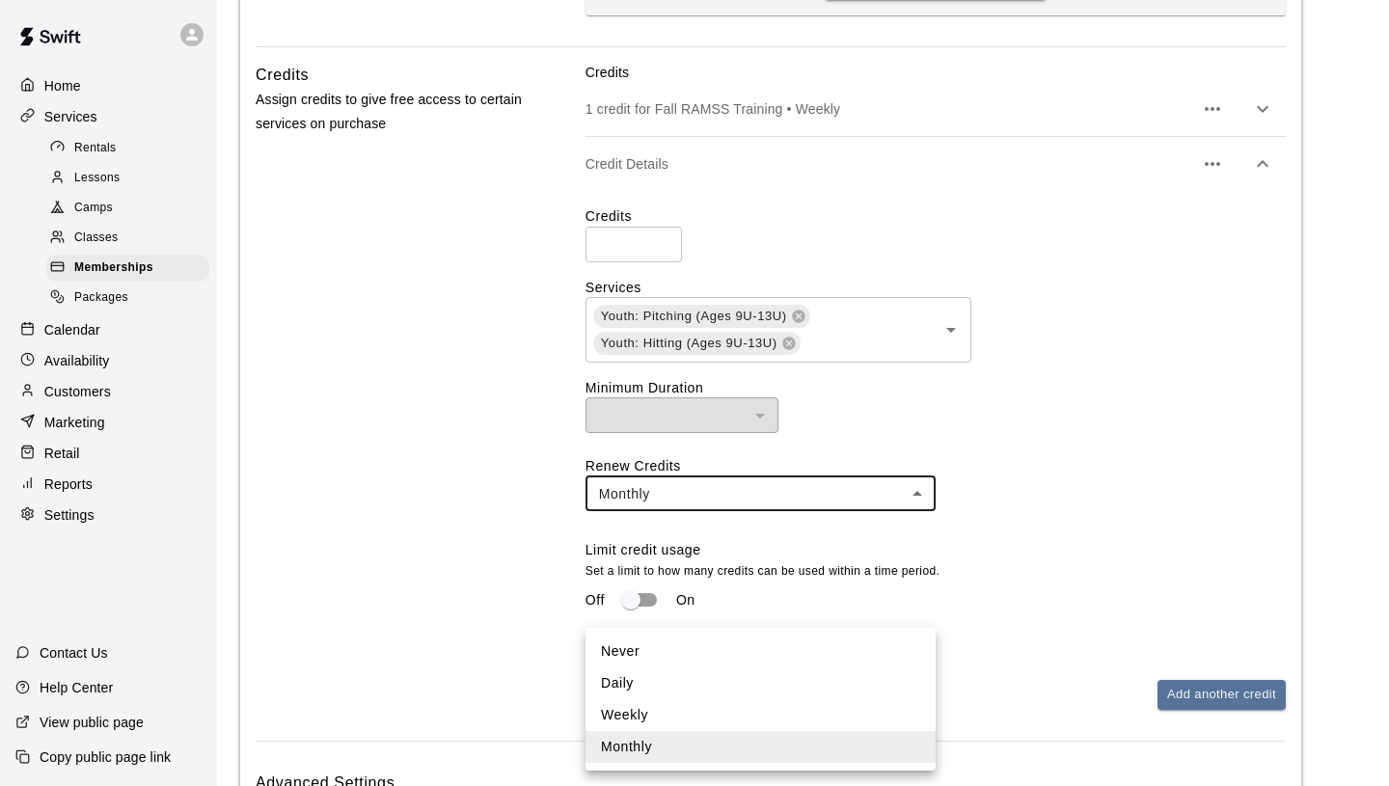
click at [695, 650] on li "Never" at bounding box center [760, 651] width 350 height 32
type input "*****"
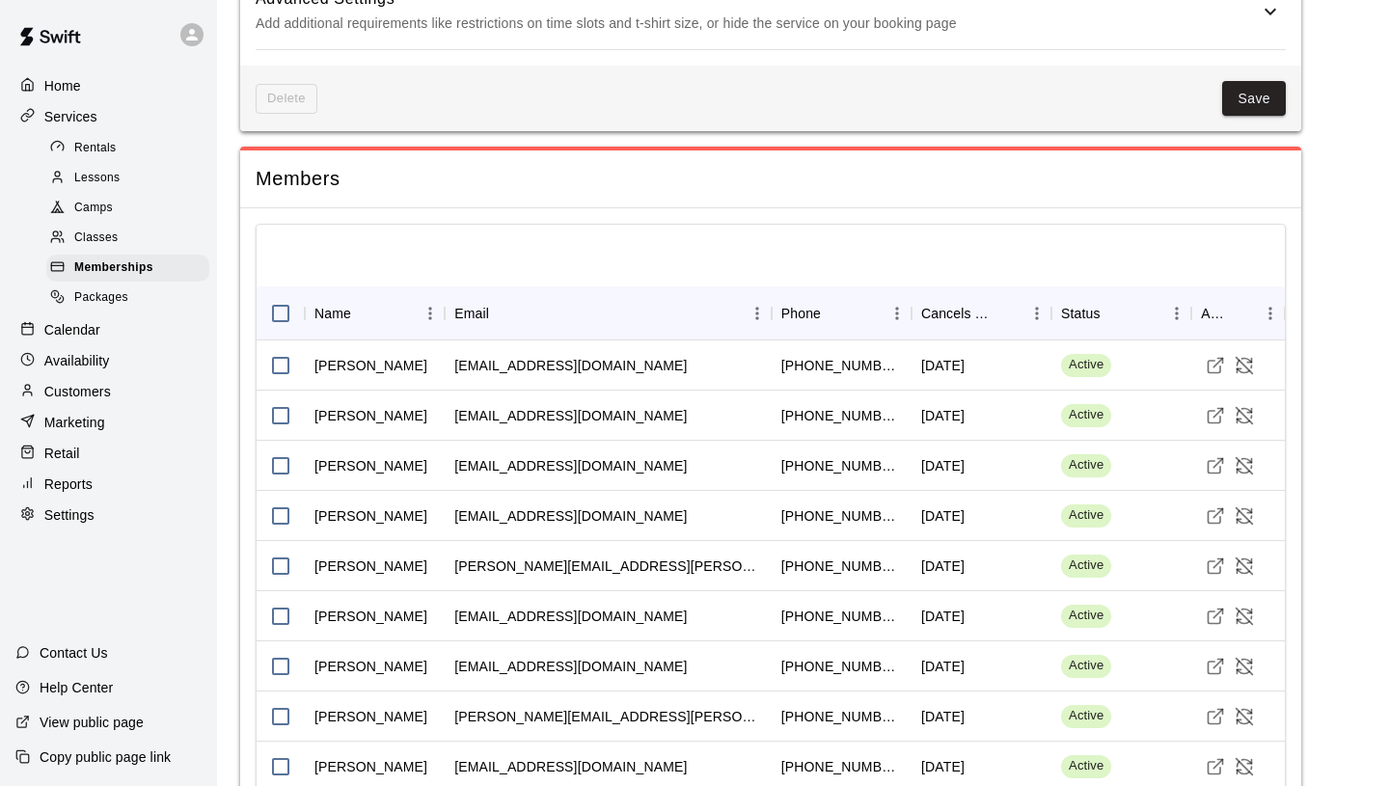
scroll to position [2660, 0]
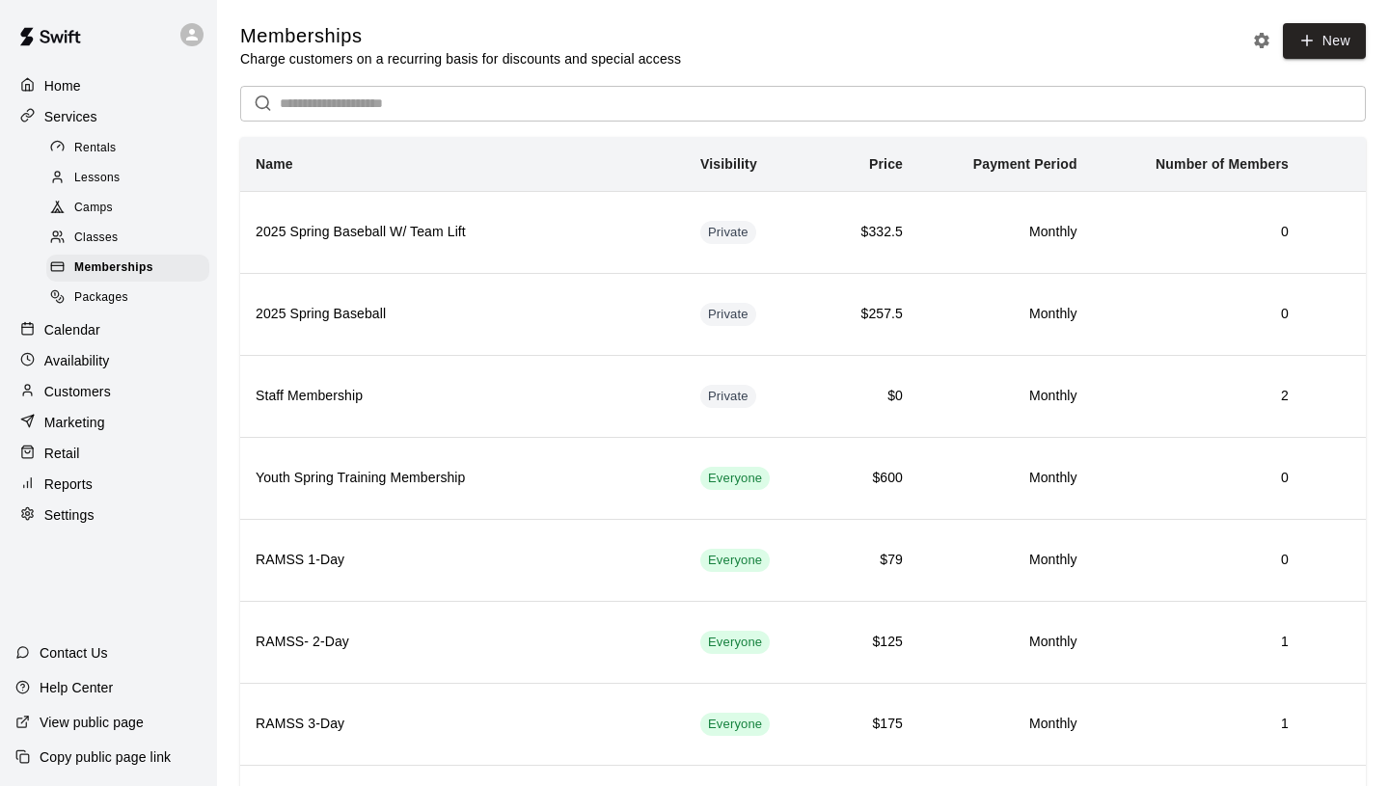
click at [103, 394] on p "Customers" at bounding box center [77, 391] width 67 height 19
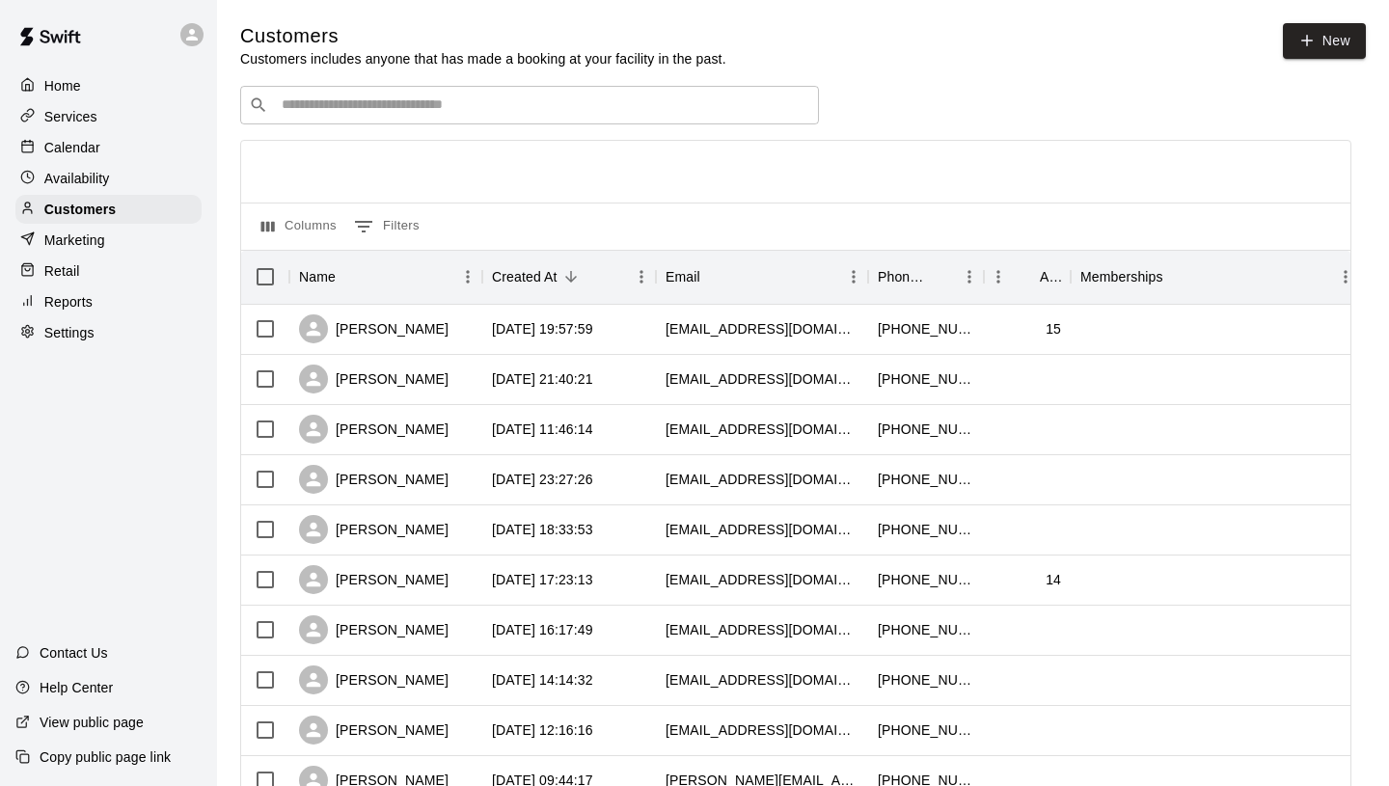
click at [383, 105] on input "Search customers by name or email" at bounding box center [543, 104] width 534 height 19
click at [171, 207] on div "Customers" at bounding box center [108, 209] width 186 height 29
click at [110, 203] on p "Customers" at bounding box center [79, 209] width 71 height 19
